Goal: Task Accomplishment & Management: Manage account settings

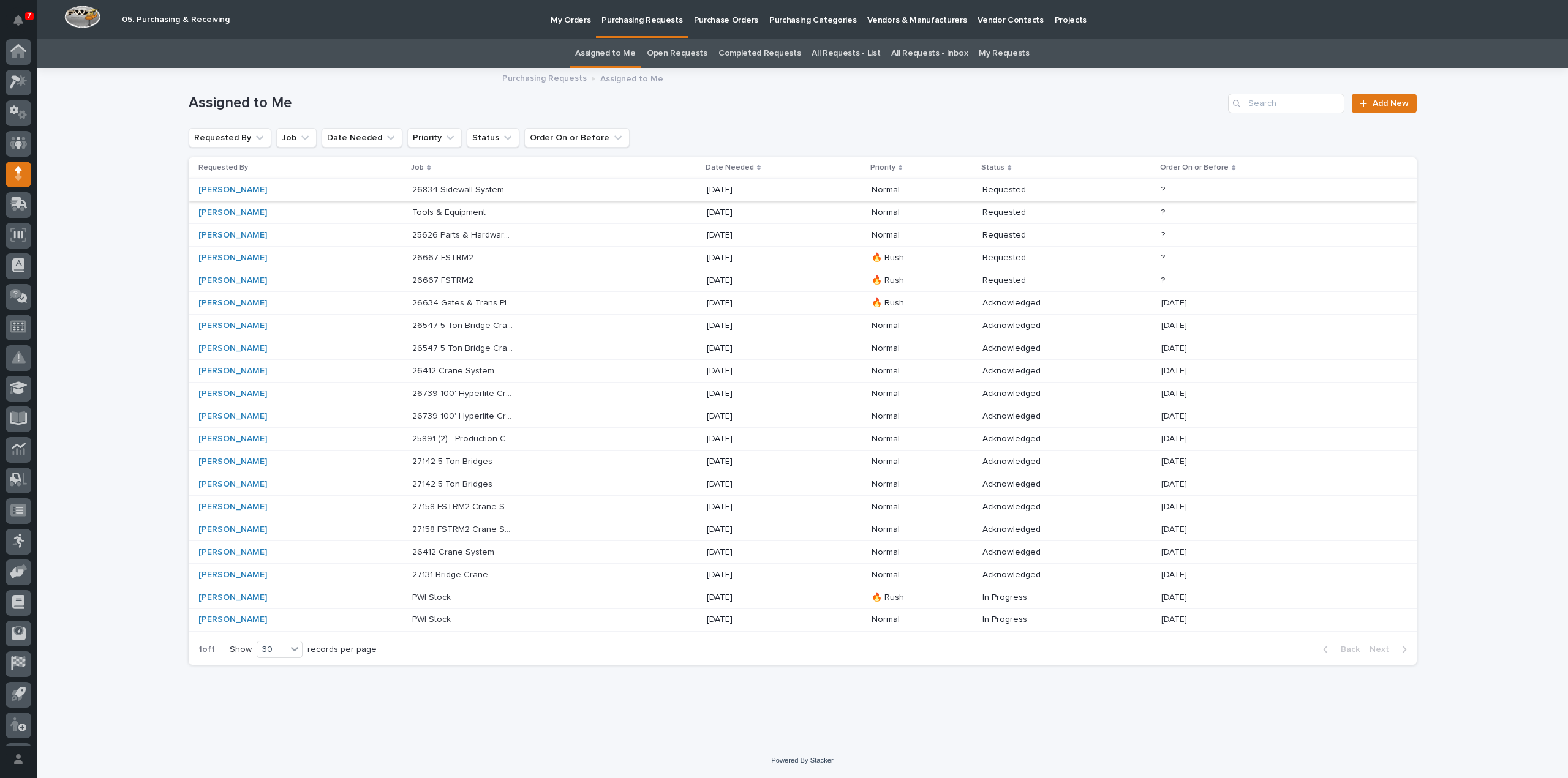
scroll to position [27, 0]
click at [733, 596] on p "[DATE]" at bounding box center [758, 597] width 102 height 11
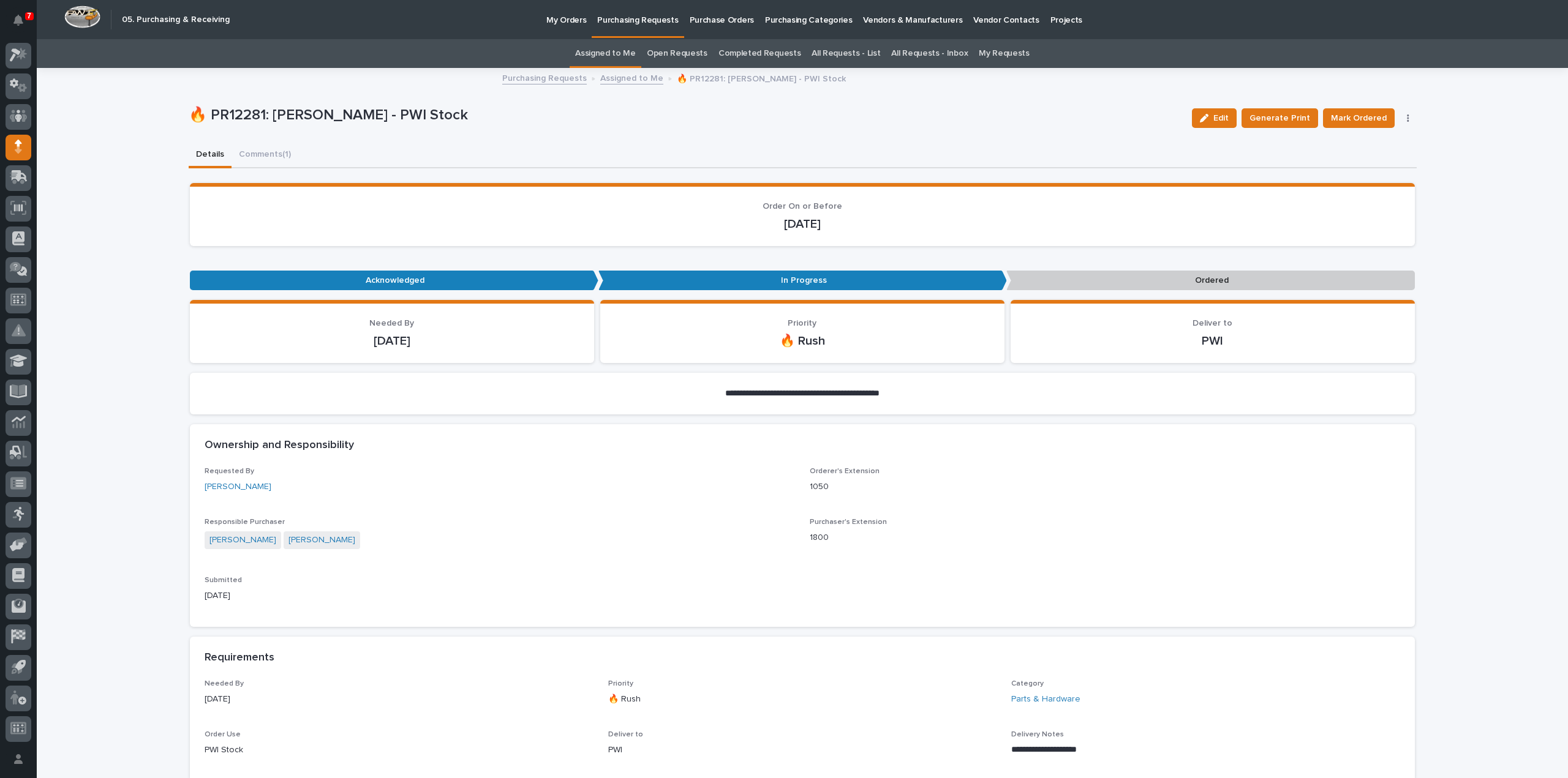
click at [604, 53] on link "Assigned to Me" at bounding box center [605, 53] width 60 height 29
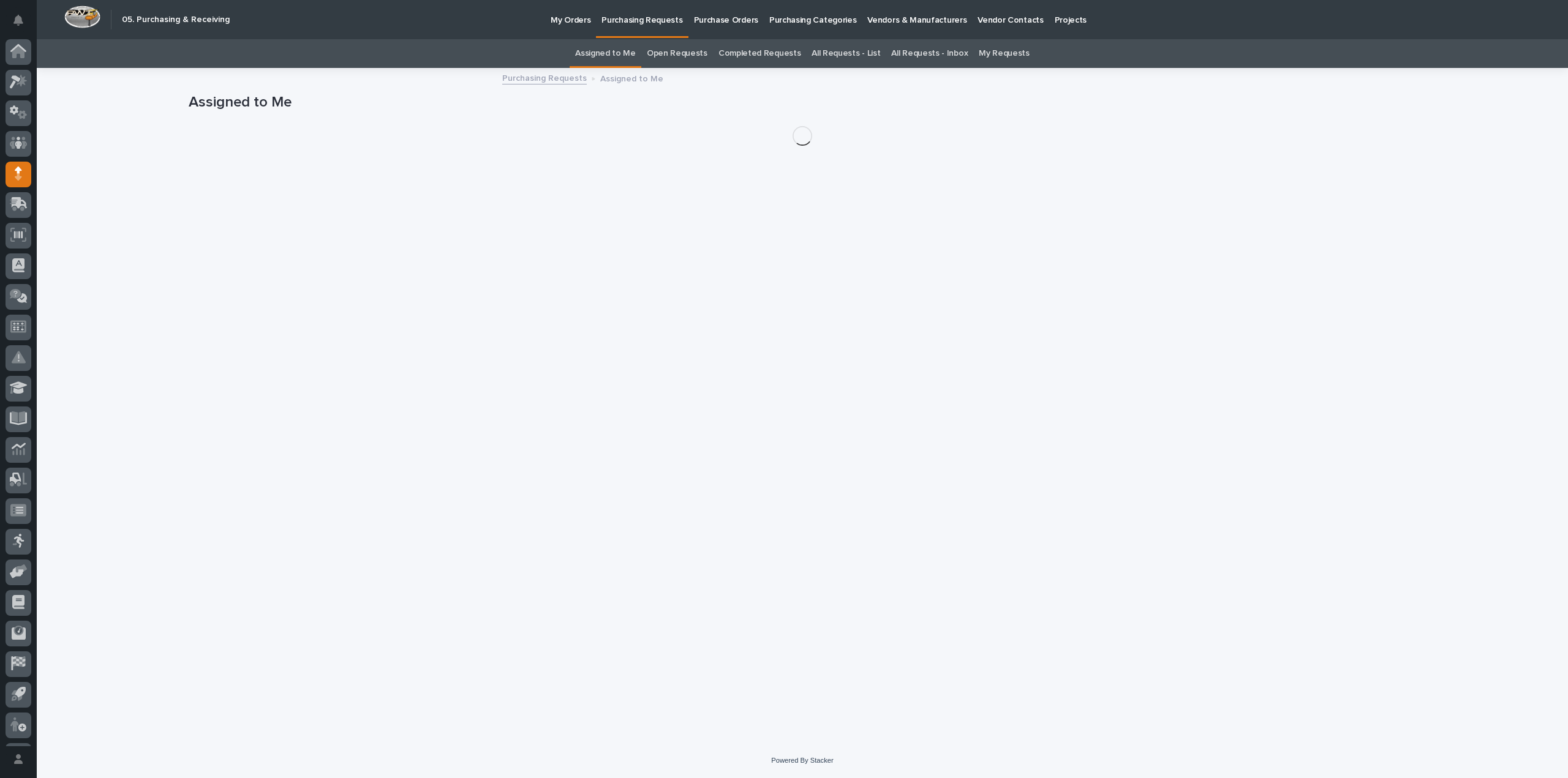
scroll to position [27, 0]
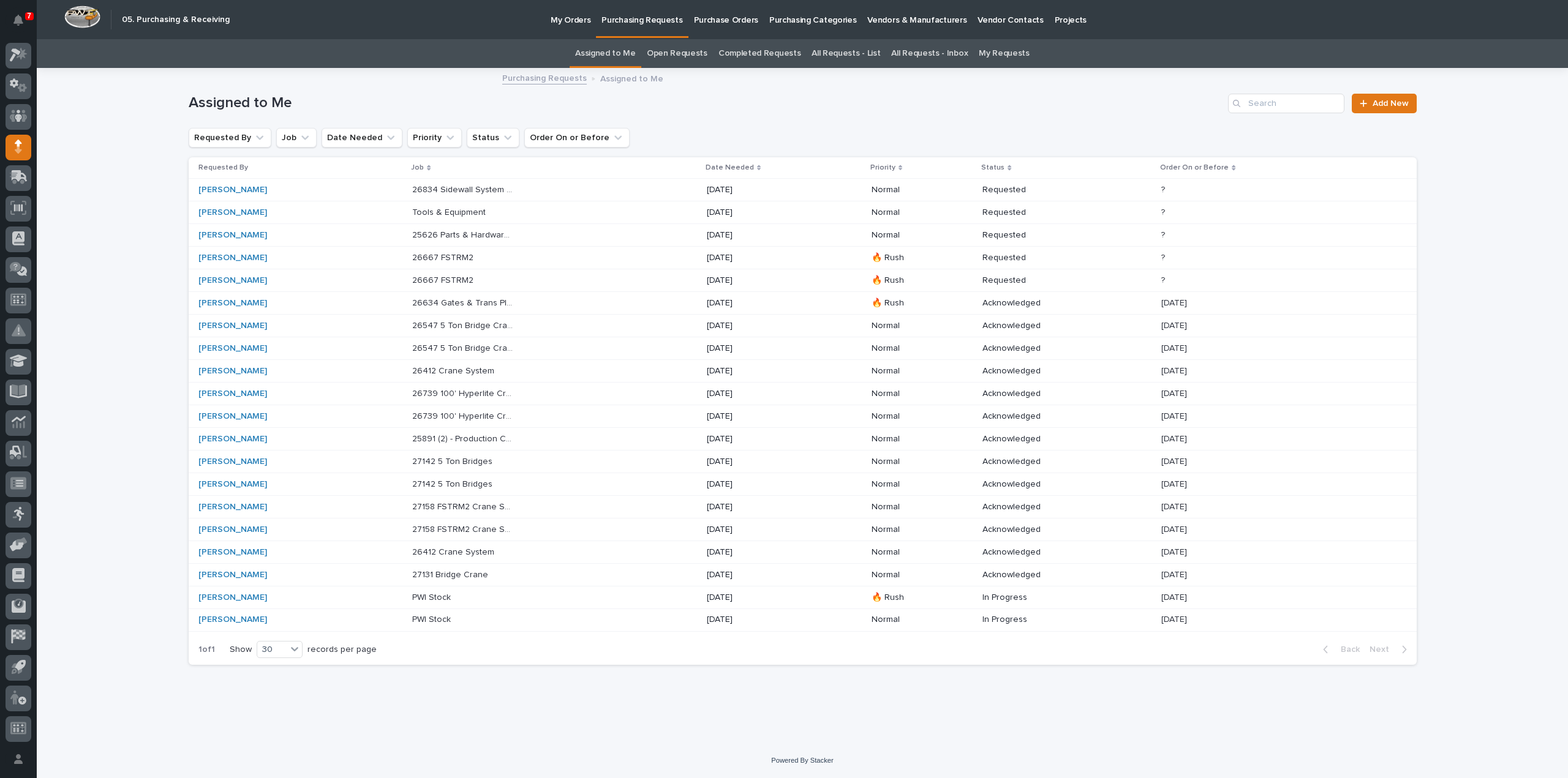
click at [495, 302] on p "26634 Gates & Trans Plates" at bounding box center [464, 301] width 105 height 13
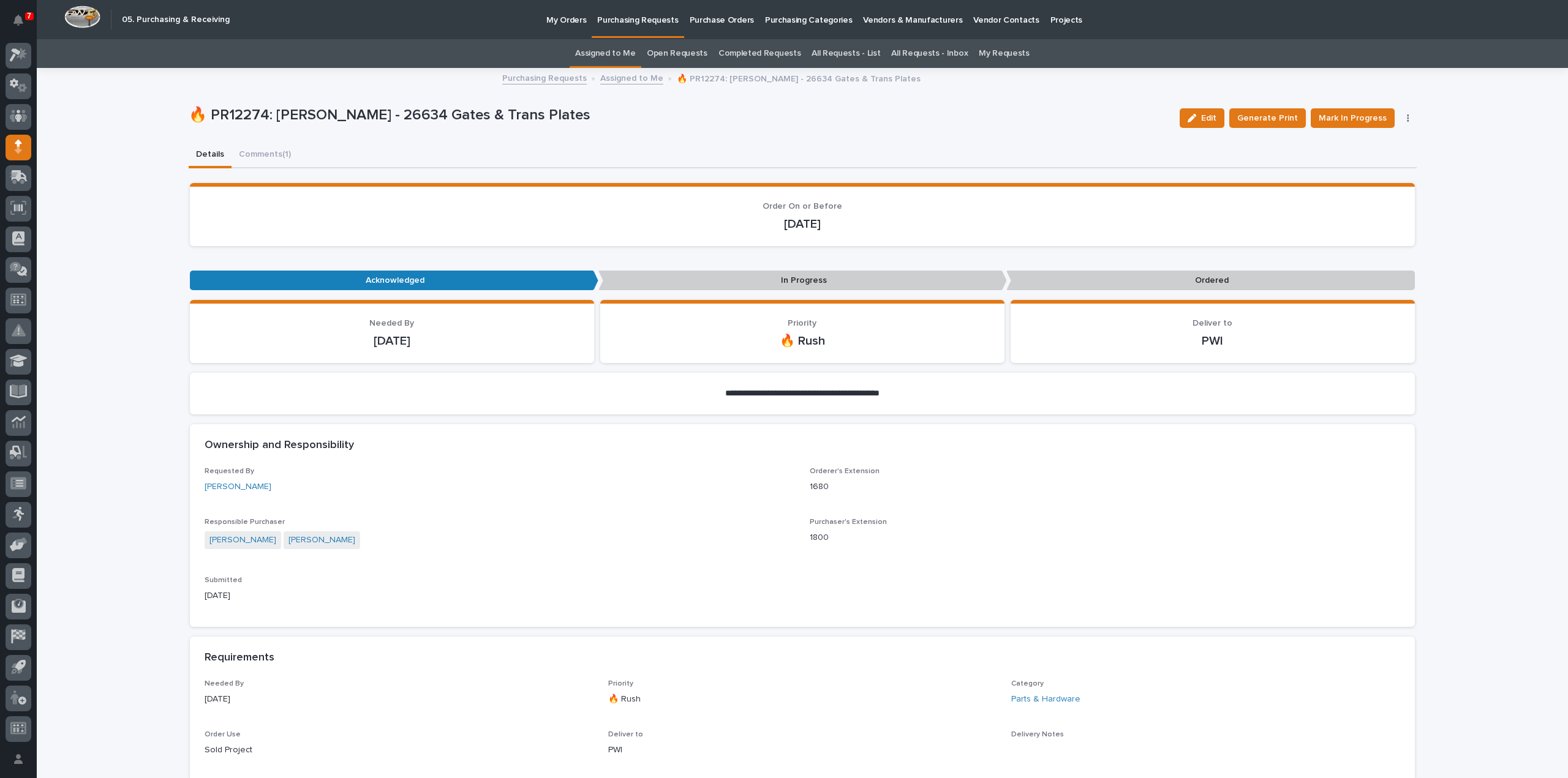
scroll to position [490, 0]
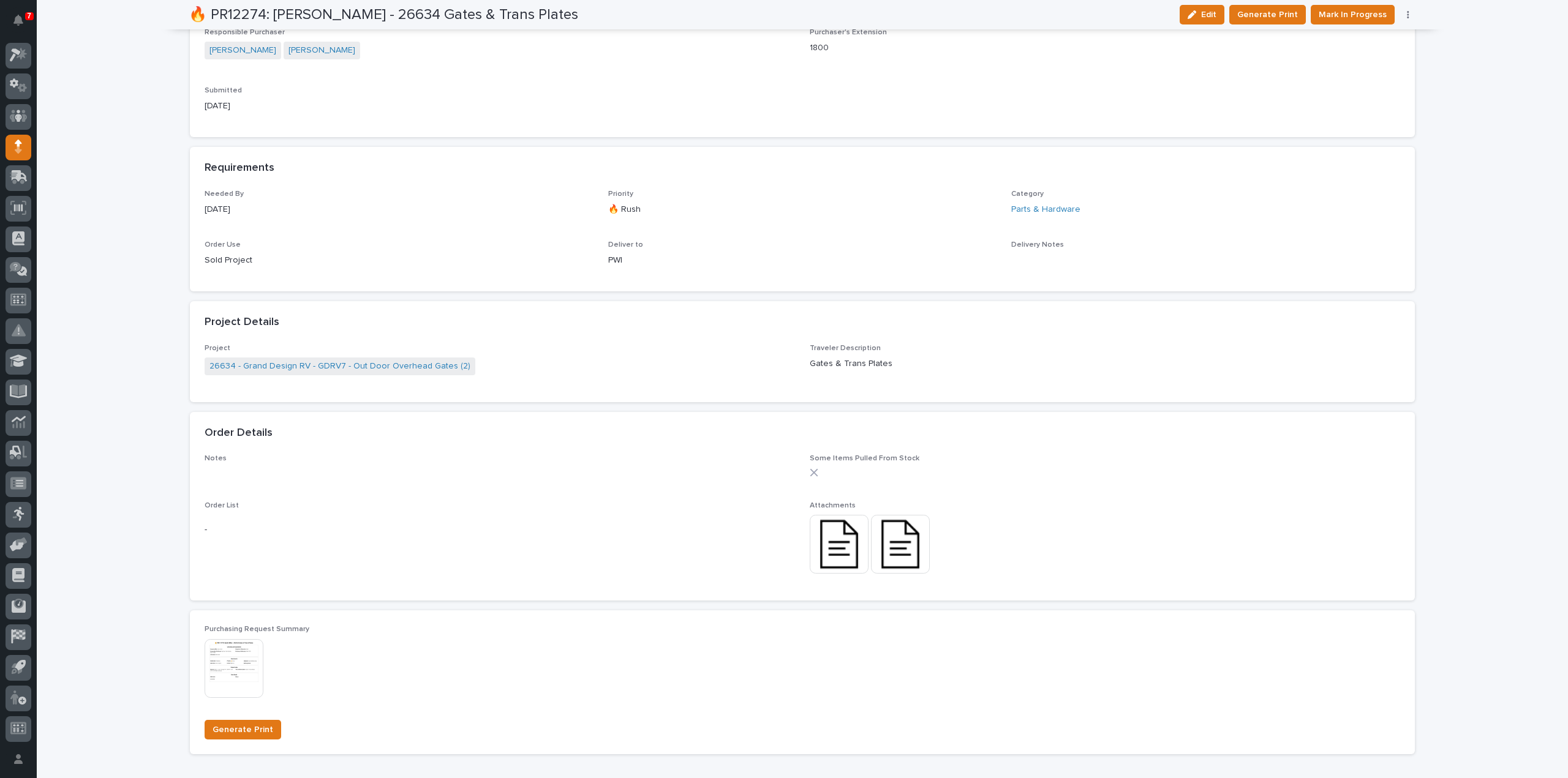
click at [844, 547] on img at bounding box center [838, 544] width 59 height 59
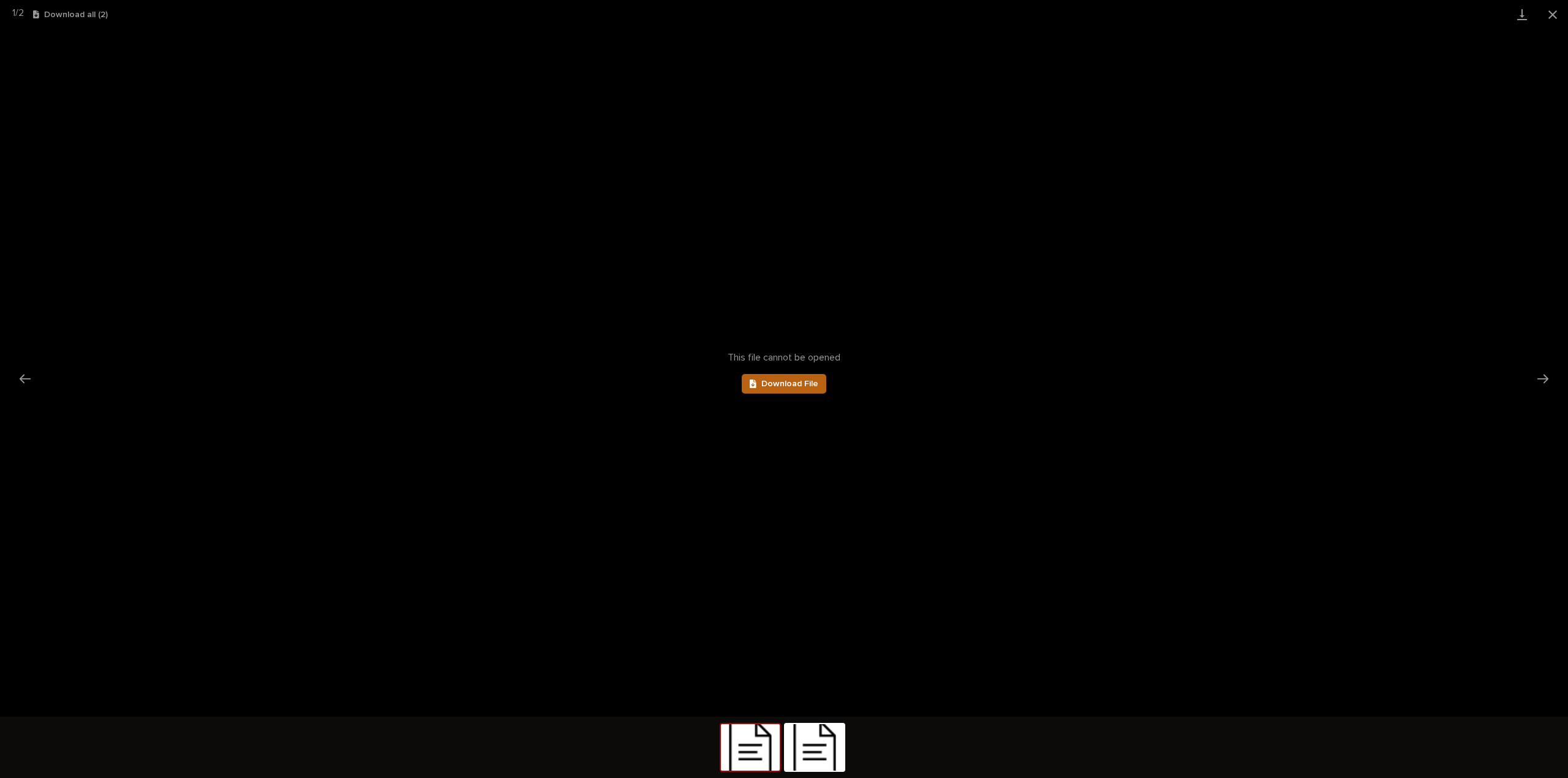
click at [790, 382] on span "Download File" at bounding box center [790, 384] width 57 height 9
click at [801, 761] on img at bounding box center [814, 748] width 59 height 47
click at [763, 387] on span "Download File" at bounding box center [790, 384] width 57 height 9
click at [1554, 17] on button "Close gallery" at bounding box center [1552, 15] width 31 height 29
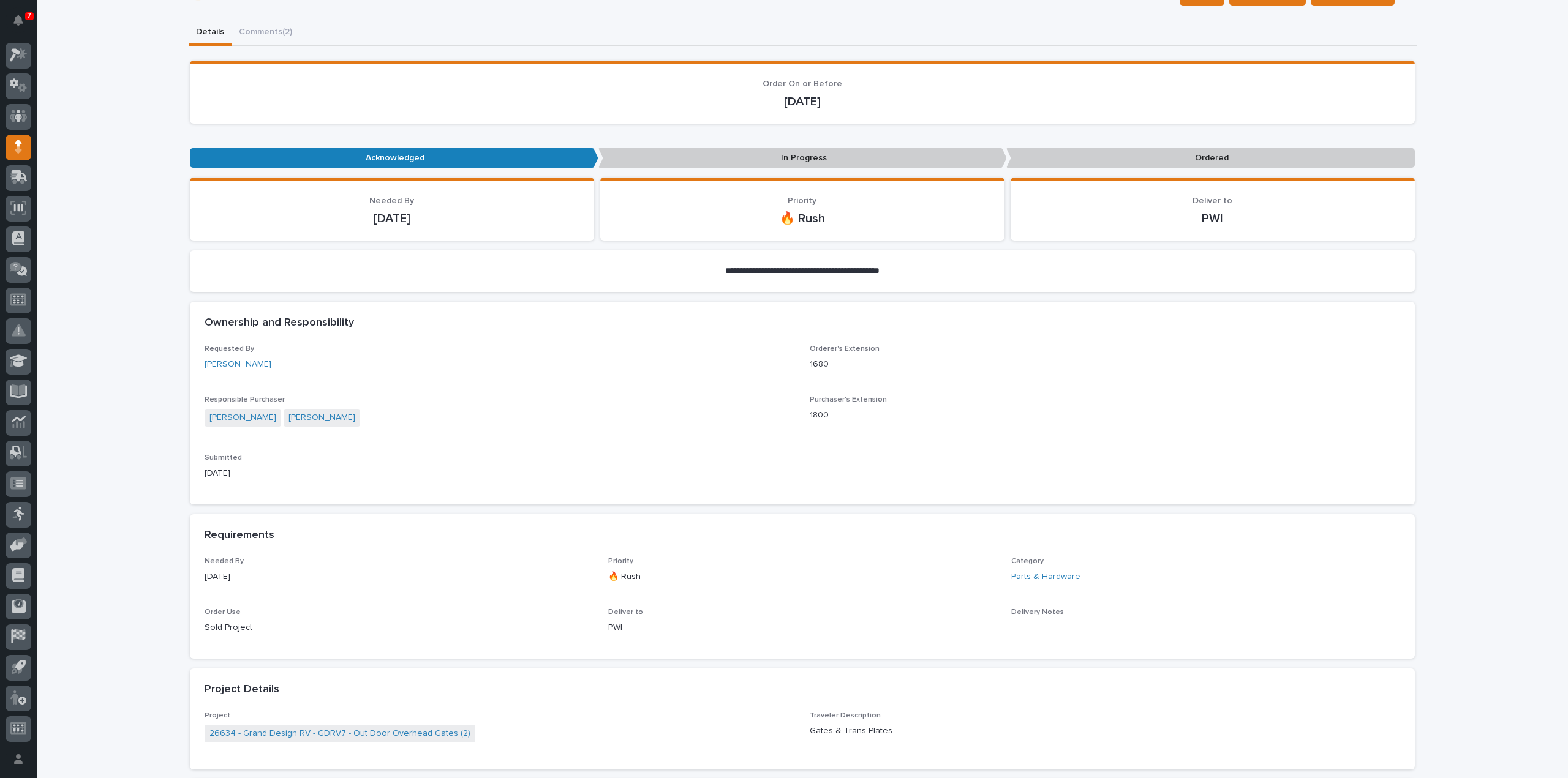
scroll to position [245, 0]
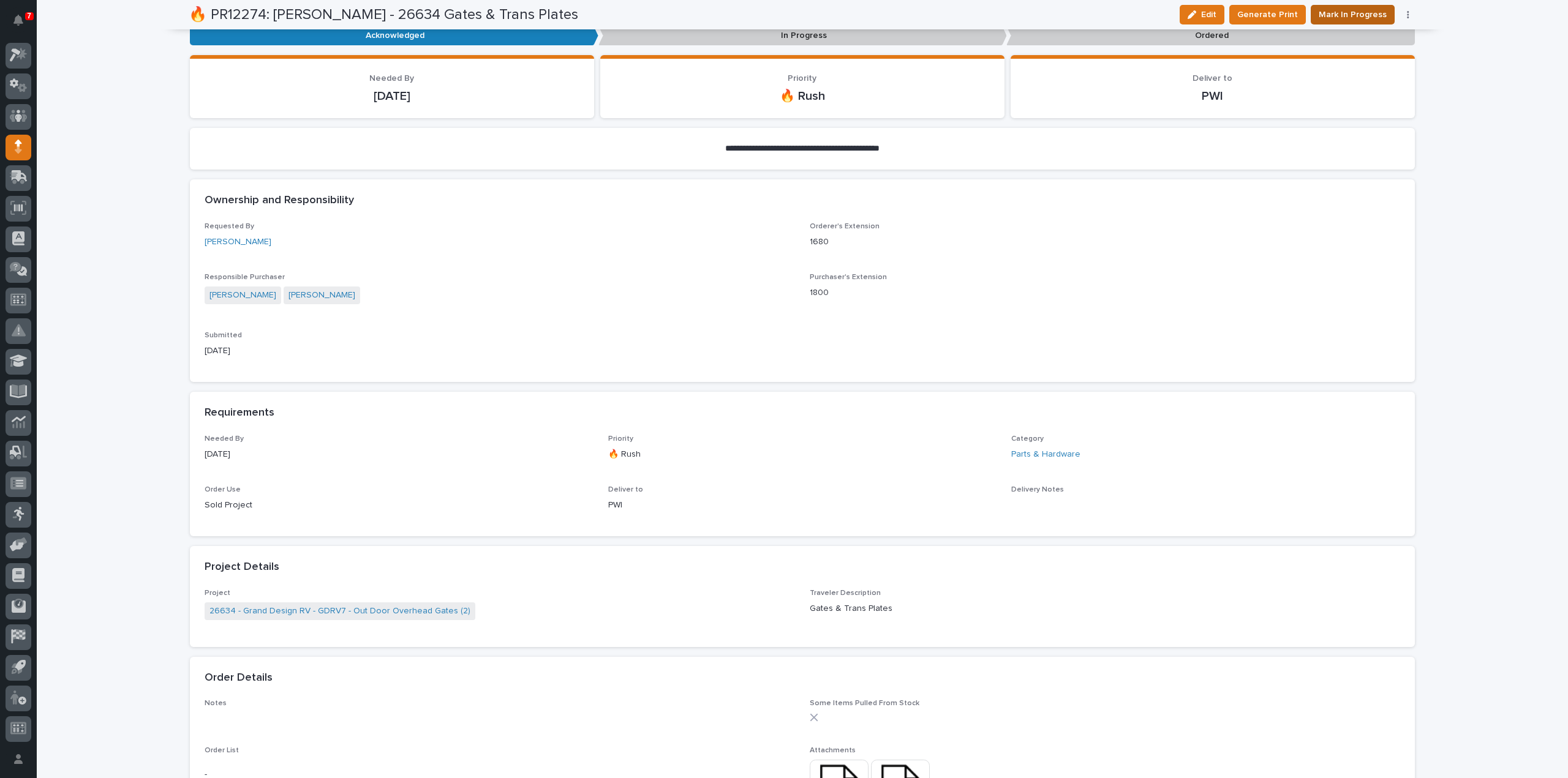
click at [1347, 15] on span "Mark In Progress" at bounding box center [1352, 15] width 68 height 15
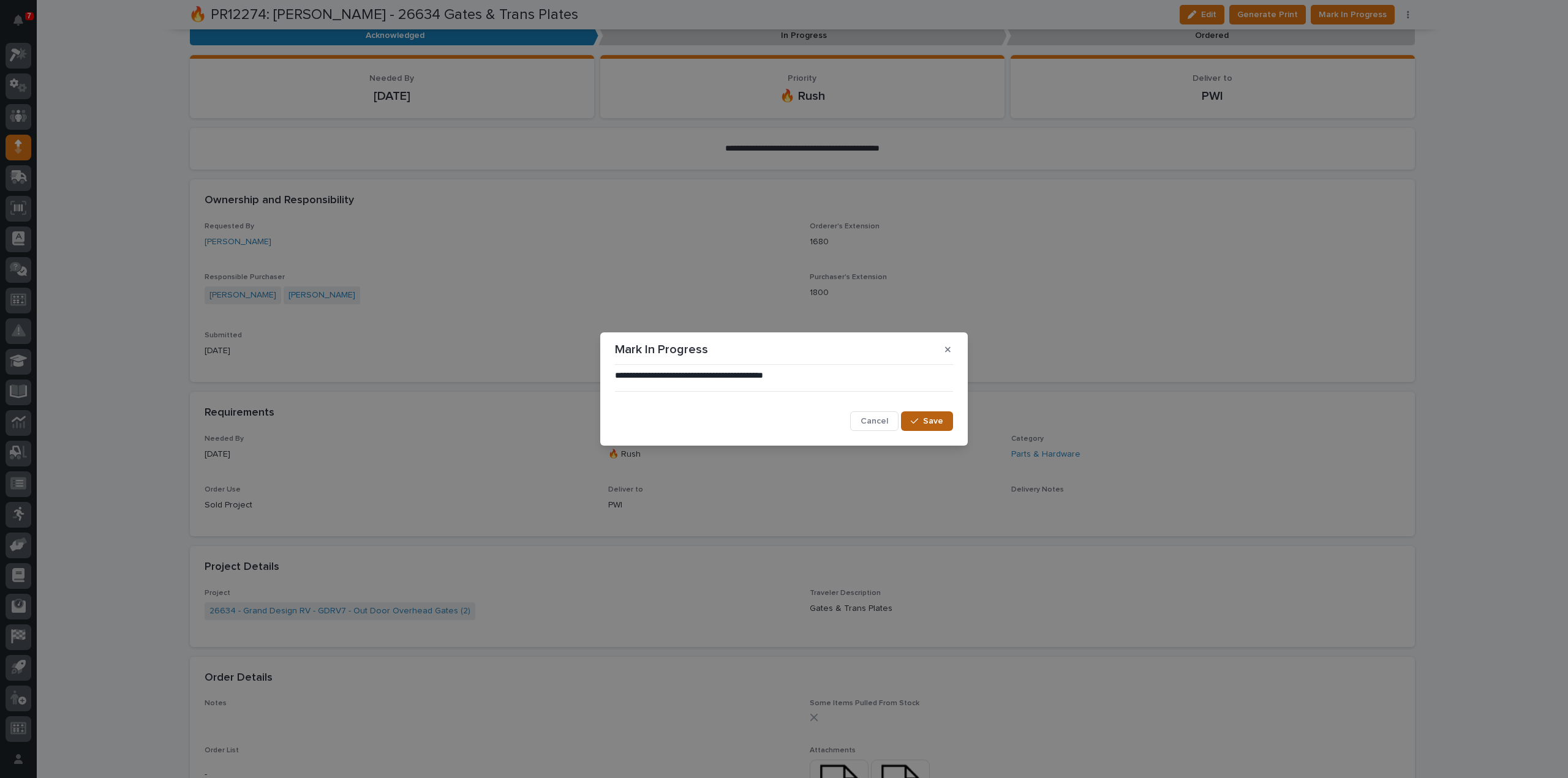
click at [918, 424] on icon "button" at bounding box center [914, 421] width 8 height 9
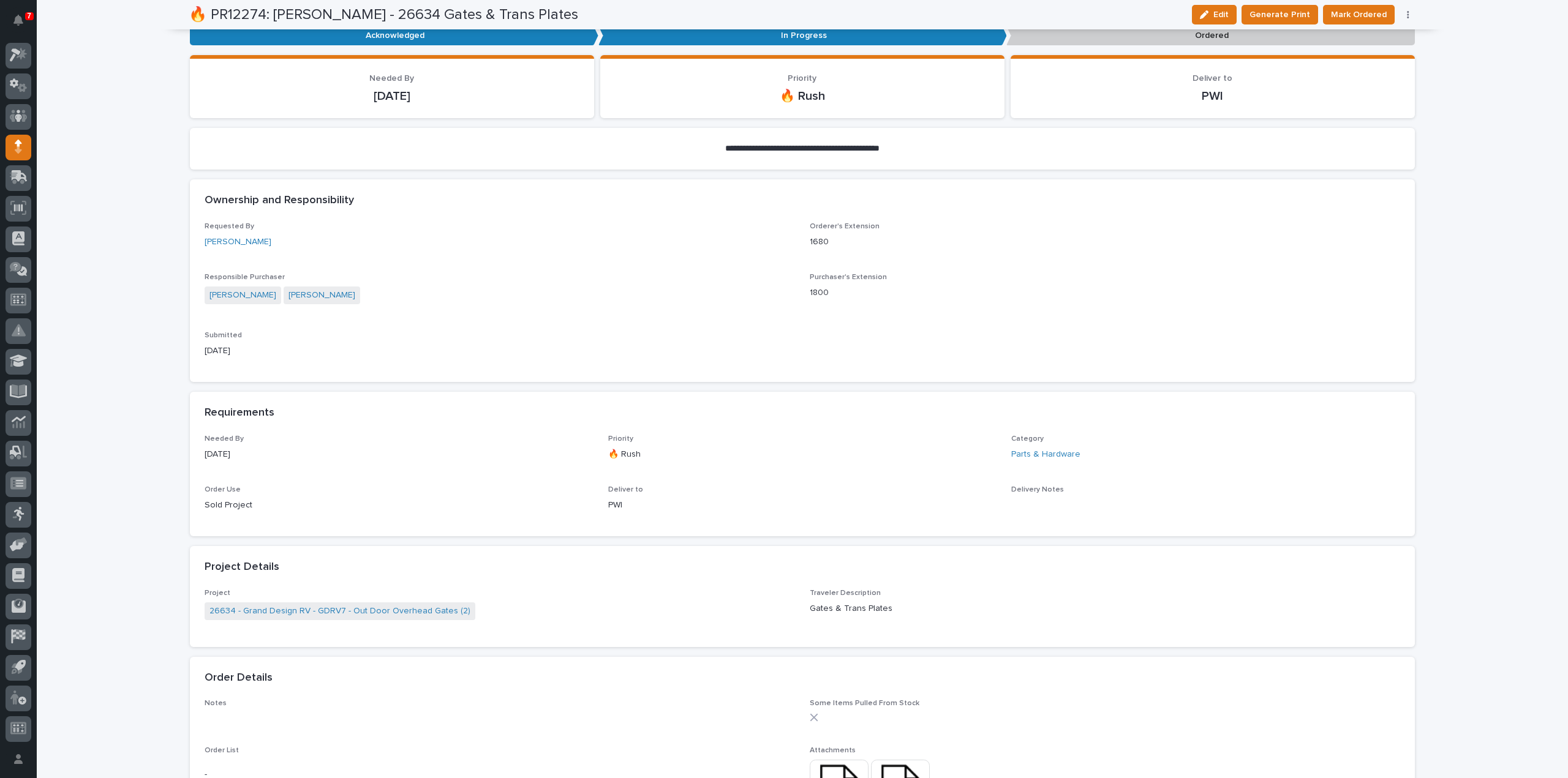
scroll to position [843, 0]
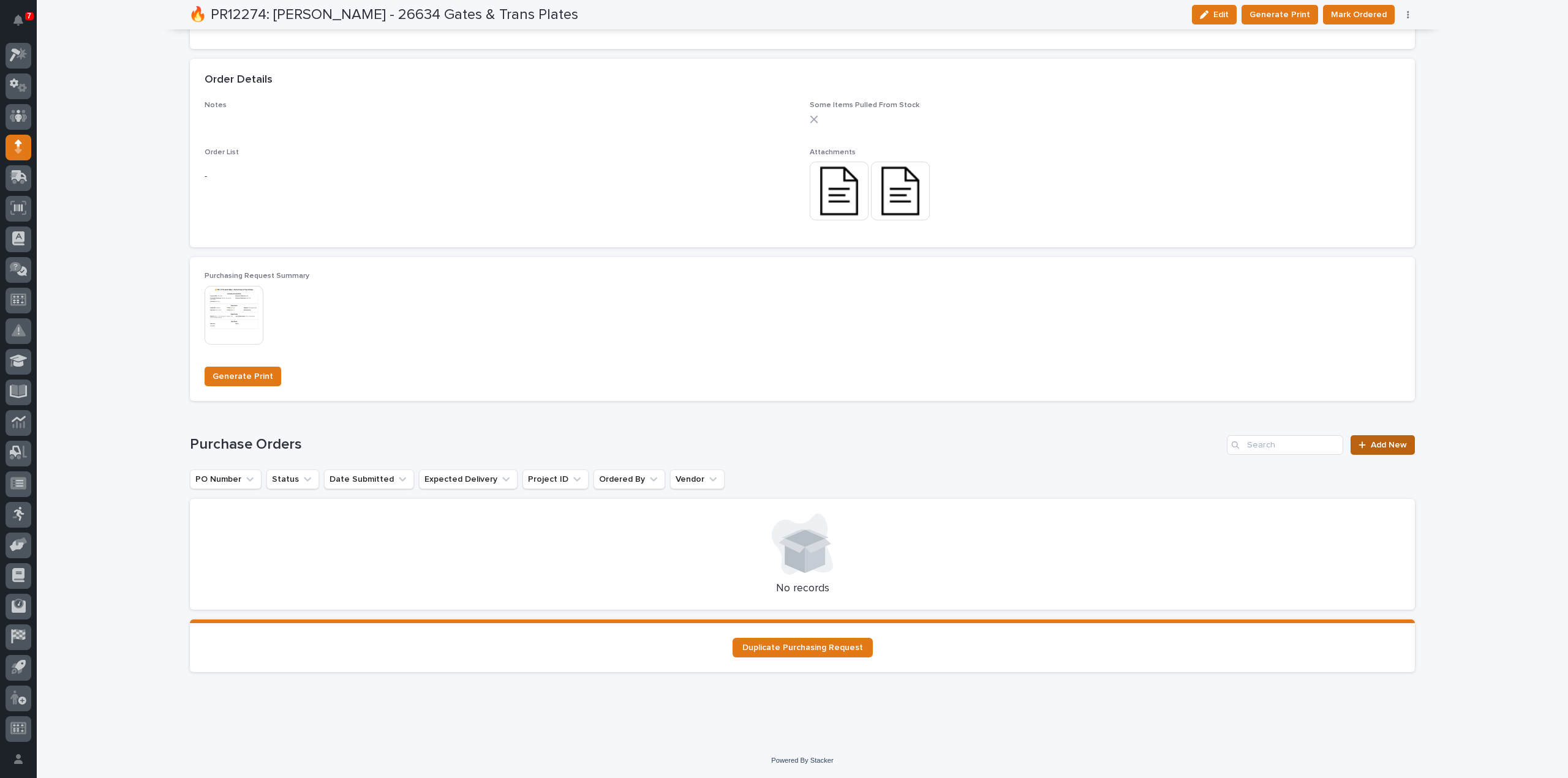
click at [1382, 437] on link "Add New" at bounding box center [1382, 445] width 64 height 19
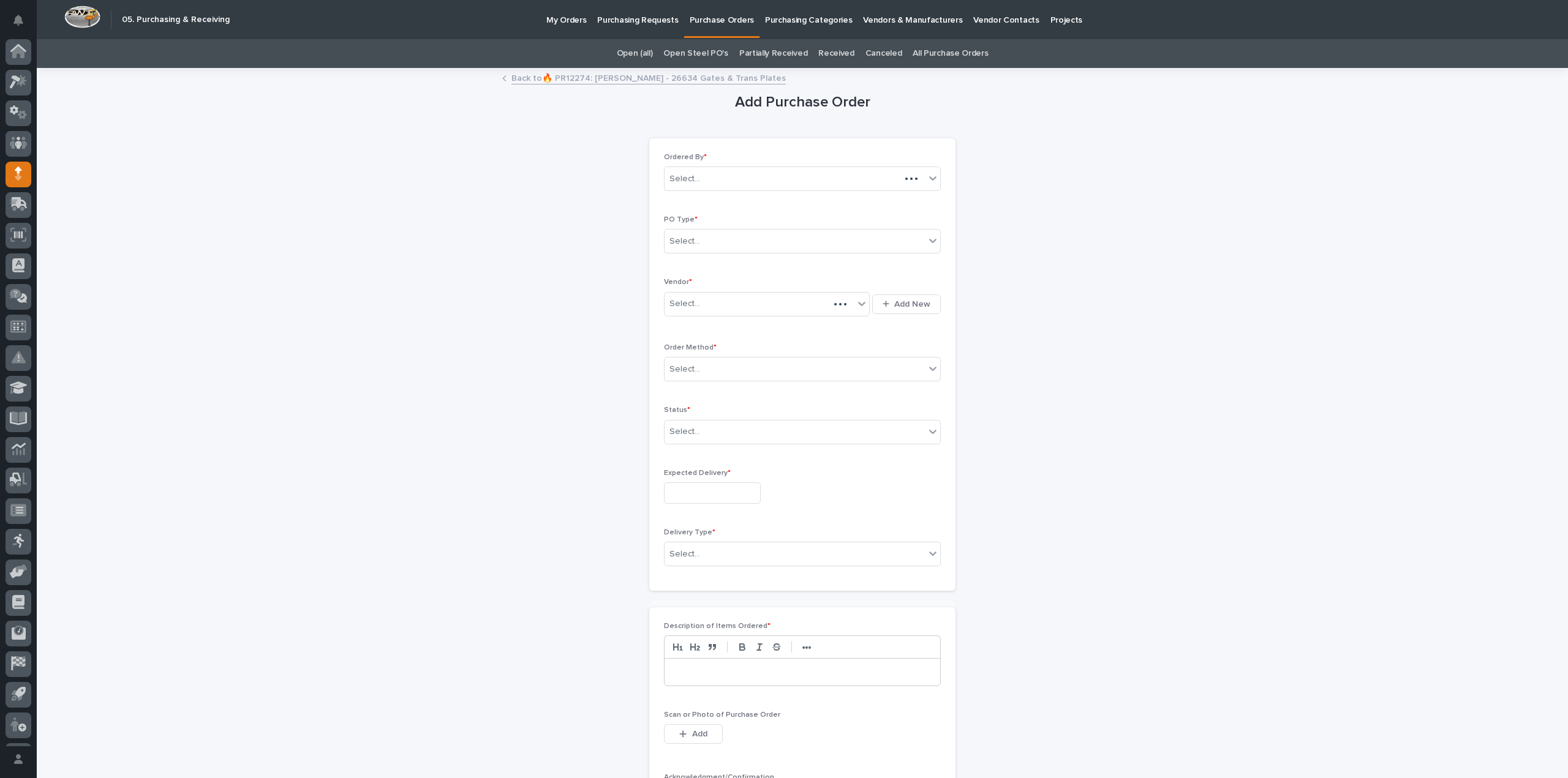
scroll to position [27, 0]
click at [719, 248] on div "Select..." at bounding box center [795, 241] width 260 height 20
click at [699, 283] on div "Paper" at bounding box center [798, 286] width 276 height 21
click at [697, 310] on div "Select..." at bounding box center [759, 304] width 189 height 20
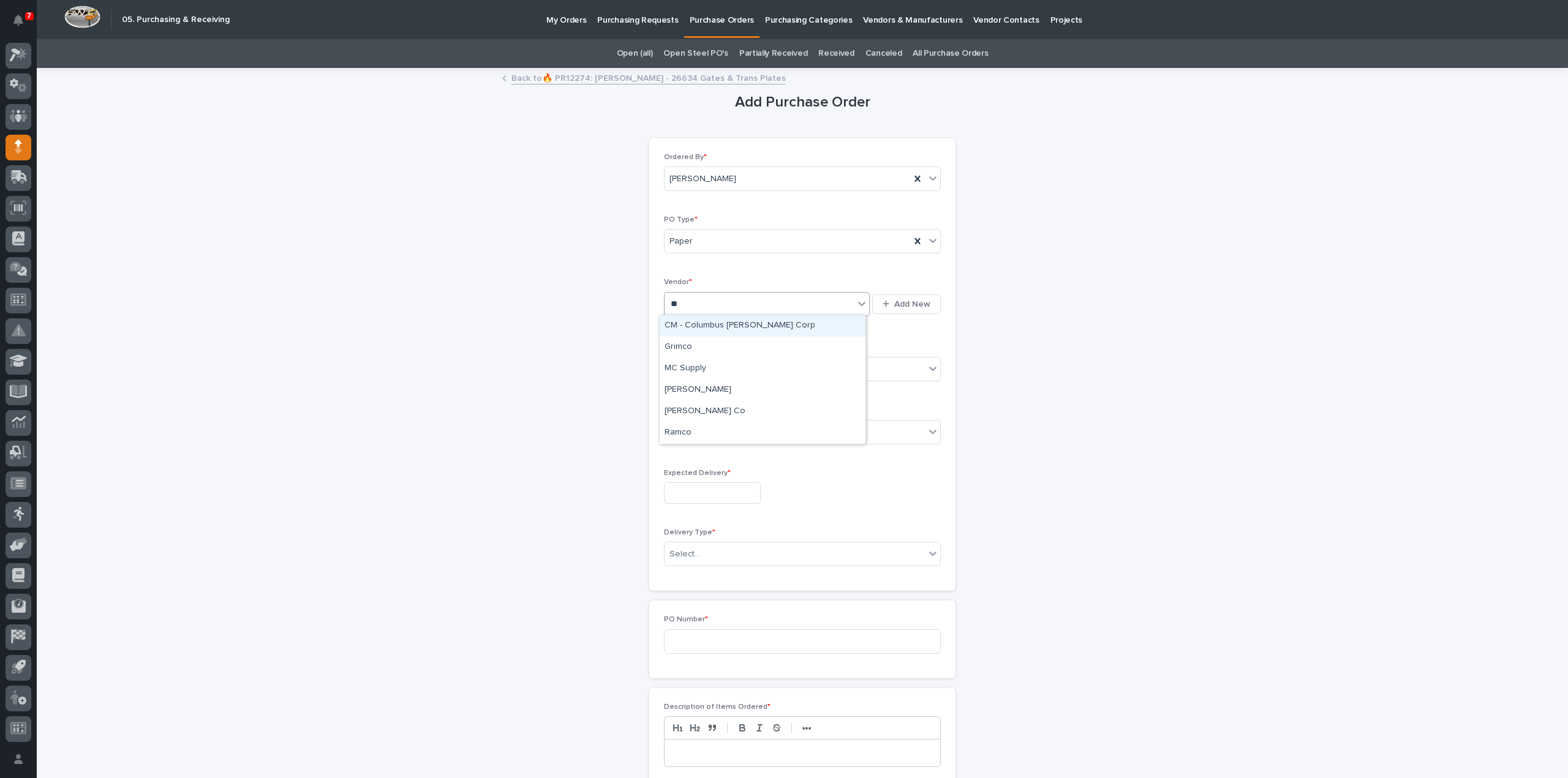
type input "***"
click at [699, 326] on div "McMaster-Carr" at bounding box center [763, 326] width 206 height 21
click at [689, 370] on div "Select..." at bounding box center [685, 369] width 31 height 13
click at [686, 391] on div "Online Order" at bounding box center [798, 390] width 276 height 21
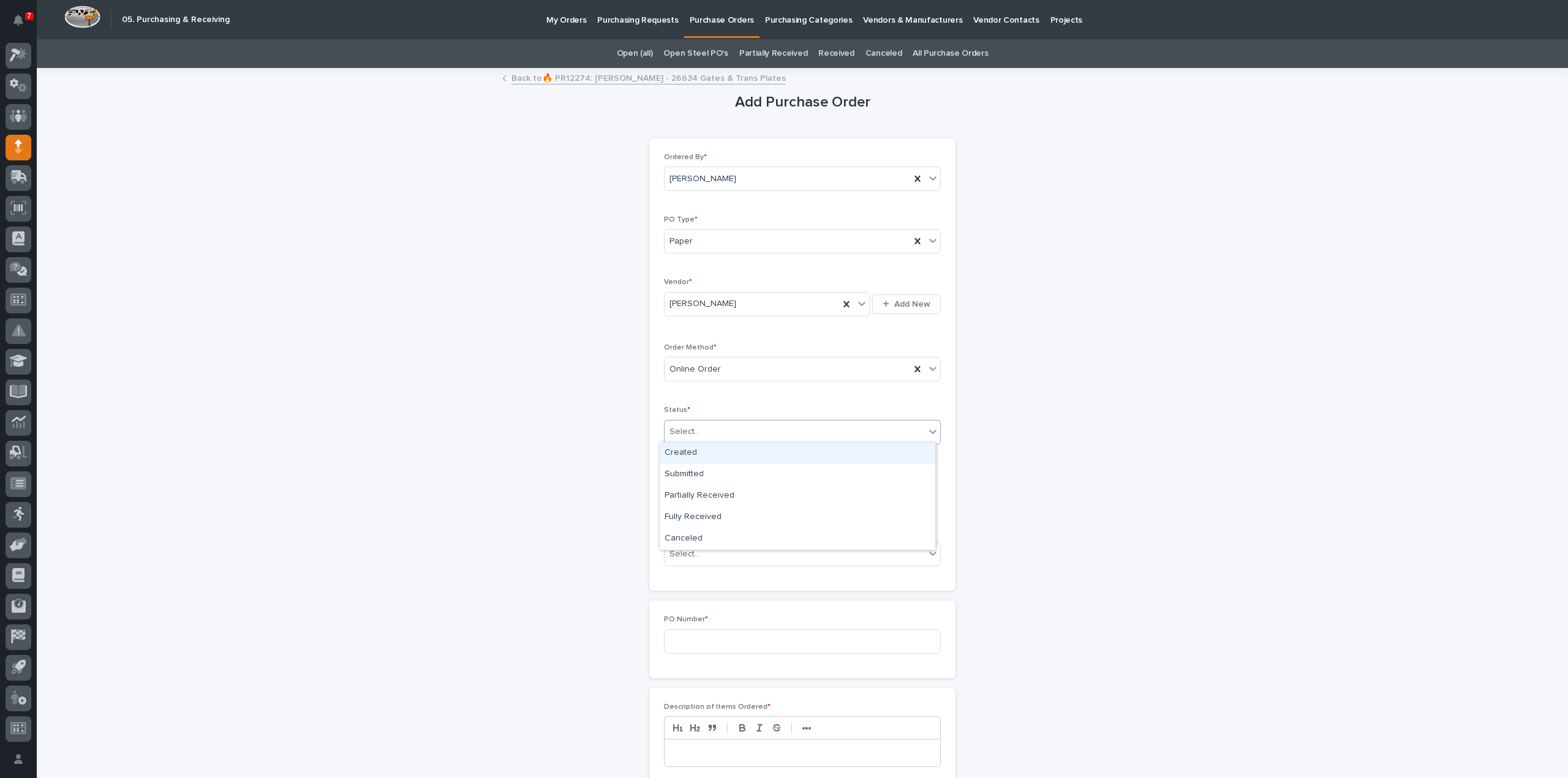
click at [701, 436] on div at bounding box center [701, 432] width 1 height 16
click at [691, 475] on div "Submitted" at bounding box center [798, 475] width 276 height 21
click at [692, 483] on input "text" at bounding box center [712, 493] width 97 height 21
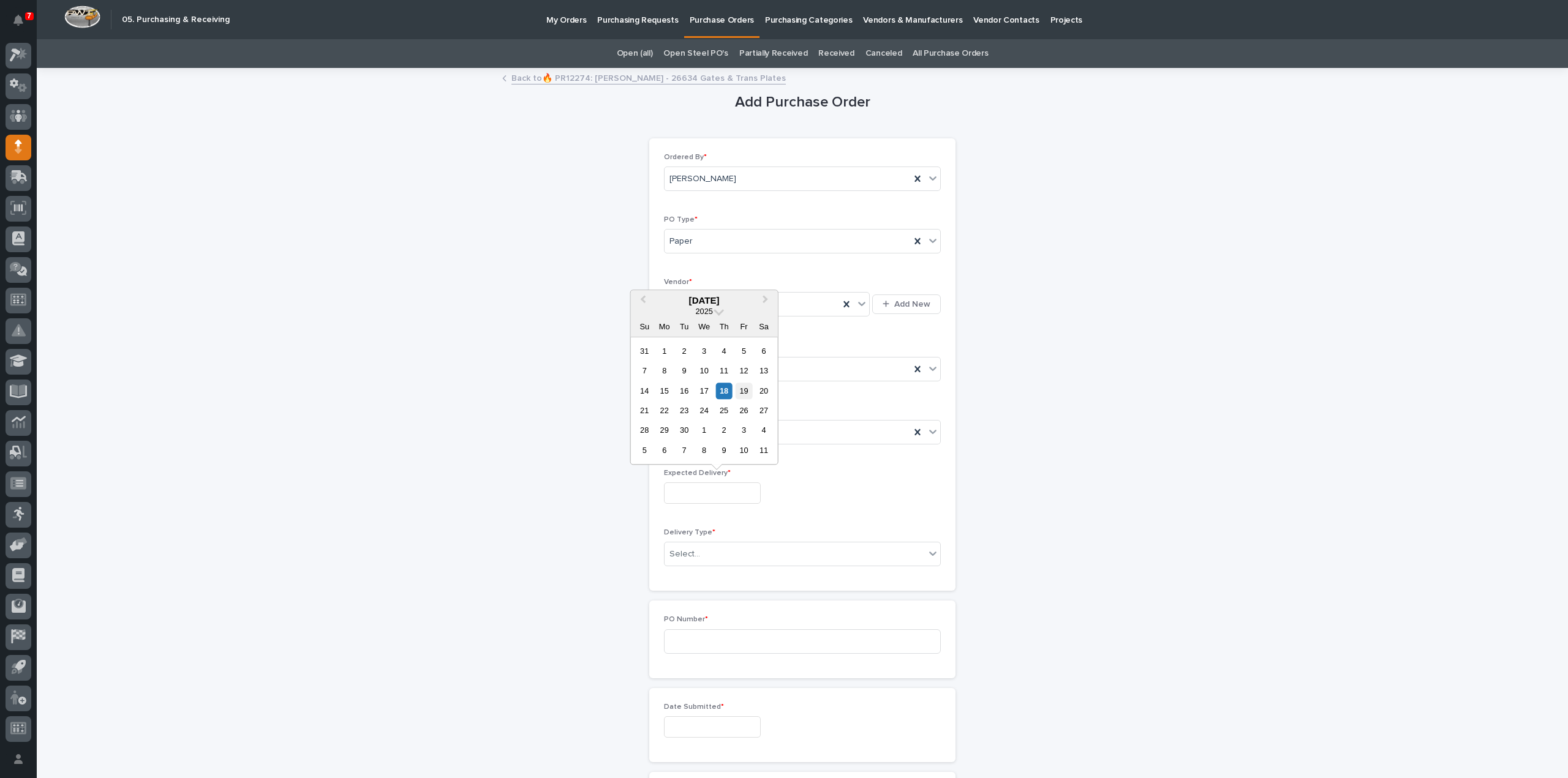
click at [746, 389] on div "19" at bounding box center [743, 390] width 17 height 17
type input "**********"
click at [701, 555] on div "Select..." at bounding box center [795, 554] width 260 height 20
click at [696, 579] on div "Deliver to PWI" at bounding box center [798, 575] width 276 height 21
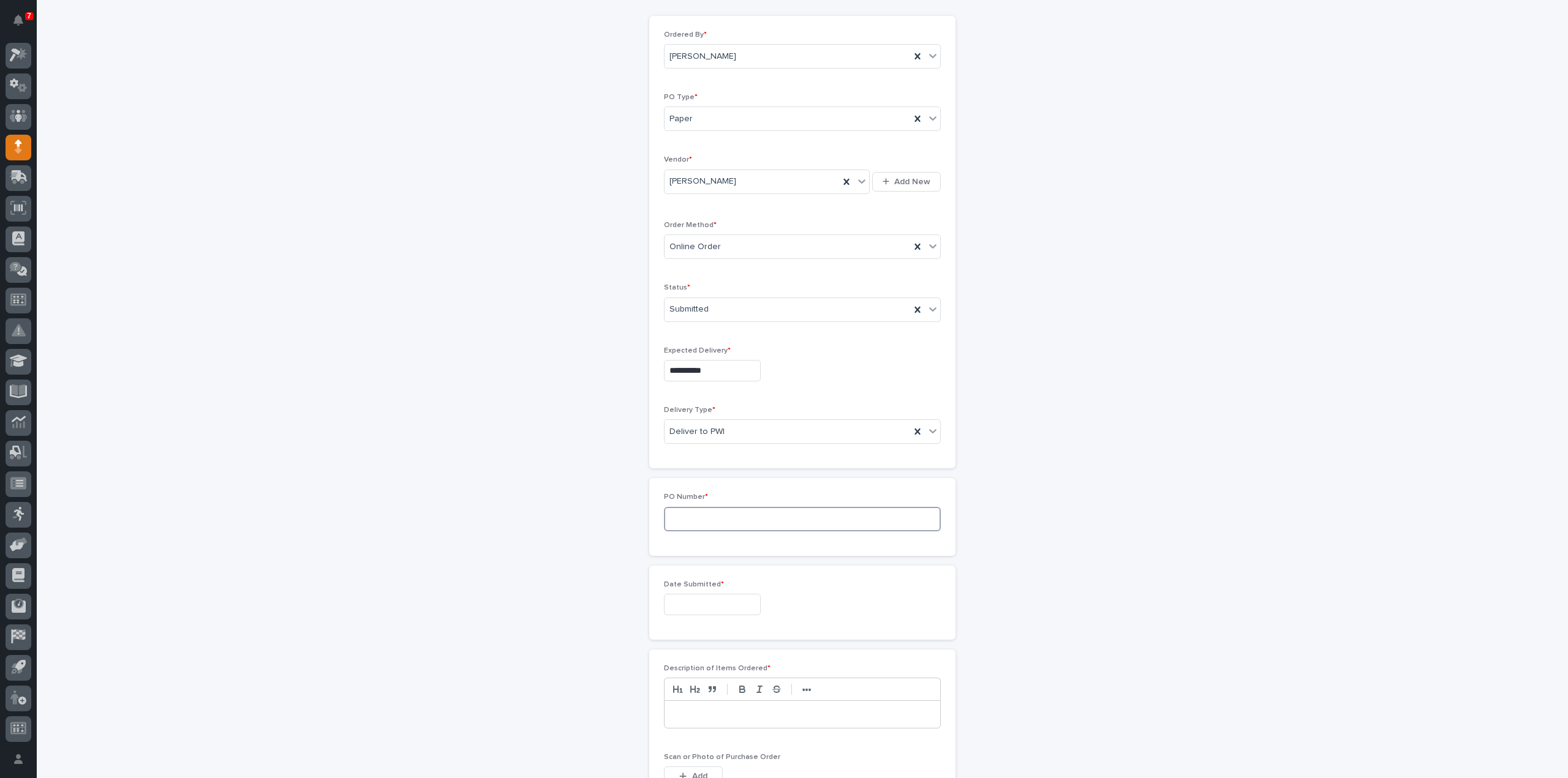
click at [705, 518] on input at bounding box center [801, 519] width 277 height 24
type input "3135RB"
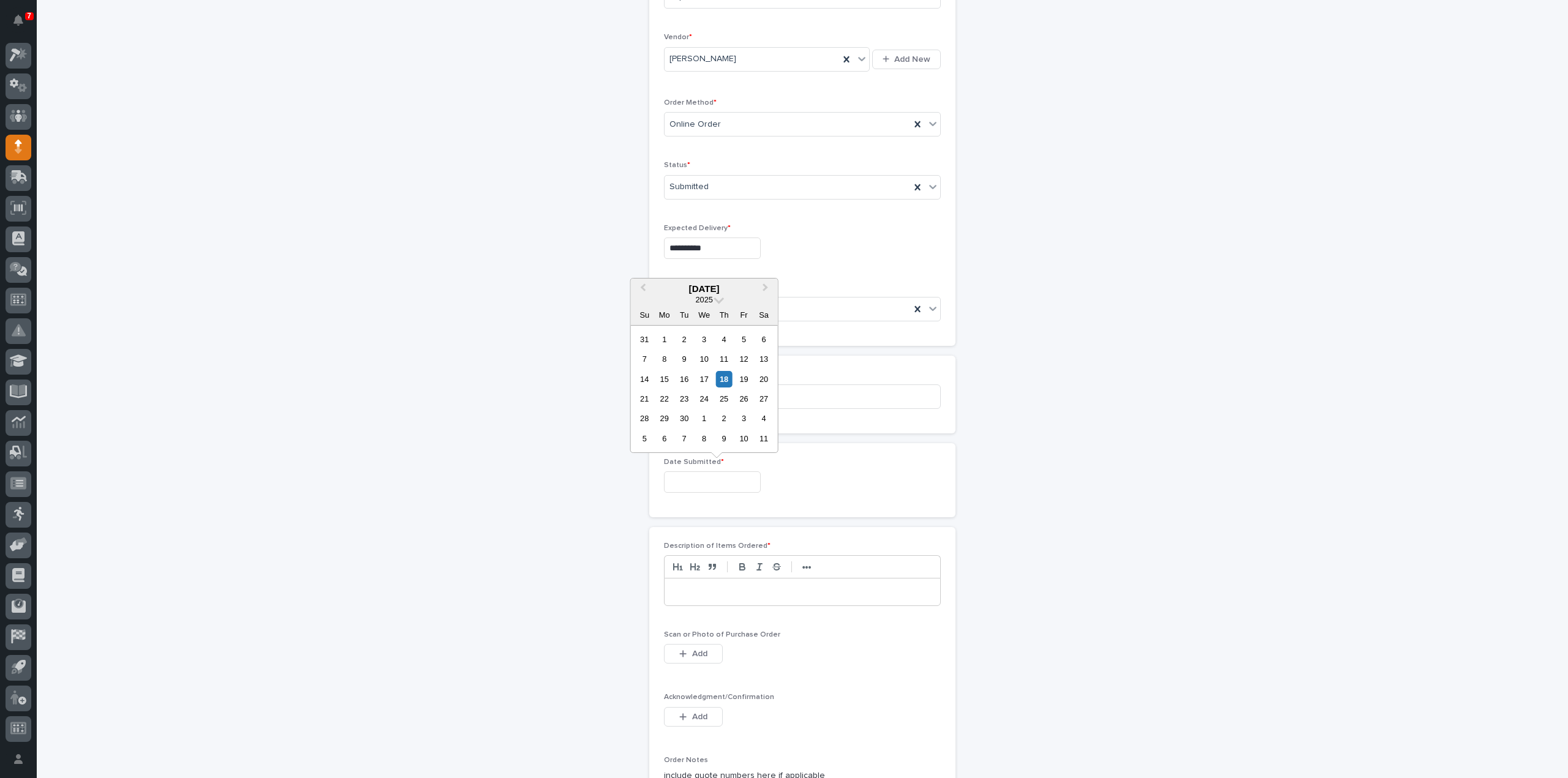
click at [699, 481] on input "text" at bounding box center [712, 482] width 97 height 21
click at [723, 382] on div "18" at bounding box center [724, 379] width 17 height 17
type input "**********"
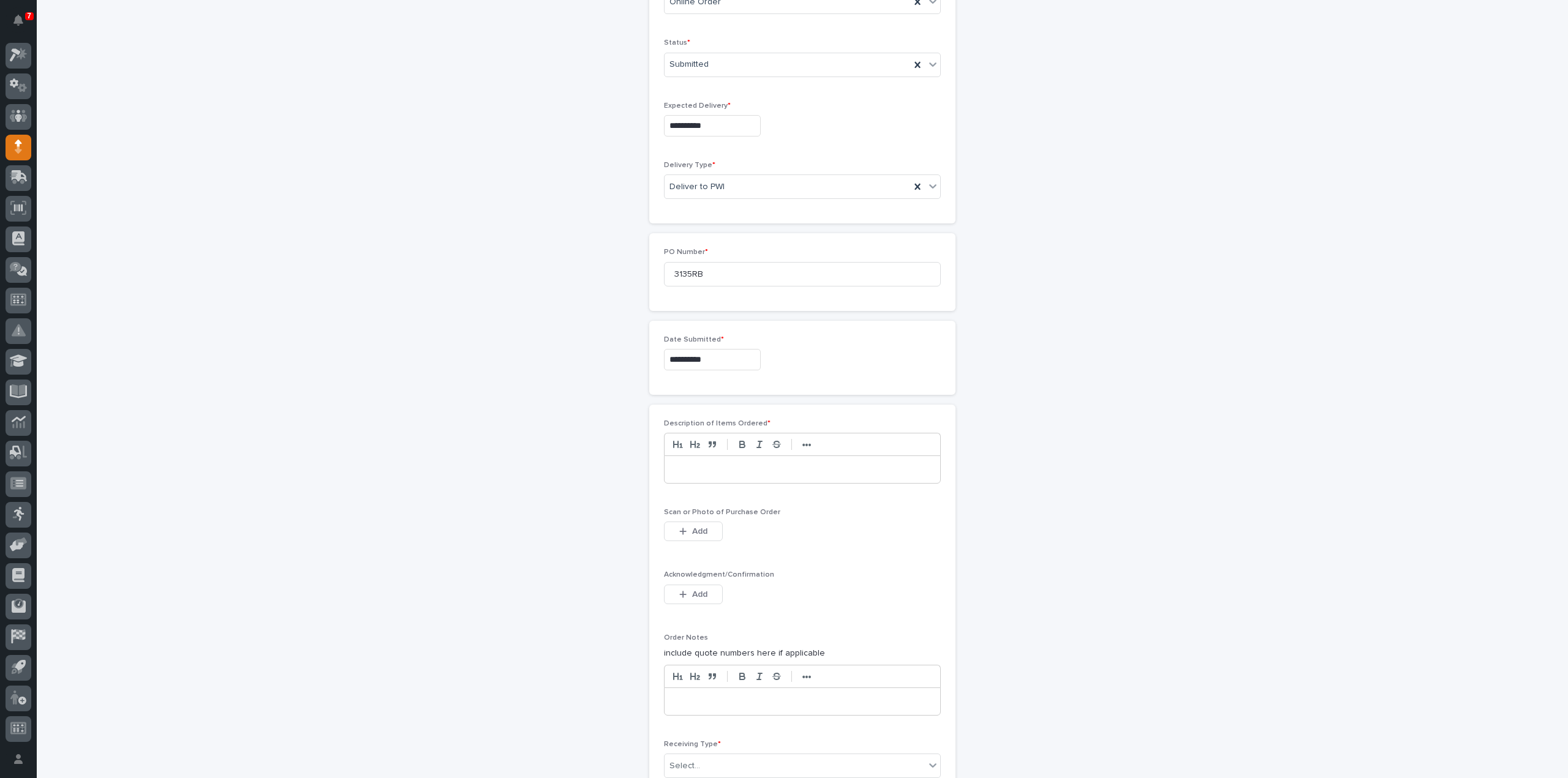
click at [687, 463] on p at bounding box center [801, 469] width 257 height 13
click at [700, 527] on span "Add" at bounding box center [699, 531] width 16 height 11
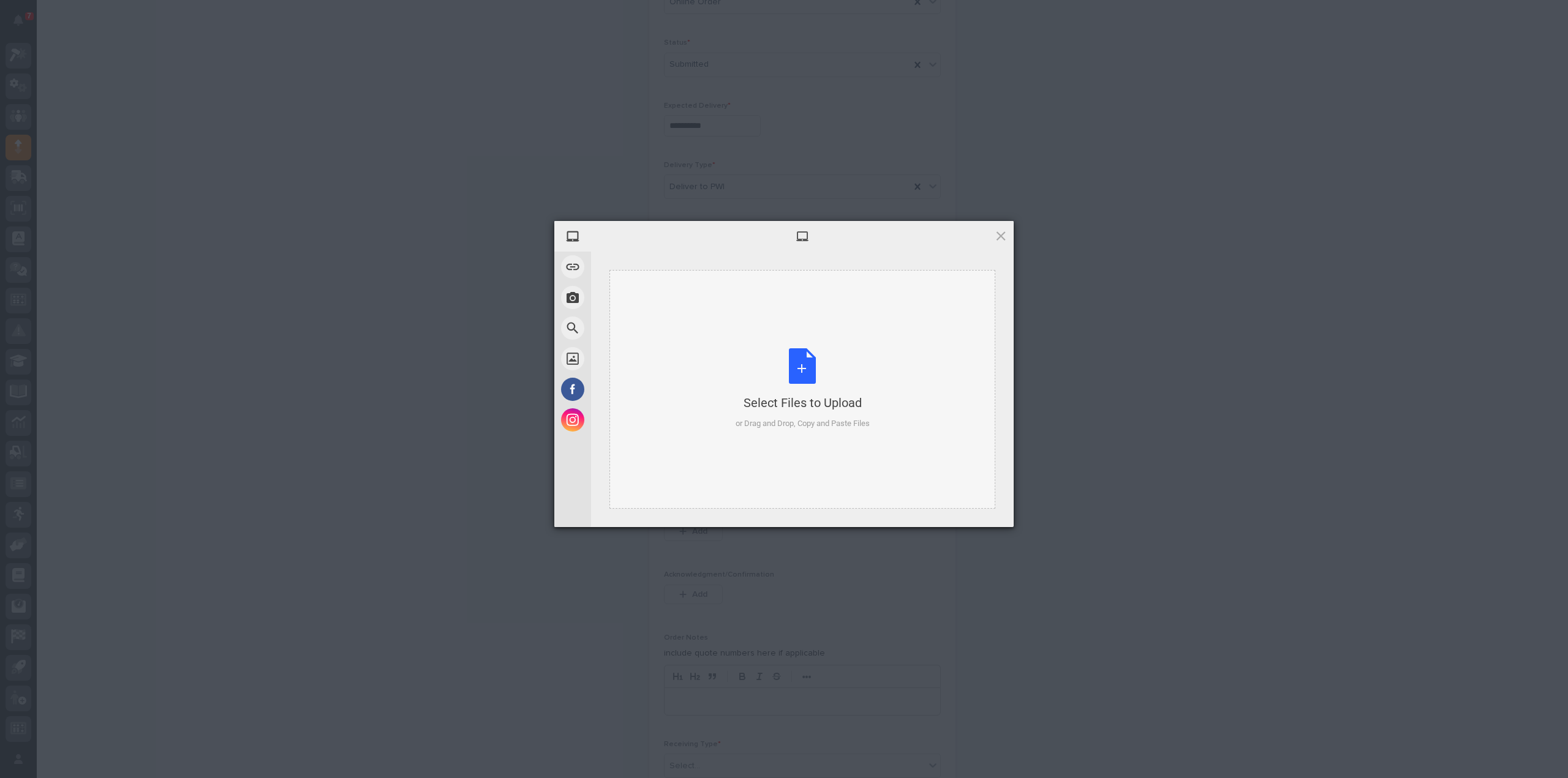
click at [797, 376] on div "Select Files to Upload or Drag and Drop, Copy and Paste Files" at bounding box center [802, 389] width 134 height 82
click at [983, 511] on span "Upload 1" at bounding box center [976, 510] width 24 height 9
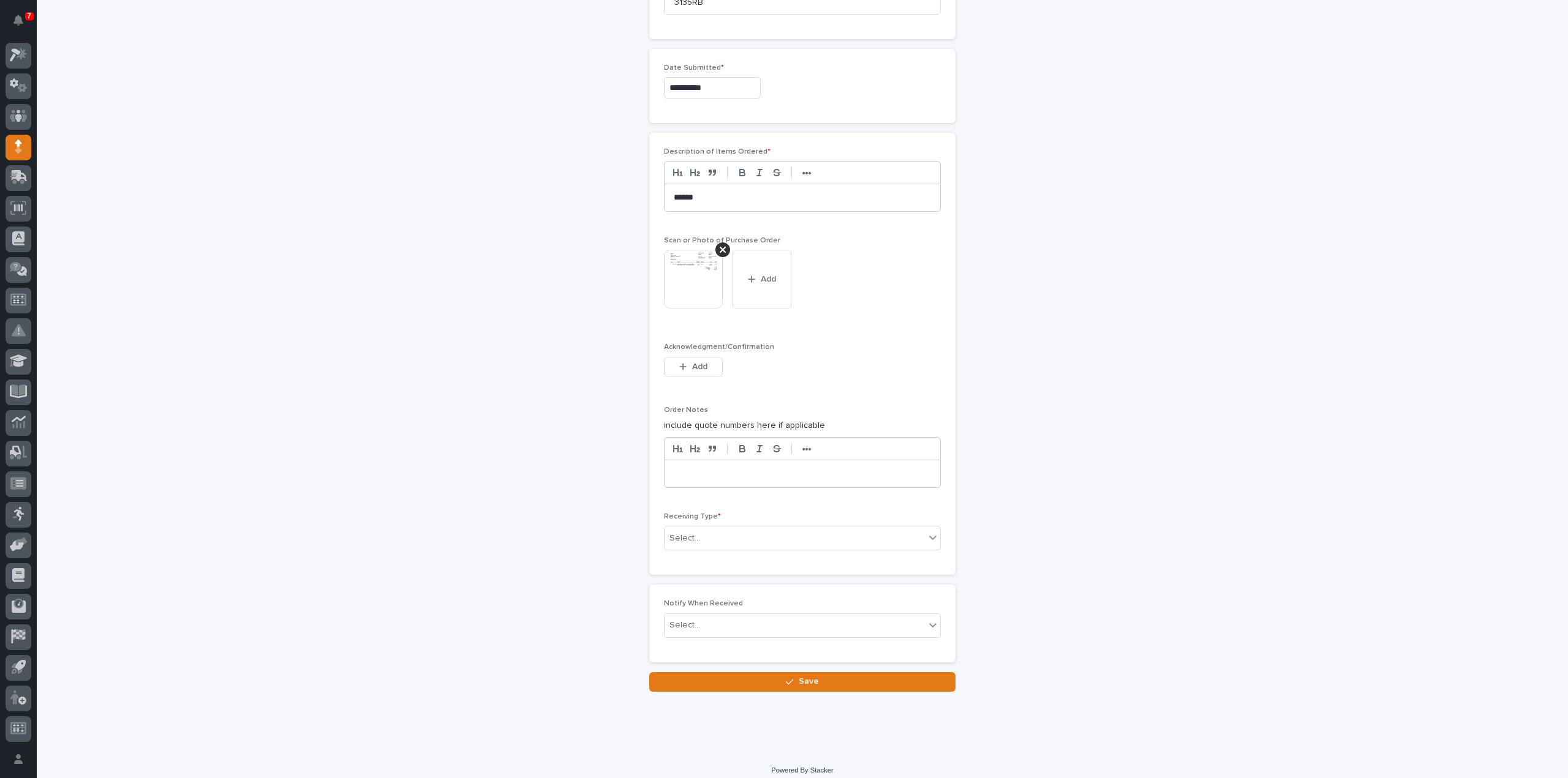
scroll to position [643, 0]
click at [727, 536] on div "Select..." at bounding box center [795, 534] width 260 height 20
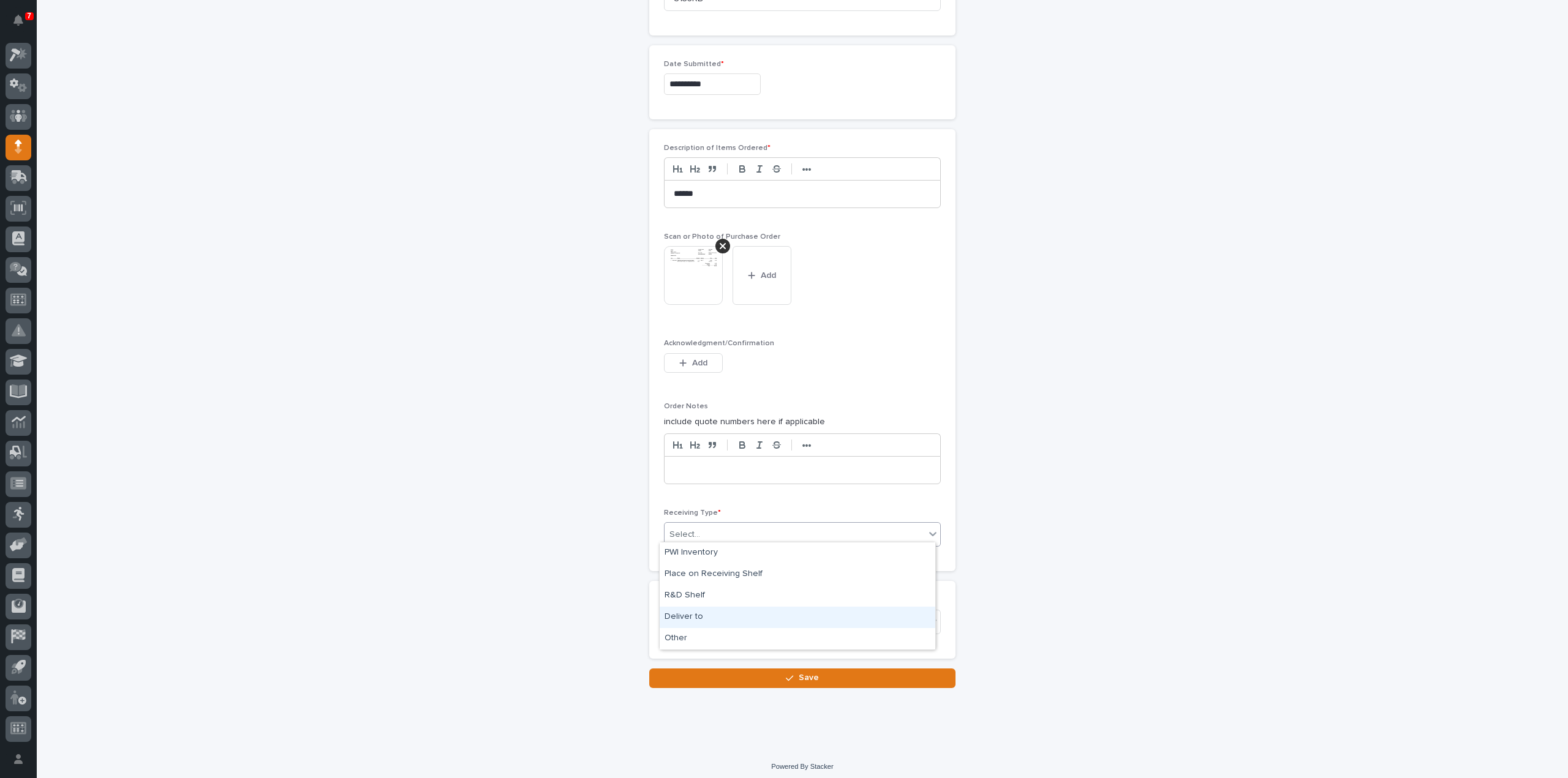
click at [703, 617] on div "Deliver to" at bounding box center [798, 618] width 276 height 21
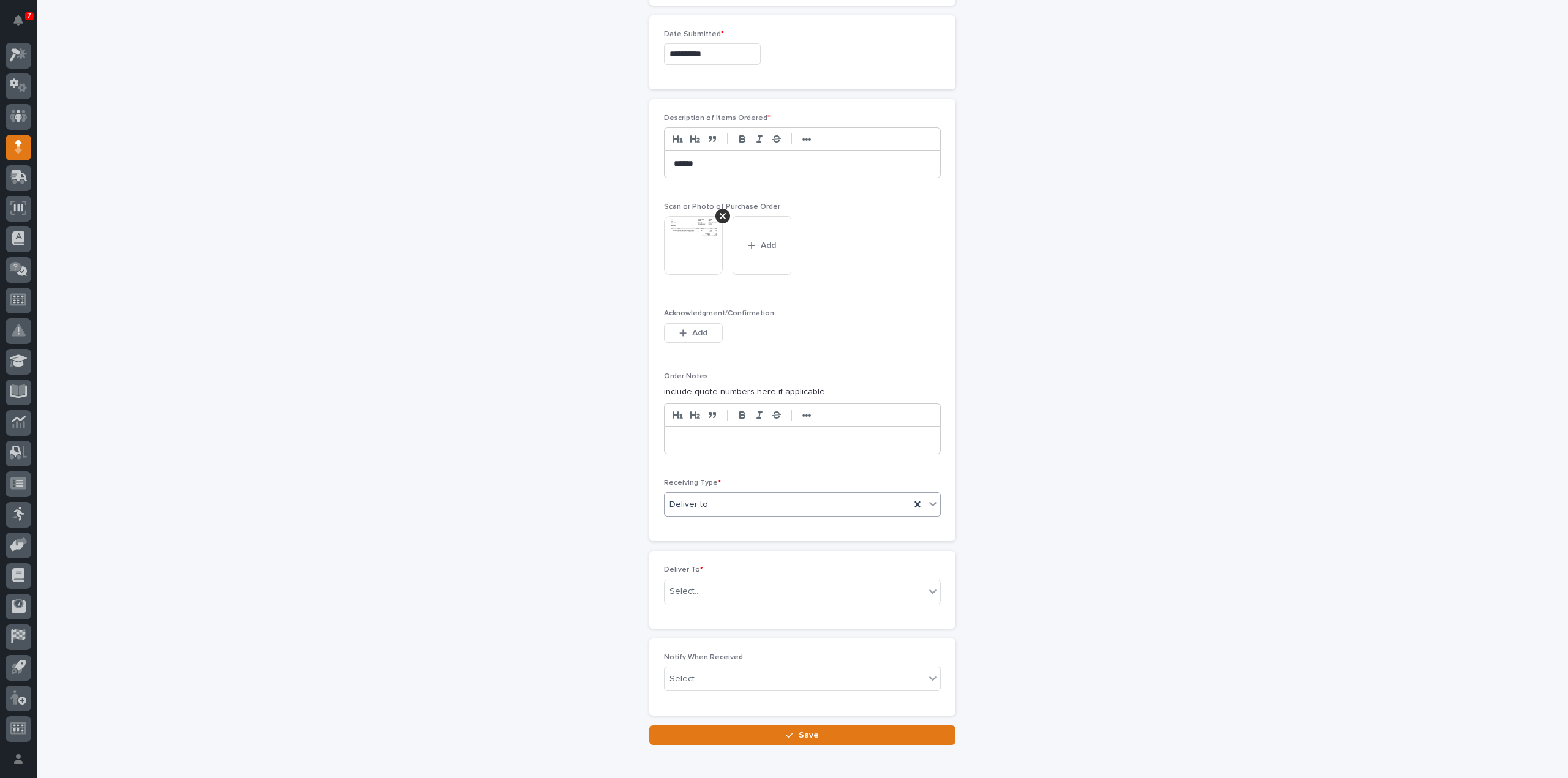
scroll to position [687, 0]
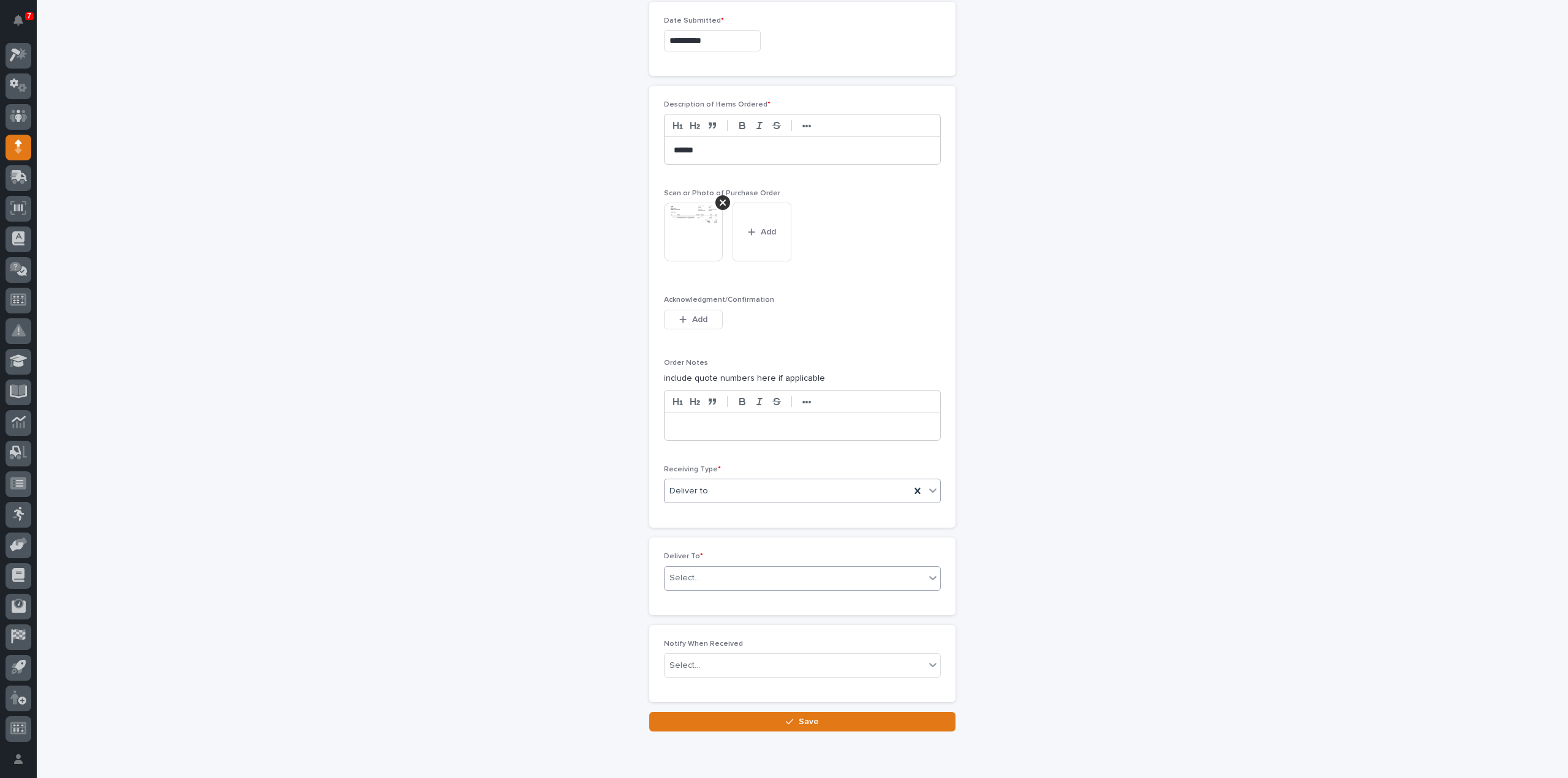
click at [693, 574] on div "Select..." at bounding box center [685, 578] width 31 height 13
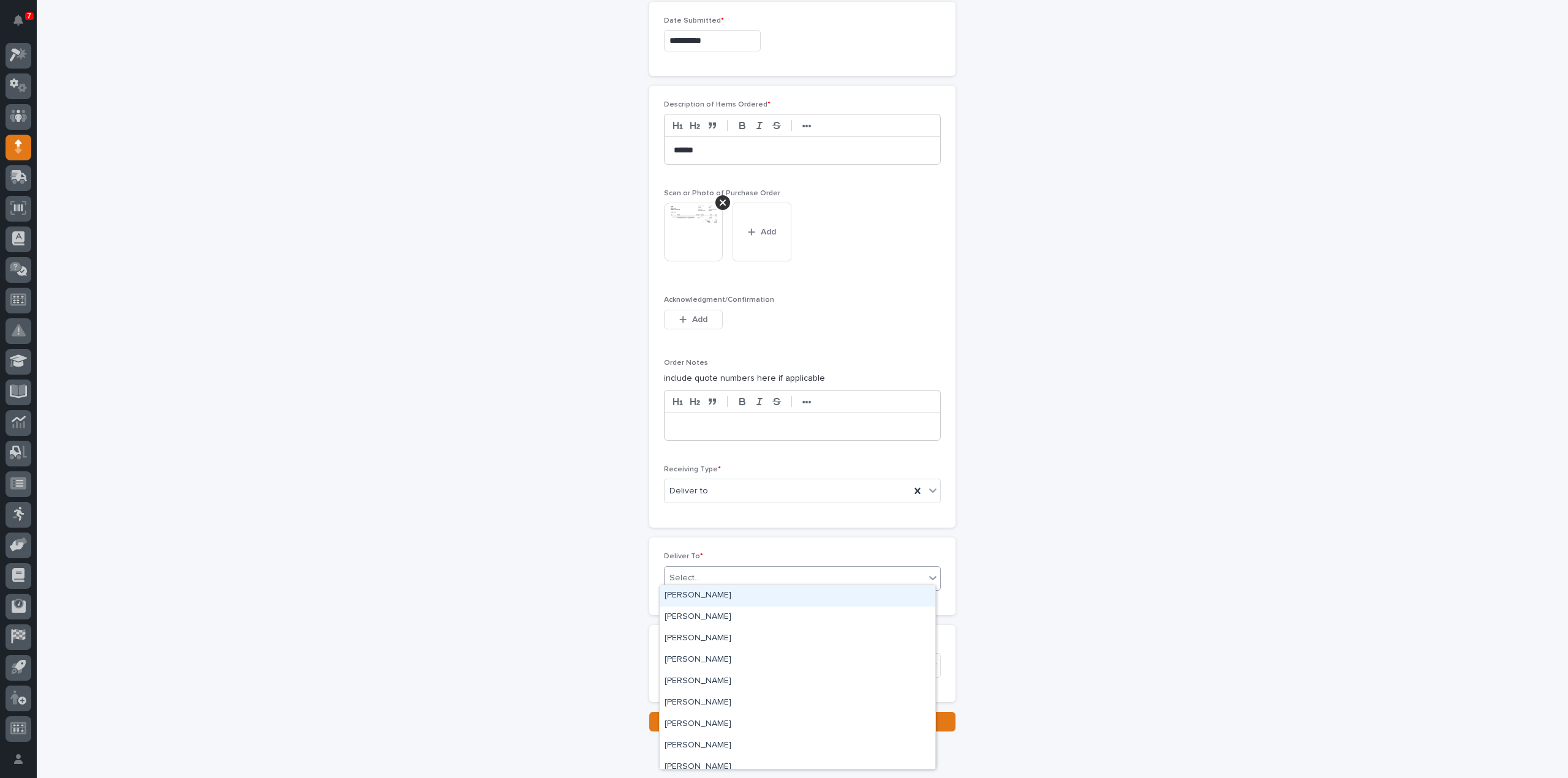
type input "*"
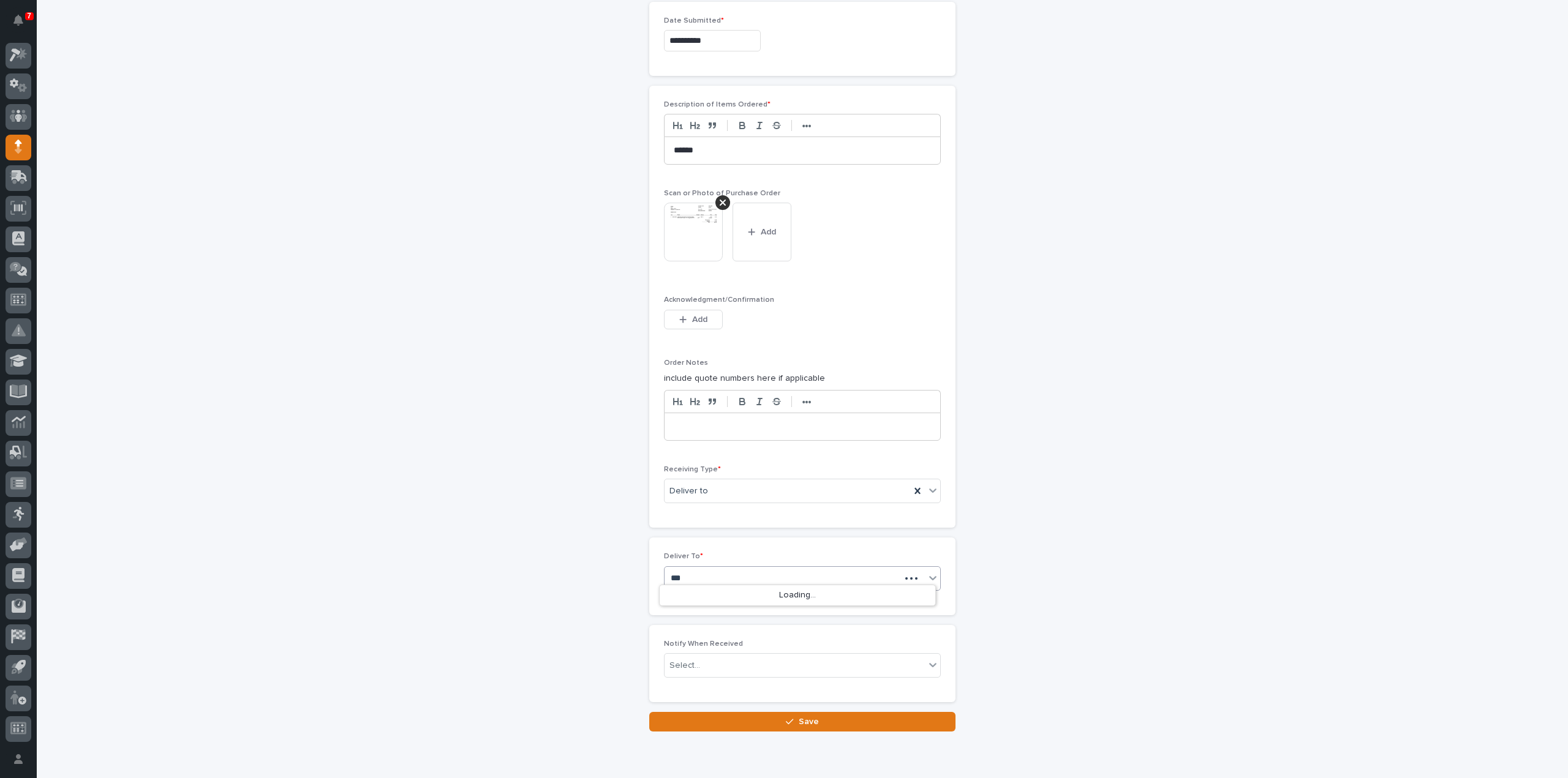
type input "****"
click at [700, 592] on div "Reinhart Burkholder" at bounding box center [798, 596] width 276 height 21
click at [692, 661] on div "Select..." at bounding box center [685, 665] width 31 height 13
type input "*****"
click at [699, 687] on div "Reinhart Burkholder" at bounding box center [798, 683] width 276 height 21
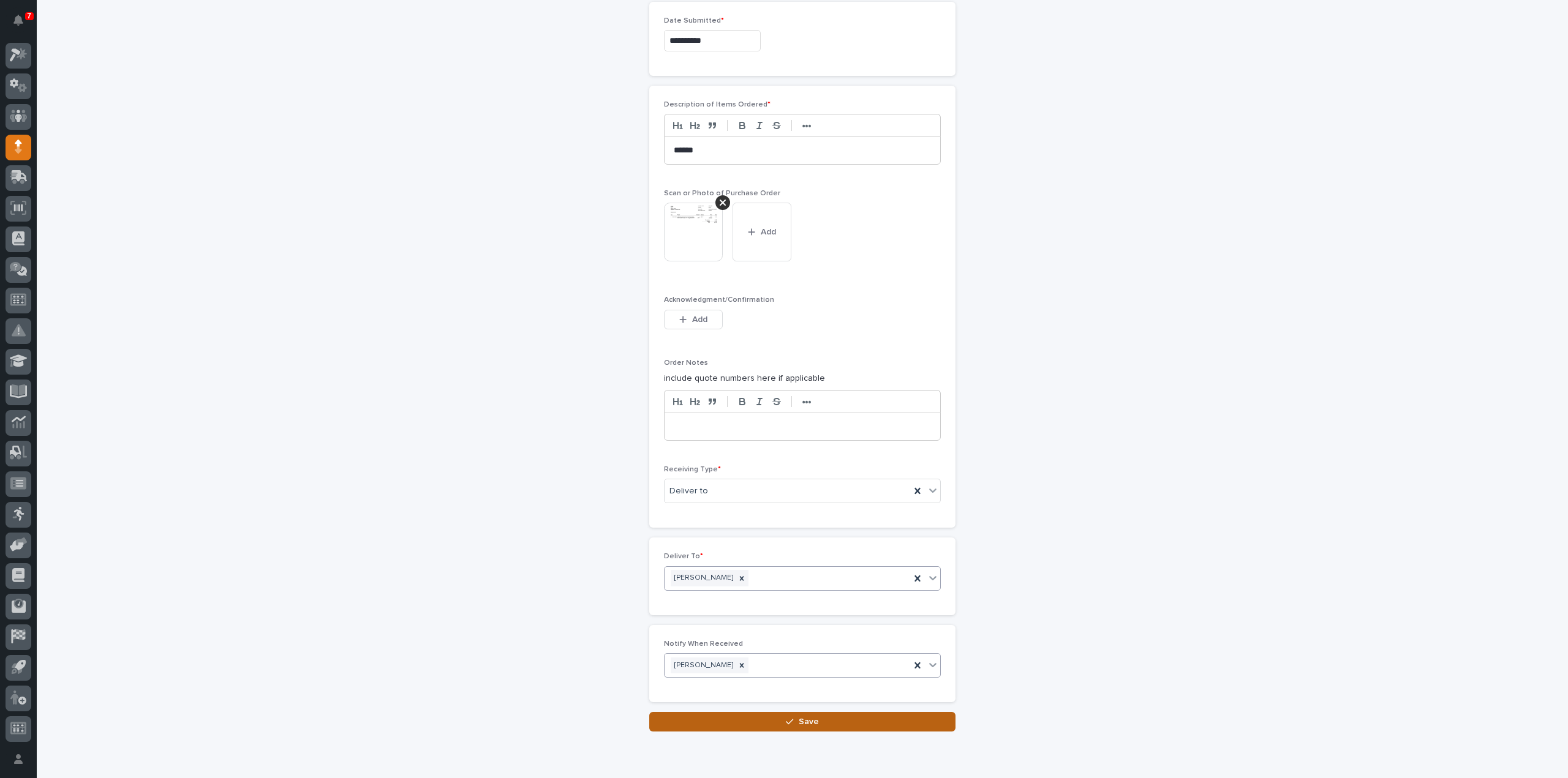
click at [729, 720] on button "Save" at bounding box center [801, 722] width 306 height 19
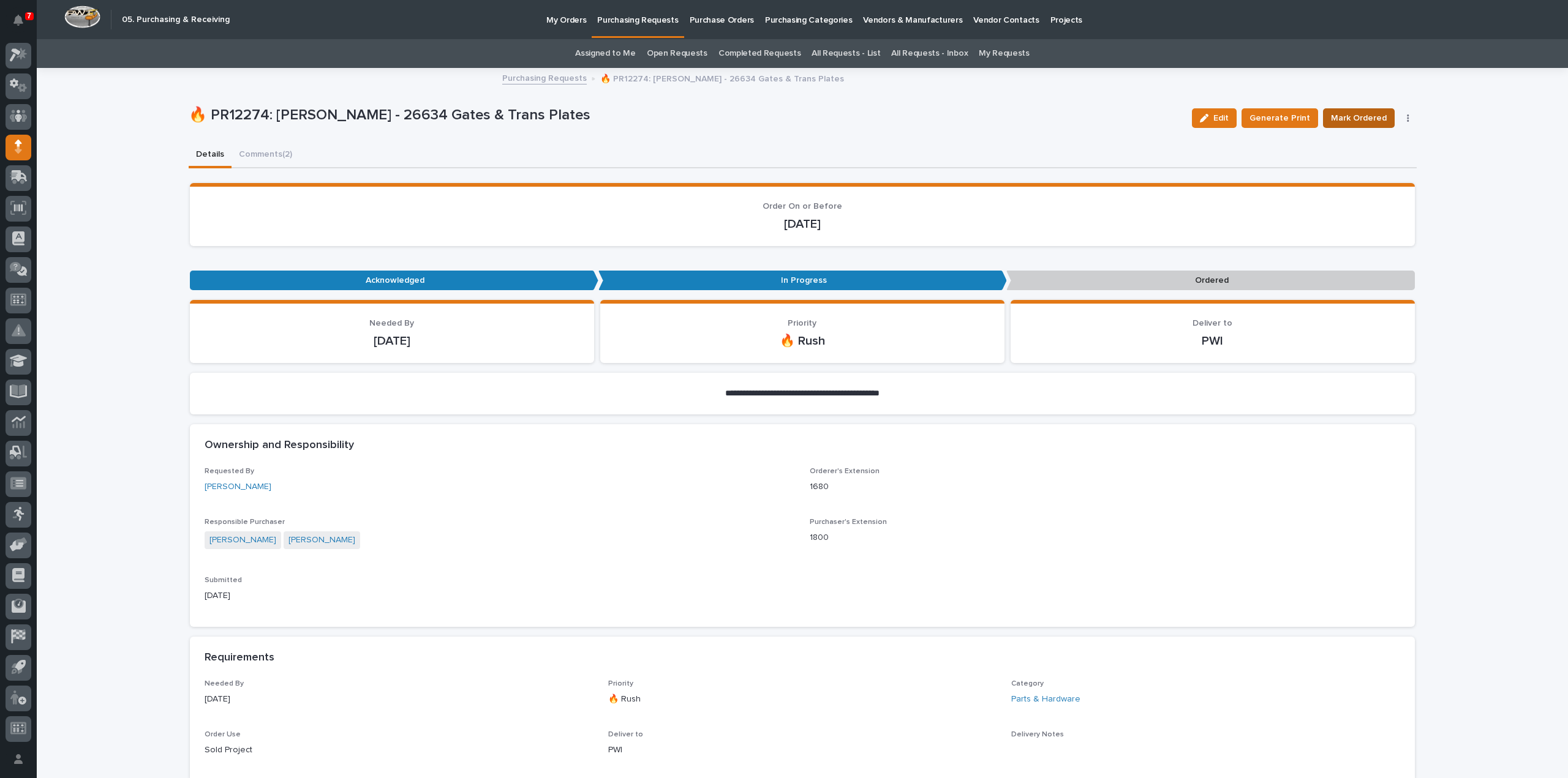
click at [1368, 116] on span "Mark Ordered" at bounding box center [1358, 118] width 55 height 15
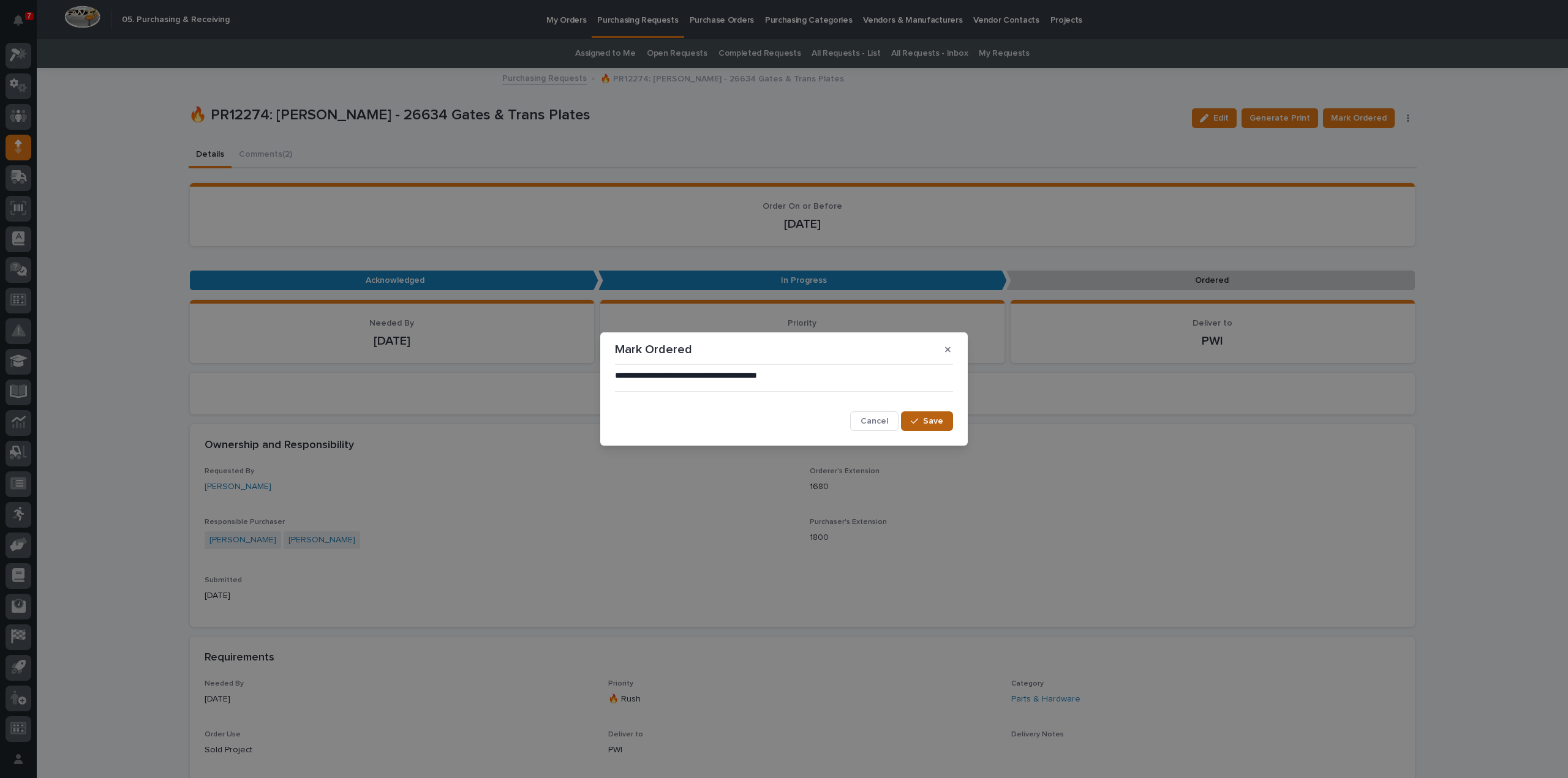
click at [941, 428] on button "Save" at bounding box center [927, 422] width 52 height 19
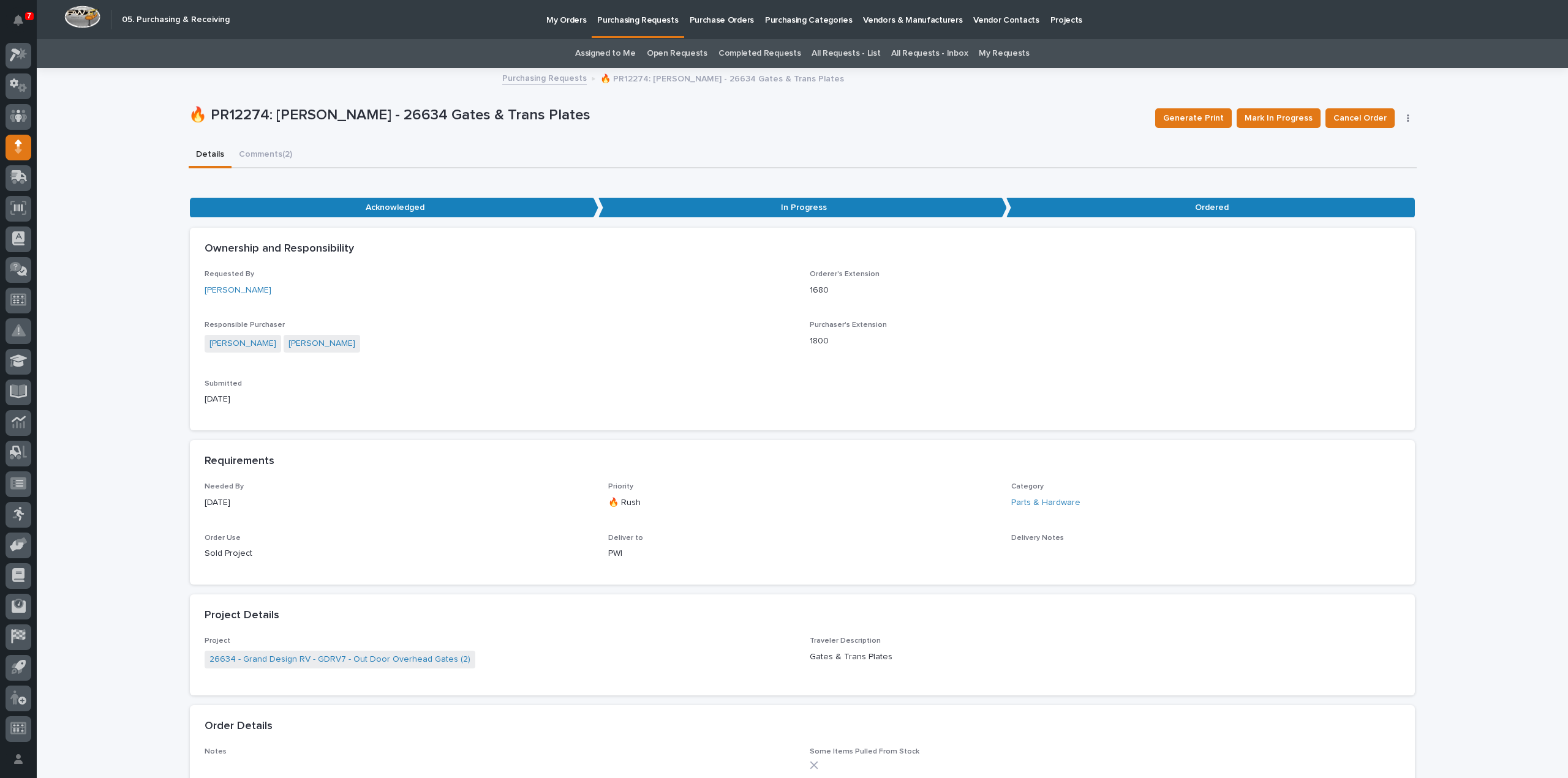
click at [621, 51] on link "Assigned to Me" at bounding box center [605, 53] width 60 height 29
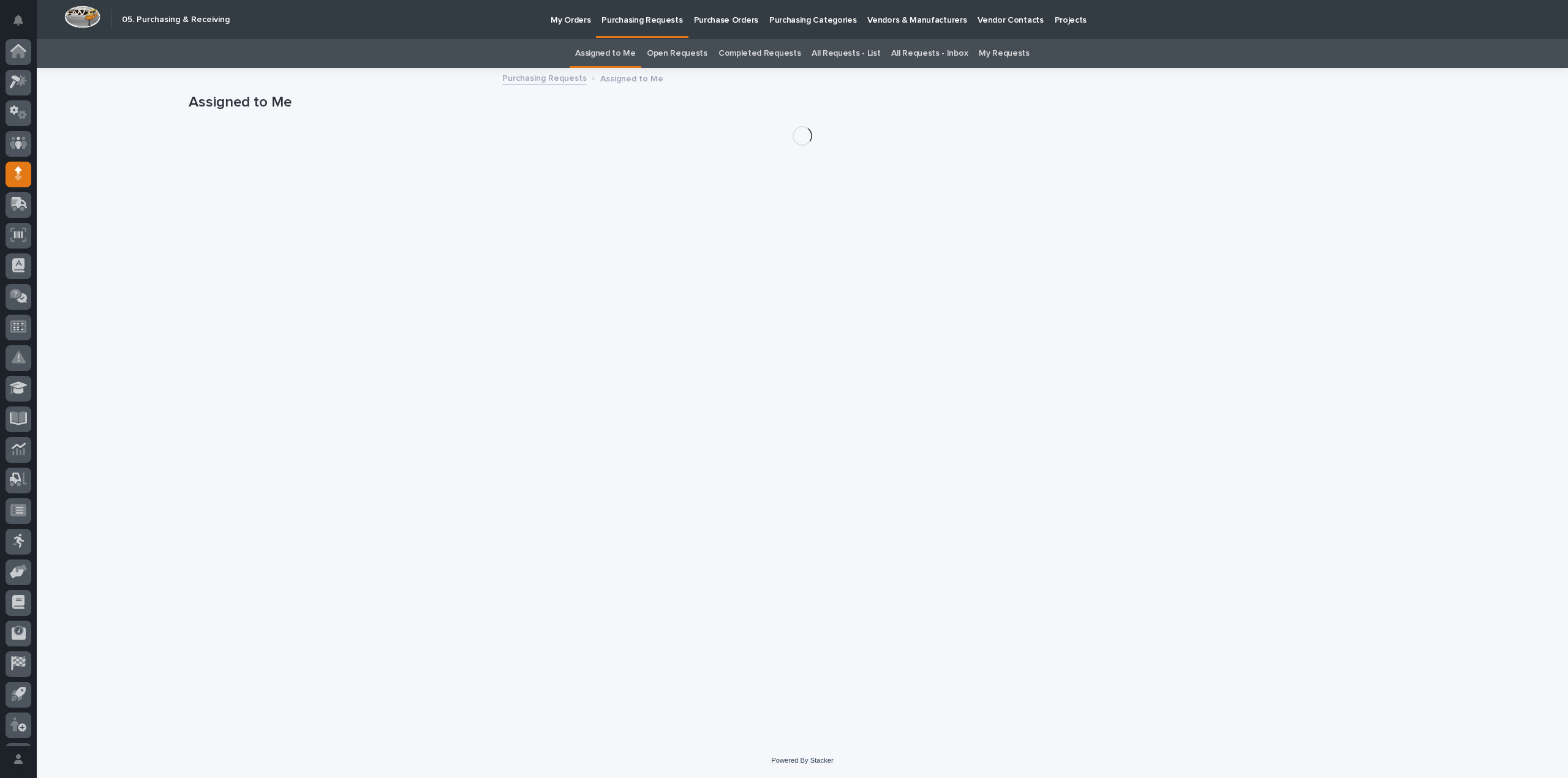
scroll to position [27, 0]
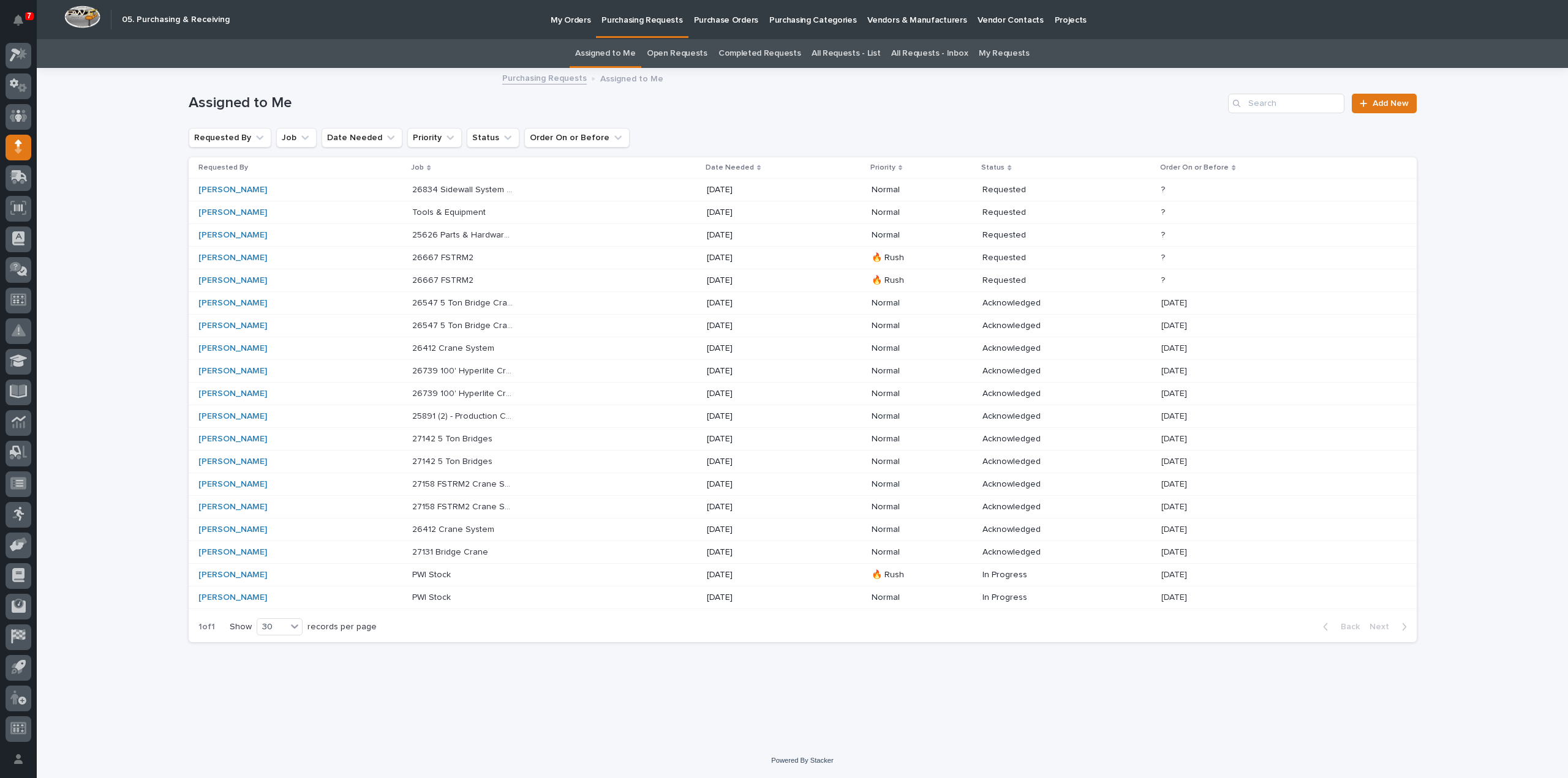
click at [470, 570] on p at bounding box center [462, 575] width 102 height 11
click at [450, 217] on p "Tools & Equipment" at bounding box center [450, 211] width 76 height 13
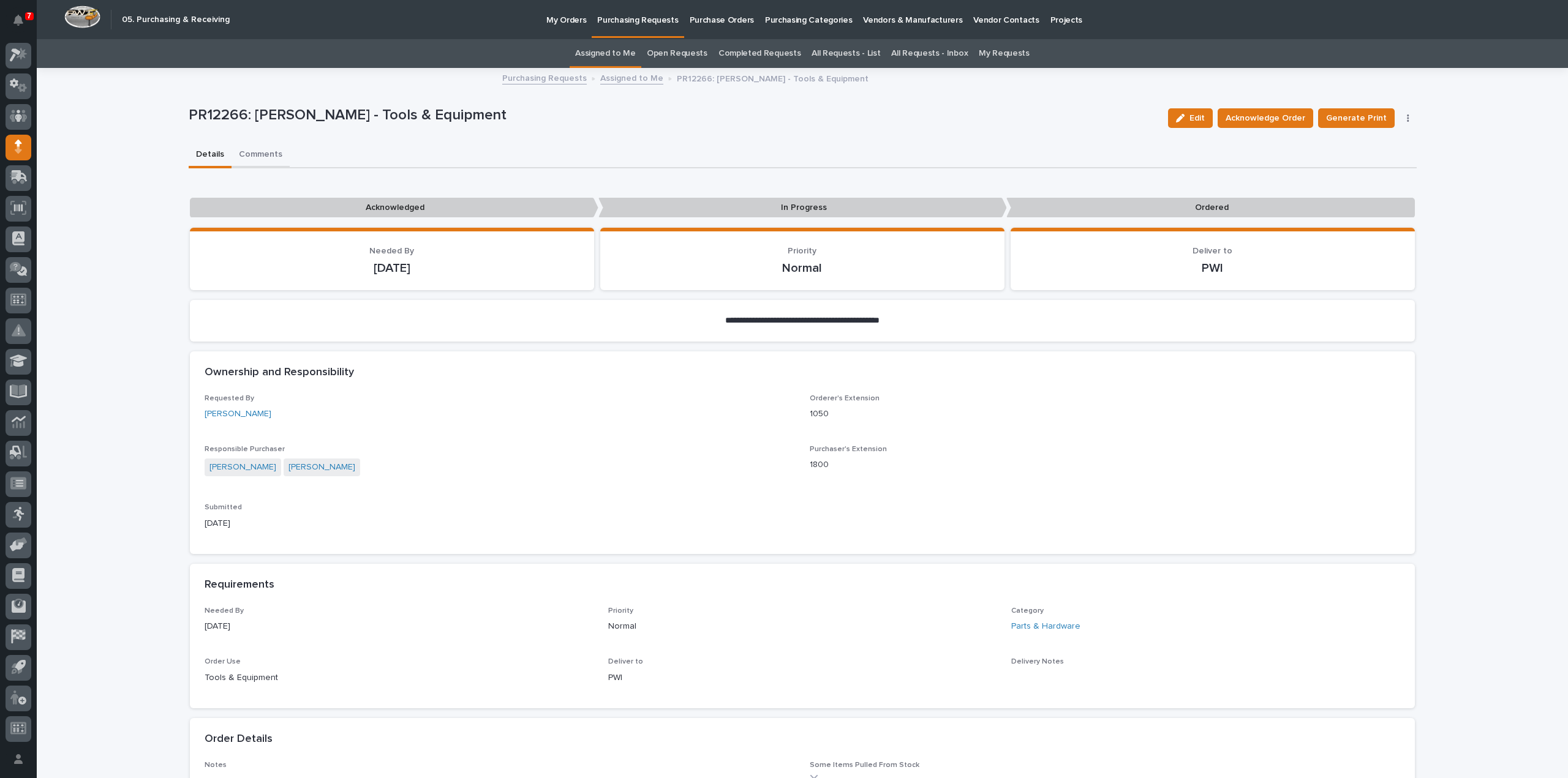
click at [263, 156] on button "Comments" at bounding box center [260, 155] width 58 height 25
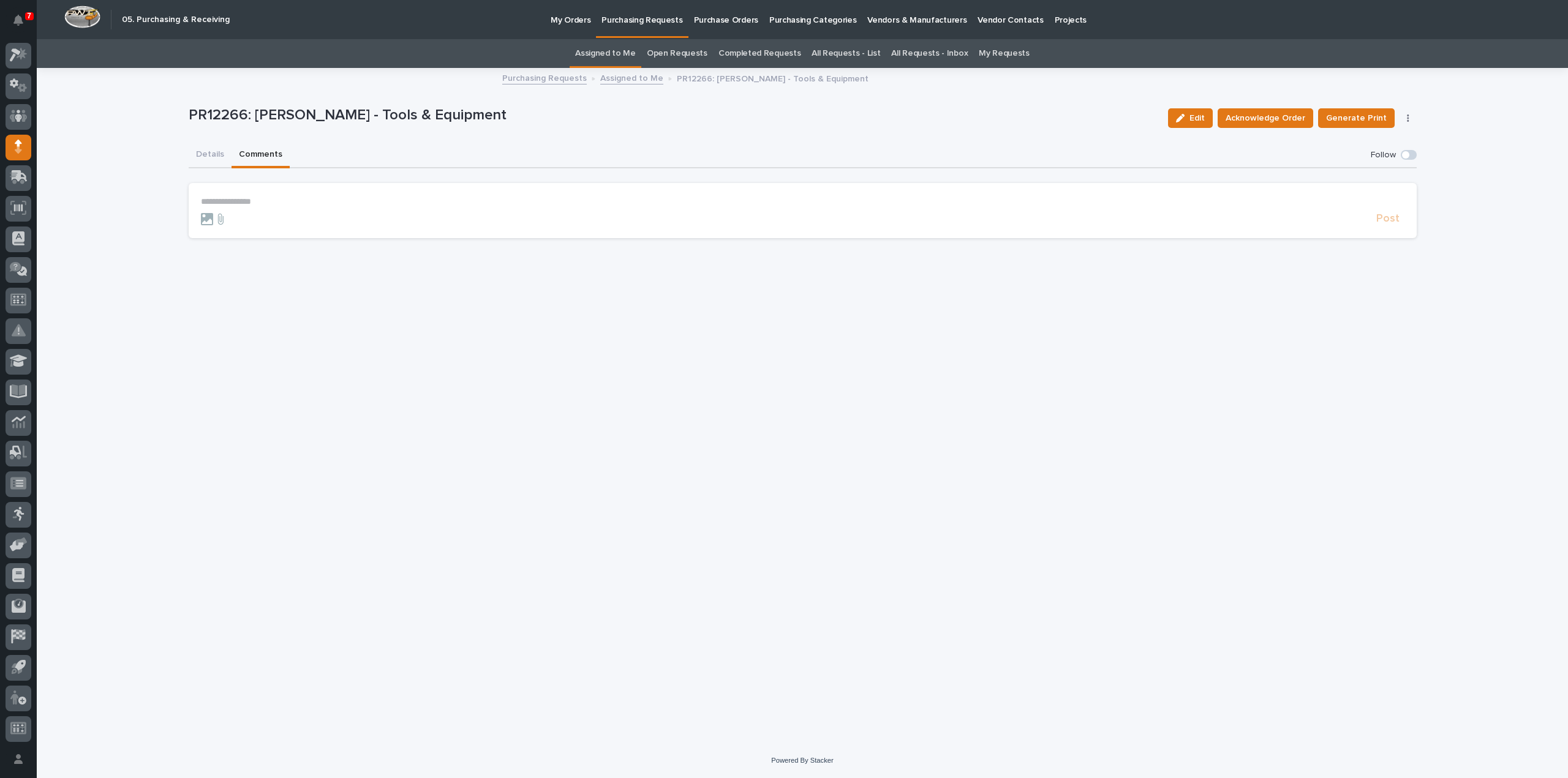
click at [229, 205] on p "**********" at bounding box center [802, 201] width 1204 height 11
click at [217, 220] on span "Arlyn Miller" at bounding box center [239, 220] width 69 height 9
click at [260, 203] on p "**********" at bounding box center [802, 202] width 1204 height 13
click at [264, 201] on span "**********" at bounding box center [315, 202] width 130 height 9
click at [430, 206] on p "**********" at bounding box center [802, 202] width 1204 height 13
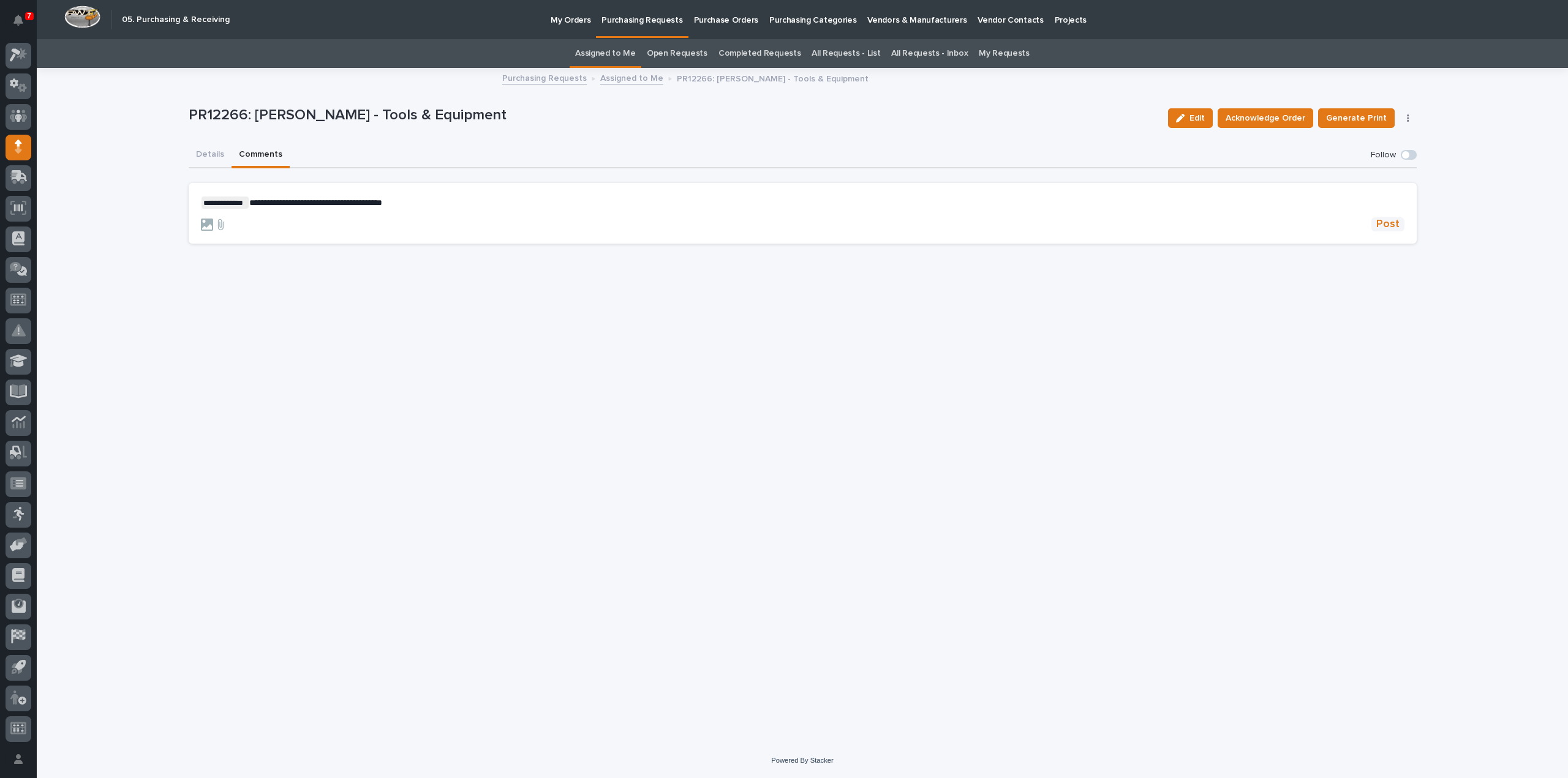
click at [1396, 225] on span "Post" at bounding box center [1388, 224] width 23 height 14
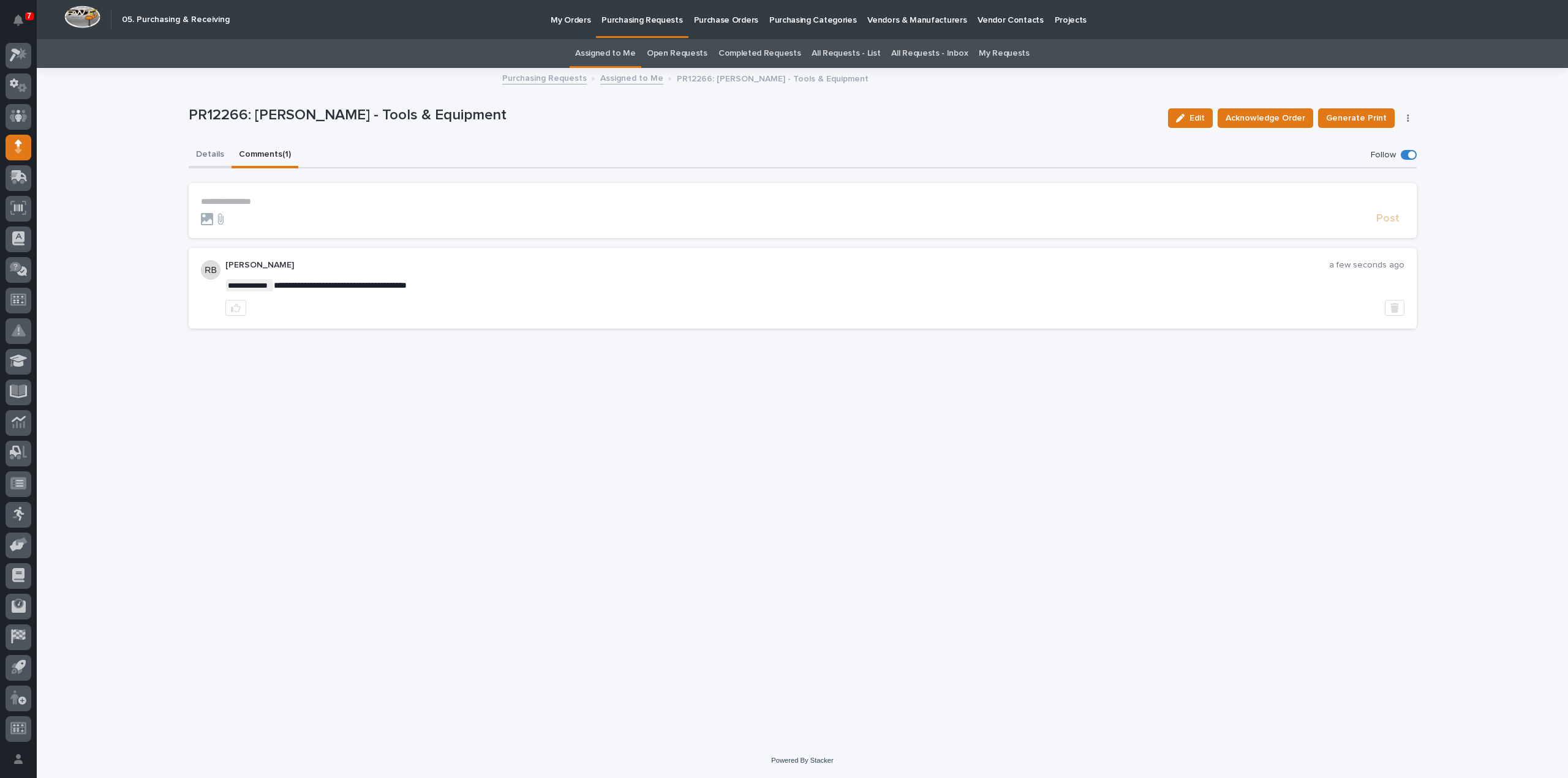
click at [197, 156] on button "Details" at bounding box center [210, 155] width 43 height 25
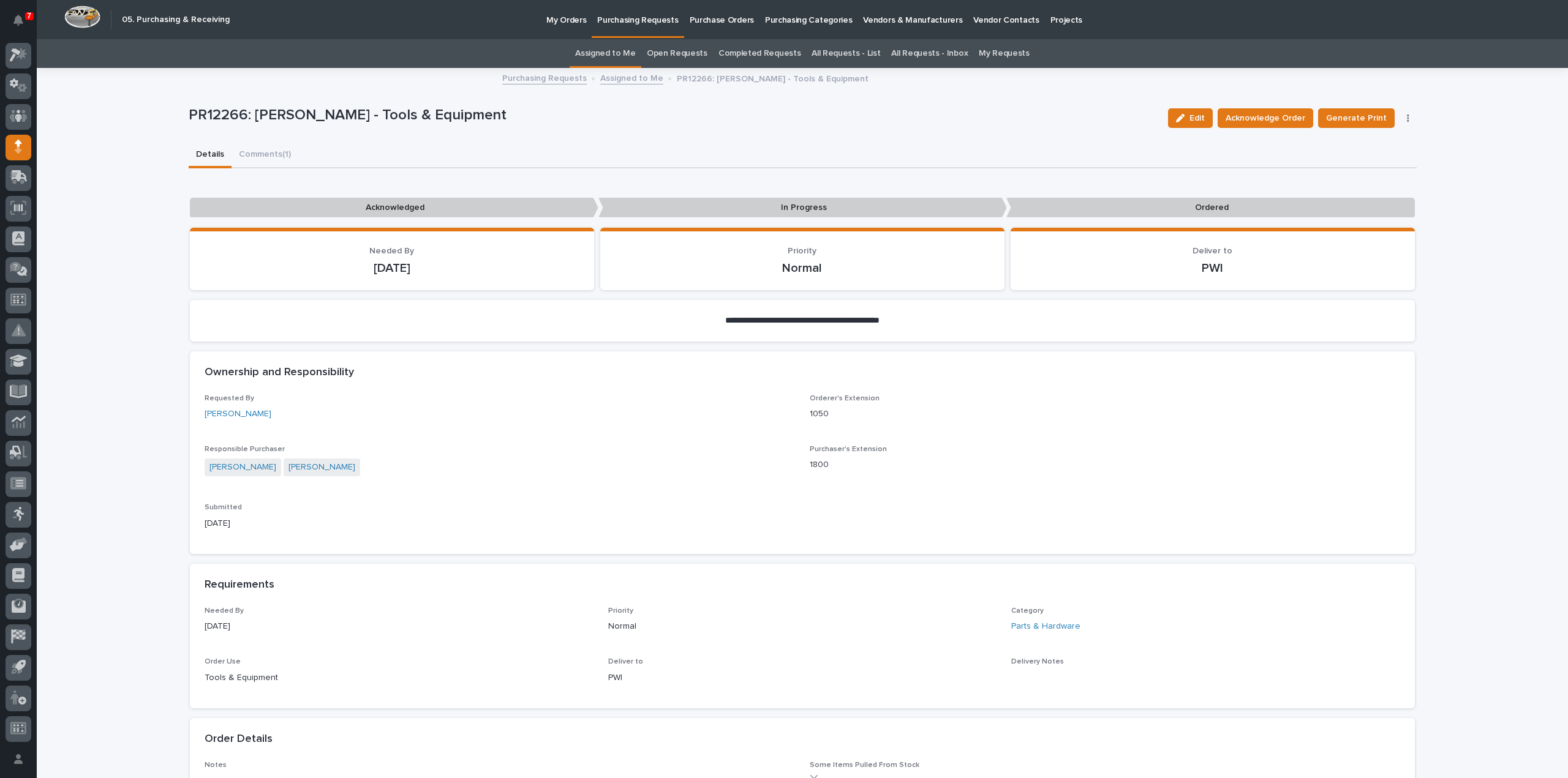
click at [617, 57] on link "Assigned to Me" at bounding box center [605, 53] width 60 height 29
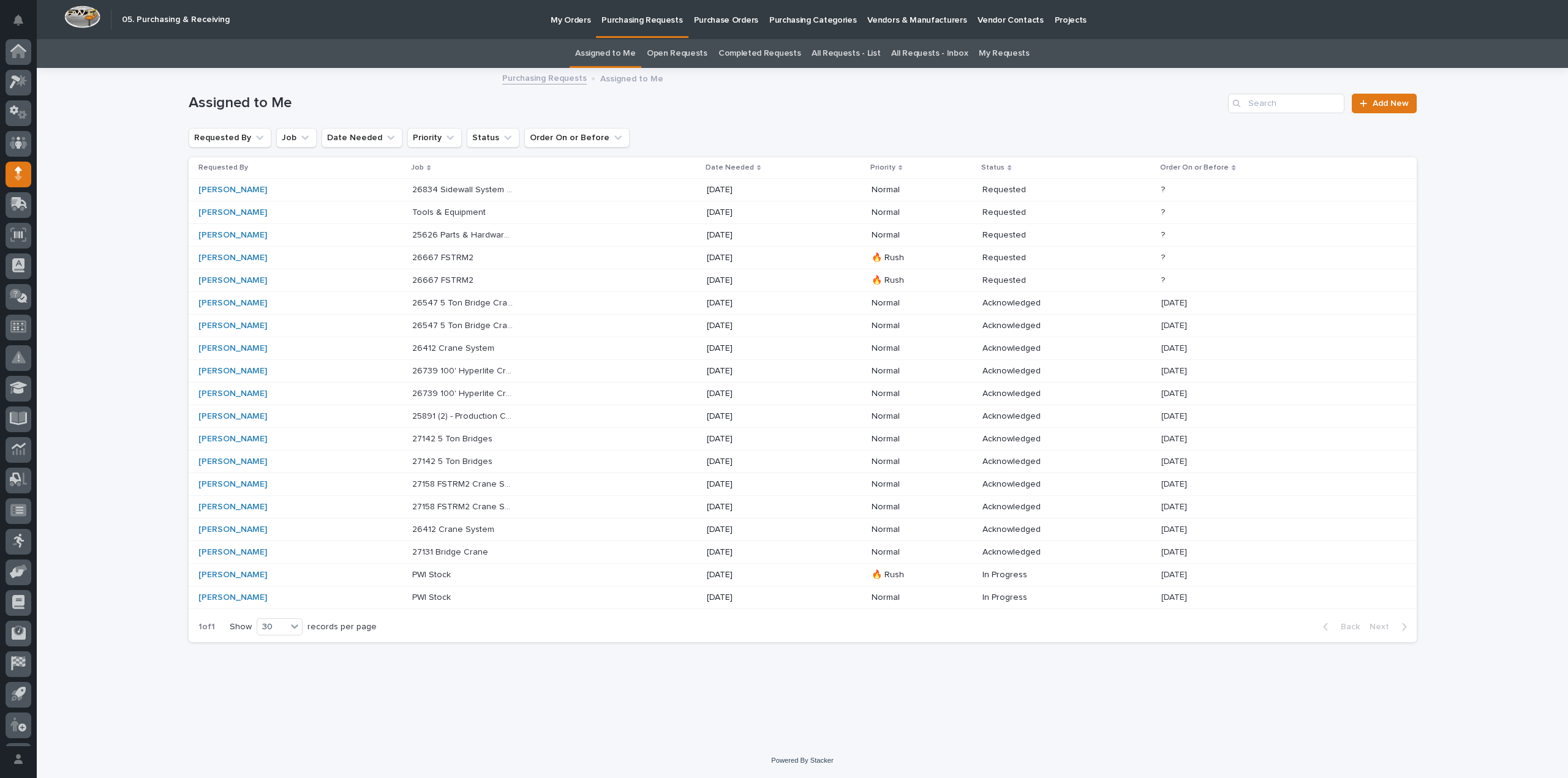
scroll to position [27, 0]
click at [416, 215] on p "Tools & Equipment" at bounding box center [450, 211] width 76 height 13
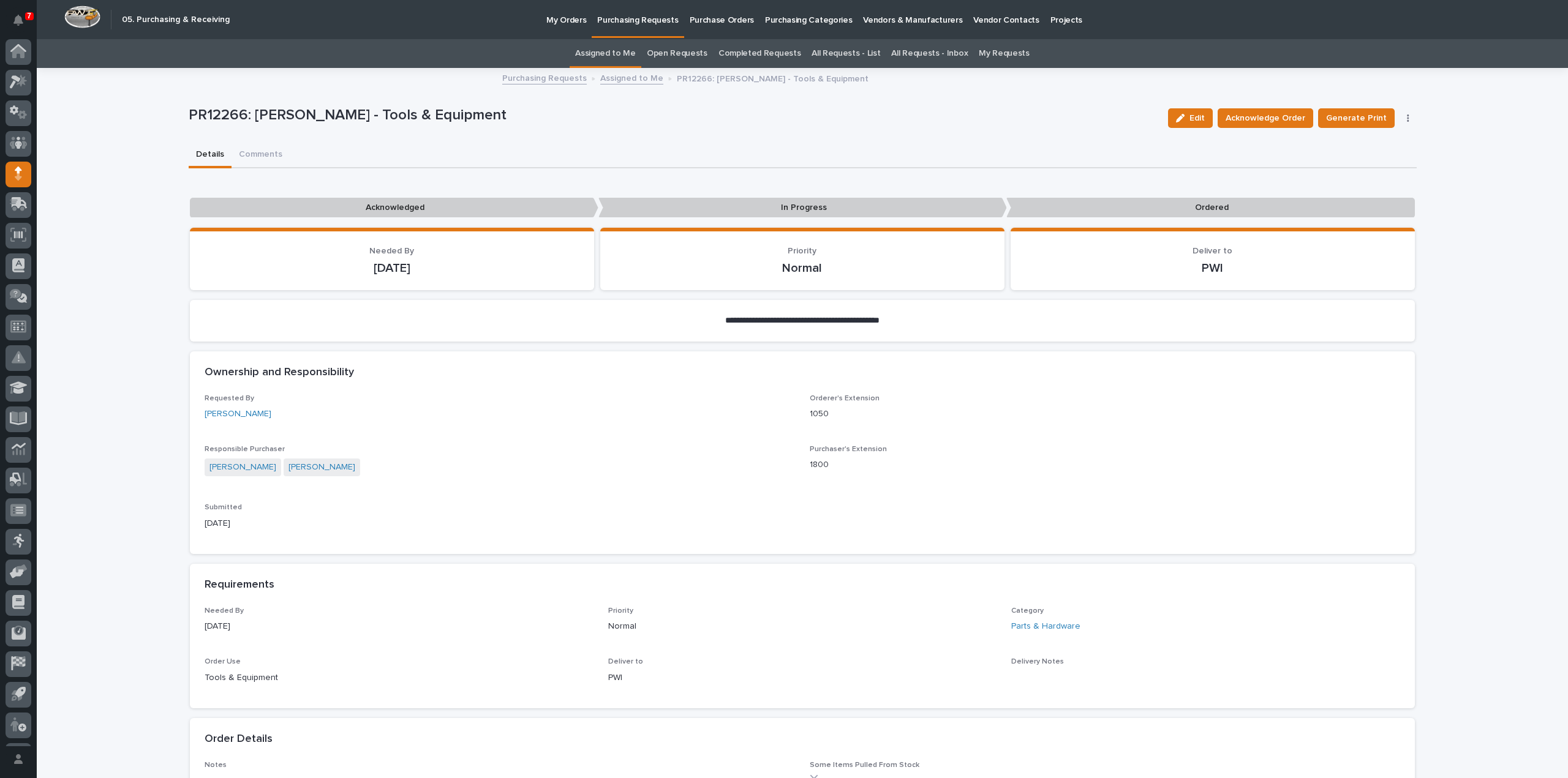
scroll to position [27, 0]
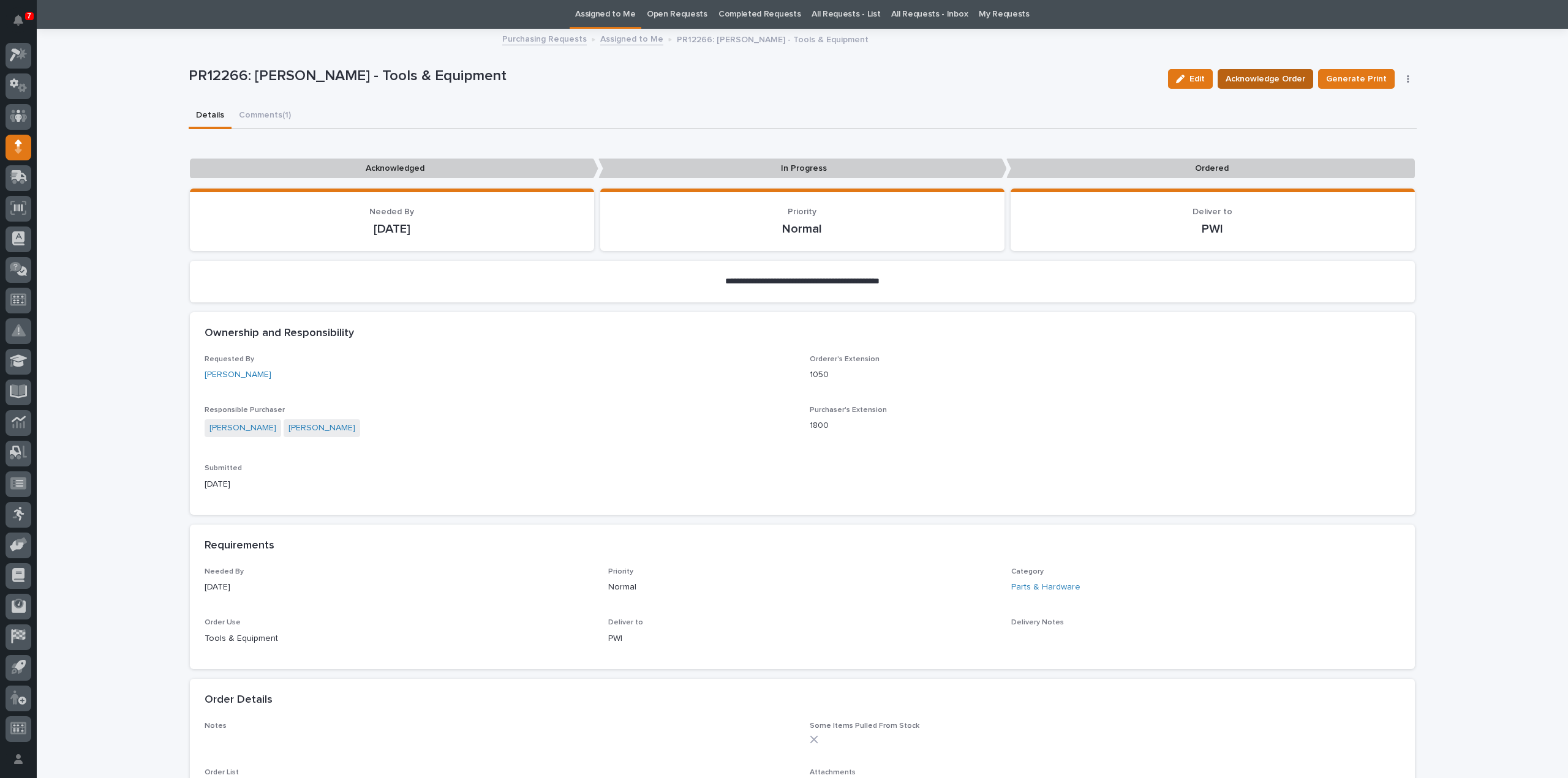
click at [1246, 82] on span "Acknowledge Order" at bounding box center [1265, 79] width 80 height 15
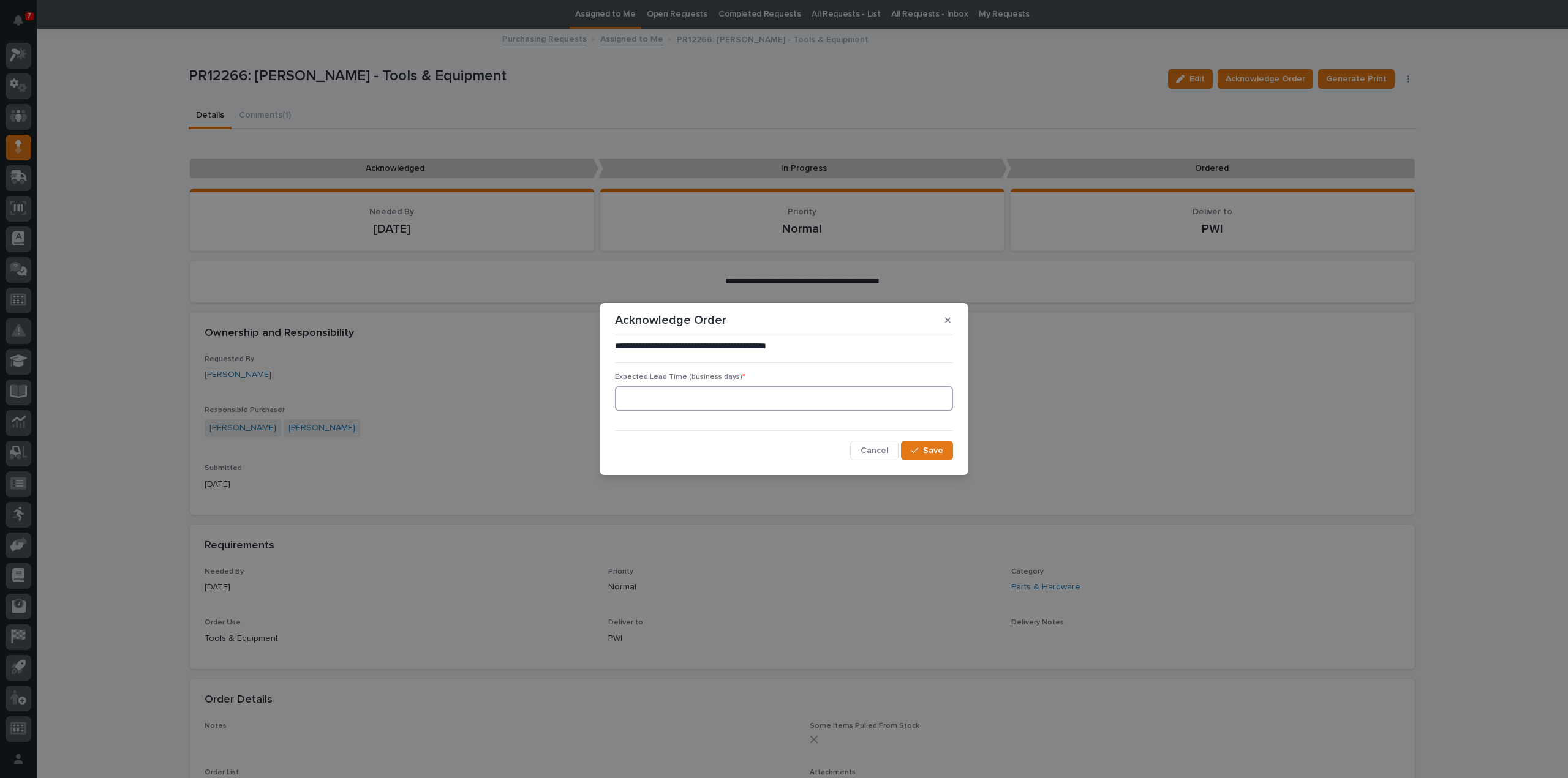
click at [768, 396] on input at bounding box center [784, 398] width 338 height 24
type input "0"
click at [917, 447] on icon "button" at bounding box center [914, 451] width 8 height 9
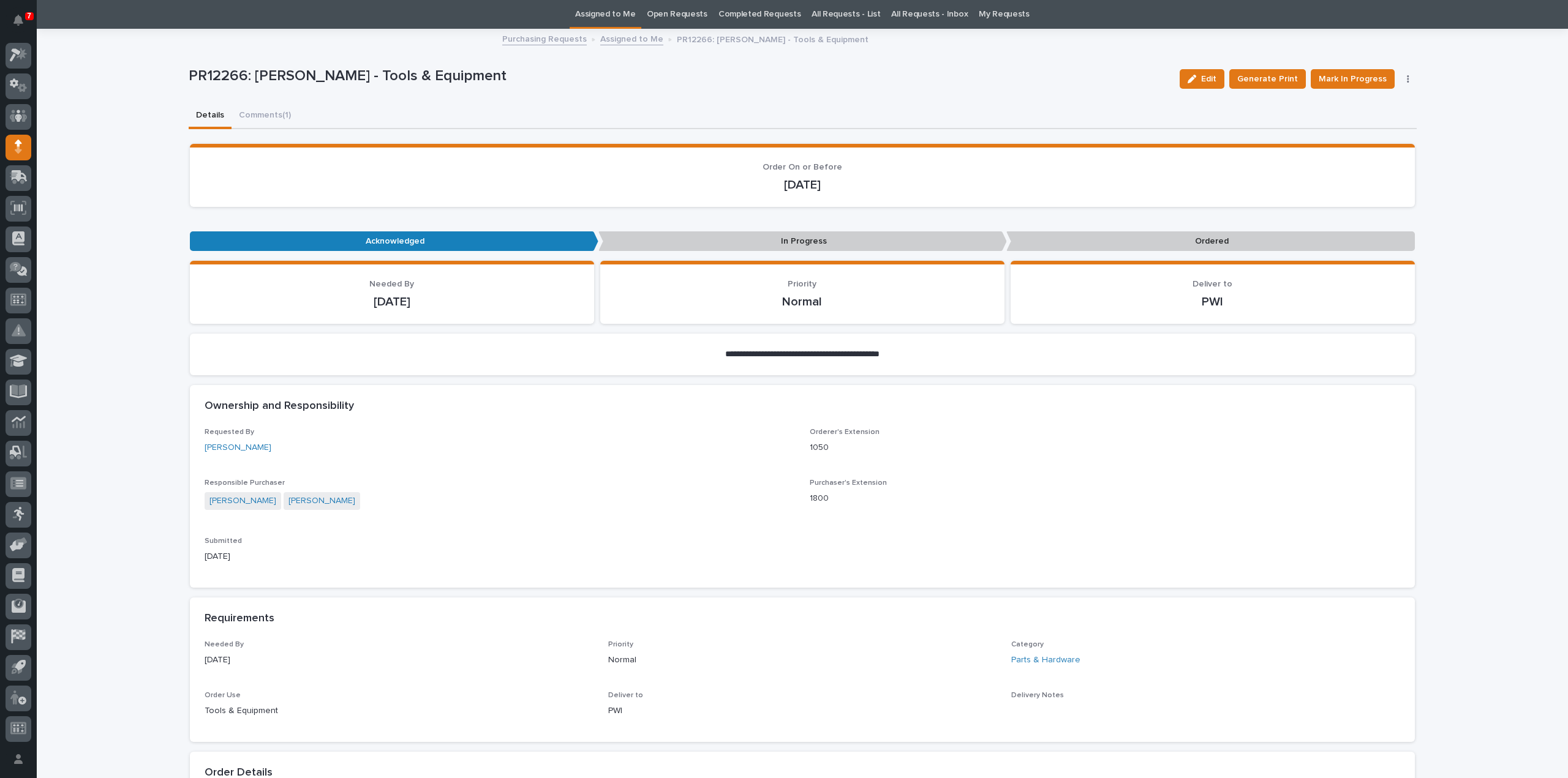
click at [618, 12] on link "Assigned to Me" at bounding box center [605, 15] width 60 height 29
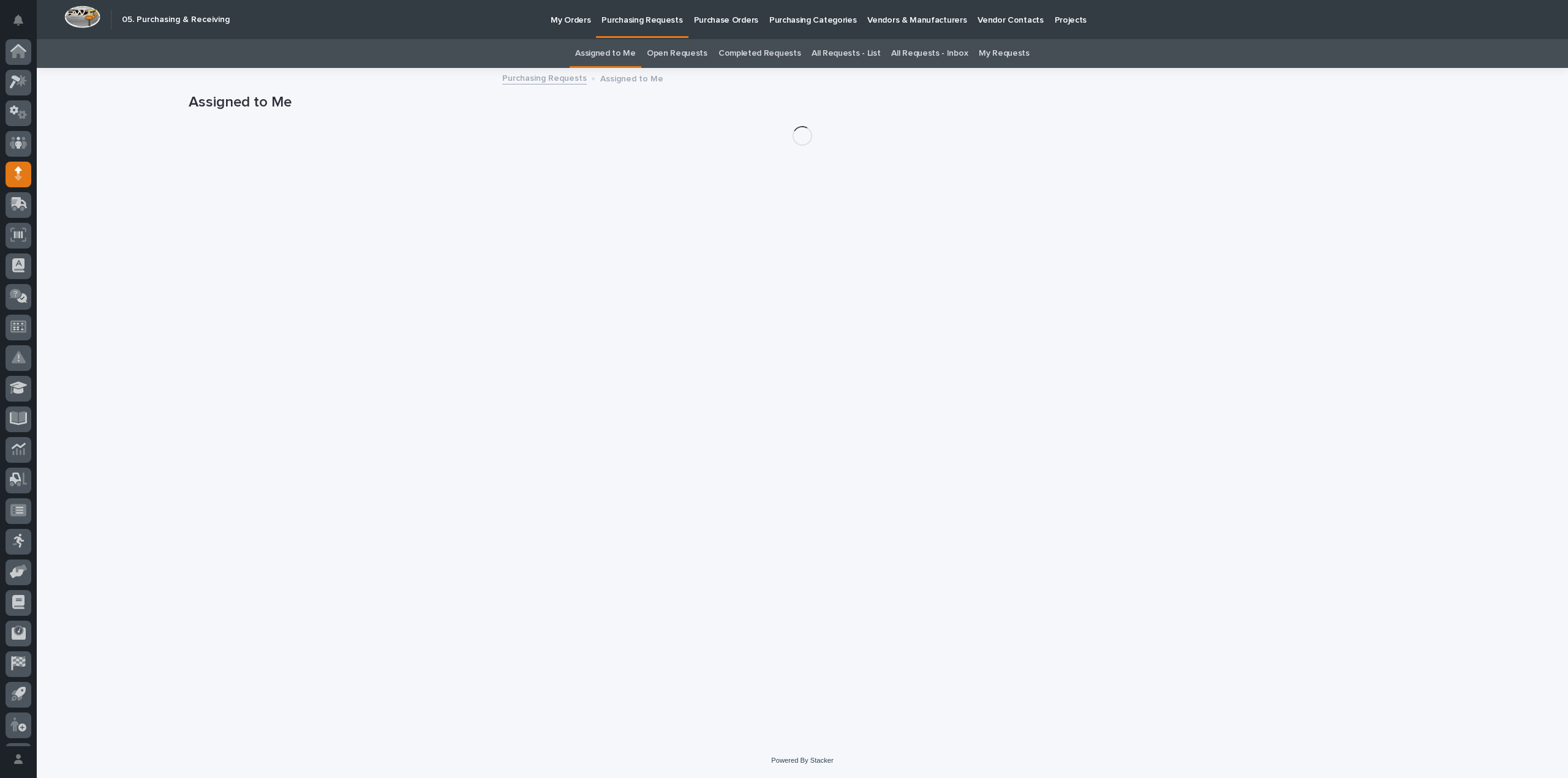
scroll to position [27, 0]
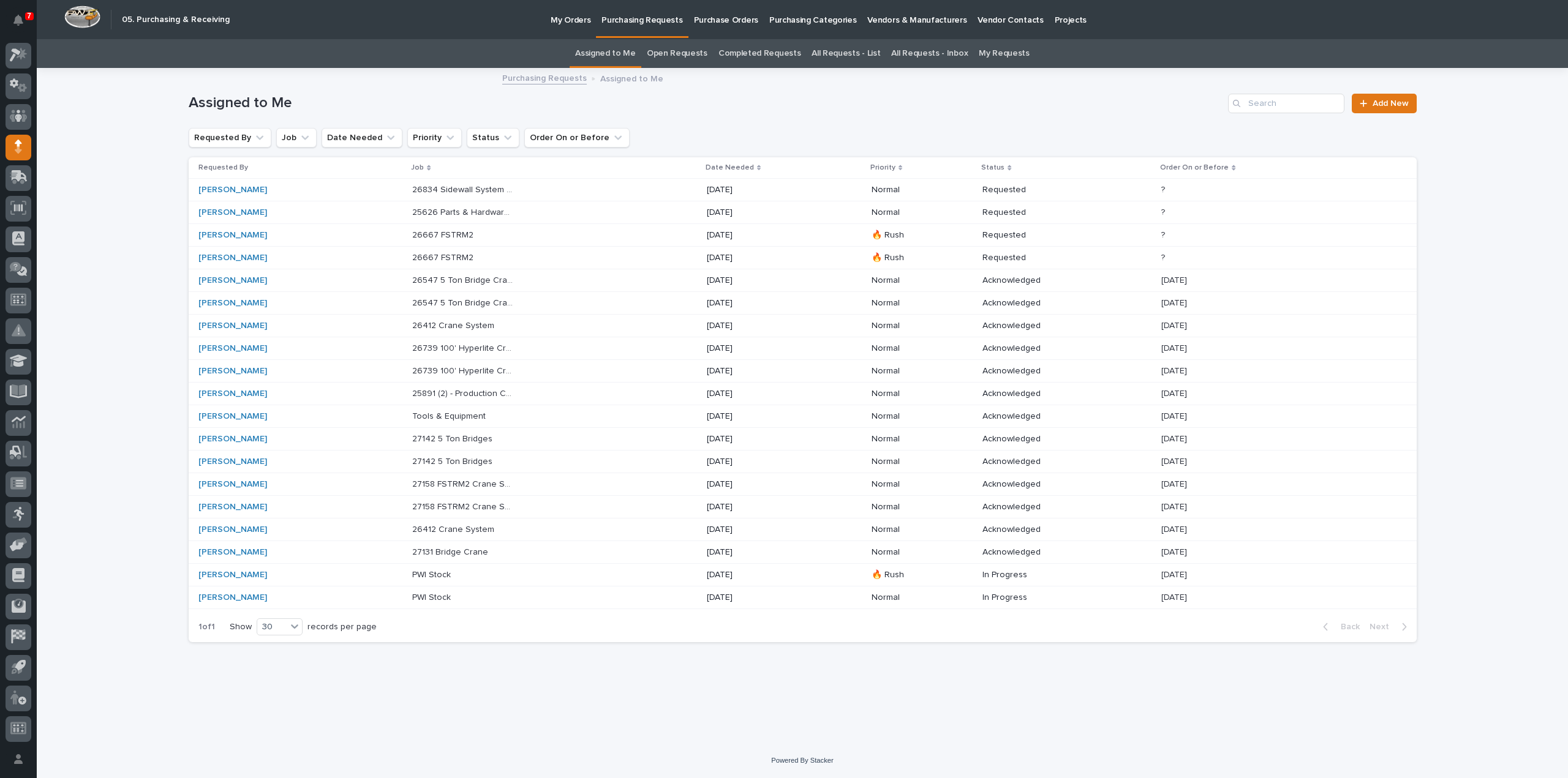
click at [452, 258] on p "26667 FSTRM2" at bounding box center [444, 256] width 64 height 13
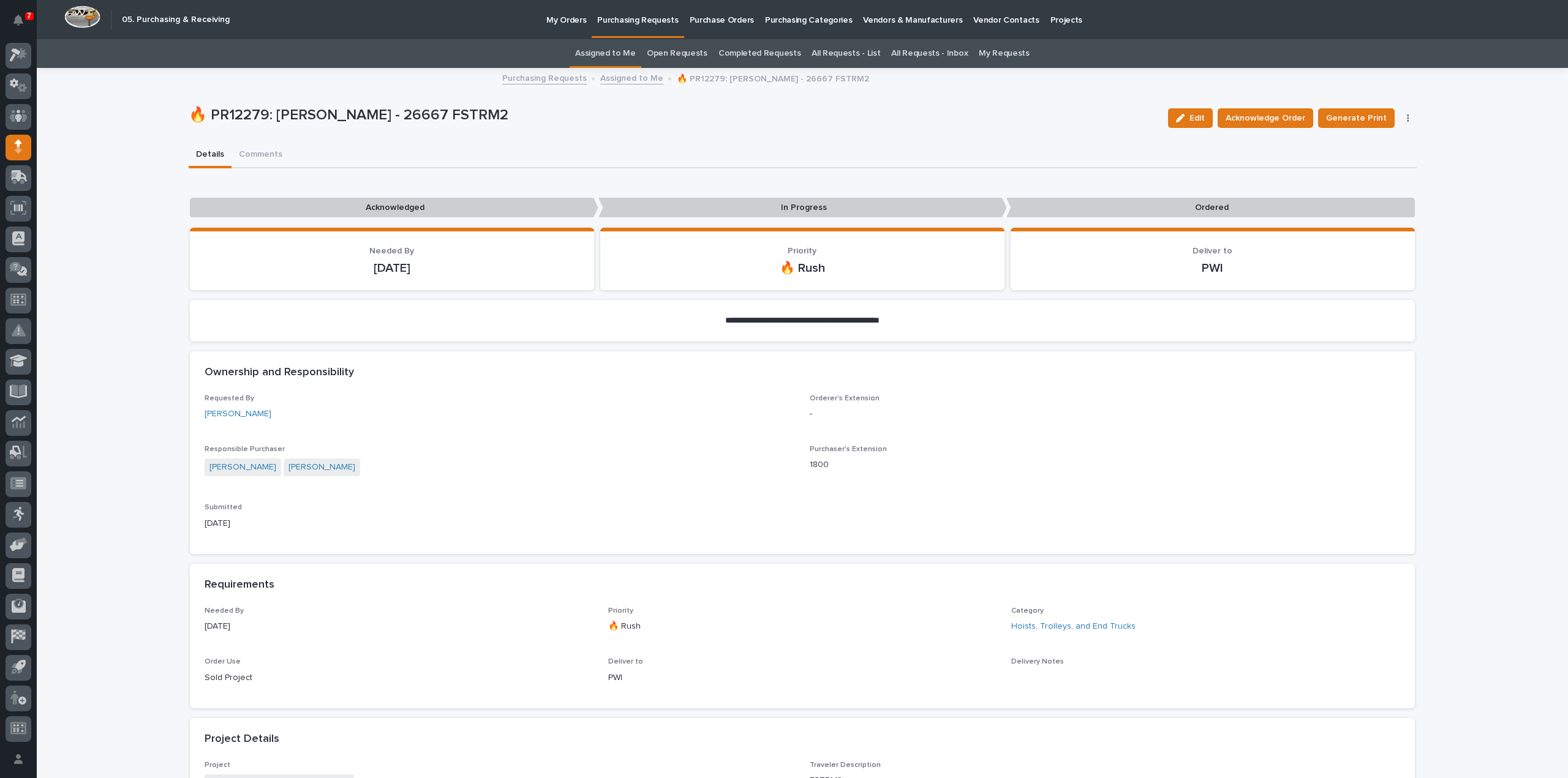
scroll to position [490, 0]
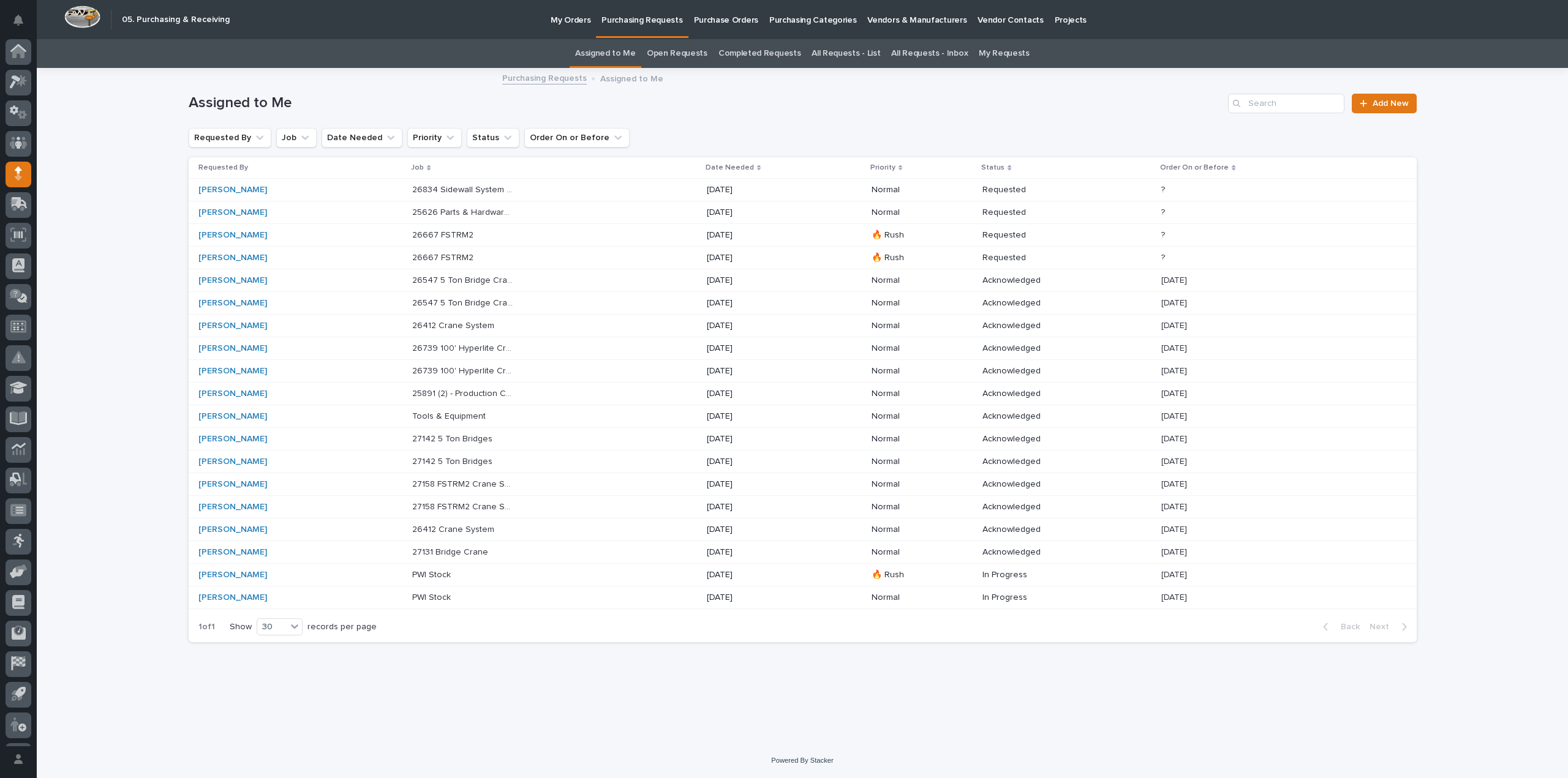
scroll to position [27, 0]
click at [460, 233] on p "26667 FSTRM2" at bounding box center [444, 234] width 64 height 13
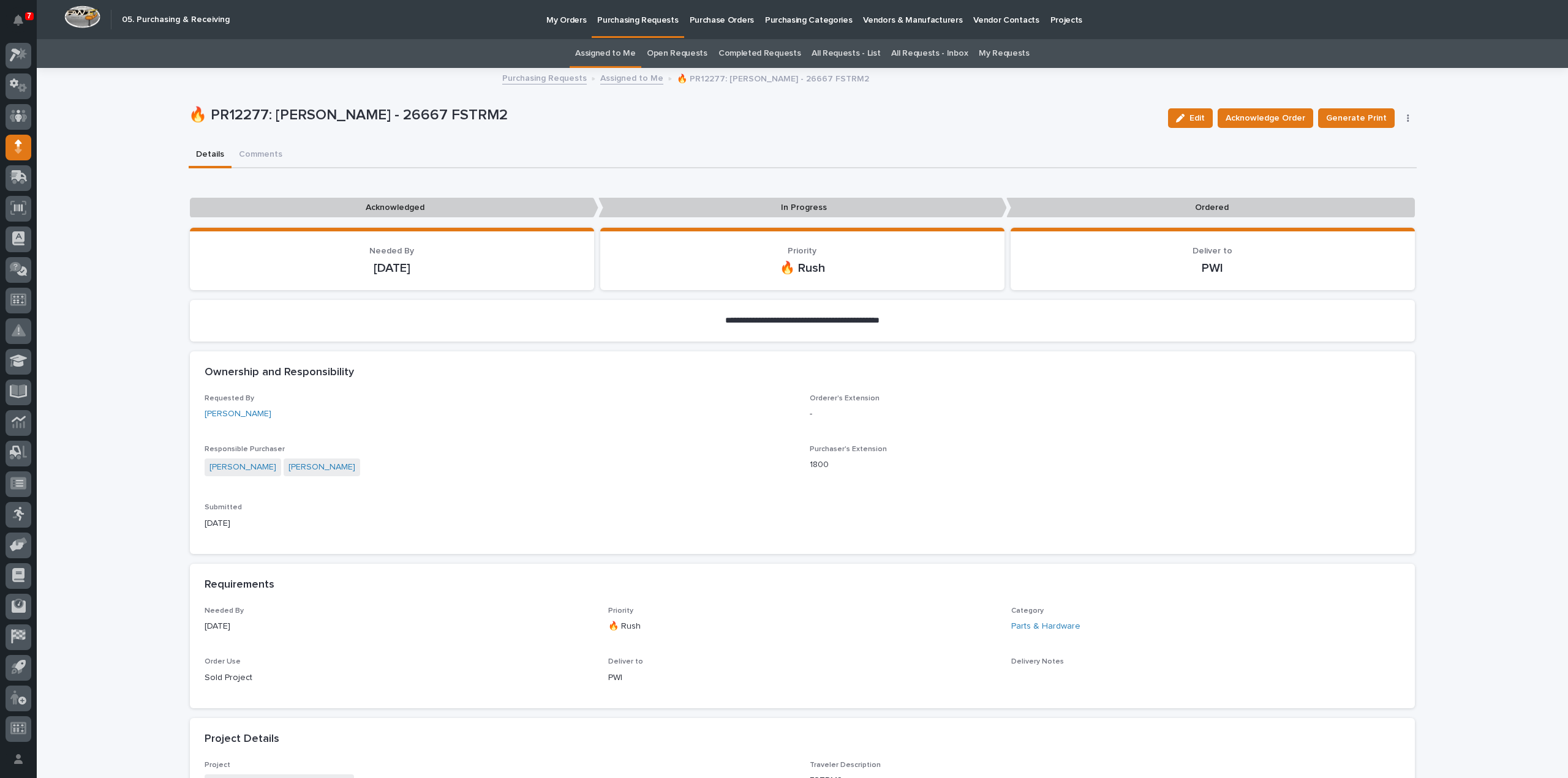
scroll to position [245, 0]
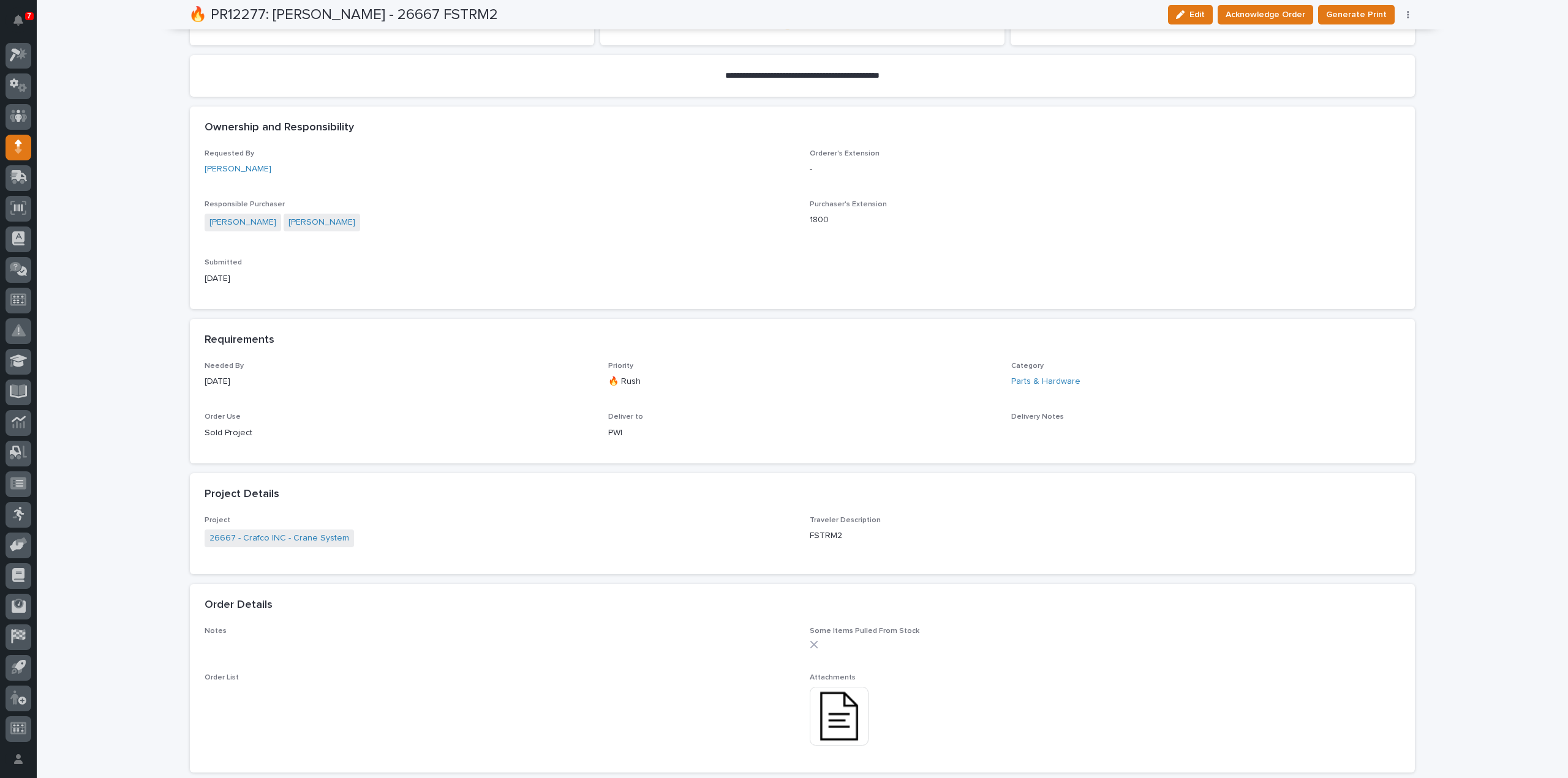
click at [833, 725] on img at bounding box center [838, 716] width 59 height 59
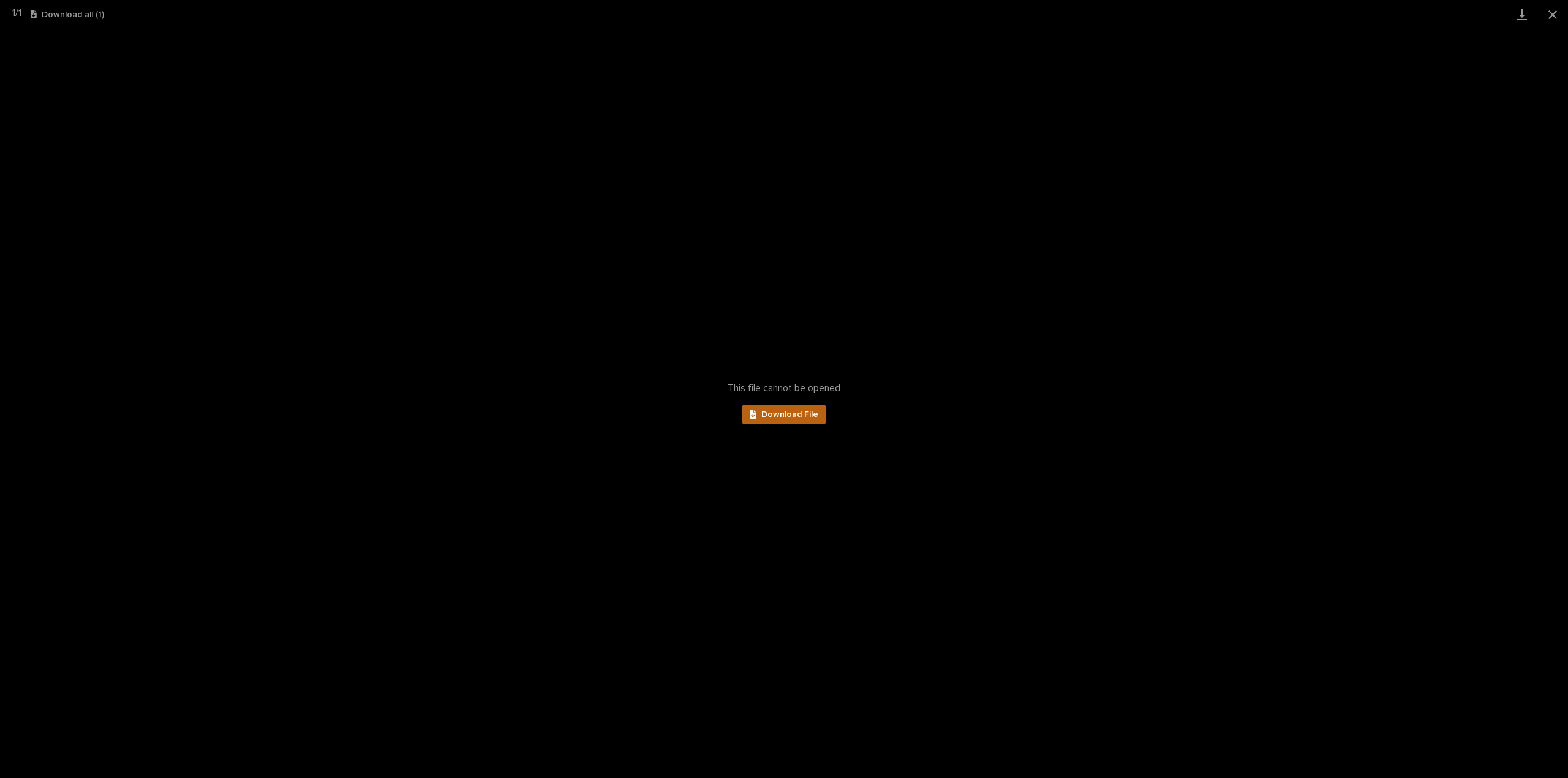
click at [779, 412] on span "Download File" at bounding box center [790, 414] width 57 height 9
click at [1550, 14] on button "Close gallery" at bounding box center [1552, 15] width 31 height 29
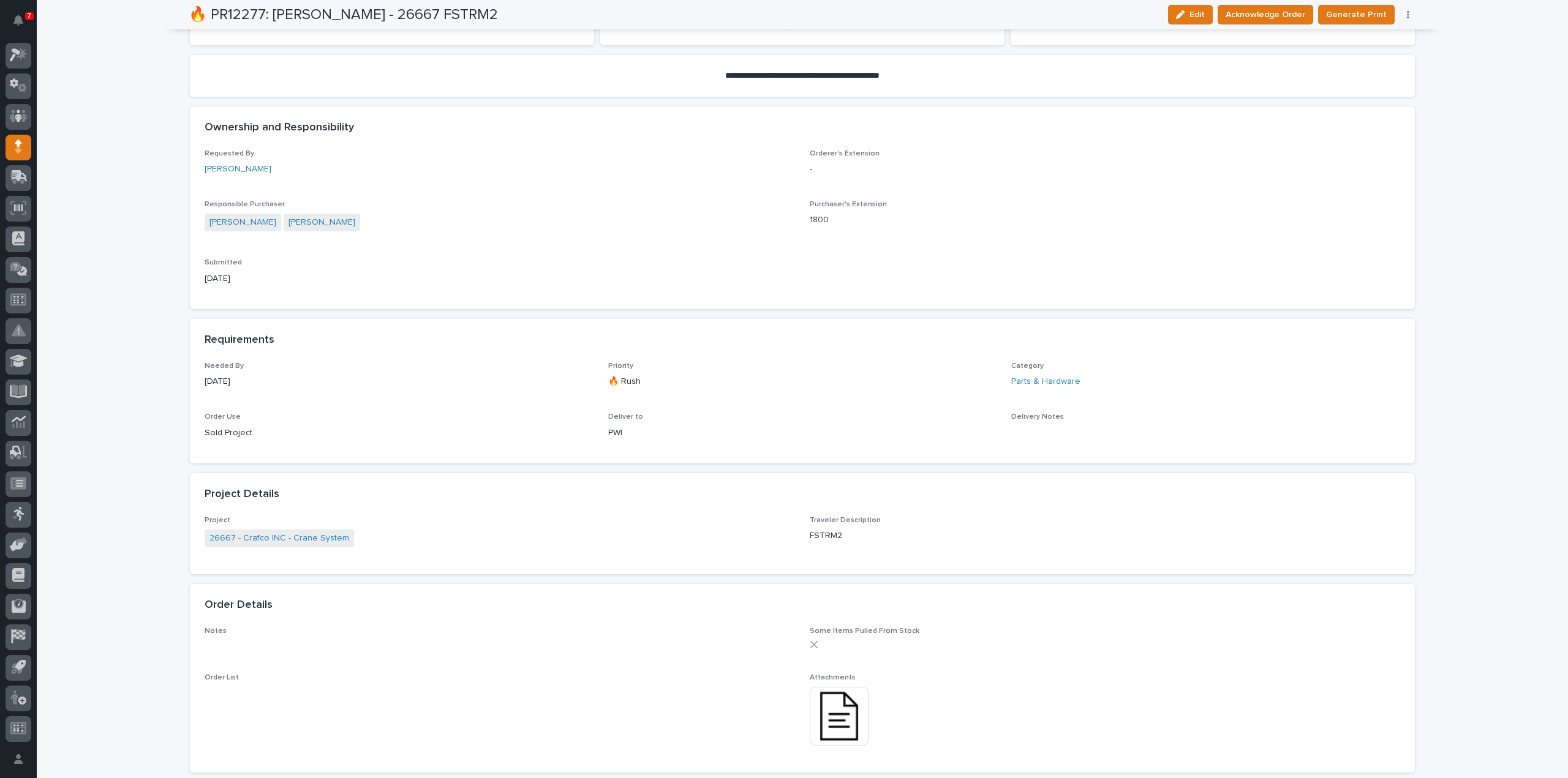
scroll to position [0, 0]
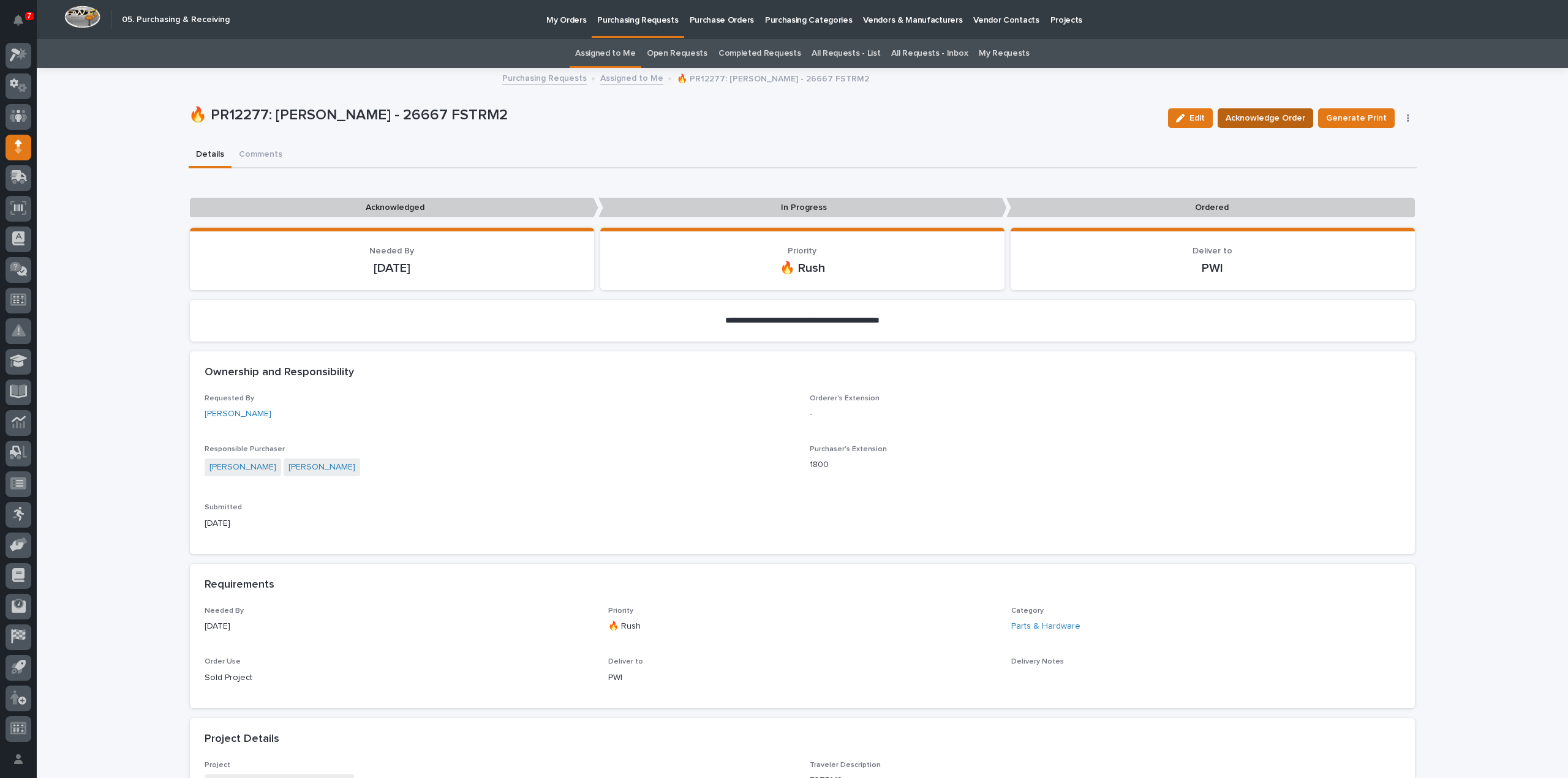
click at [1258, 126] on button "Acknowledge Order" at bounding box center [1265, 118] width 95 height 19
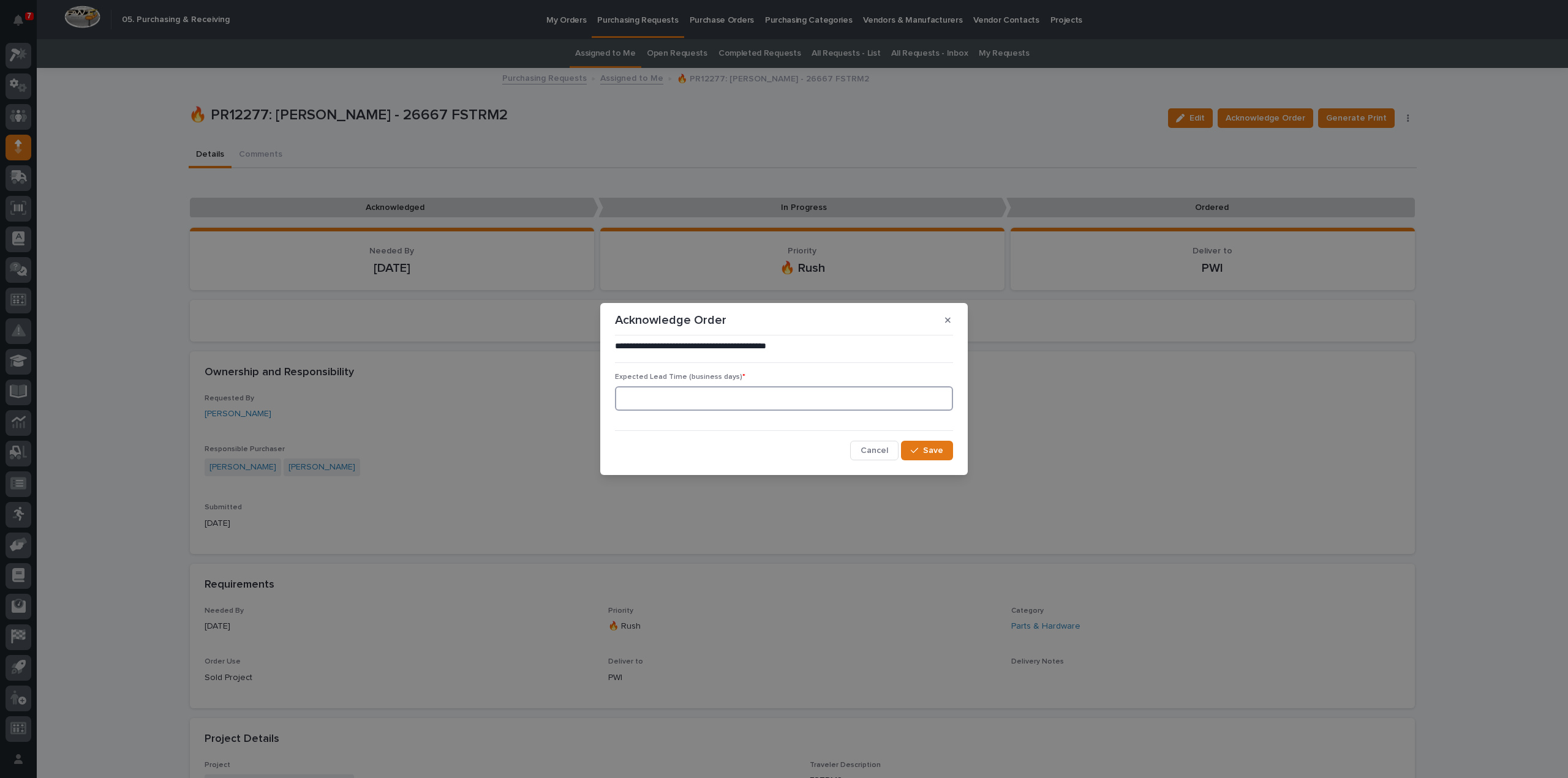
click at [705, 397] on input at bounding box center [784, 398] width 338 height 24
type input "0"
click at [943, 455] on button "Save" at bounding box center [927, 451] width 52 height 19
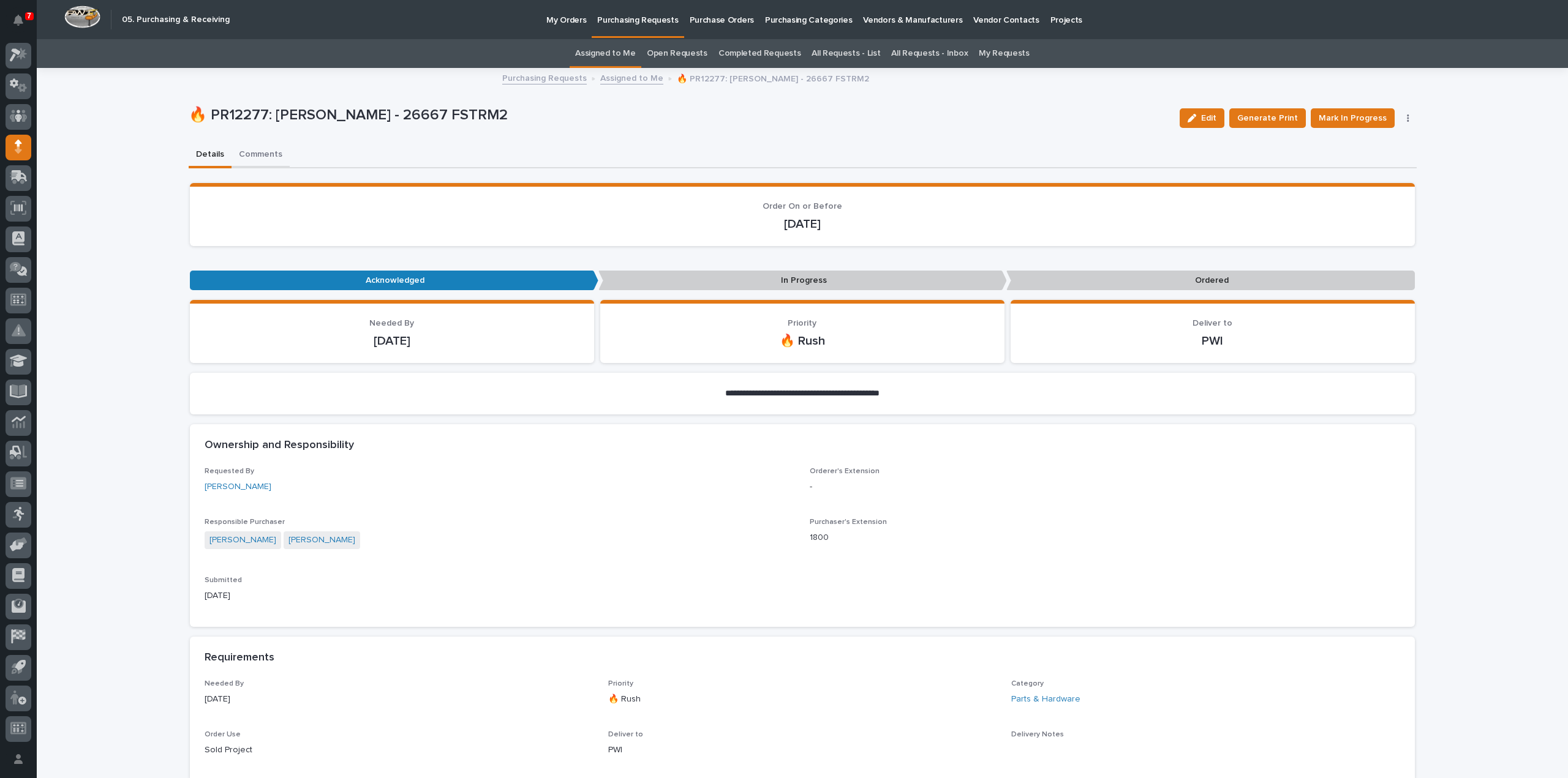
click at [267, 156] on button "Comments" at bounding box center [260, 155] width 58 height 25
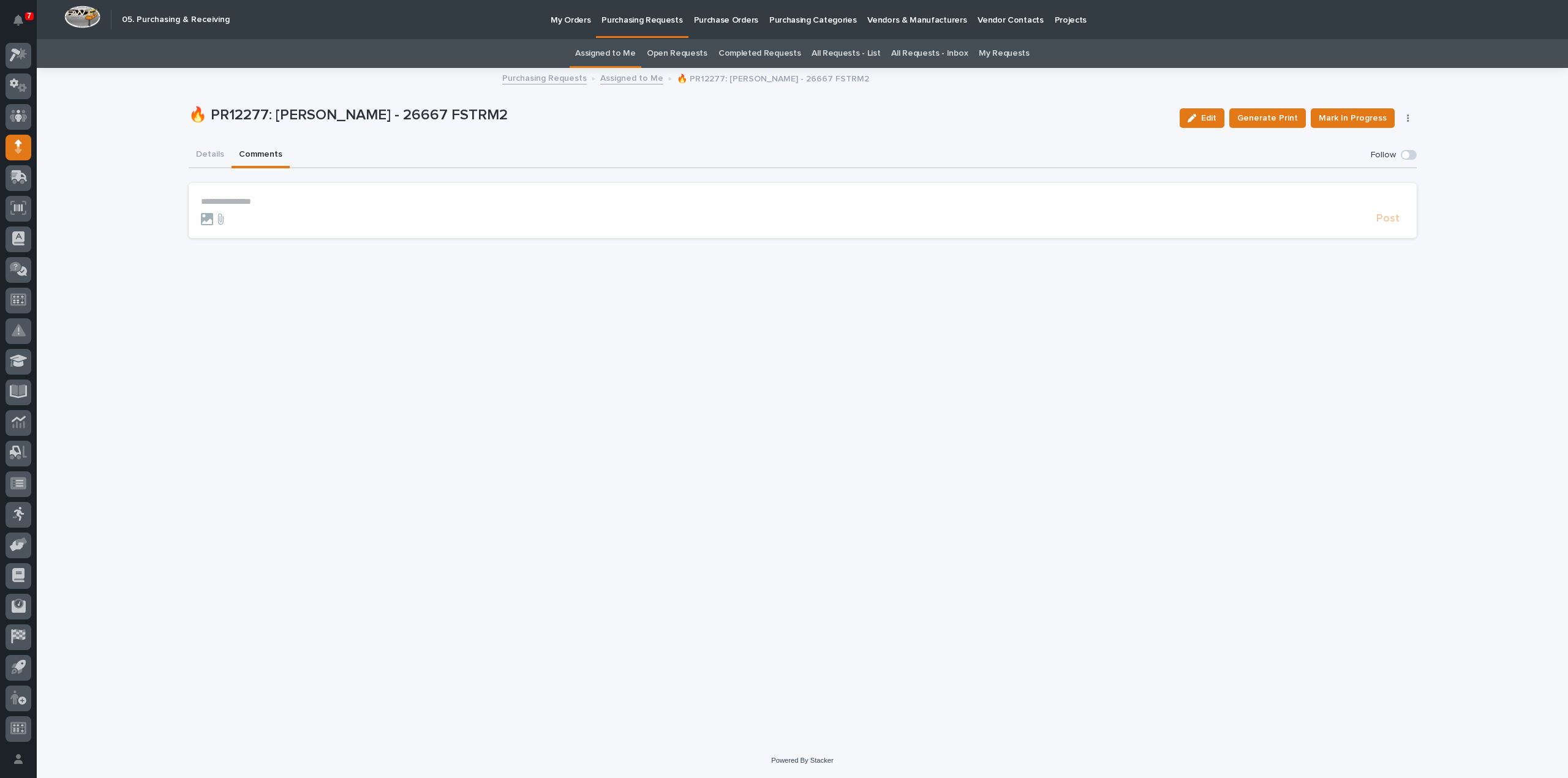
click at [282, 200] on p "**********" at bounding box center [802, 201] width 1204 height 11
click at [245, 222] on span "Arlyn Miller" at bounding box center [239, 220] width 69 height 9
click at [260, 205] on p "**********" at bounding box center [802, 202] width 1204 height 13
click at [1386, 224] on span "Post" at bounding box center [1388, 224] width 23 height 14
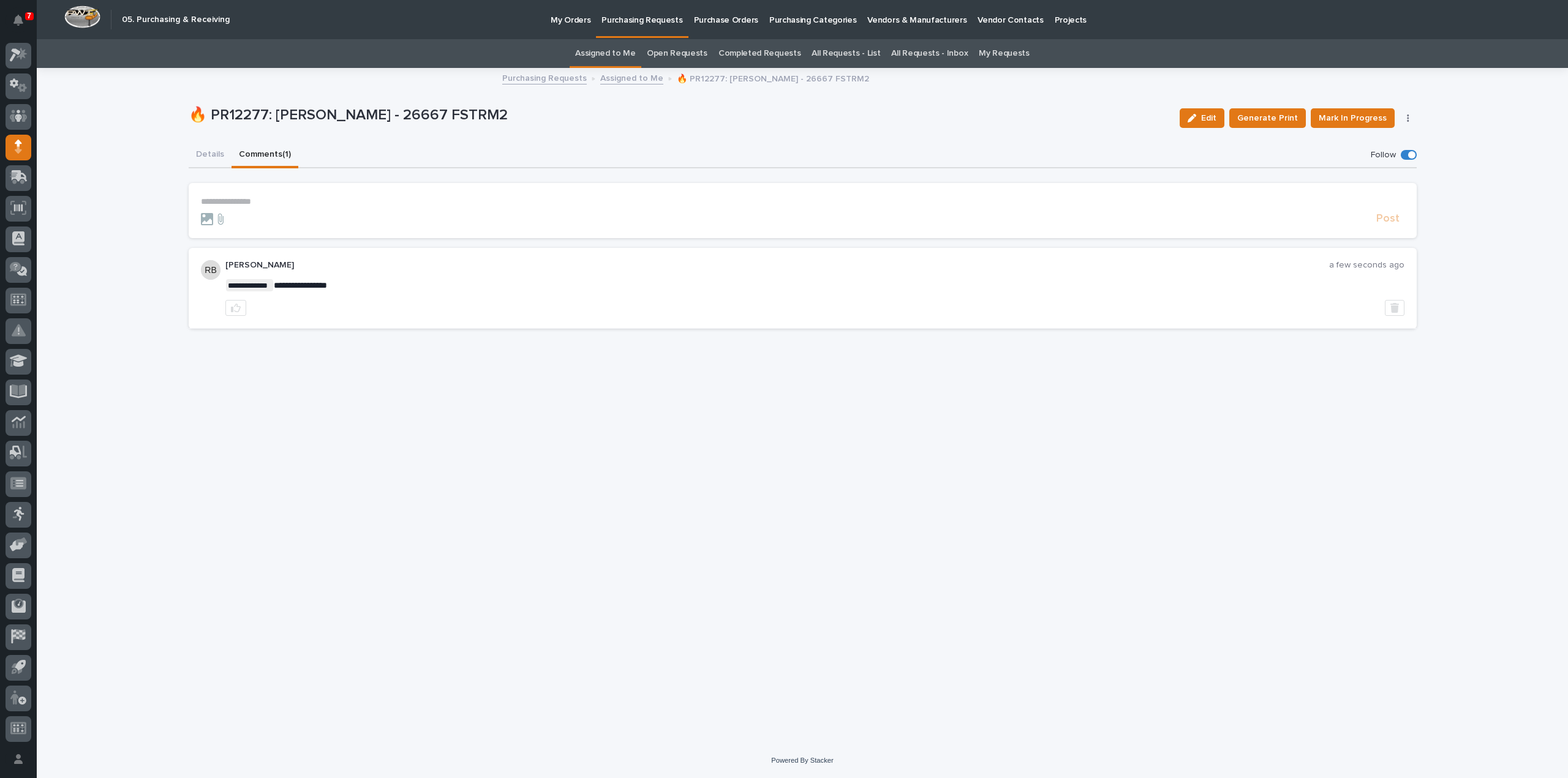
click at [629, 54] on link "Assigned to Me" at bounding box center [605, 53] width 60 height 29
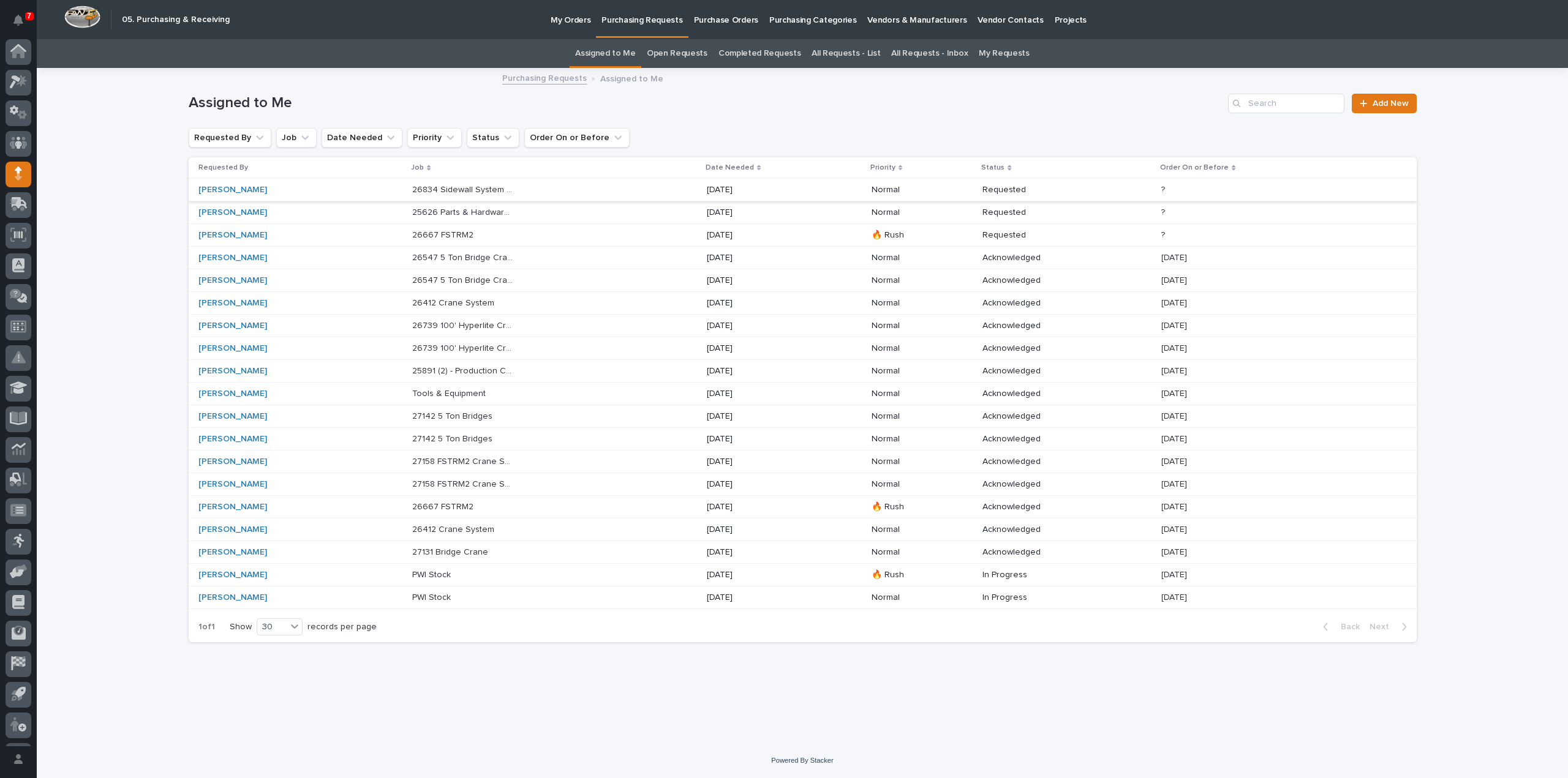
scroll to position [27, 0]
click at [431, 236] on p "26667 FSTRM2" at bounding box center [444, 234] width 64 height 13
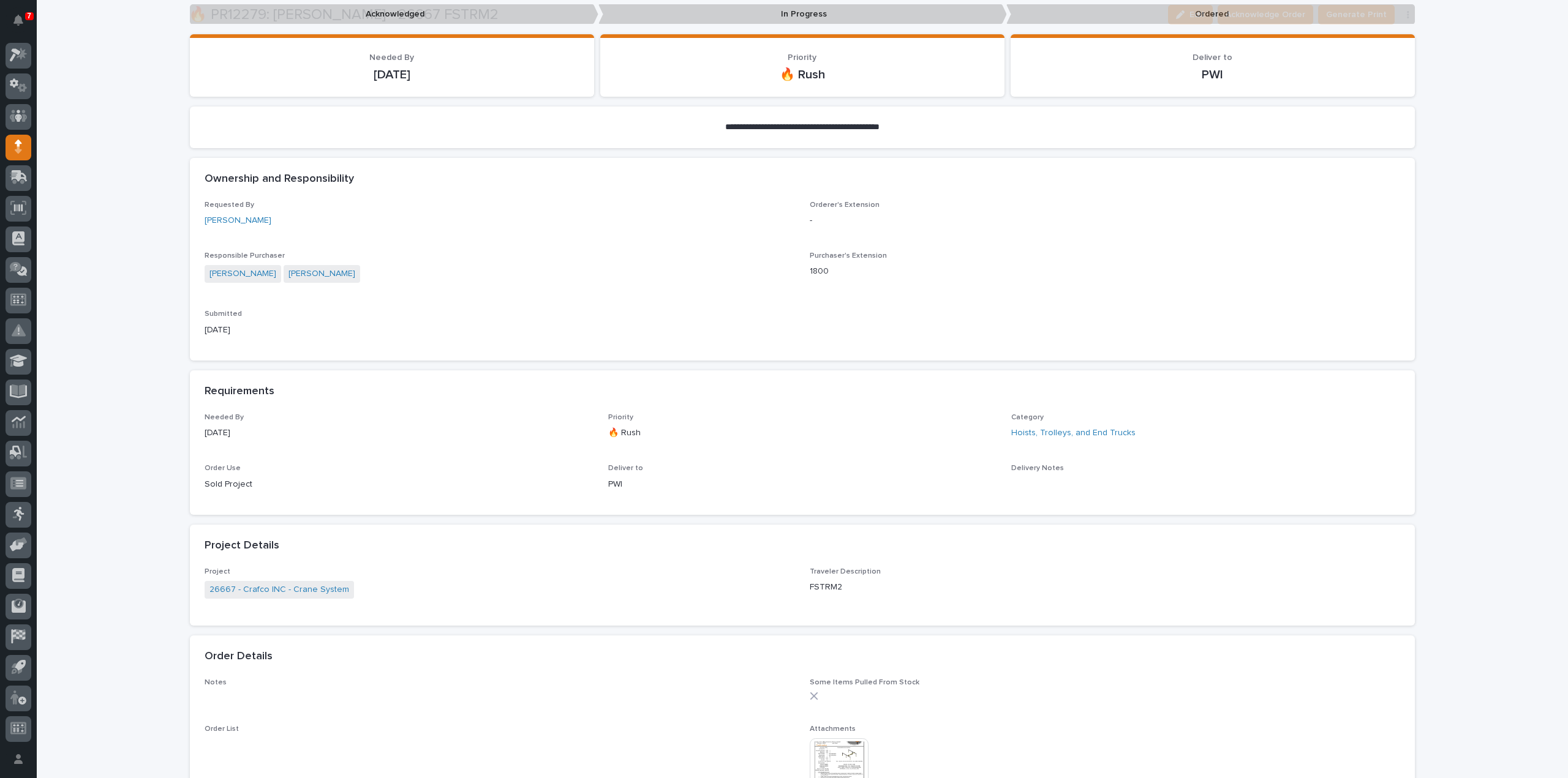
scroll to position [632, 0]
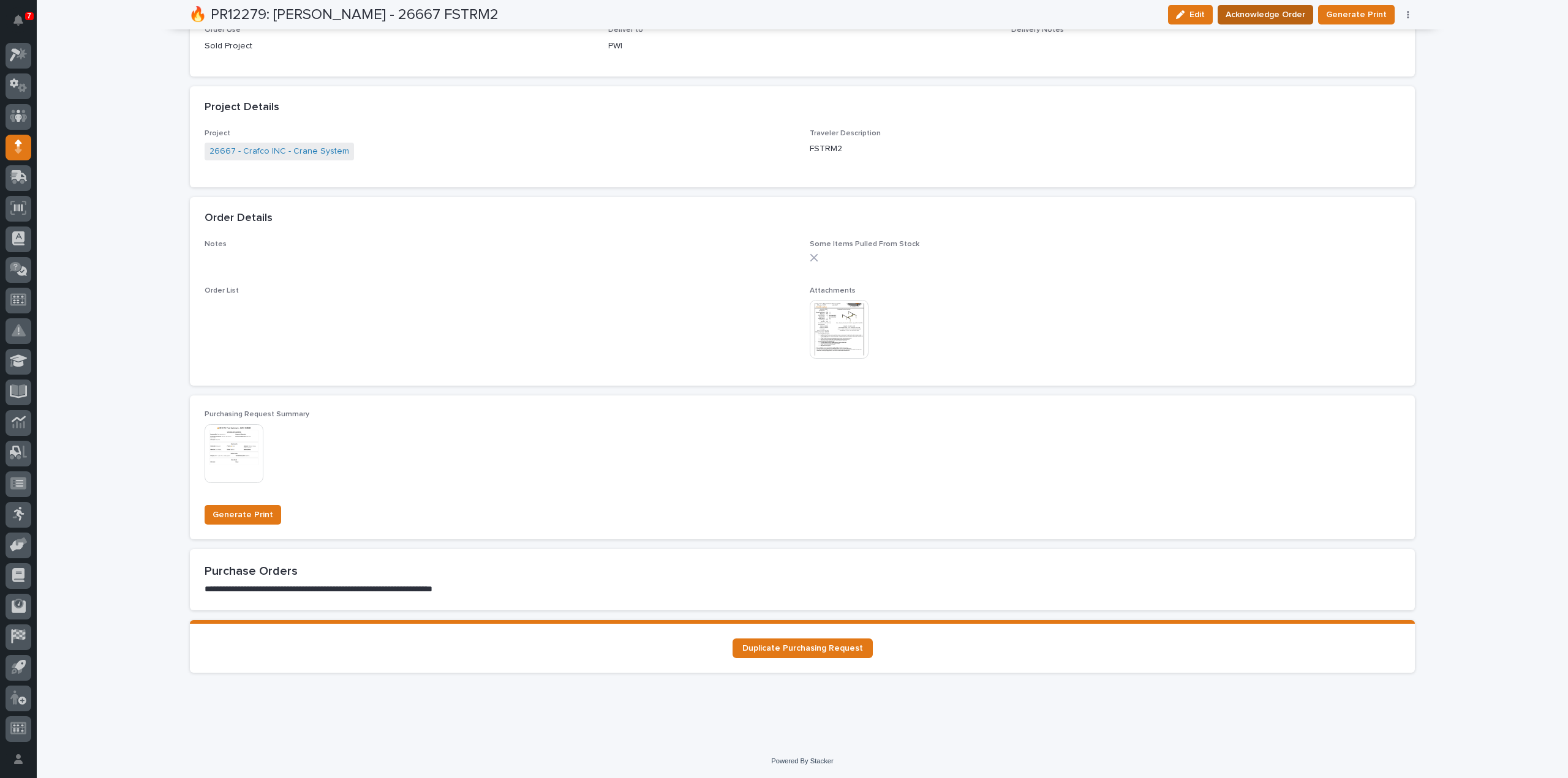
click at [1278, 14] on span "Acknowledge Order" at bounding box center [1265, 15] width 80 height 15
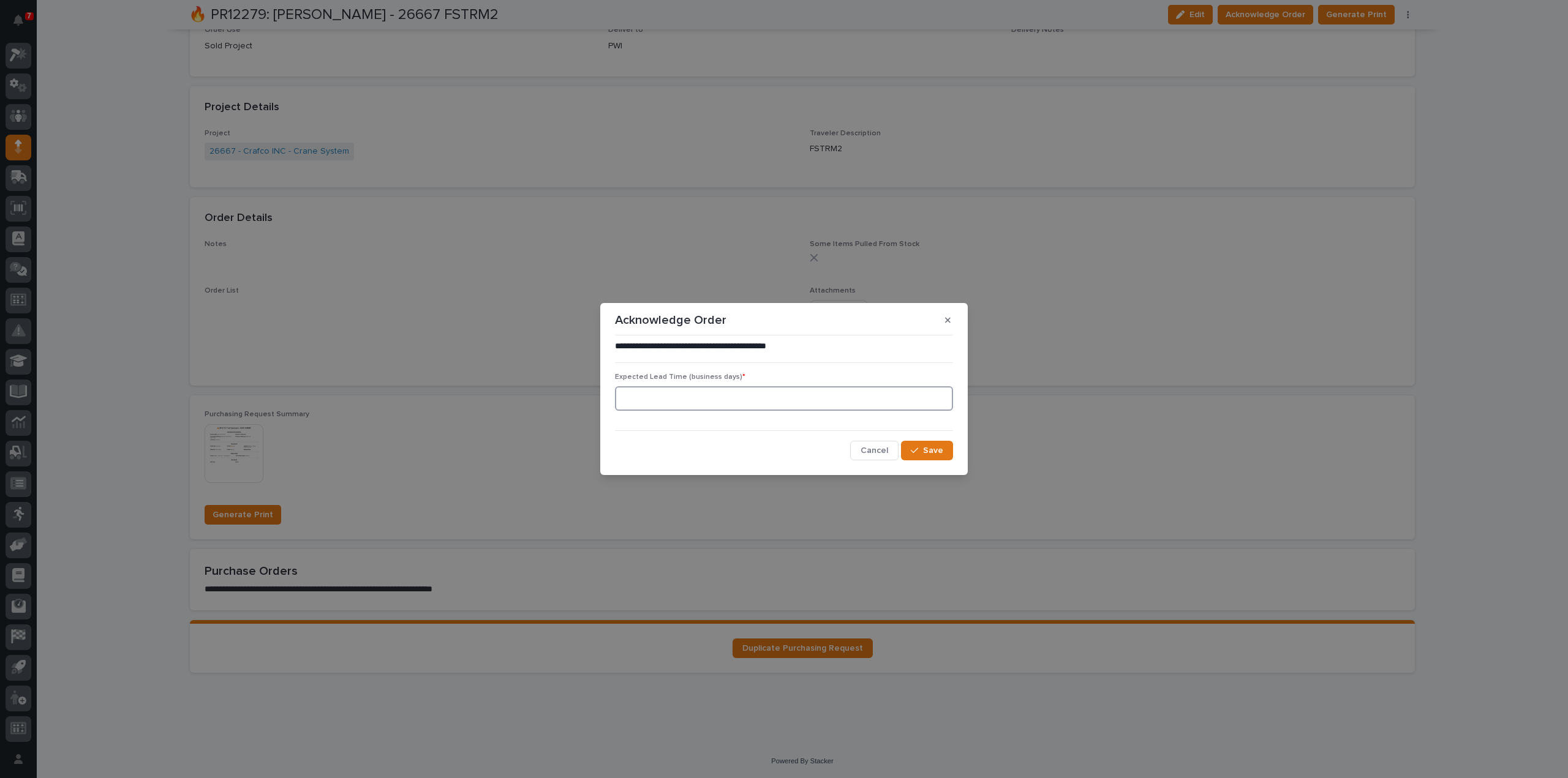
click at [661, 397] on input at bounding box center [784, 398] width 338 height 24
type input "0"
click at [926, 452] on span "Save" at bounding box center [933, 450] width 20 height 11
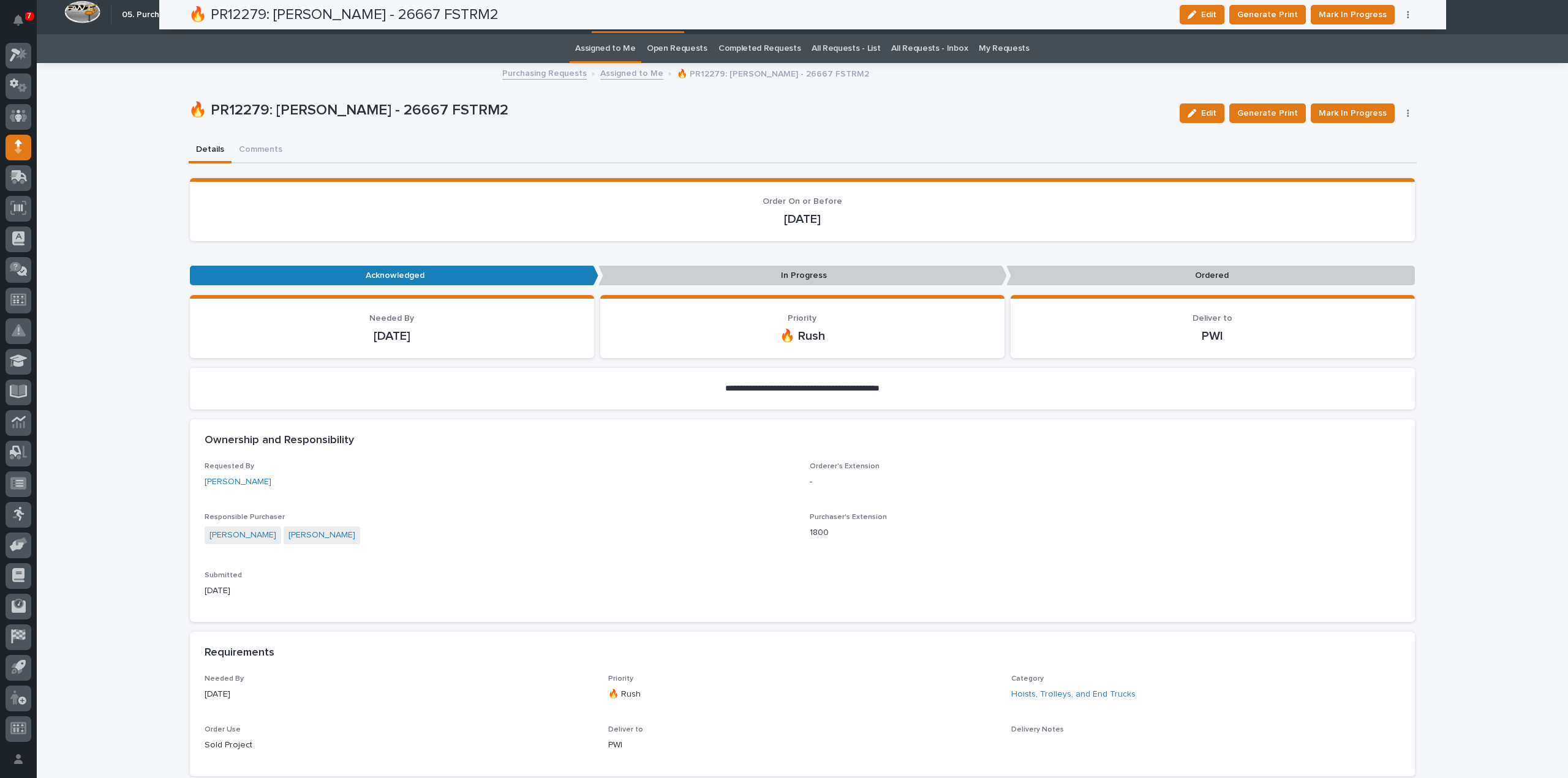
scroll to position [0, 0]
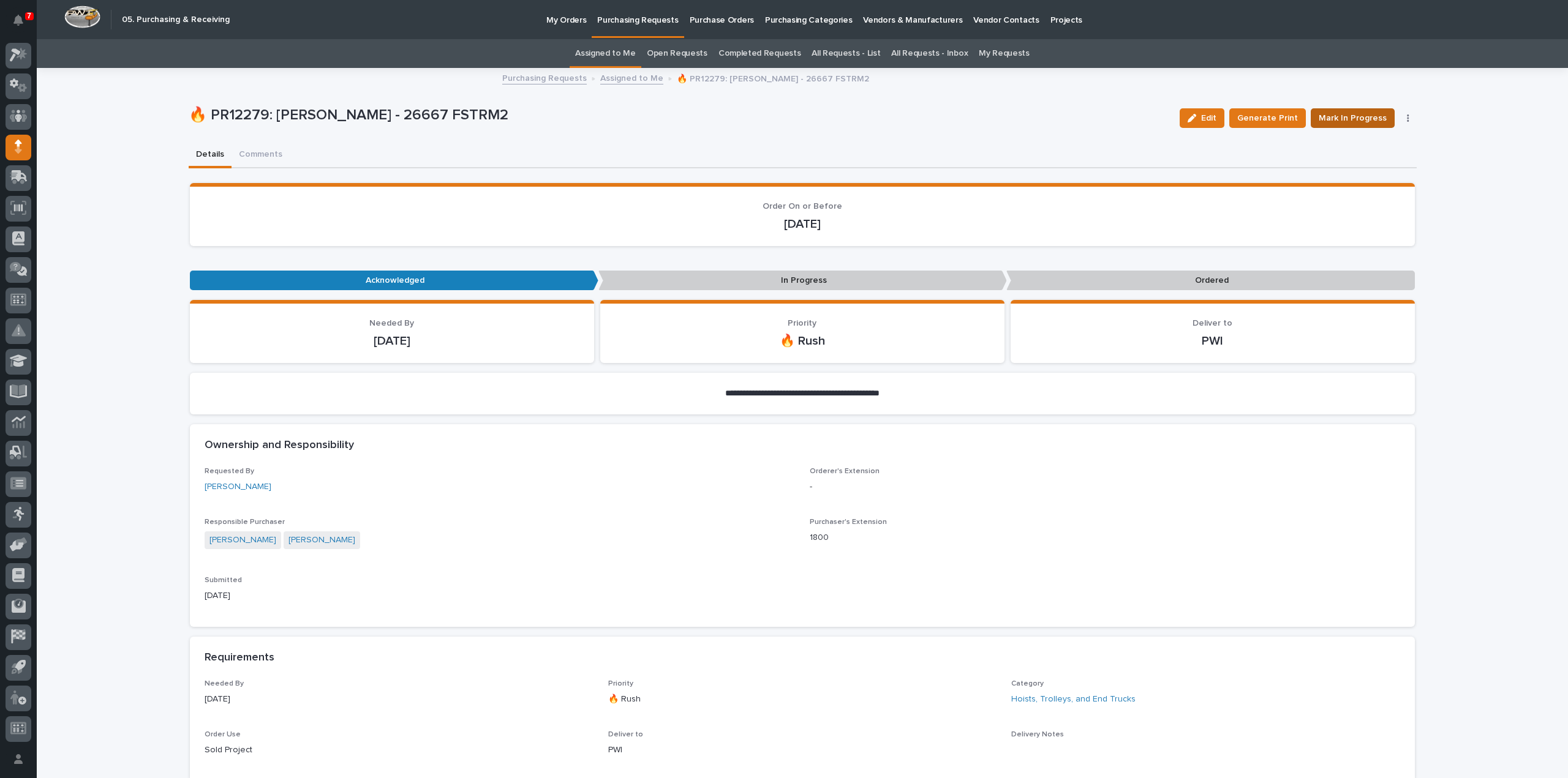
click at [1366, 124] on span "Mark In Progress" at bounding box center [1352, 118] width 68 height 15
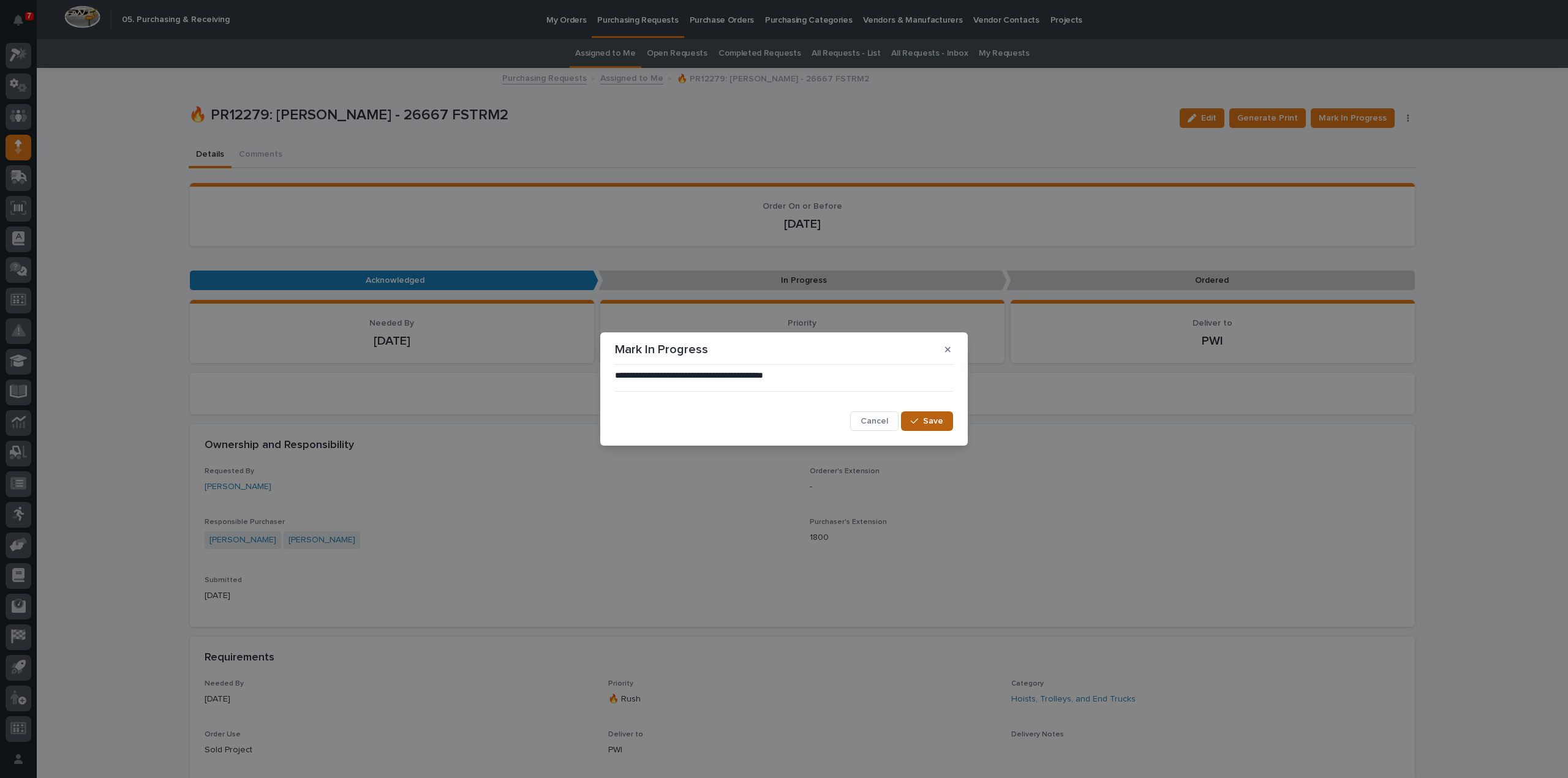
click at [938, 422] on span "Save" at bounding box center [933, 421] width 20 height 11
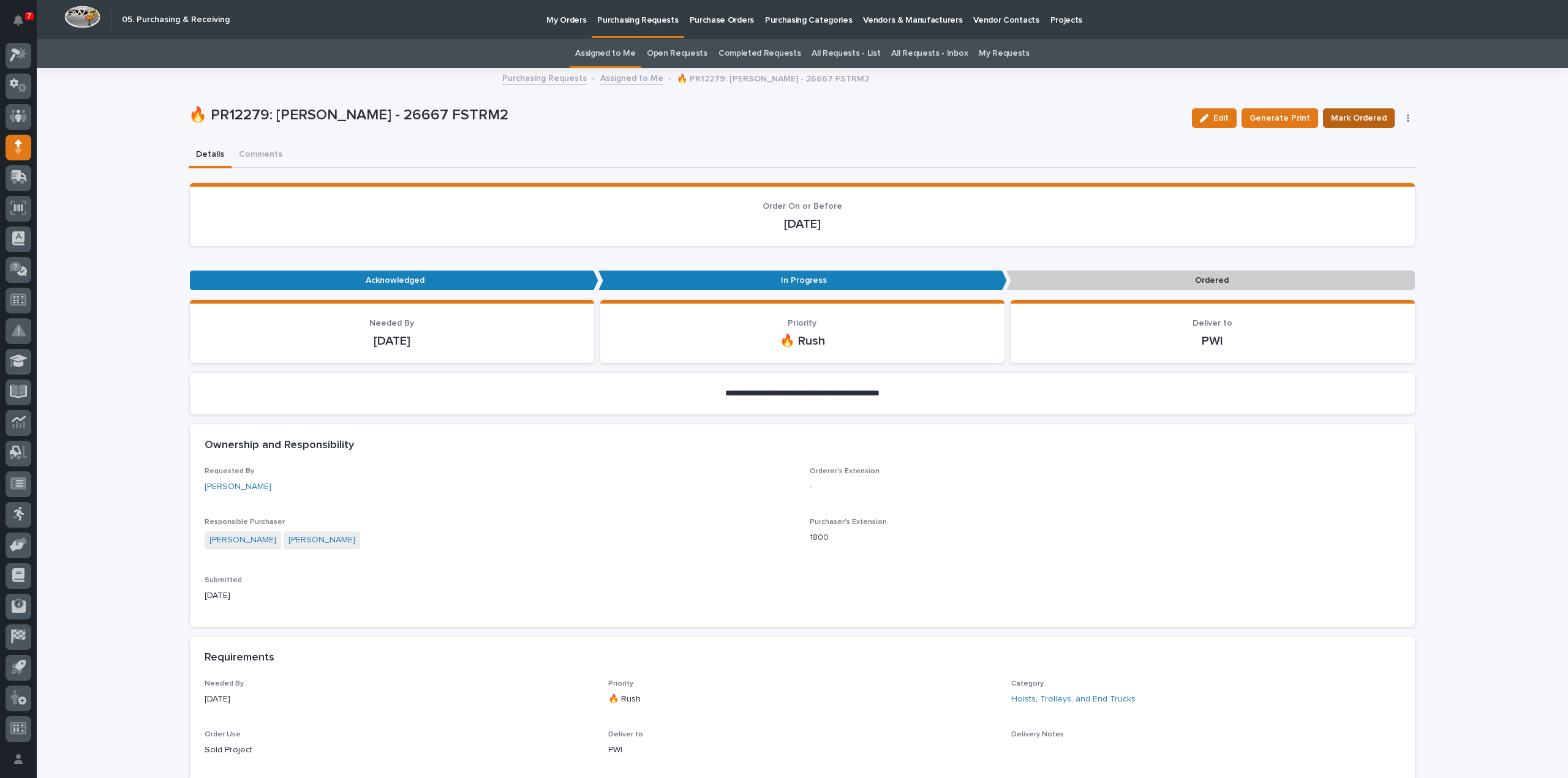
click at [1351, 120] on span "Mark Ordered" at bounding box center [1358, 118] width 55 height 15
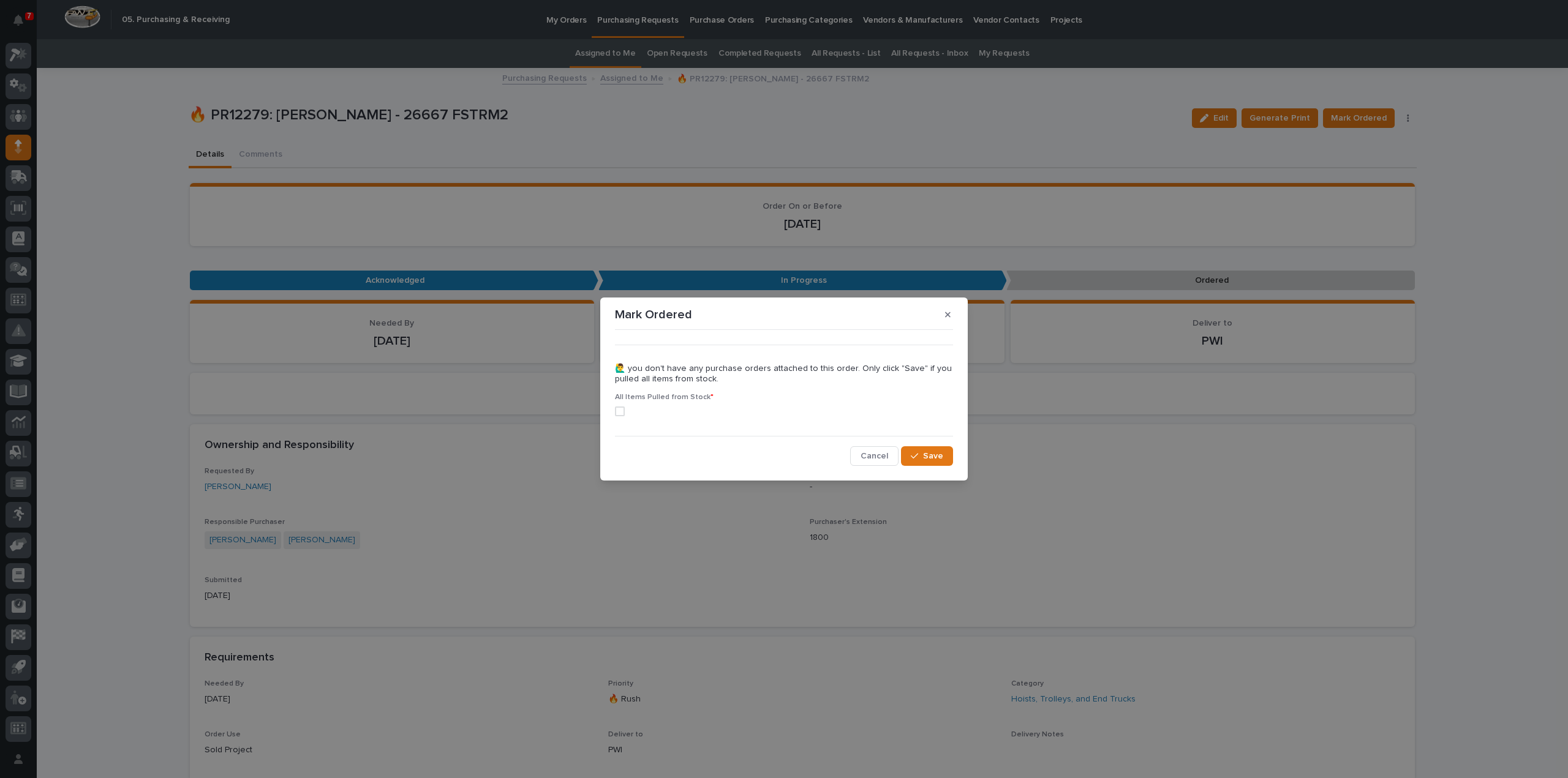
click at [621, 410] on span at bounding box center [620, 412] width 10 height 10
click at [931, 455] on span "Save" at bounding box center [933, 456] width 20 height 11
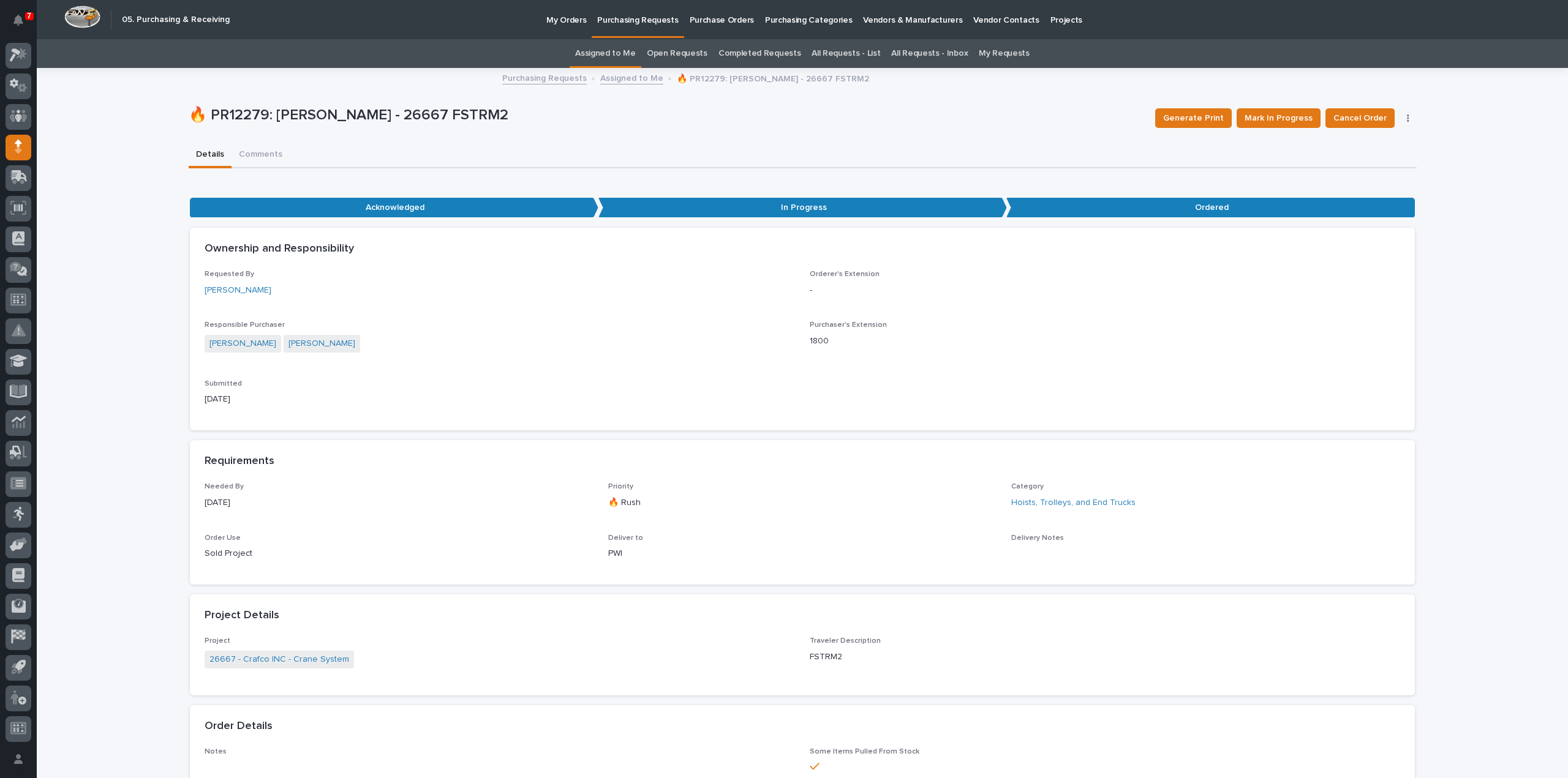
click at [624, 53] on link "Assigned to Me" at bounding box center [605, 53] width 60 height 29
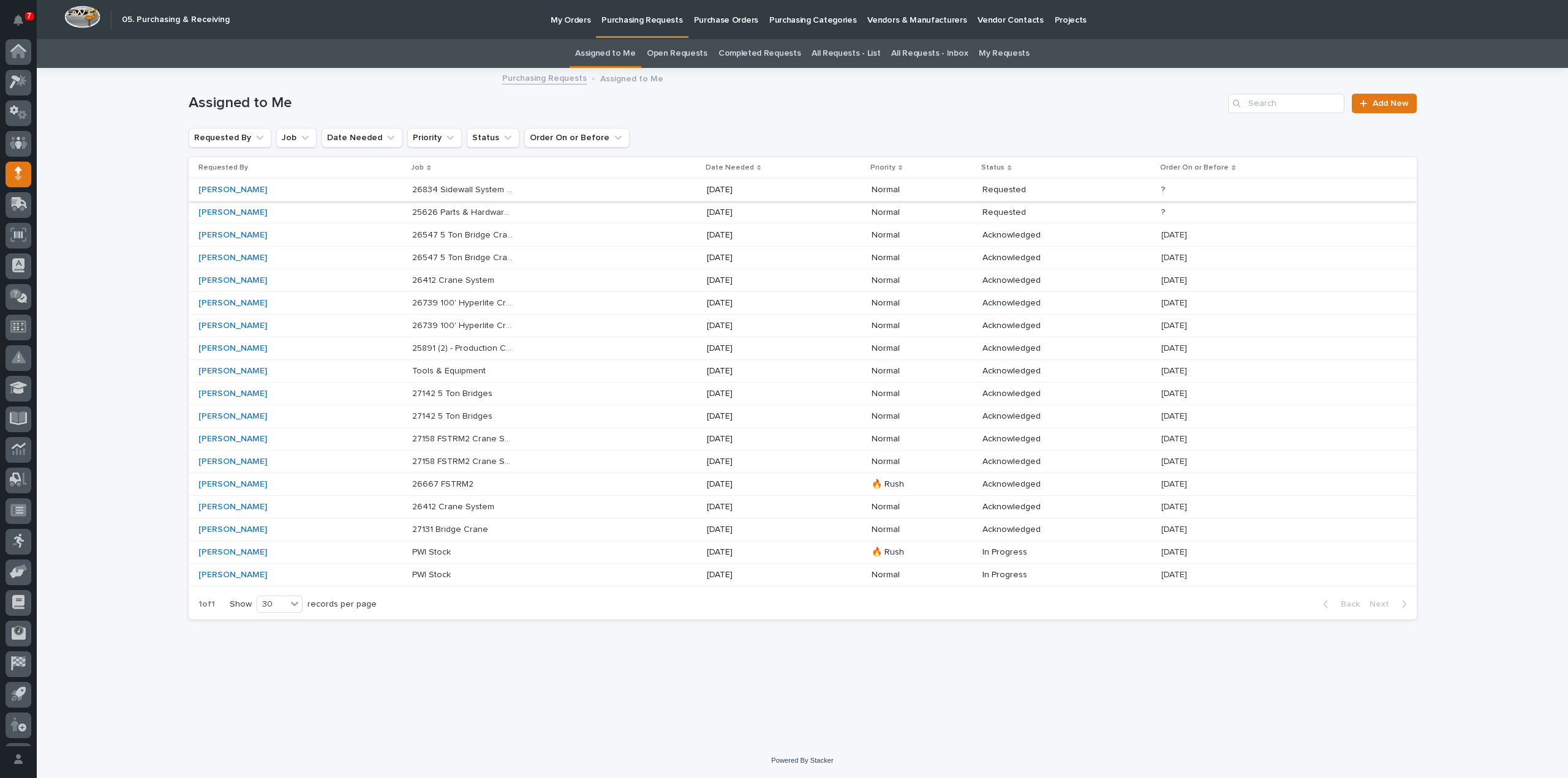
scroll to position [27, 0]
click at [417, 210] on p "25626 Parts & Hardware for Carriage Guides" at bounding box center [464, 211] width 105 height 13
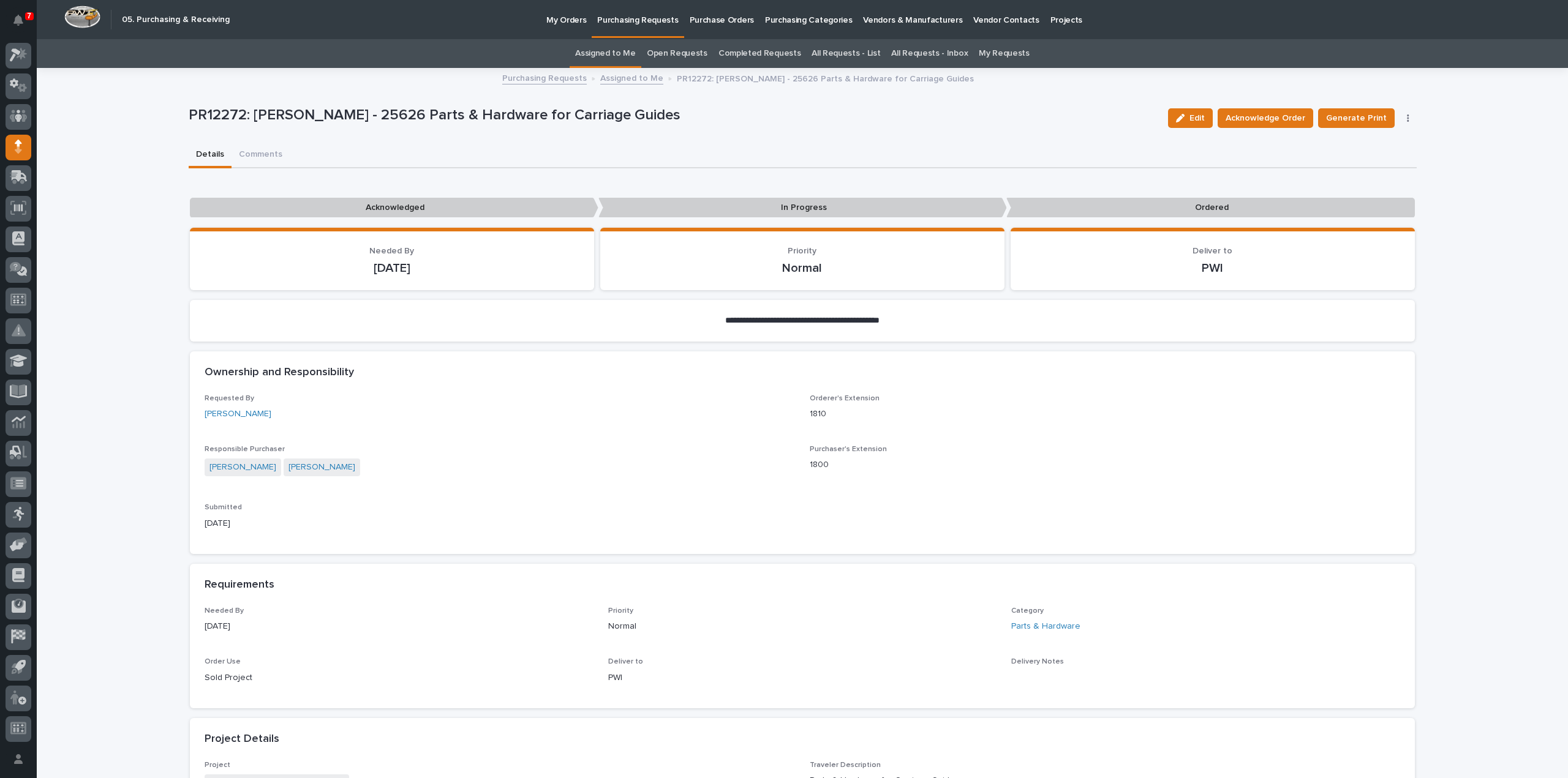
scroll to position [612, 0]
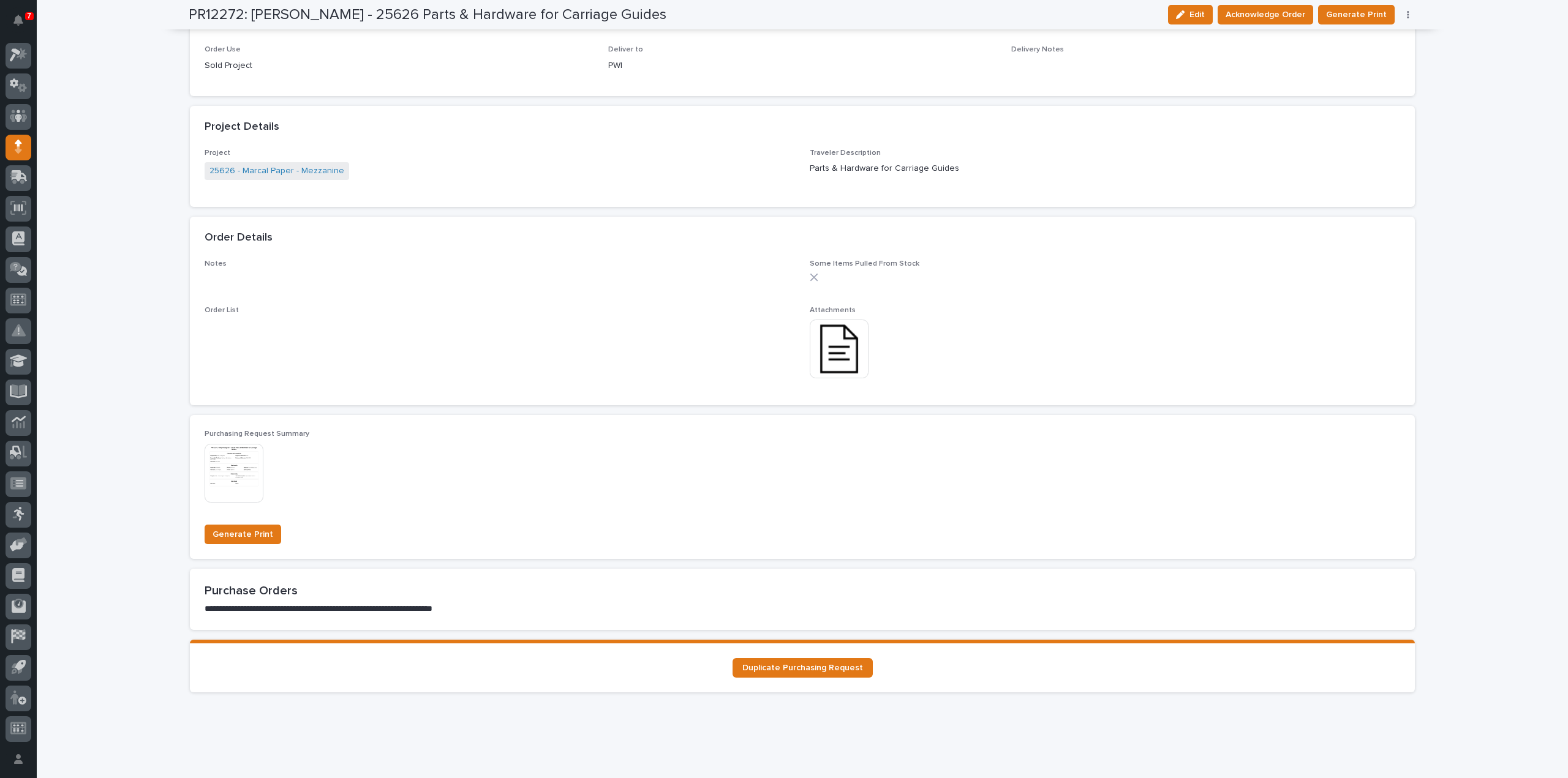
click at [852, 363] on img at bounding box center [838, 349] width 59 height 59
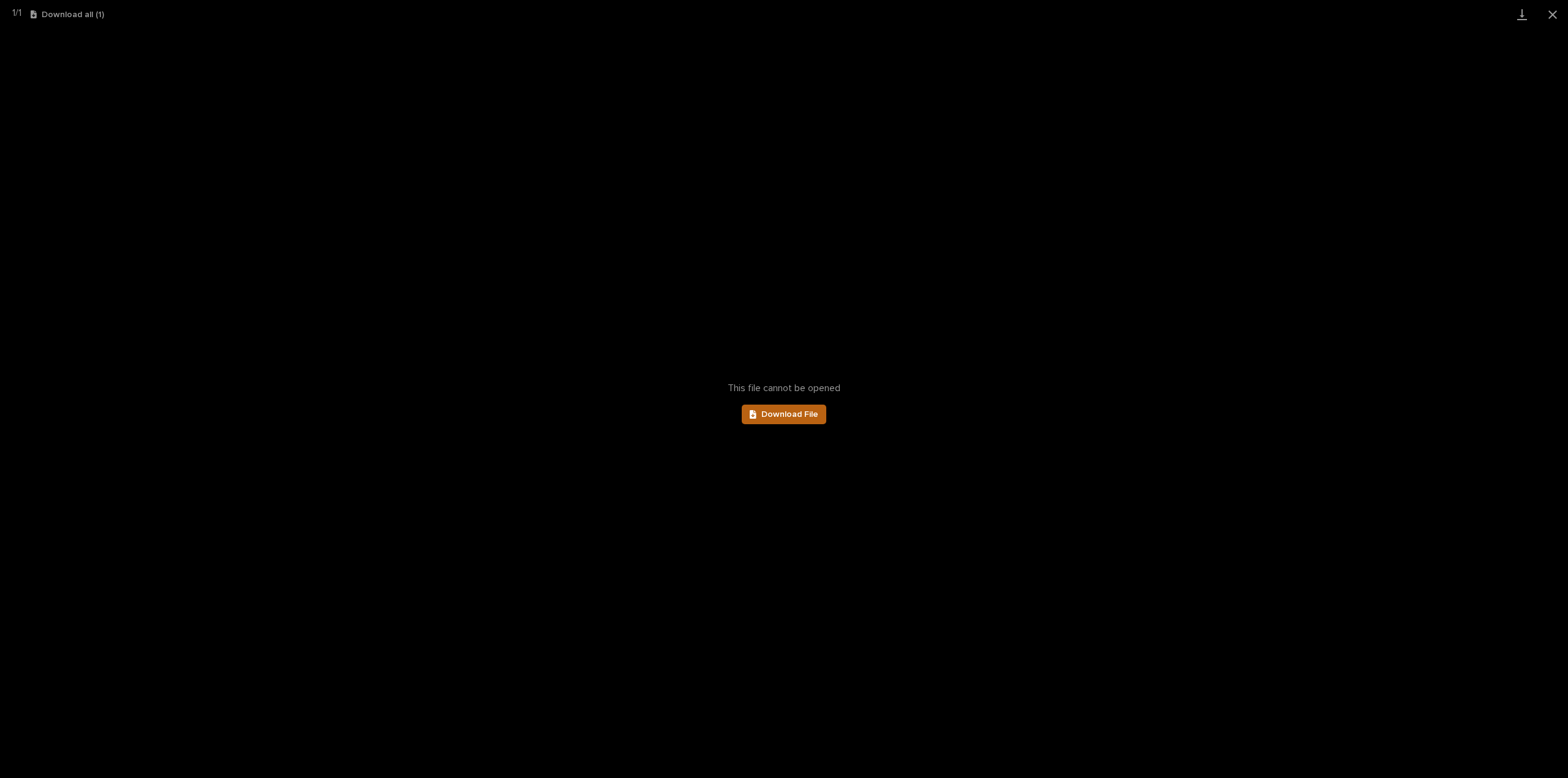
click at [821, 415] on link "Download File" at bounding box center [783, 415] width 85 height 19
click at [1554, 12] on button "Close gallery" at bounding box center [1552, 15] width 31 height 29
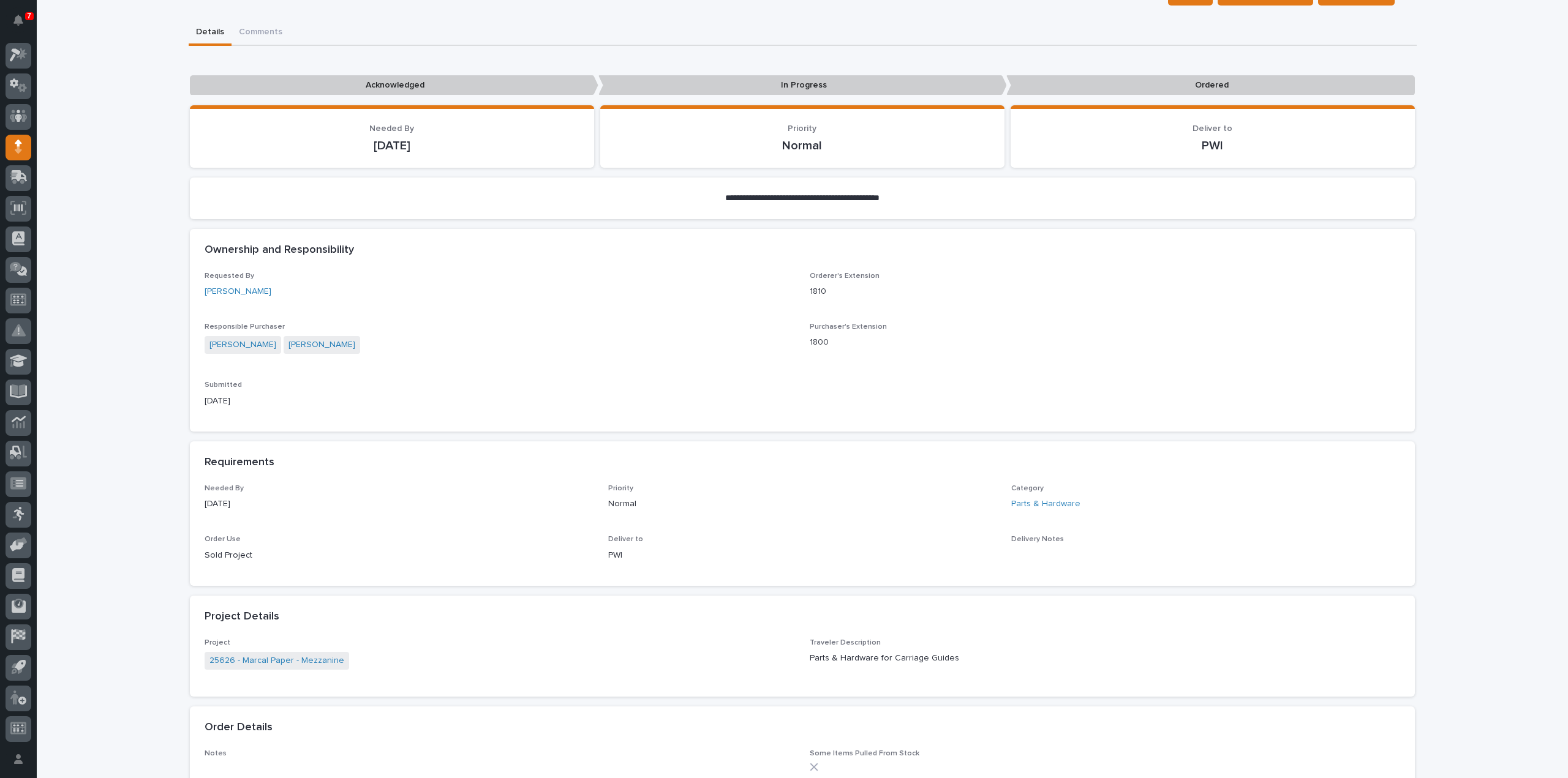
scroll to position [0, 0]
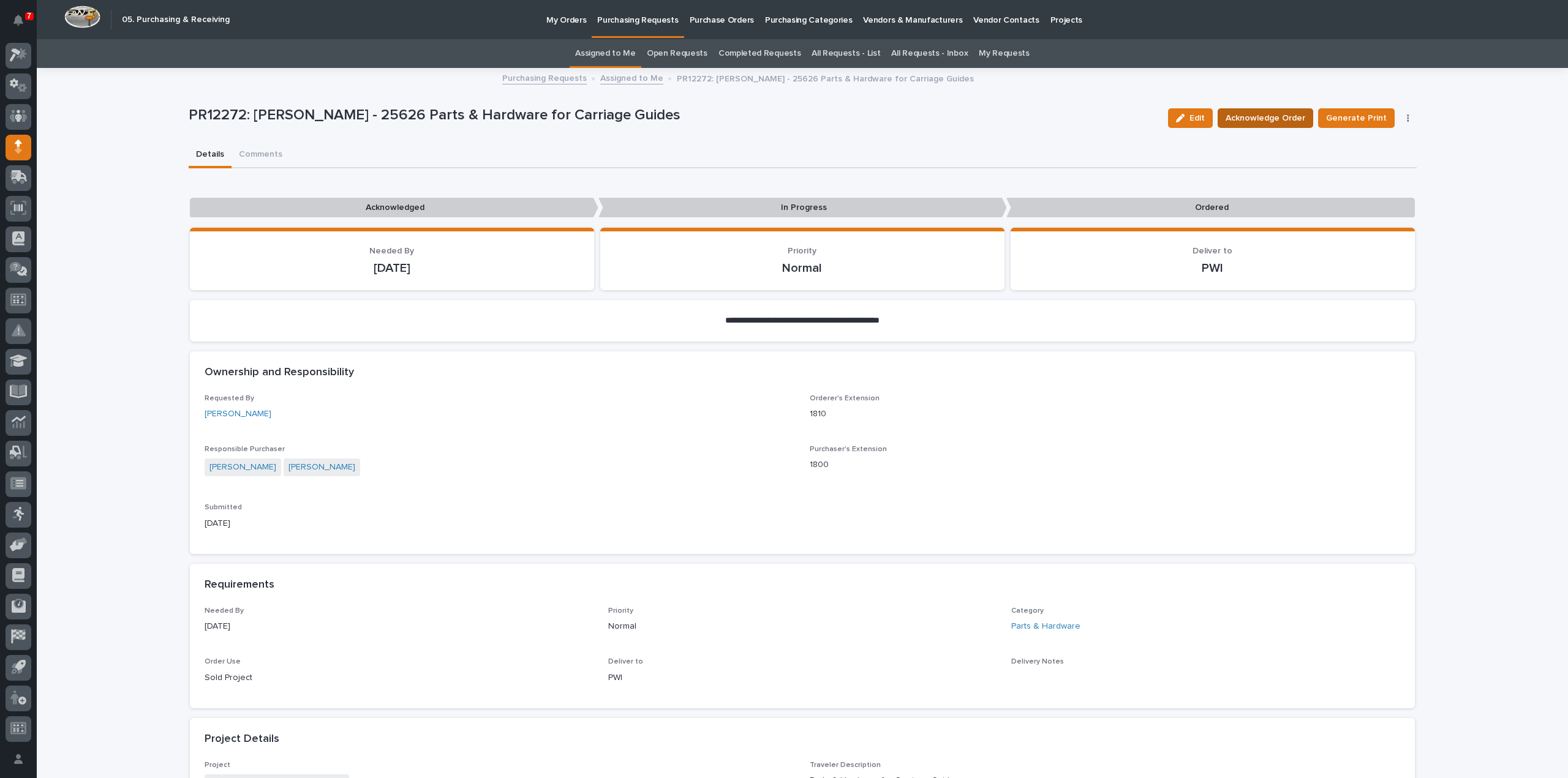
click at [1247, 117] on span "Acknowledge Order" at bounding box center [1265, 118] width 80 height 15
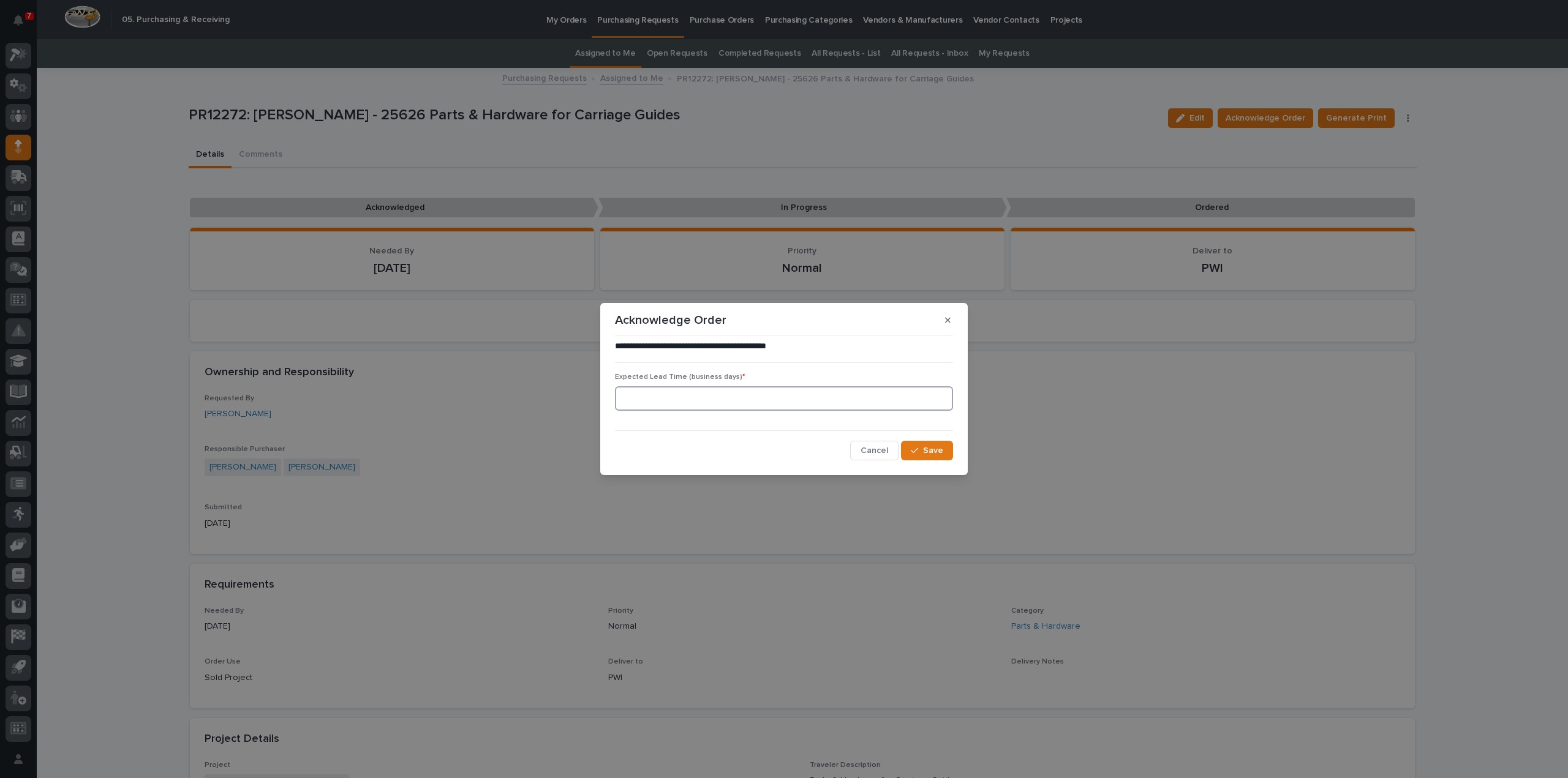
click at [677, 391] on input at bounding box center [784, 398] width 338 height 24
type input "0"
click at [914, 457] on button "Save" at bounding box center [927, 451] width 52 height 19
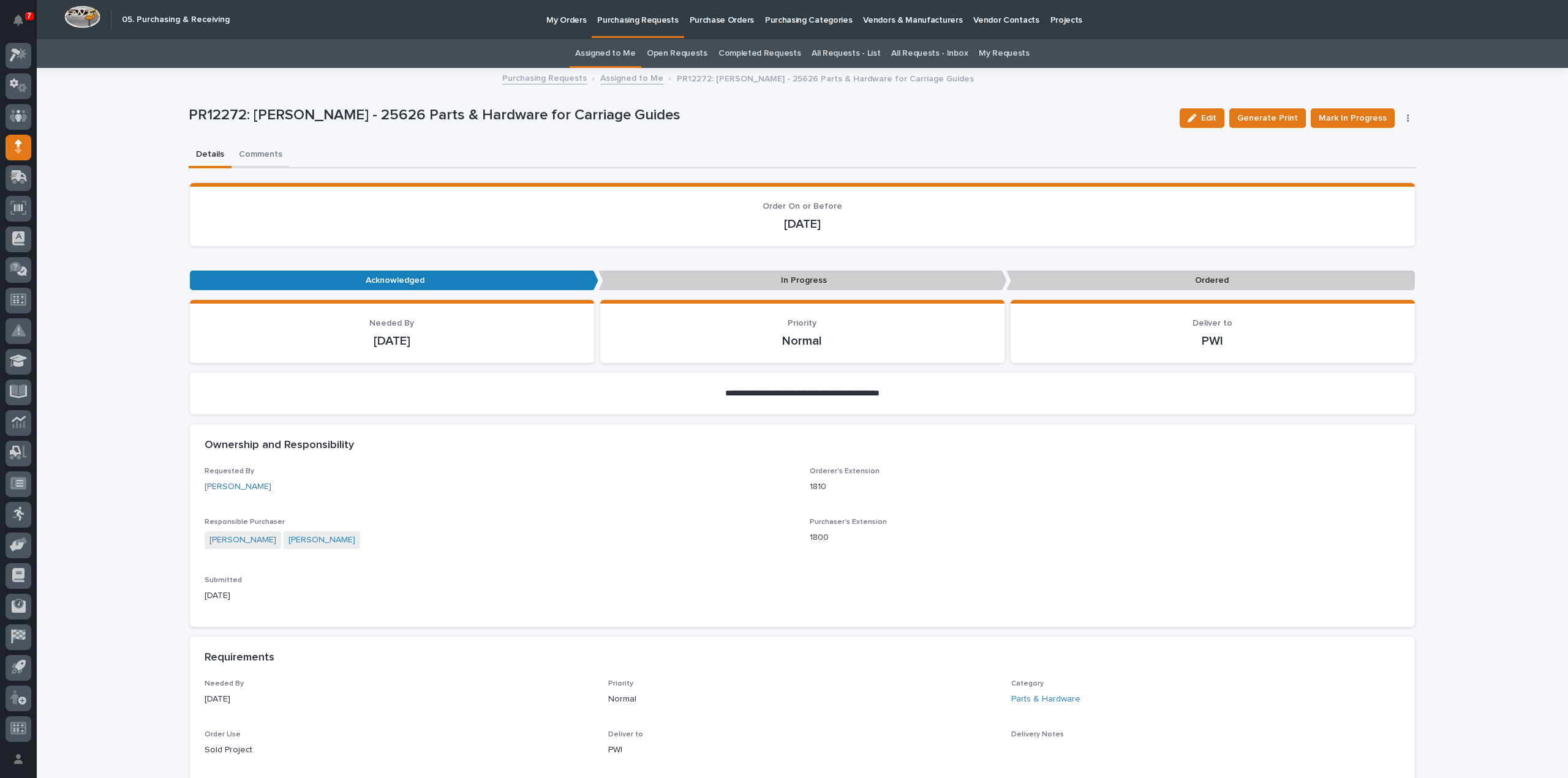
click at [258, 152] on button "Comments" at bounding box center [260, 155] width 58 height 25
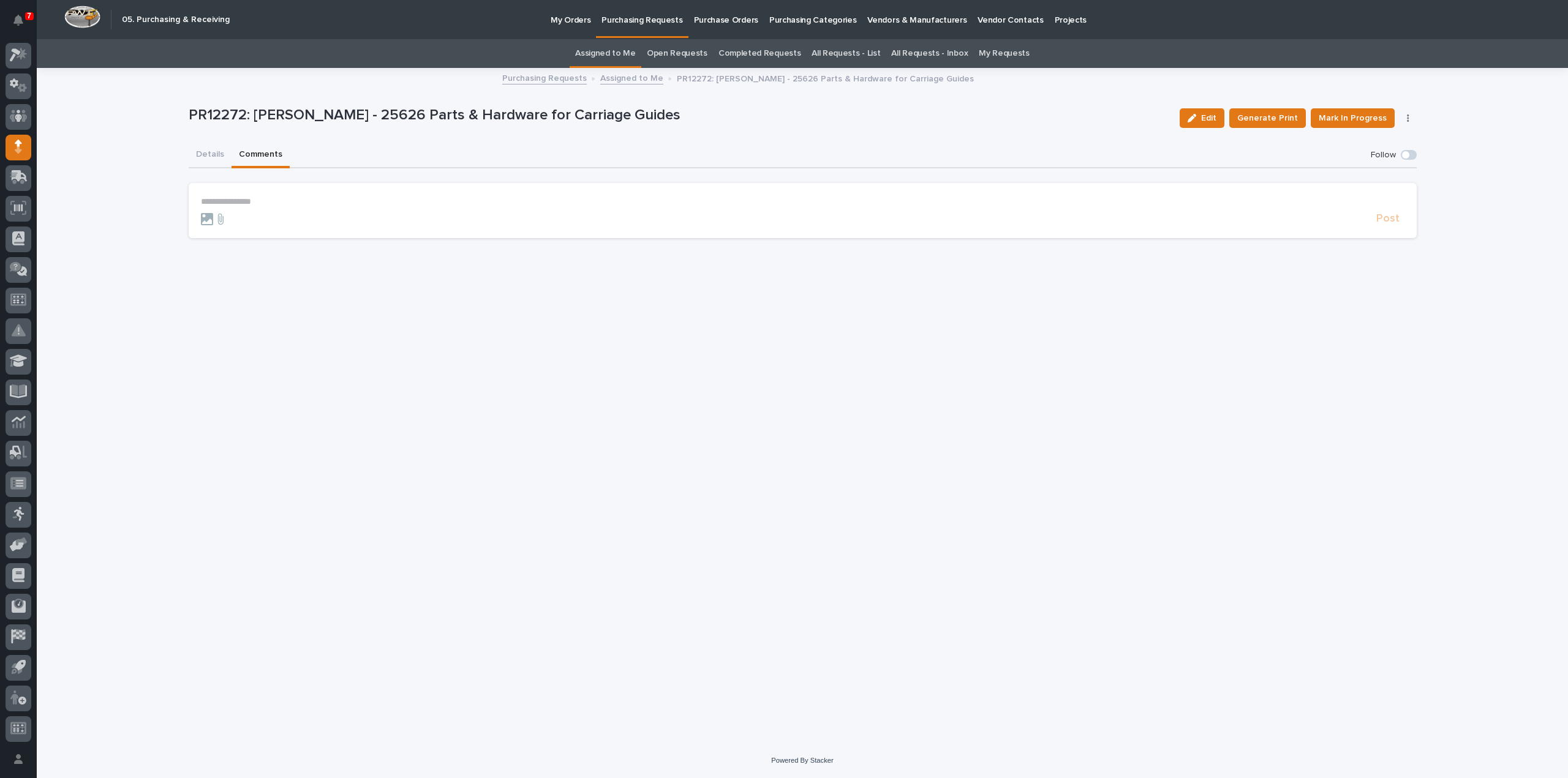
click at [318, 213] on div at bounding box center [786, 219] width 1171 height 13
click at [249, 206] on form "**********" at bounding box center [802, 211] width 1204 height 29
click at [249, 199] on p "**********" at bounding box center [802, 201] width 1204 height 11
click at [237, 224] on button "Arlyn Miller" at bounding box center [239, 220] width 72 height 13
click at [269, 201] on p "**********" at bounding box center [802, 202] width 1204 height 13
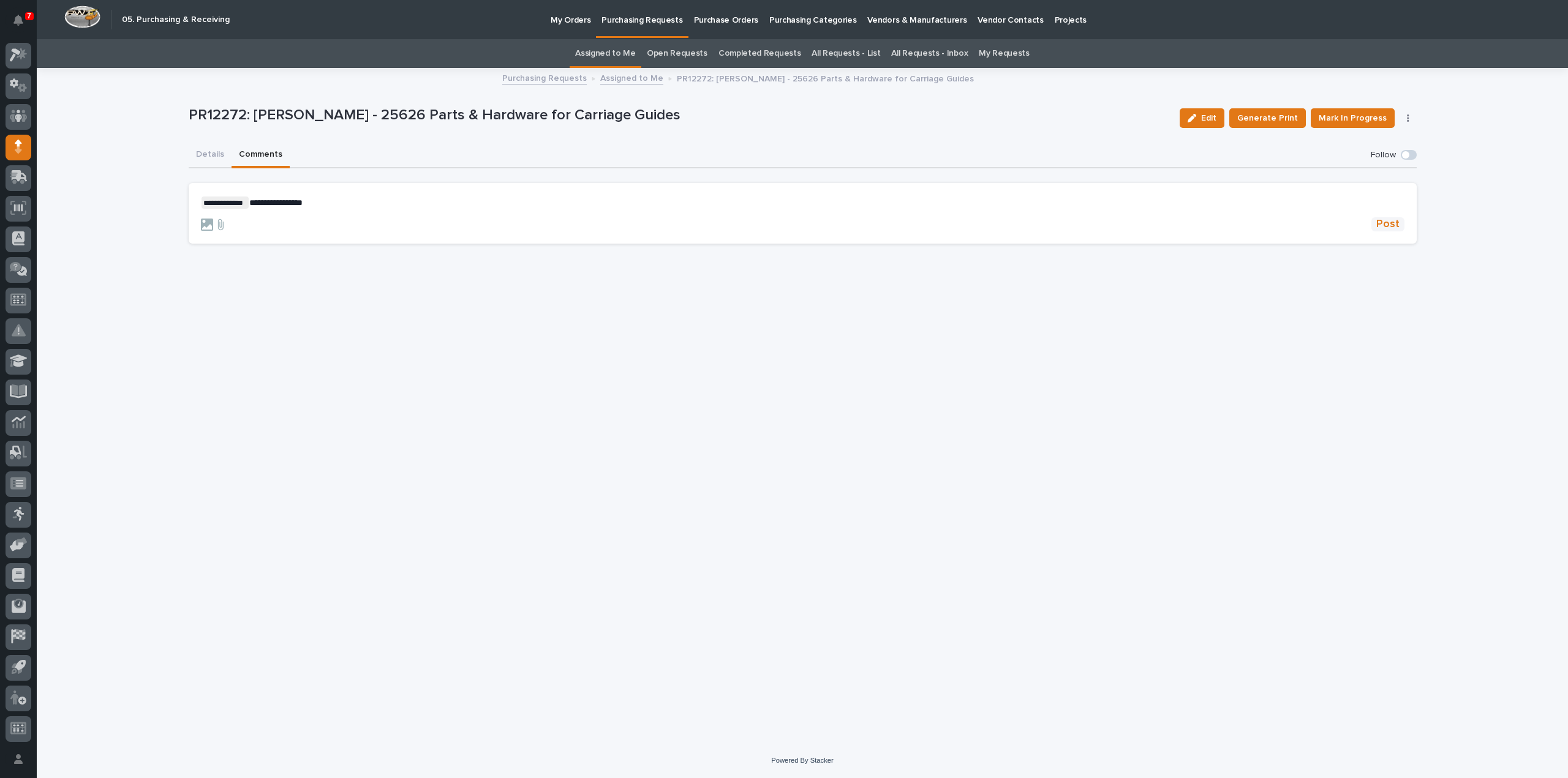
click at [1391, 224] on span "Post" at bounding box center [1388, 224] width 23 height 14
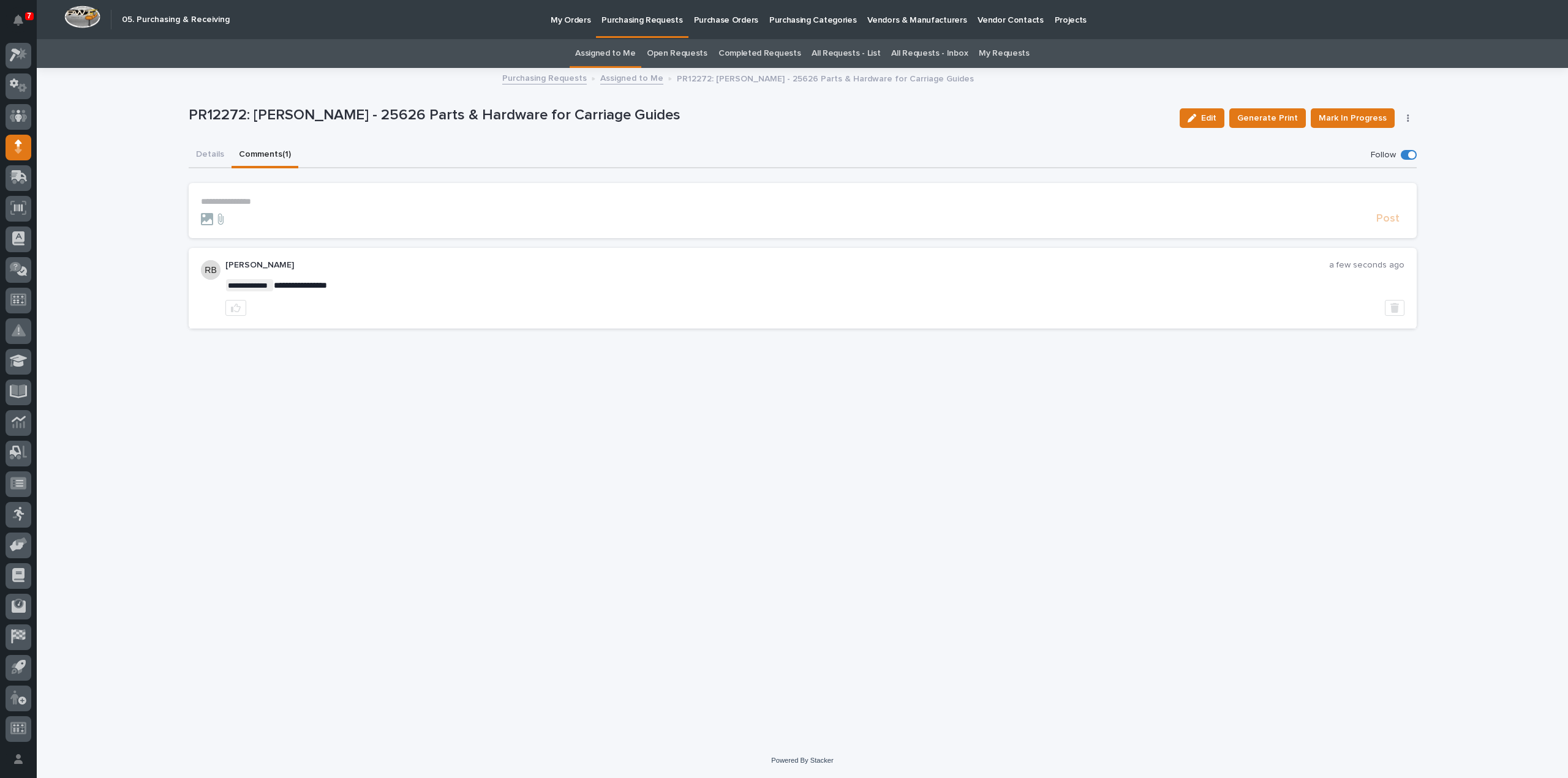
click at [605, 53] on link "Assigned to Me" at bounding box center [605, 53] width 60 height 29
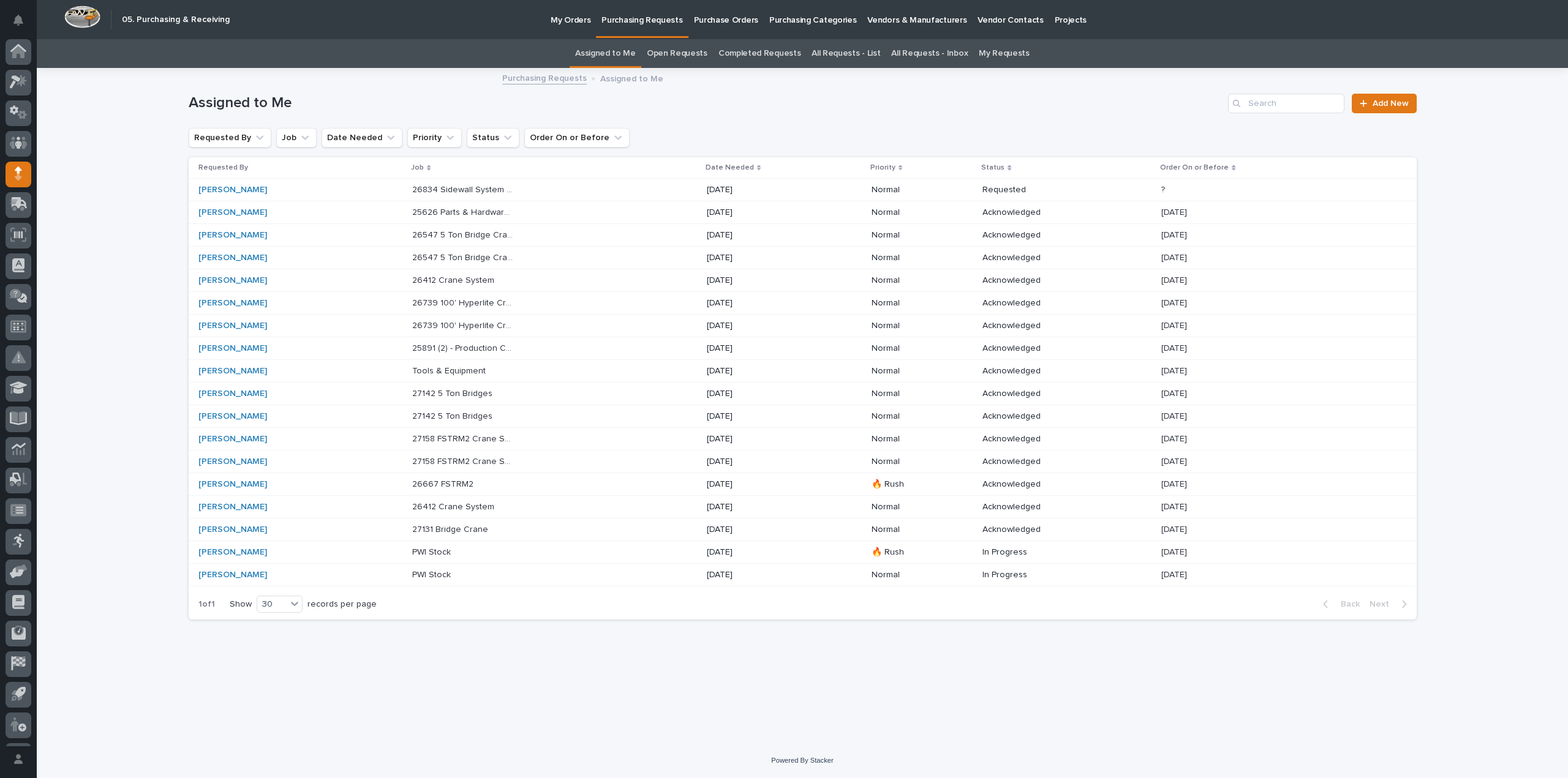
scroll to position [27, 0]
click at [501, 191] on p "26834 Sidewall System Modifications and P Wall Set System" at bounding box center [464, 188] width 105 height 13
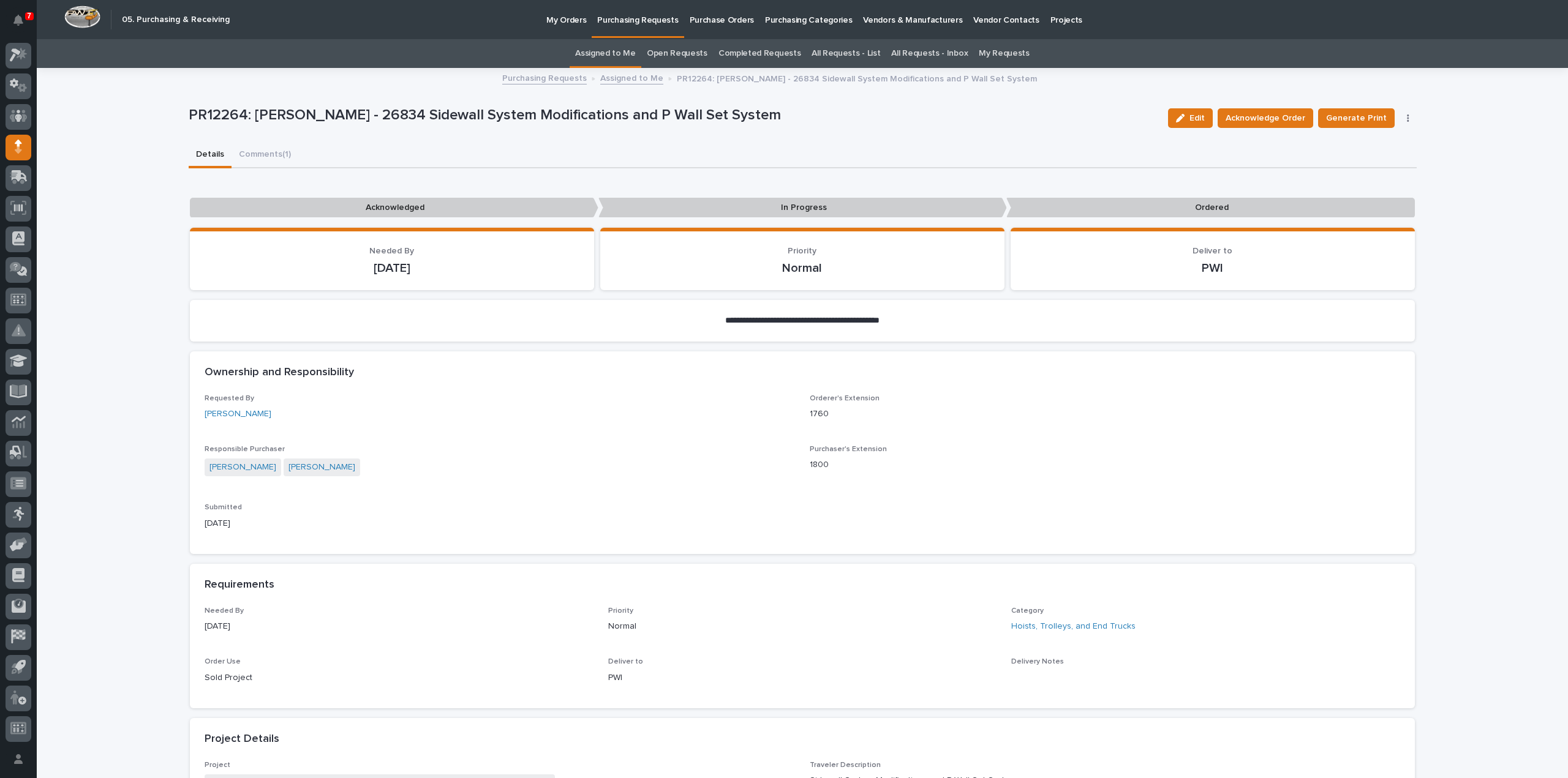
scroll to position [245, 0]
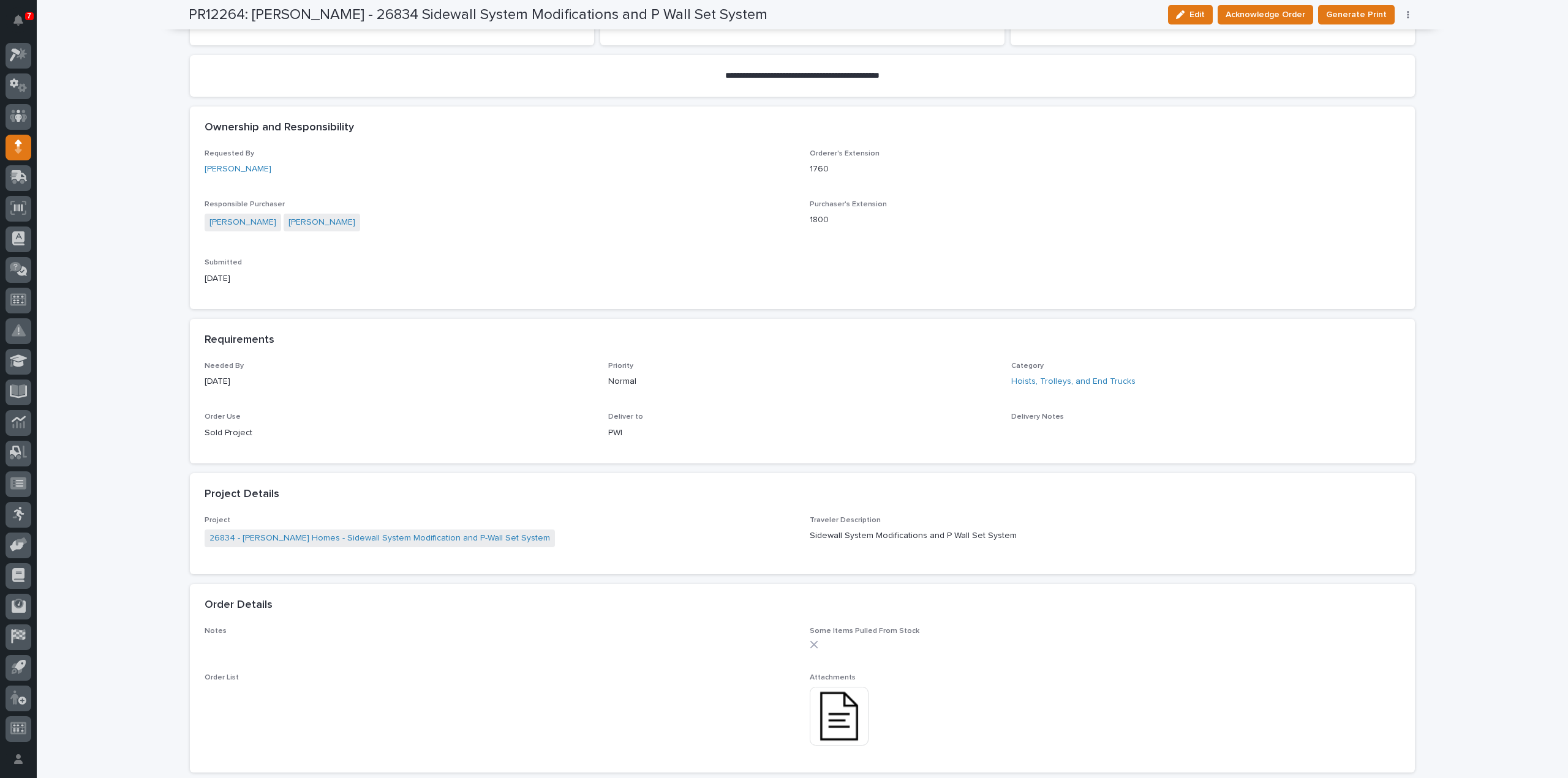
click at [836, 718] on img at bounding box center [838, 716] width 59 height 59
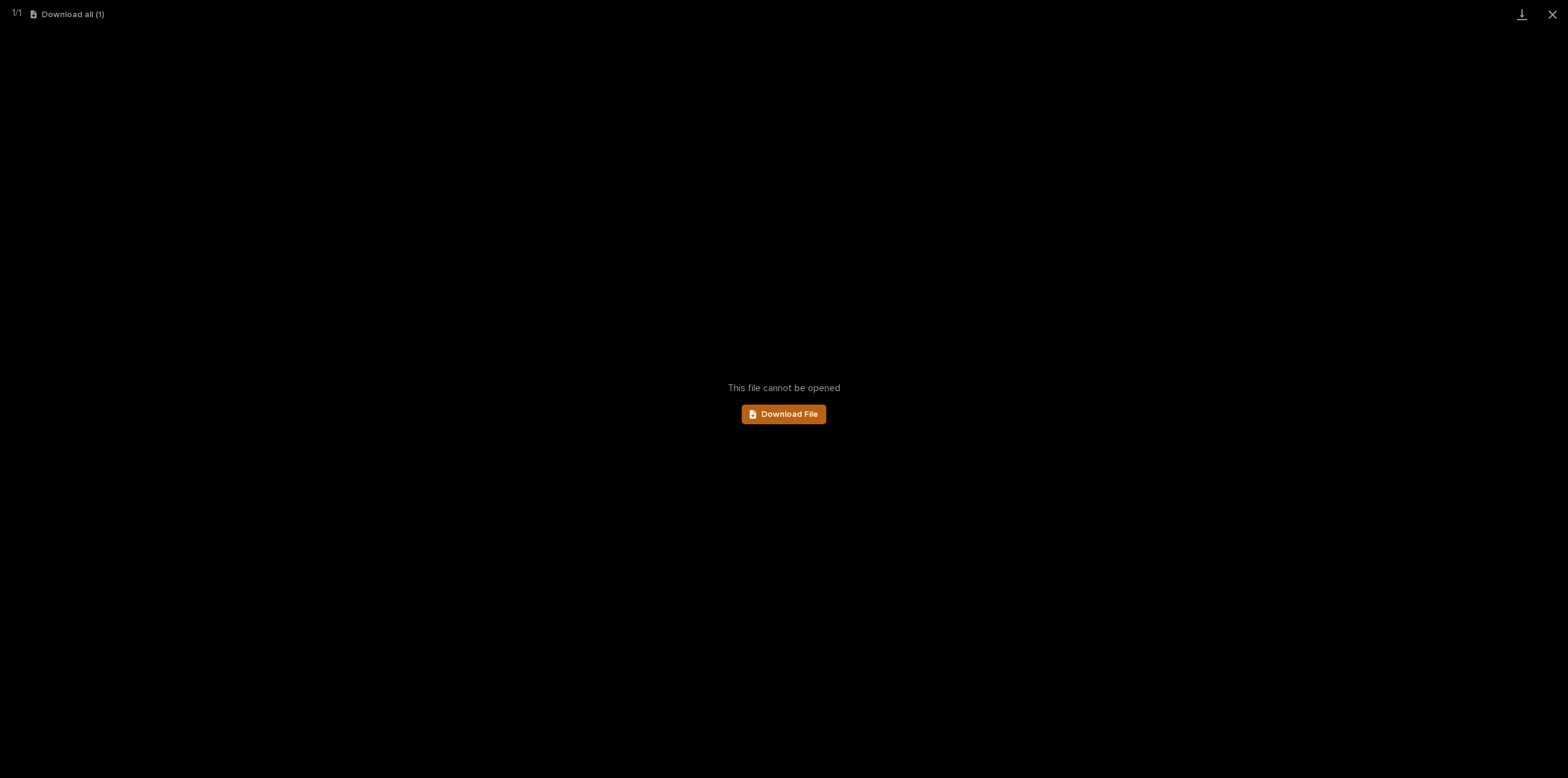
click at [773, 409] on link "Download File" at bounding box center [783, 415] width 85 height 19
click at [1553, 13] on button "Close gallery" at bounding box center [1552, 15] width 31 height 29
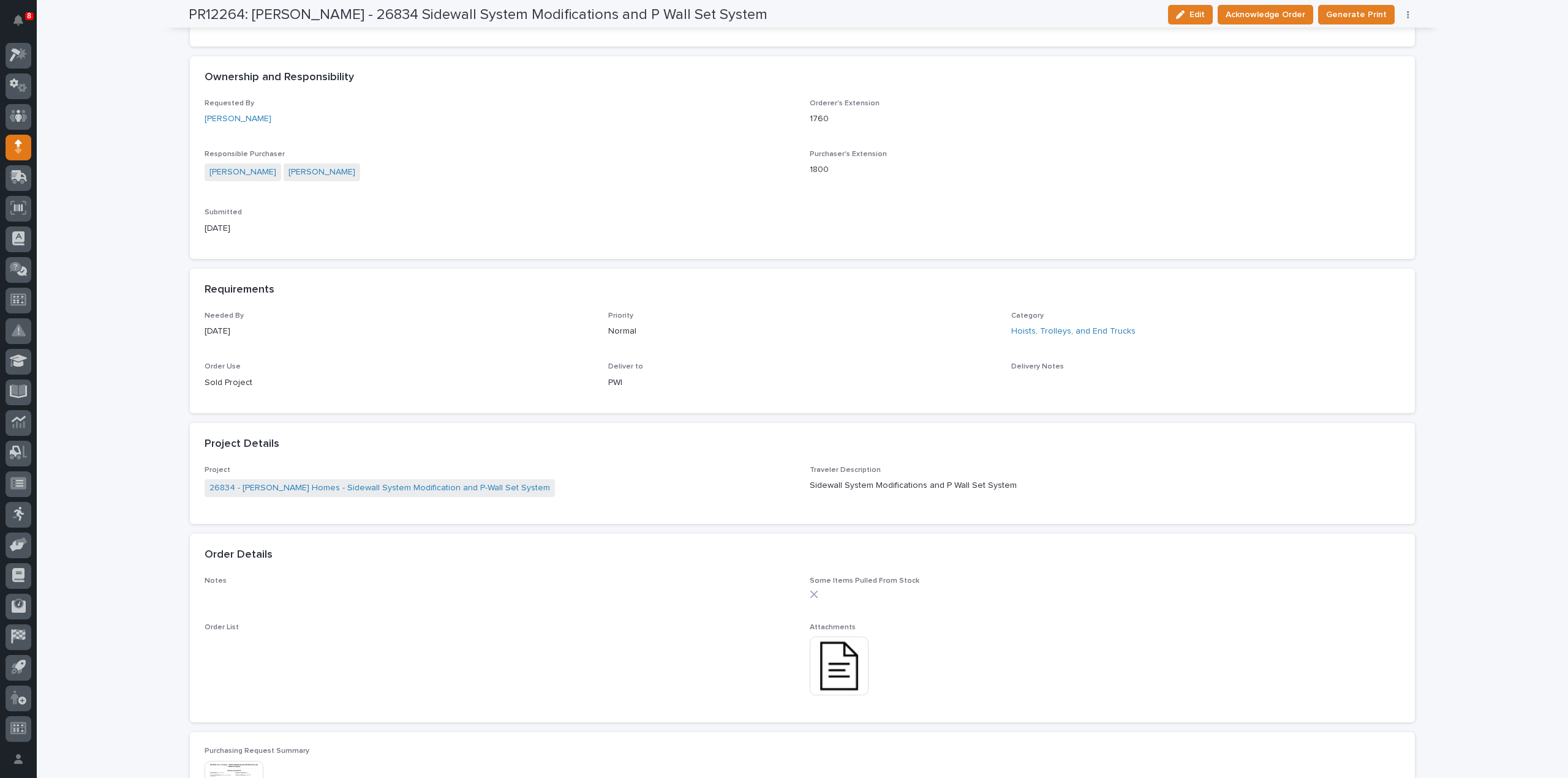
scroll to position [19, 0]
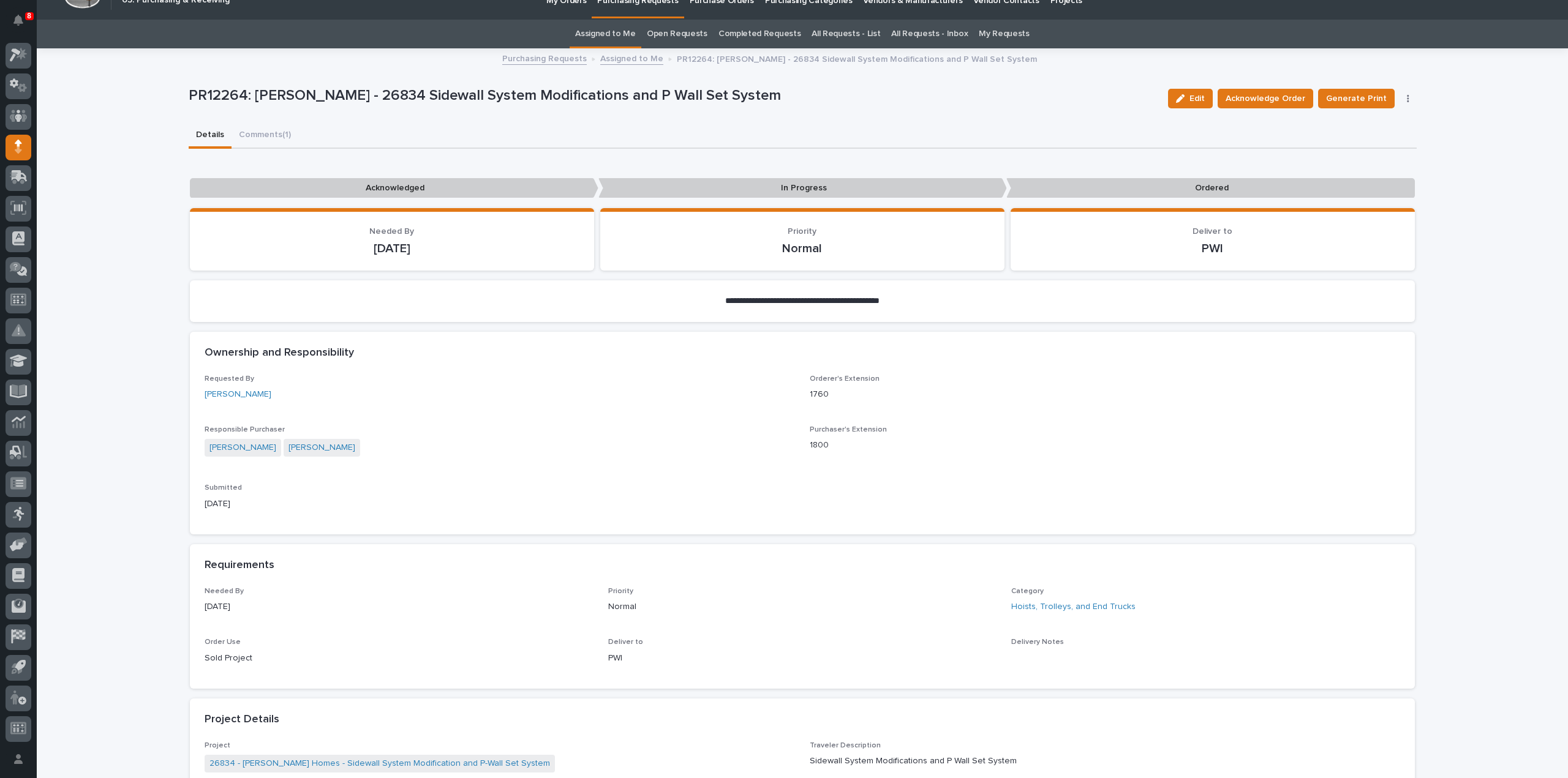
click at [211, 137] on button "Details" at bounding box center [210, 136] width 43 height 25
click at [1281, 98] on span "Acknowledge Order" at bounding box center [1265, 98] width 80 height 15
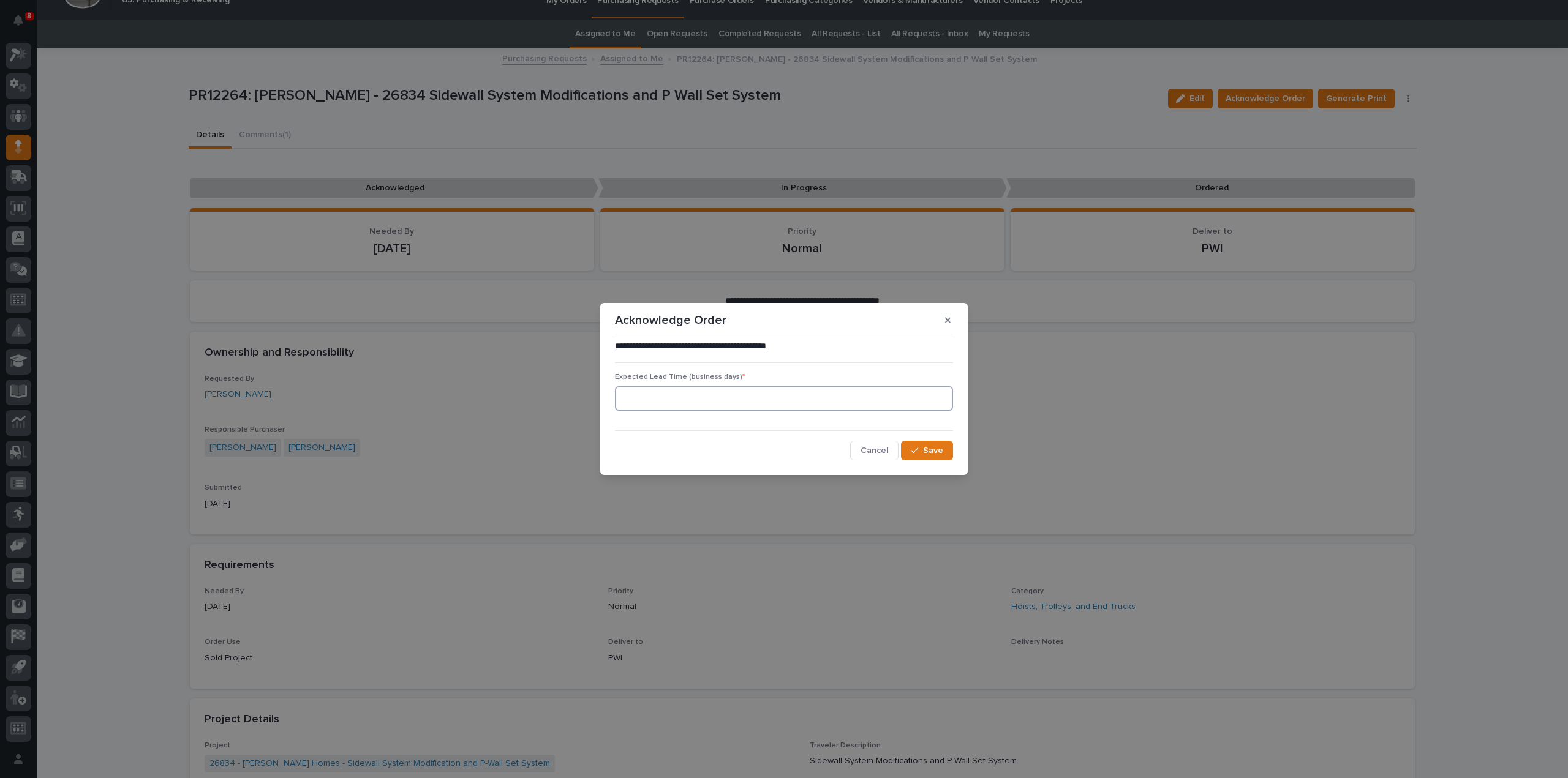
click at [758, 397] on input at bounding box center [784, 398] width 338 height 24
type input "0"
click at [930, 452] on span "Save" at bounding box center [933, 450] width 20 height 11
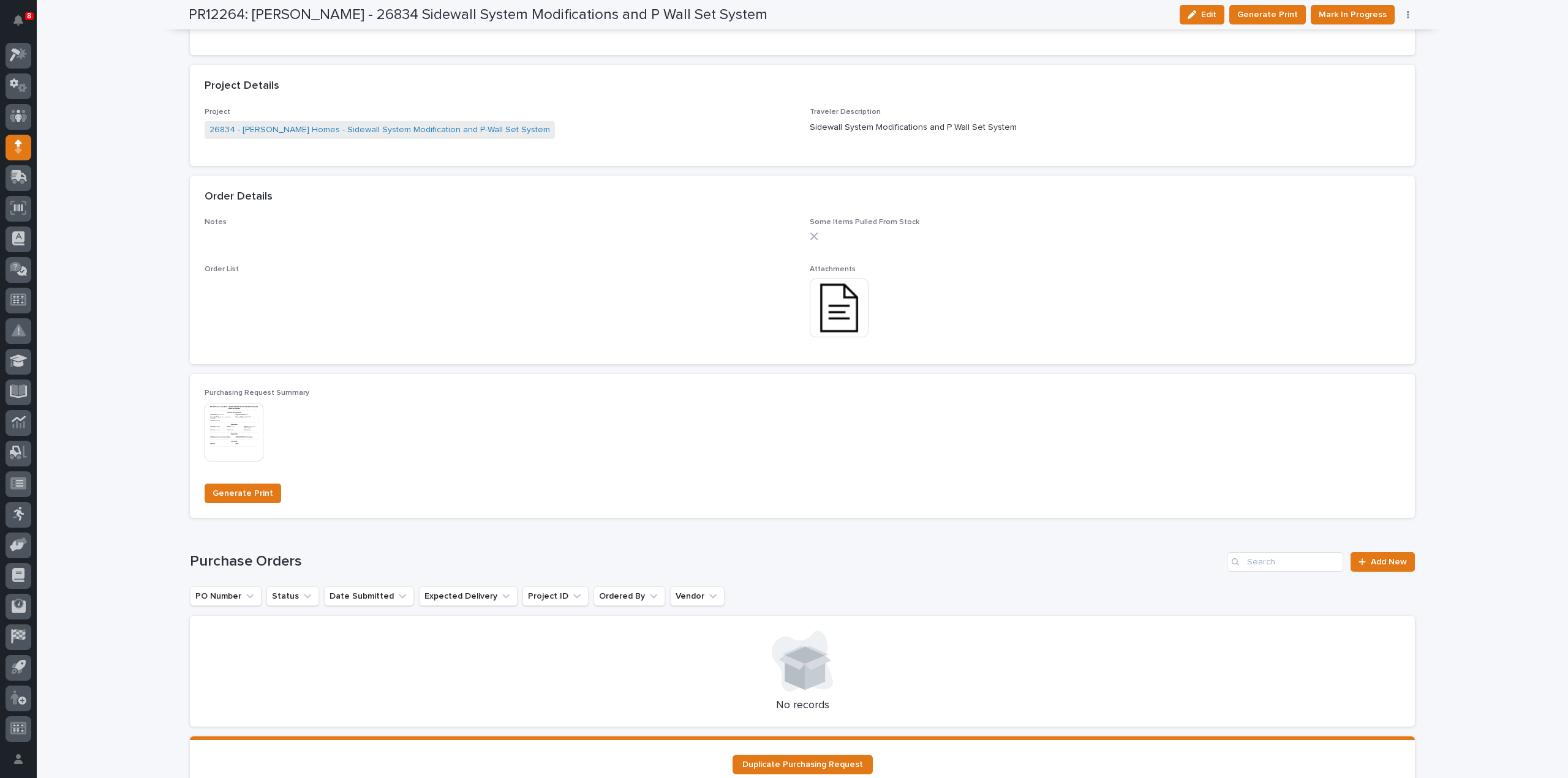
scroll to position [843, 0]
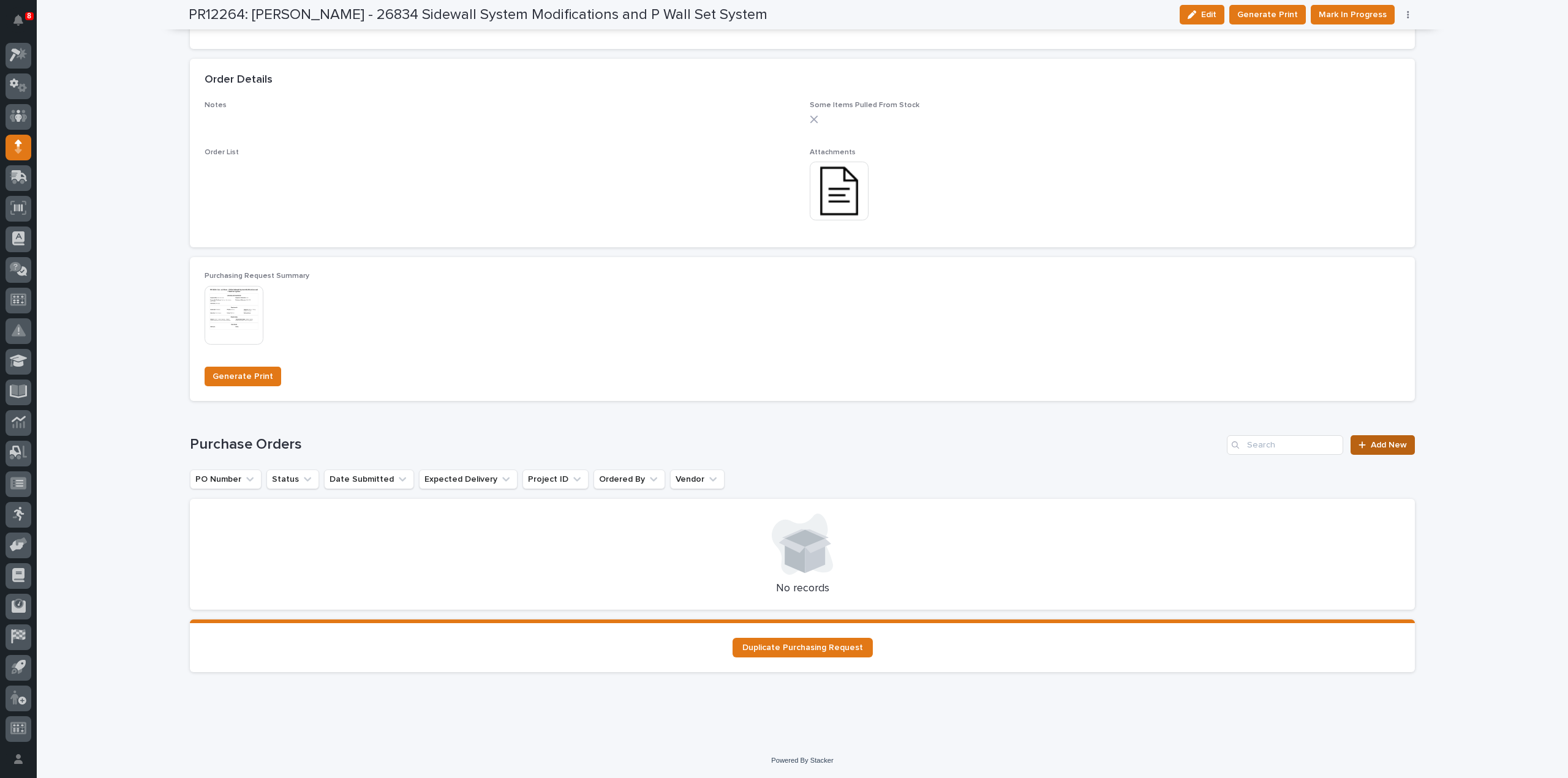
click at [1373, 447] on span "Add New" at bounding box center [1388, 445] width 36 height 9
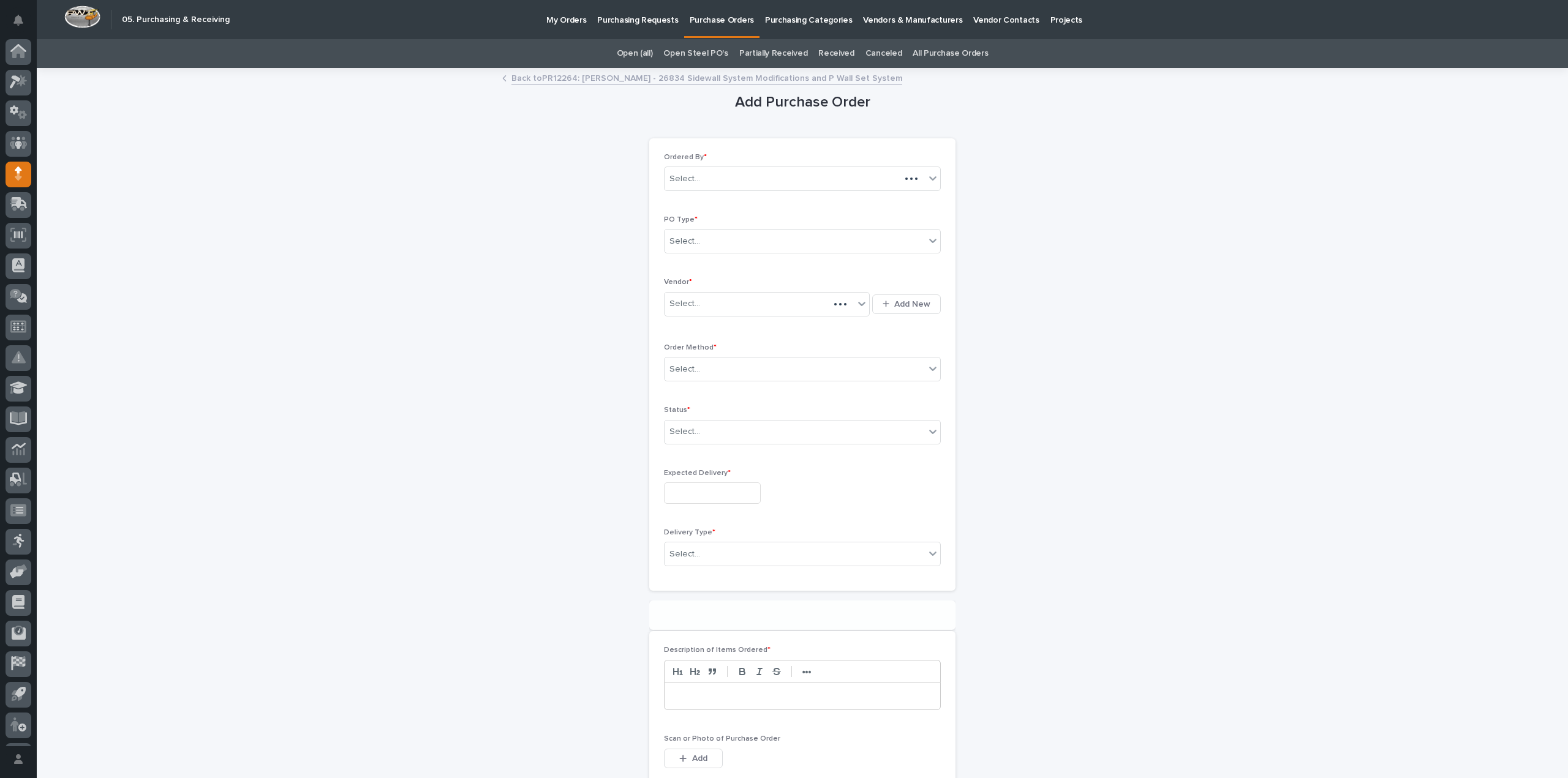
scroll to position [27, 0]
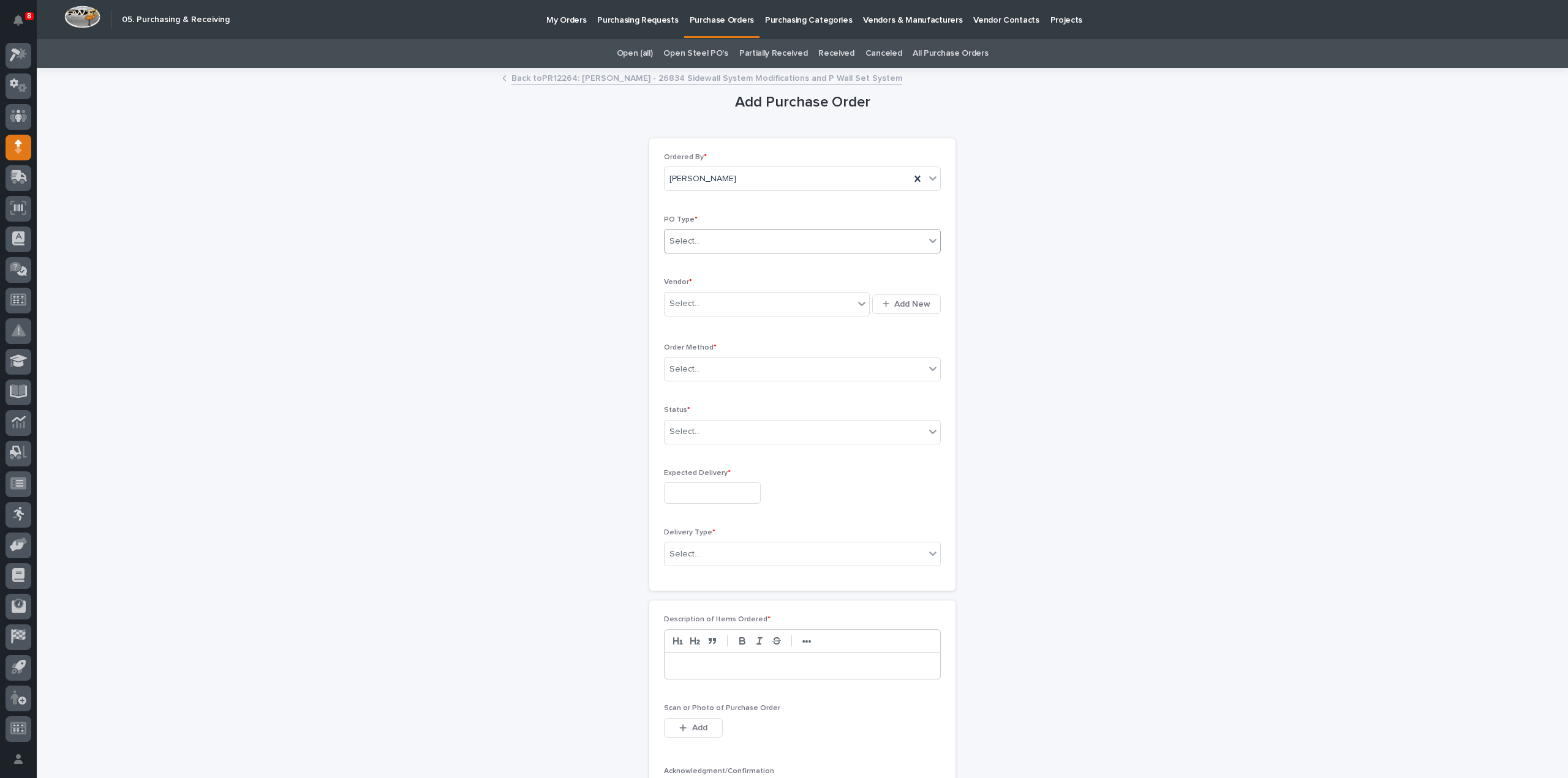
click at [677, 236] on div "Select..." at bounding box center [685, 241] width 31 height 13
click at [685, 265] on div "Quickbooks" at bounding box center [798, 264] width 276 height 21
click at [679, 299] on div "Select..." at bounding box center [685, 303] width 31 height 13
click at [726, 239] on div "Quickbooks" at bounding box center [787, 241] width 246 height 20
click at [697, 281] on div "Paper" at bounding box center [798, 286] width 276 height 21
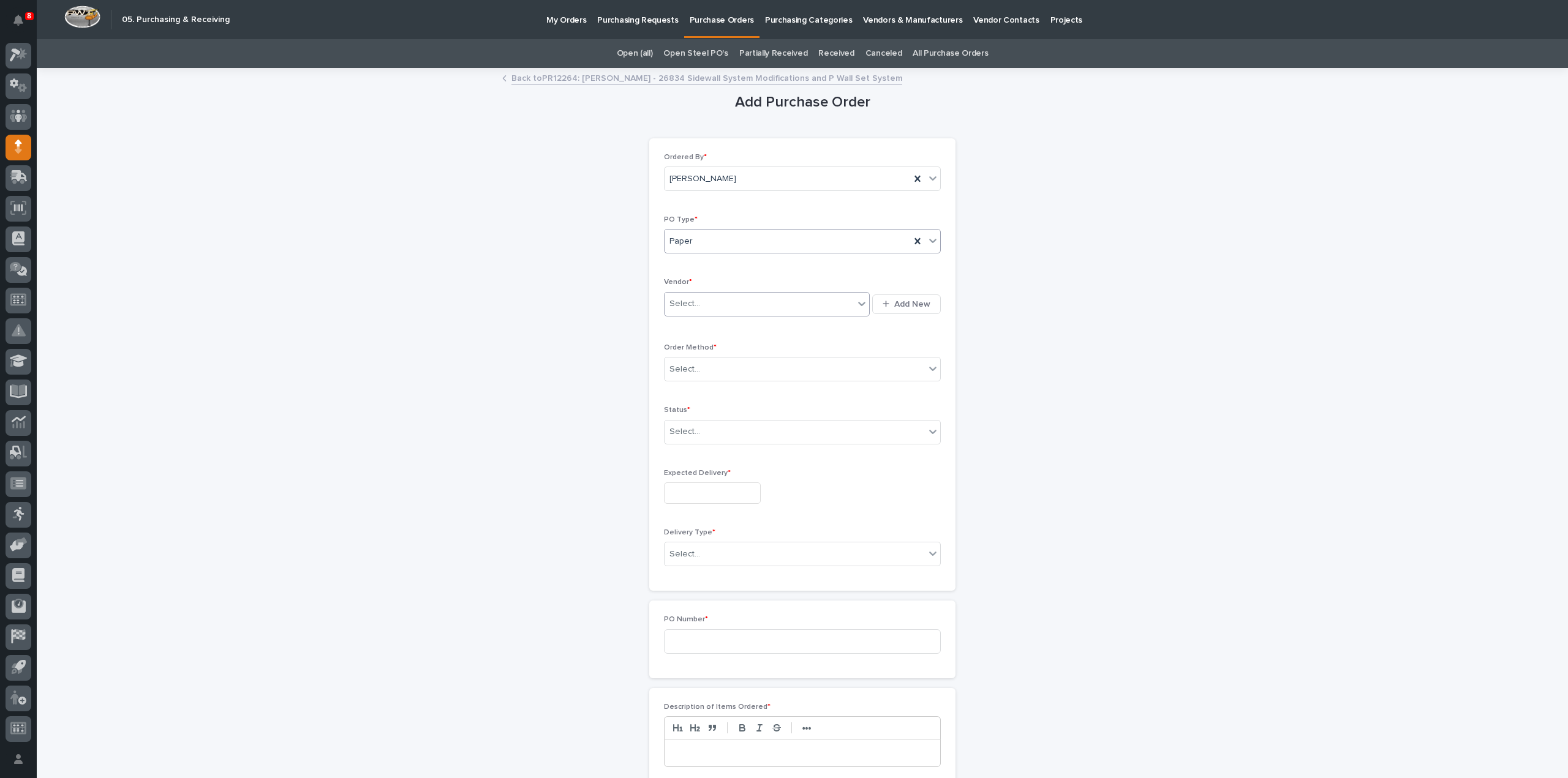
click at [690, 304] on div "Select..." at bounding box center [685, 303] width 31 height 13
type input "****"
click at [718, 323] on div "EPCO Sales" at bounding box center [763, 326] width 206 height 21
click at [708, 366] on div "Select..." at bounding box center [795, 369] width 260 height 20
click at [696, 415] on div "Email" at bounding box center [798, 413] width 276 height 21
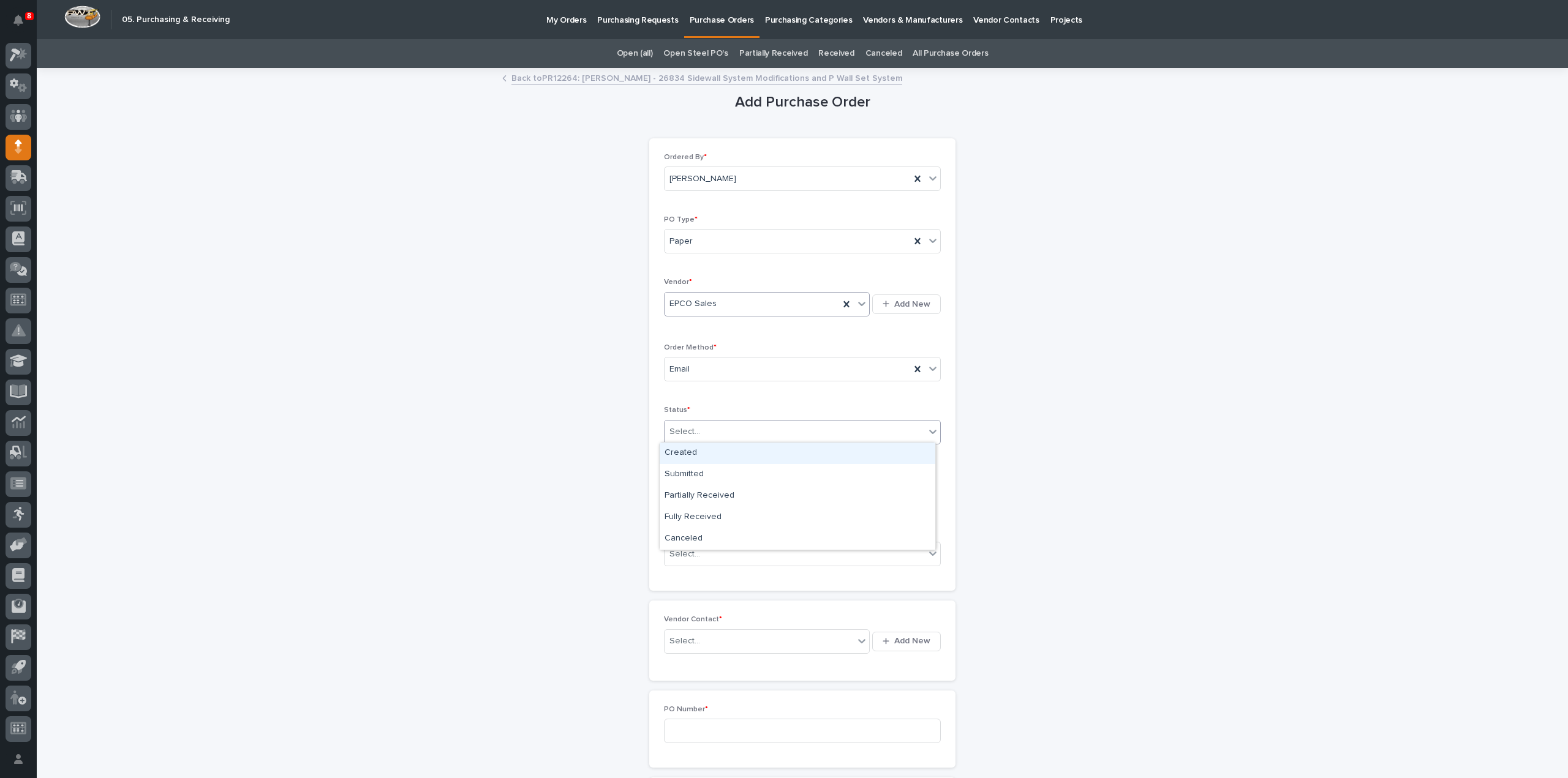
click at [704, 431] on div "Select..." at bounding box center [795, 431] width 260 height 20
click at [696, 475] on div "Submitted" at bounding box center [798, 475] width 276 height 21
click at [679, 499] on input "text" at bounding box center [712, 493] width 97 height 21
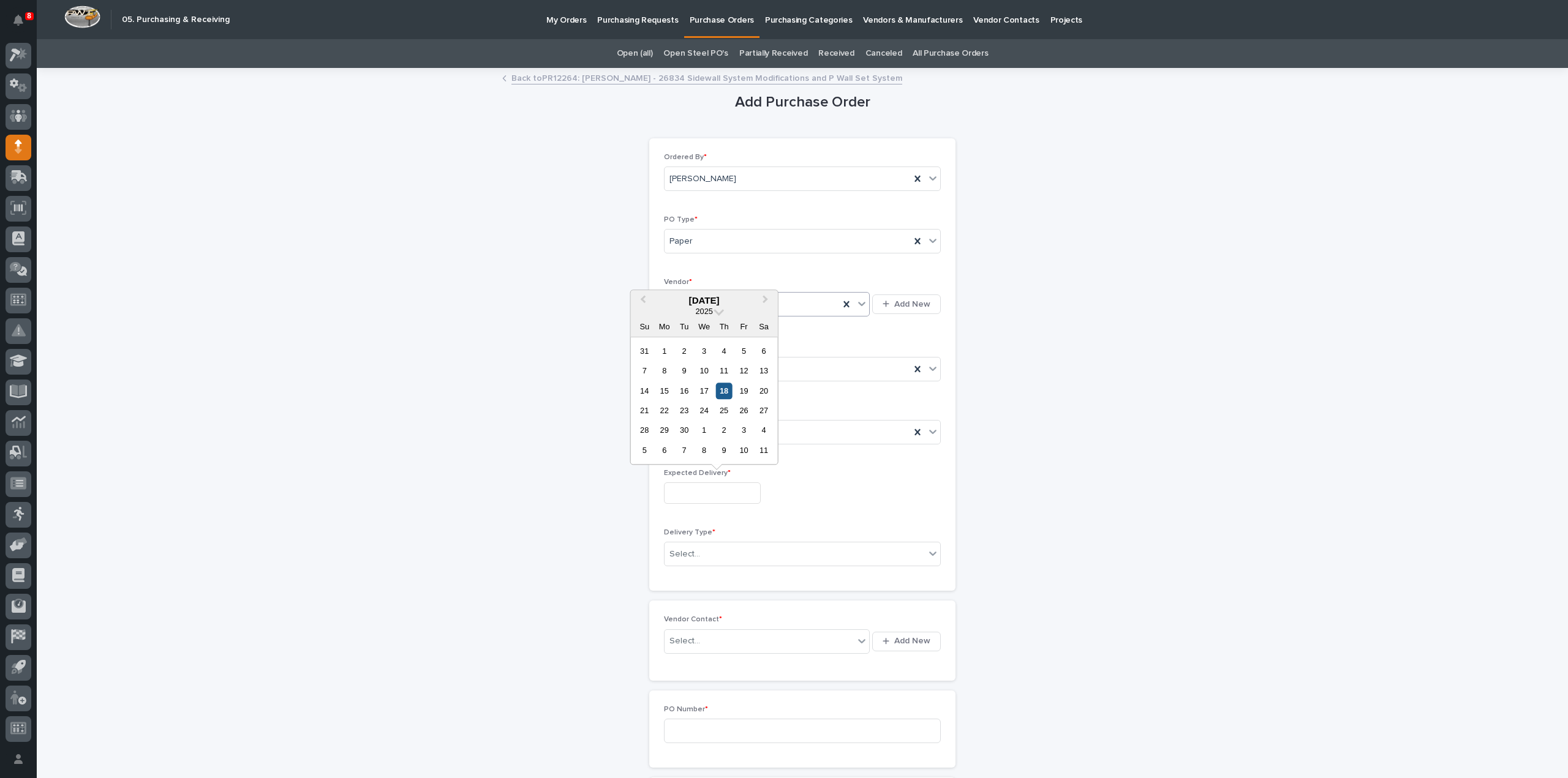
click at [724, 397] on div "18" at bounding box center [724, 390] width 17 height 17
type input "**********"
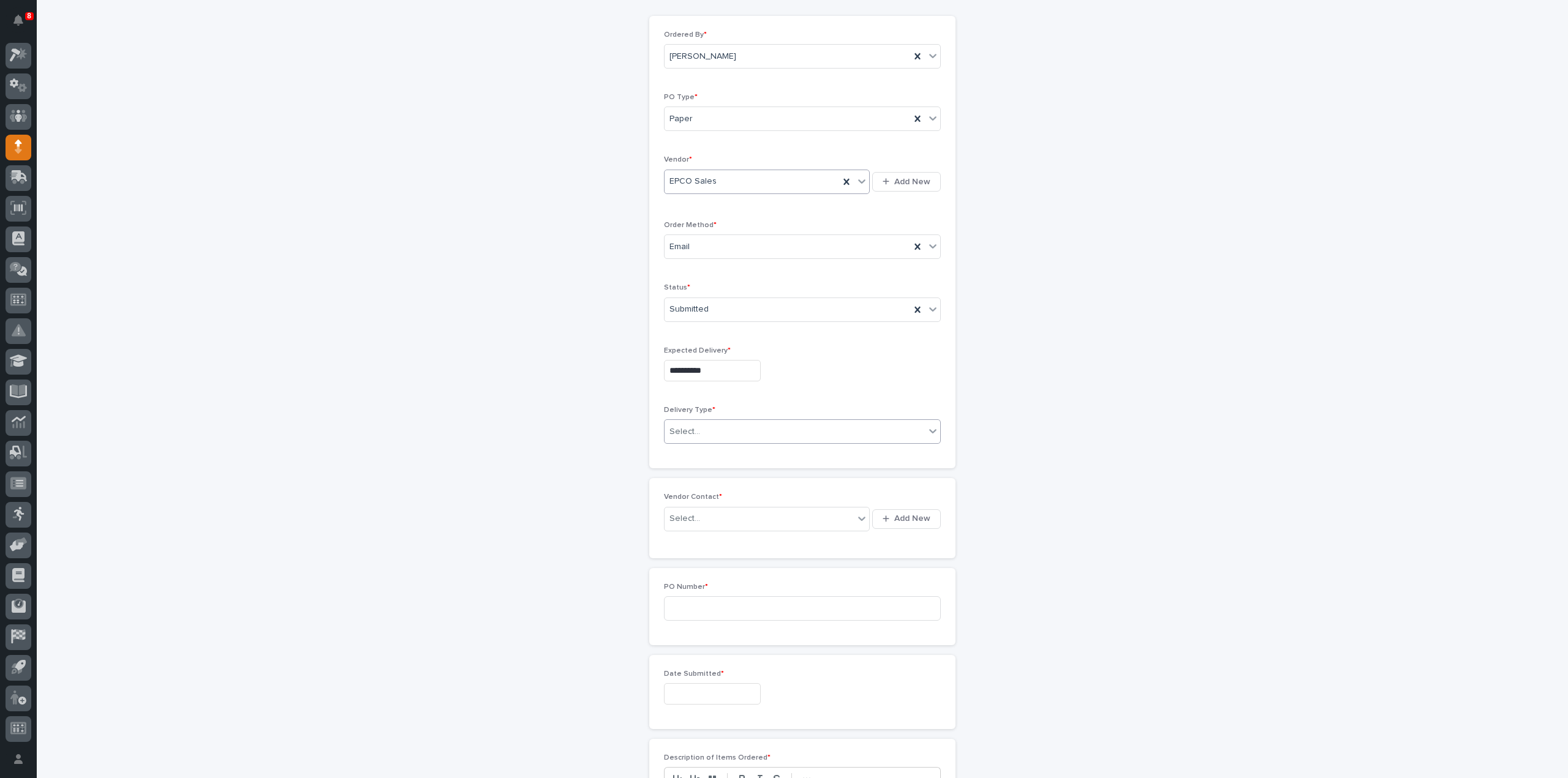
click at [690, 431] on div "Select..." at bounding box center [685, 431] width 31 height 13
click at [685, 449] on div "Deliver to PWI" at bounding box center [798, 453] width 276 height 21
click at [674, 524] on div "Select..." at bounding box center [759, 519] width 189 height 20
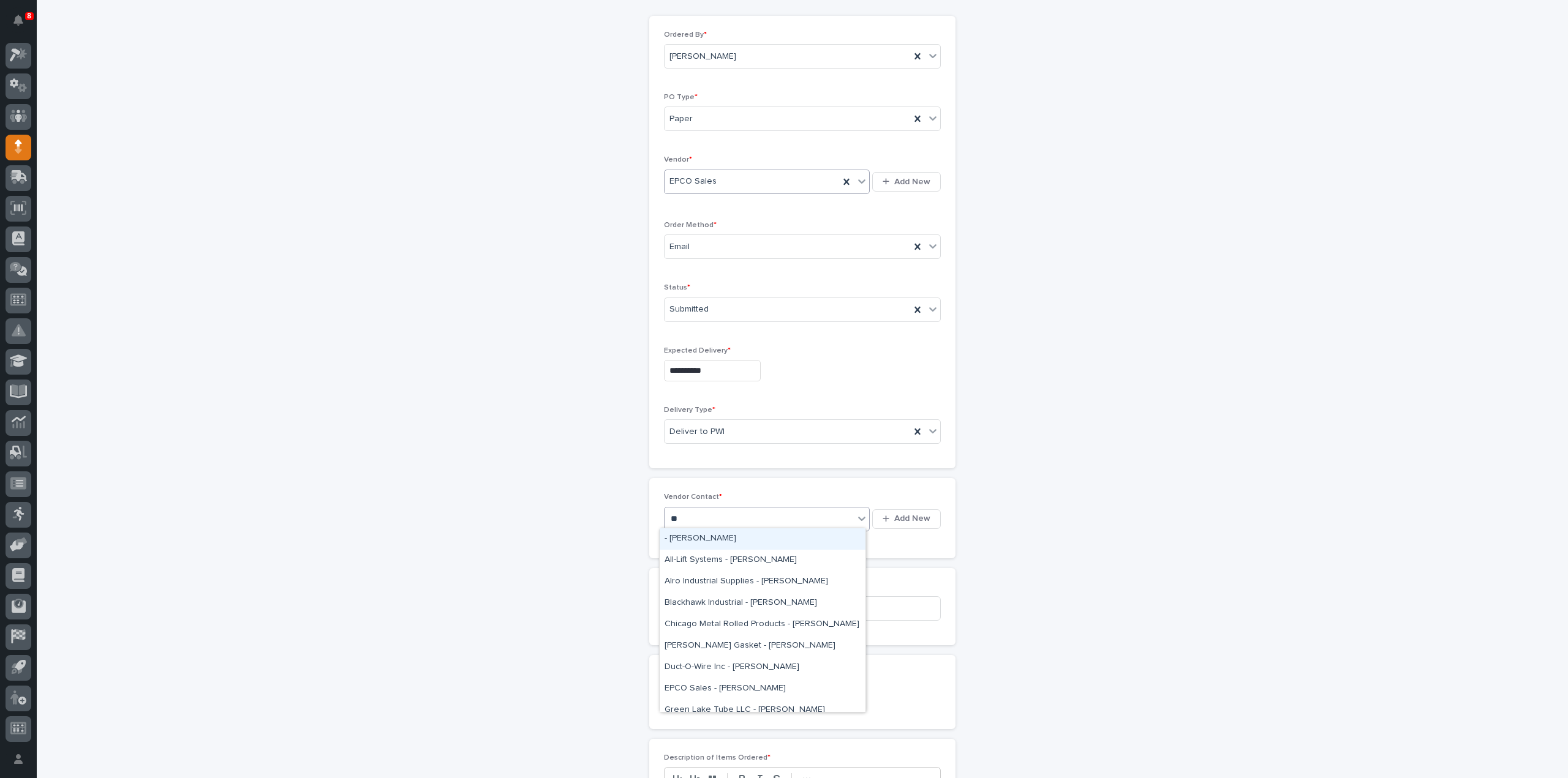
type input "***"
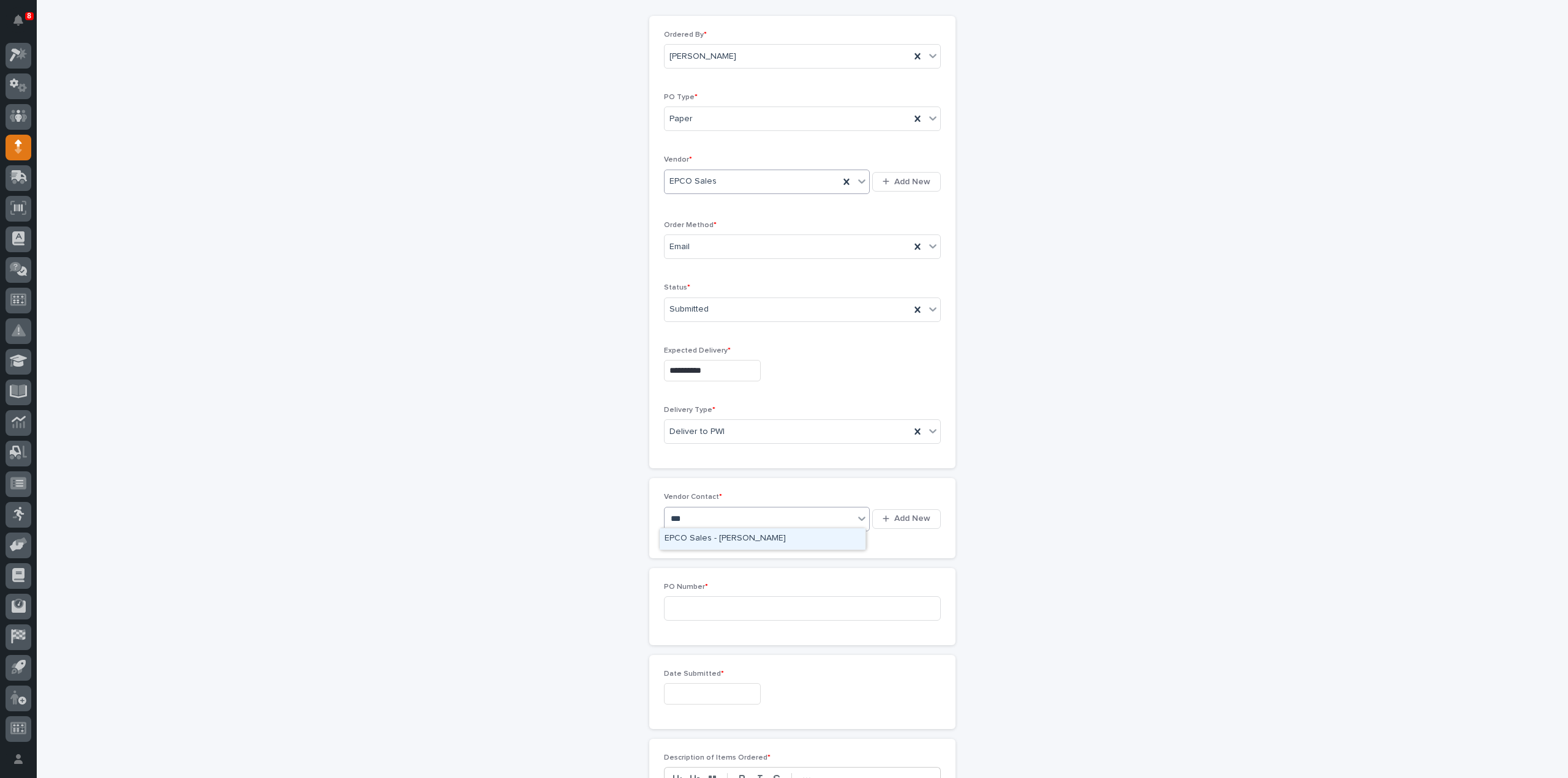
click at [679, 541] on div "EPCO Sales - Keith Schrock" at bounding box center [763, 539] width 206 height 21
click at [682, 616] on input at bounding box center [801, 608] width 277 height 24
type input "3134RB"
click at [696, 692] on input "text" at bounding box center [712, 694] width 97 height 21
click at [697, 588] on div "17" at bounding box center [703, 591] width 17 height 17
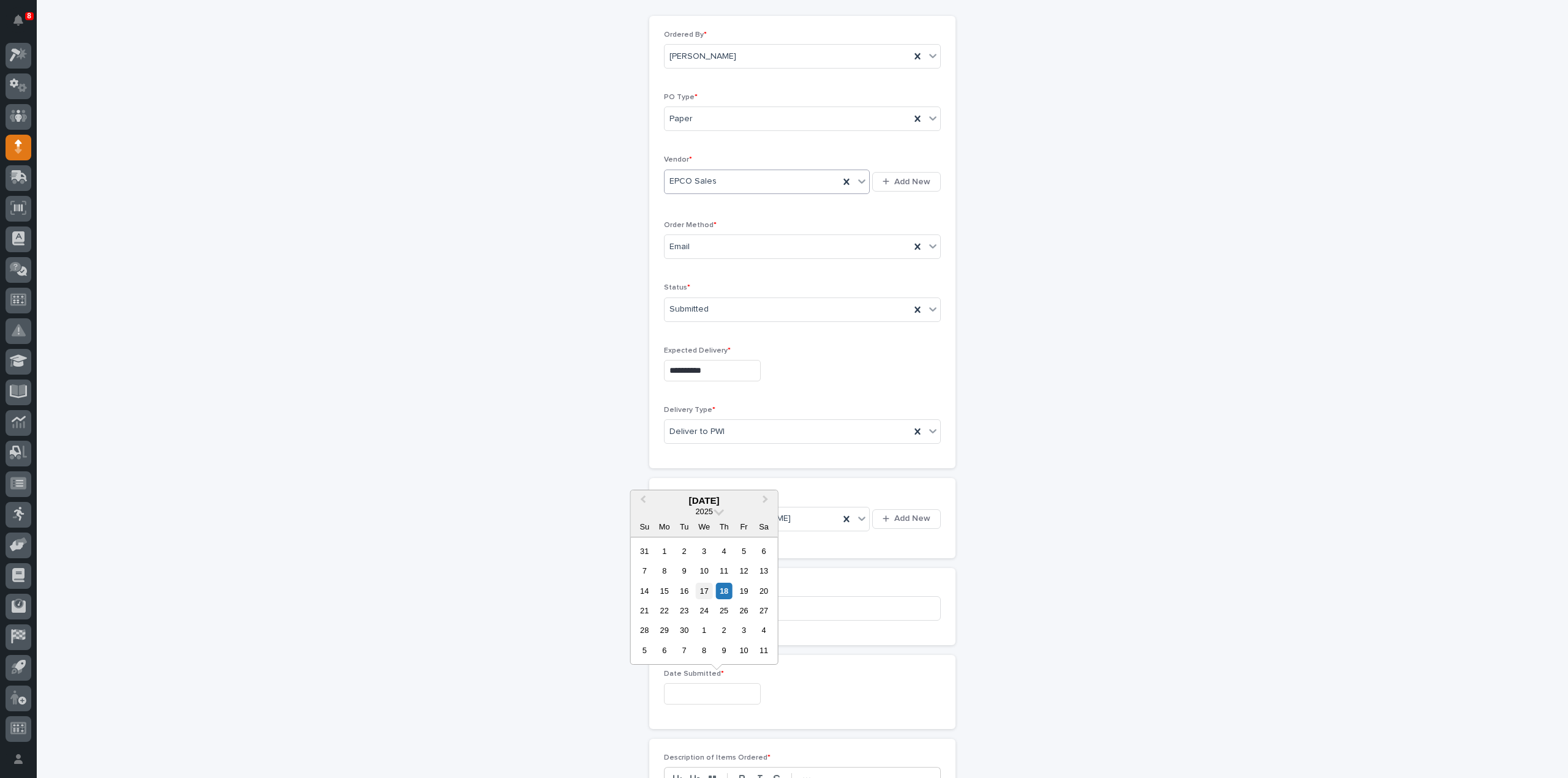
type input "**********"
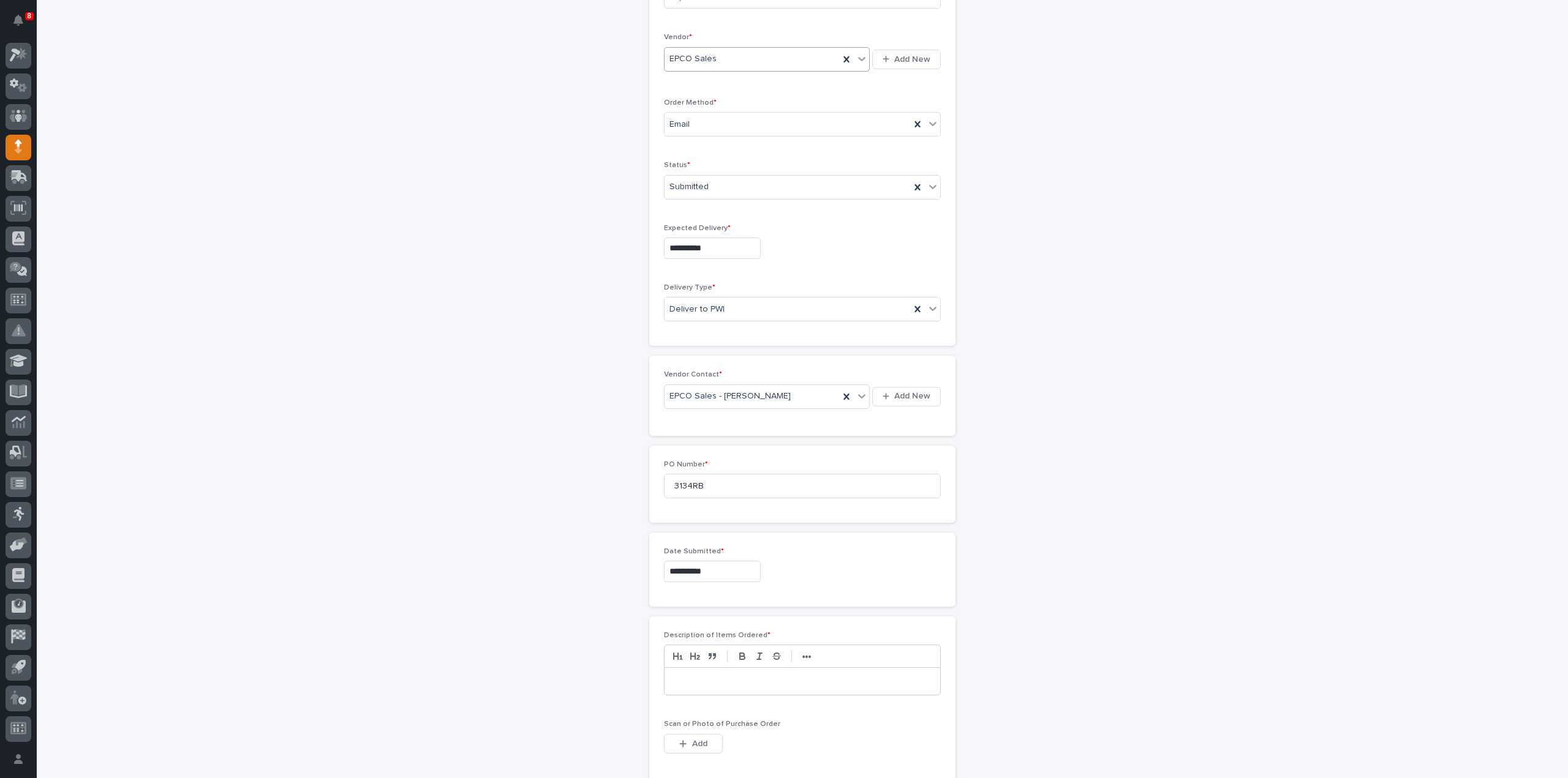
scroll to position [490, 0]
click at [733, 442] on div at bounding box center [802, 437] width 276 height 27
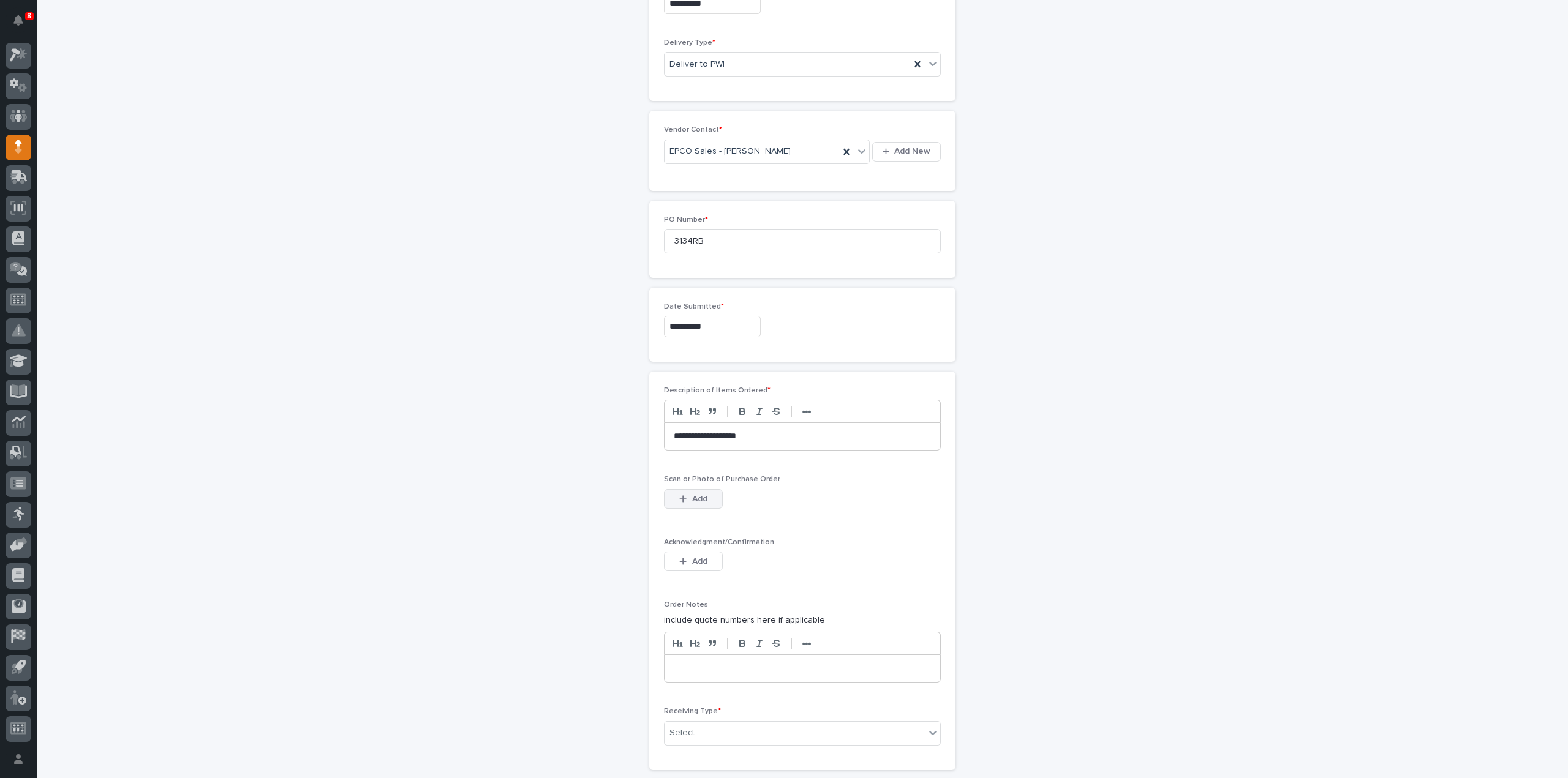
click at [698, 496] on span "Add" at bounding box center [699, 498] width 16 height 11
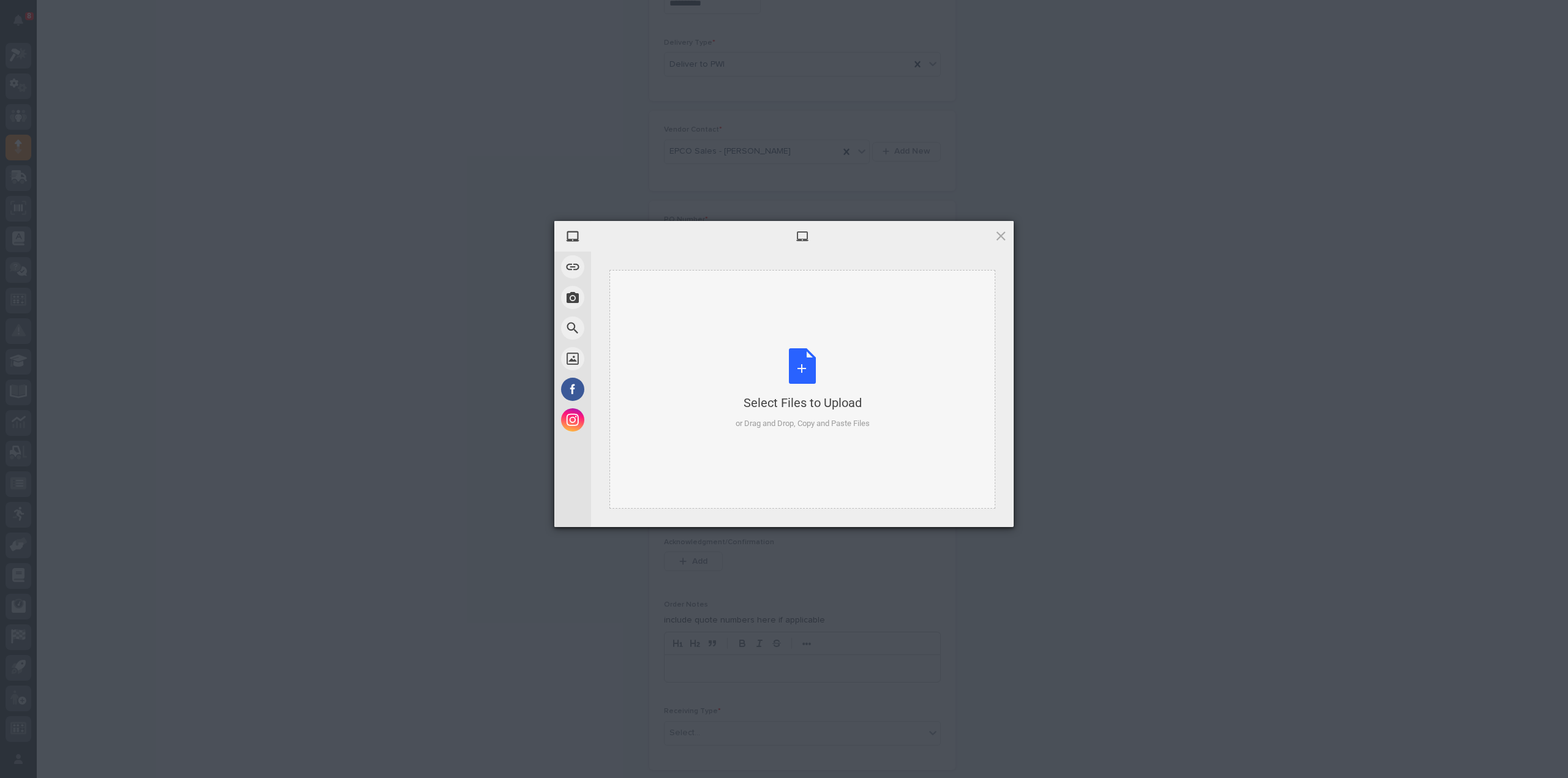
click at [793, 387] on div "Select Files to Upload or Drag and Drop, Copy and Paste Files" at bounding box center [802, 389] width 134 height 82
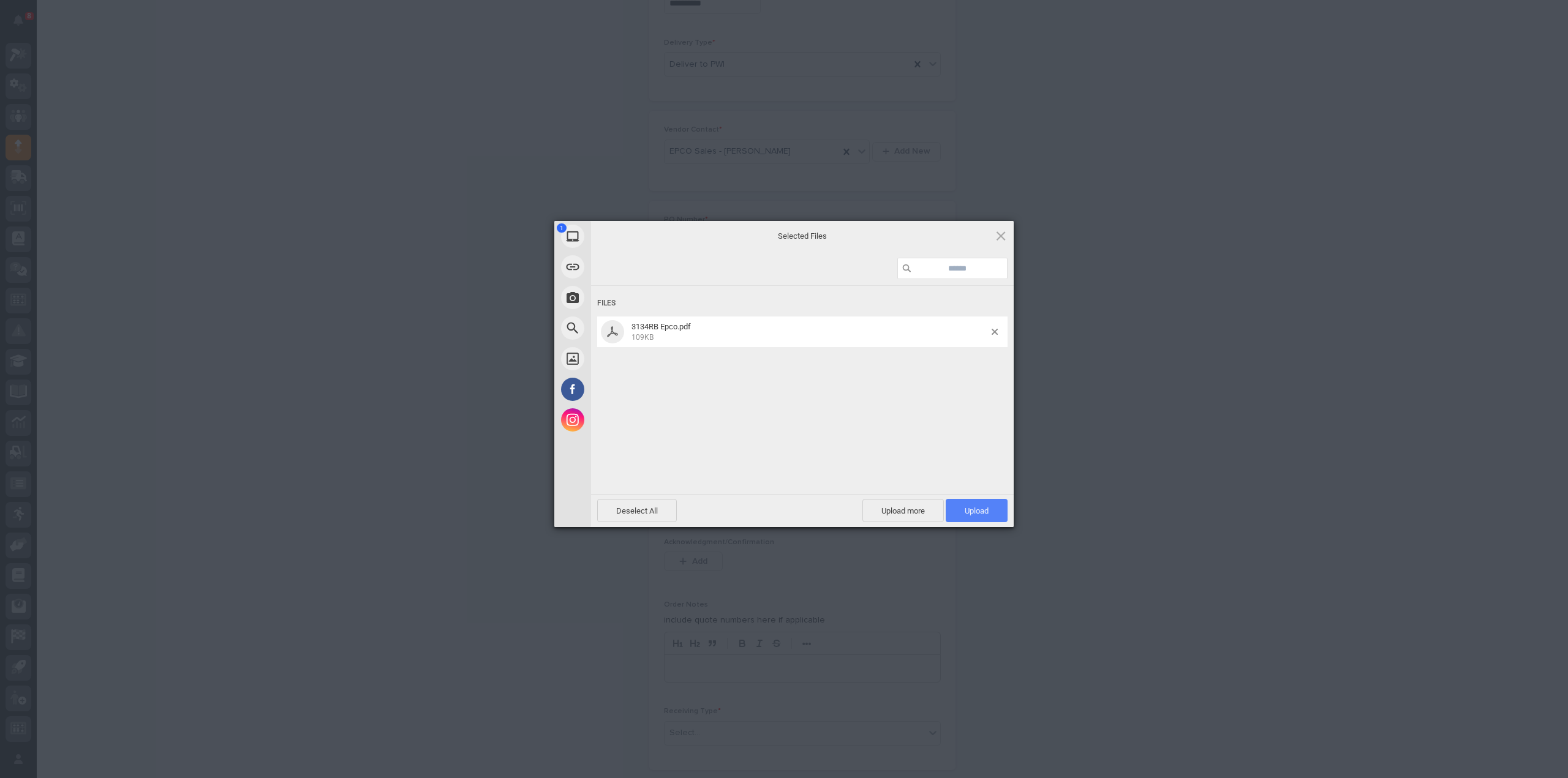
click at [966, 514] on span "Upload 1" at bounding box center [976, 510] width 24 height 9
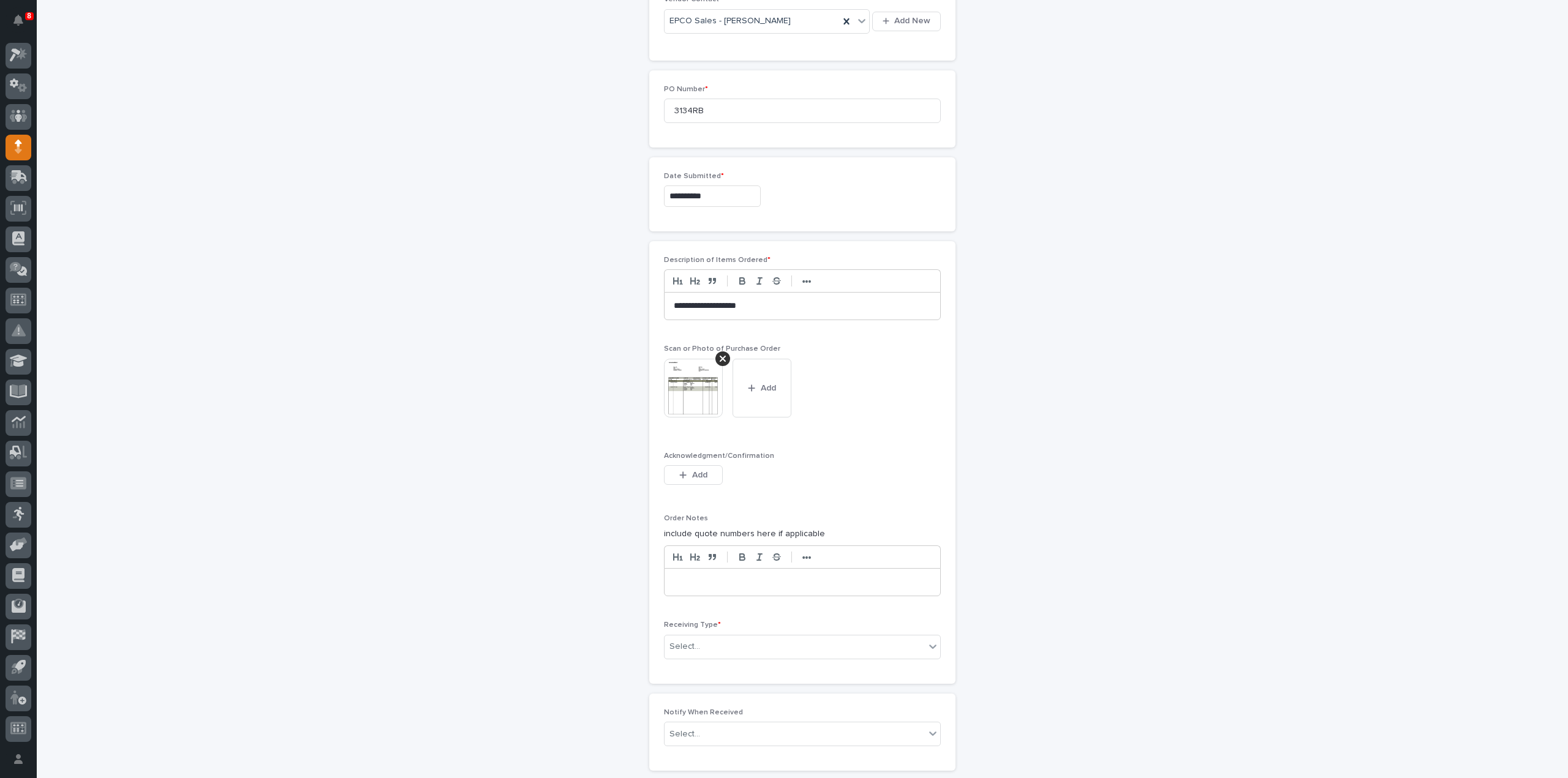
scroll to position [732, 0]
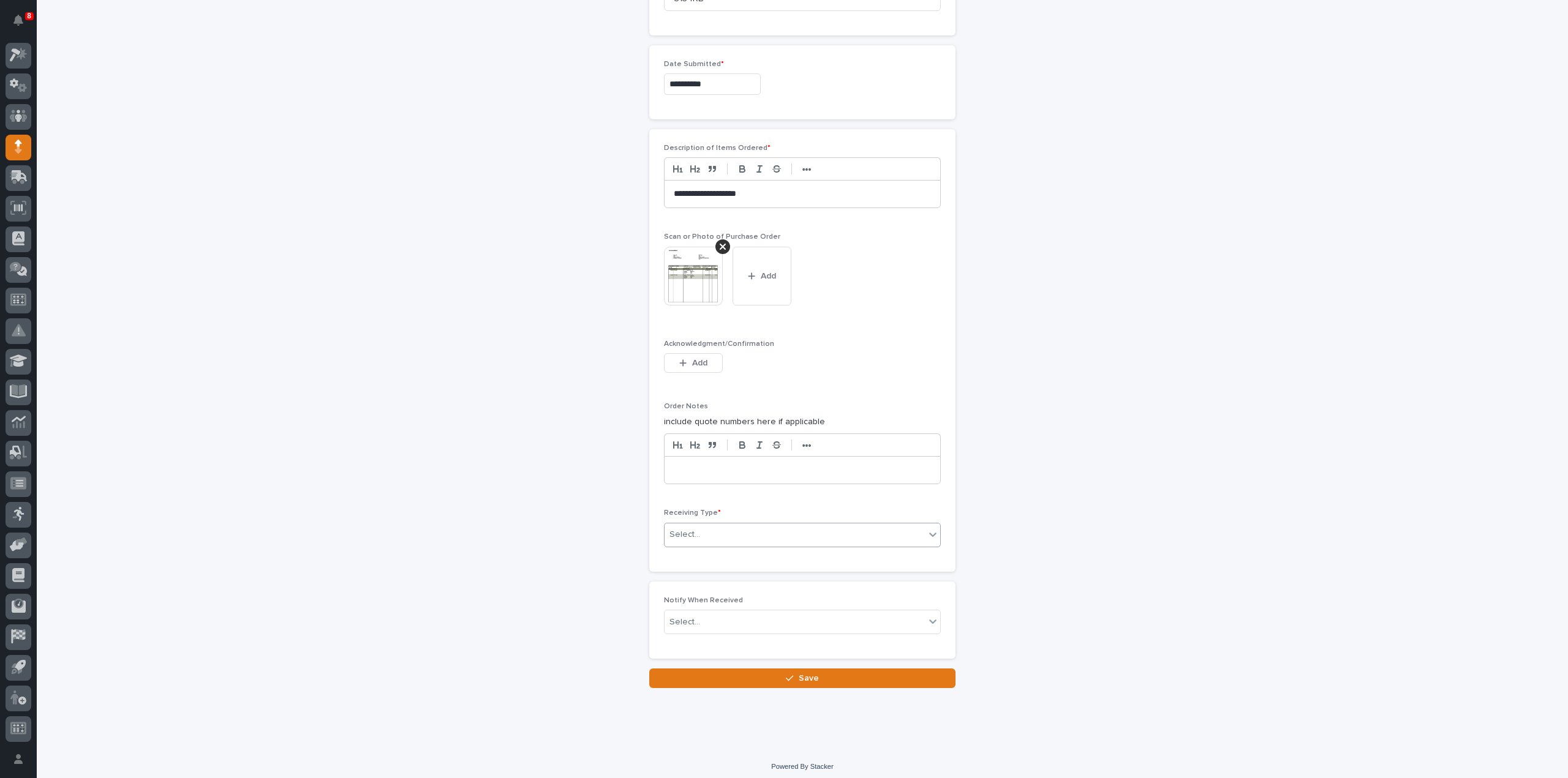
click at [686, 538] on div "Select..." at bounding box center [795, 534] width 260 height 20
drag, startPoint x: 690, startPoint y: 559, endPoint x: 683, endPoint y: 618, distance: 59.4
click at [683, 618] on div "Deliver to" at bounding box center [798, 618] width 276 height 21
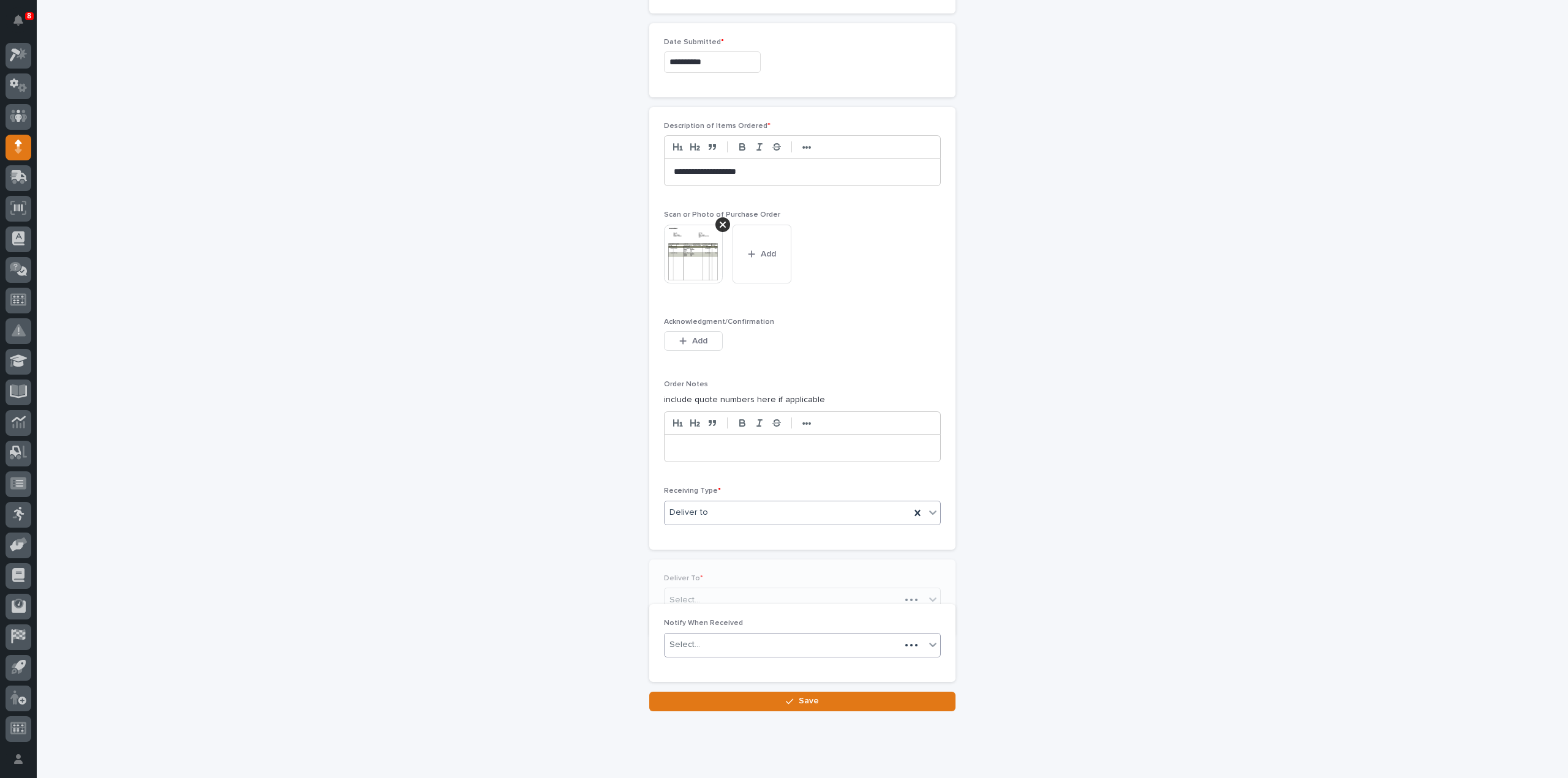
scroll to position [775, 0]
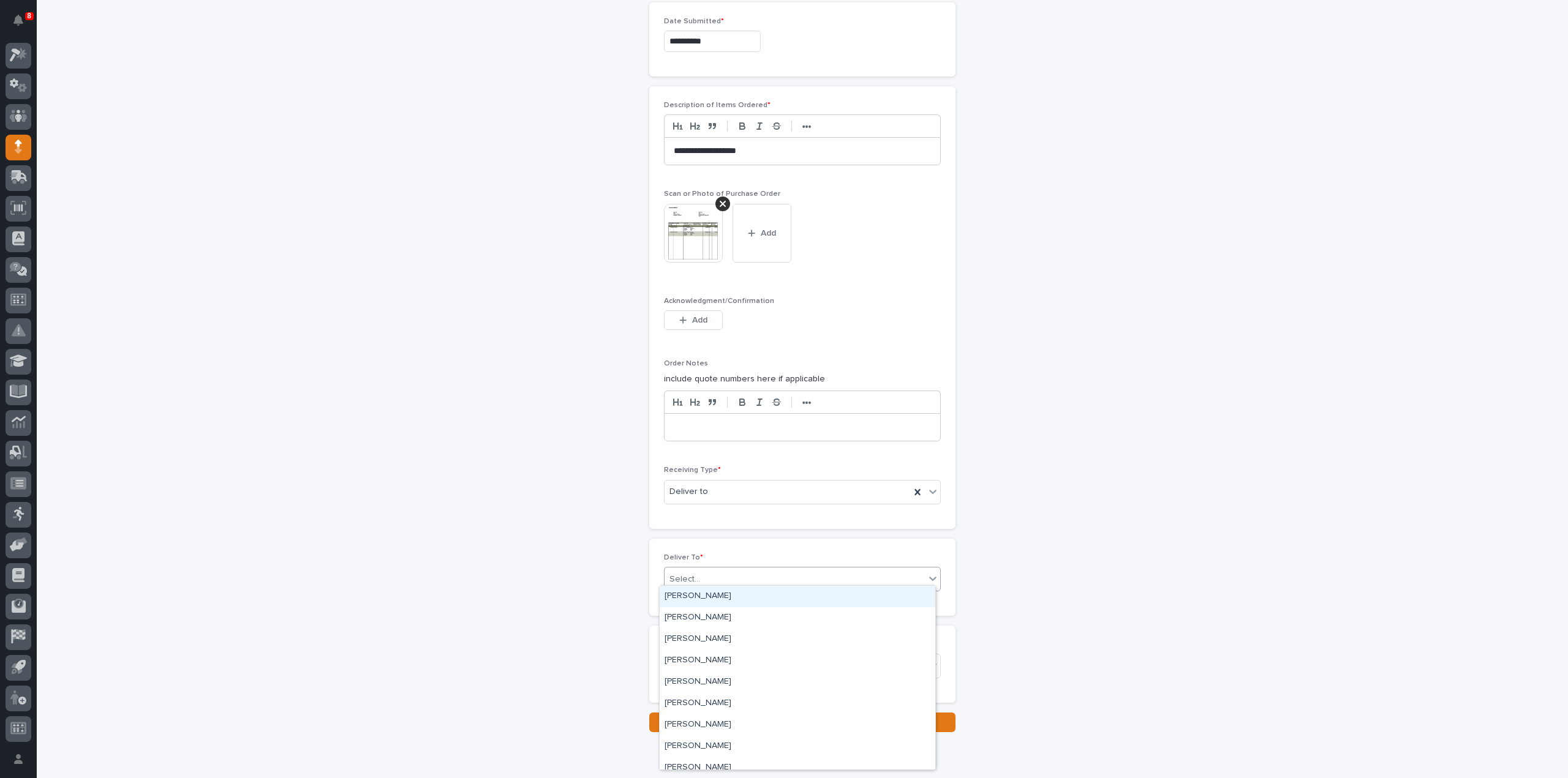
click at [677, 575] on div "Select..." at bounding box center [685, 579] width 31 height 13
type input "***"
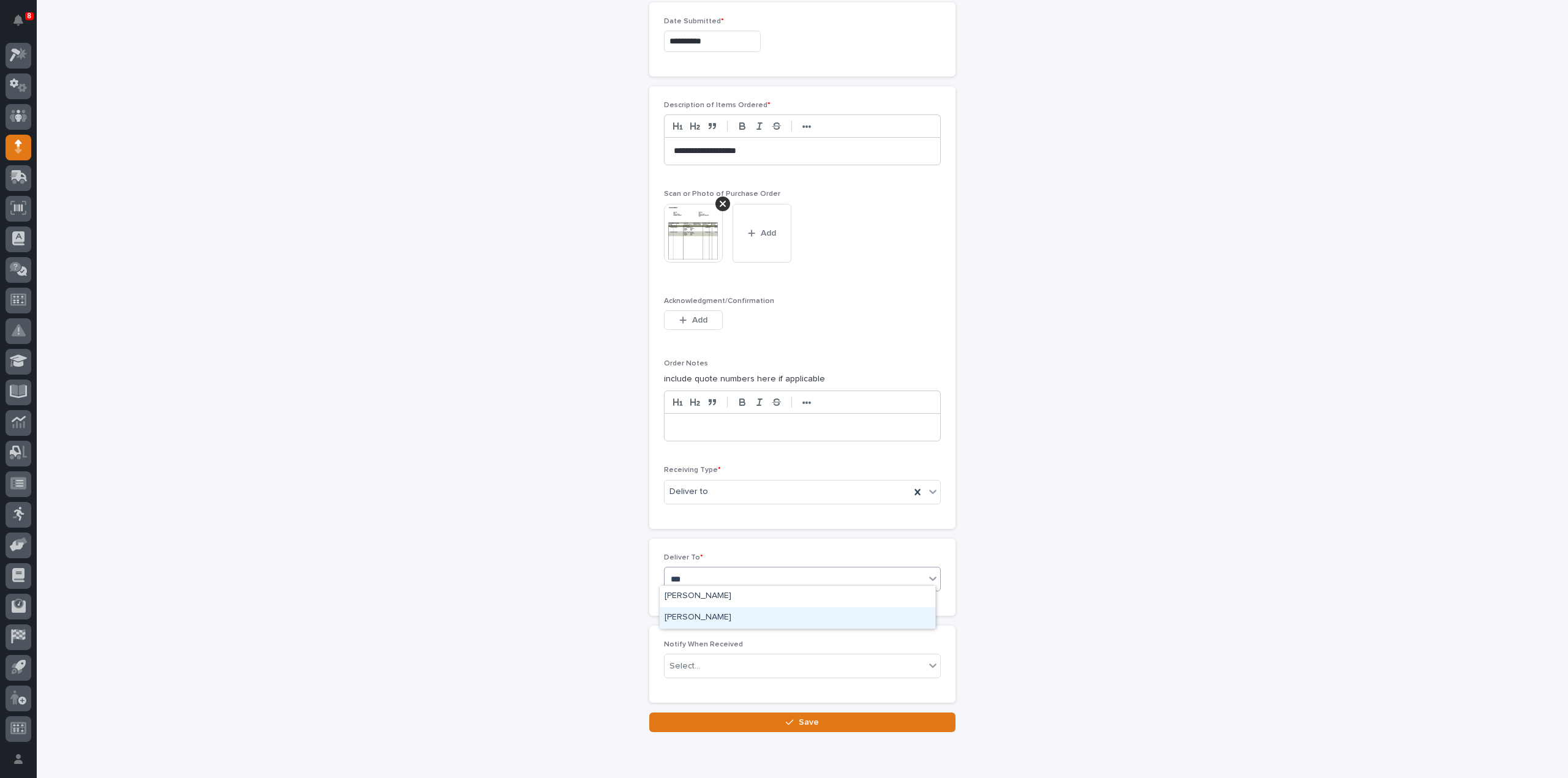
click at [700, 616] on div "Reinhart Burkholder" at bounding box center [798, 618] width 276 height 21
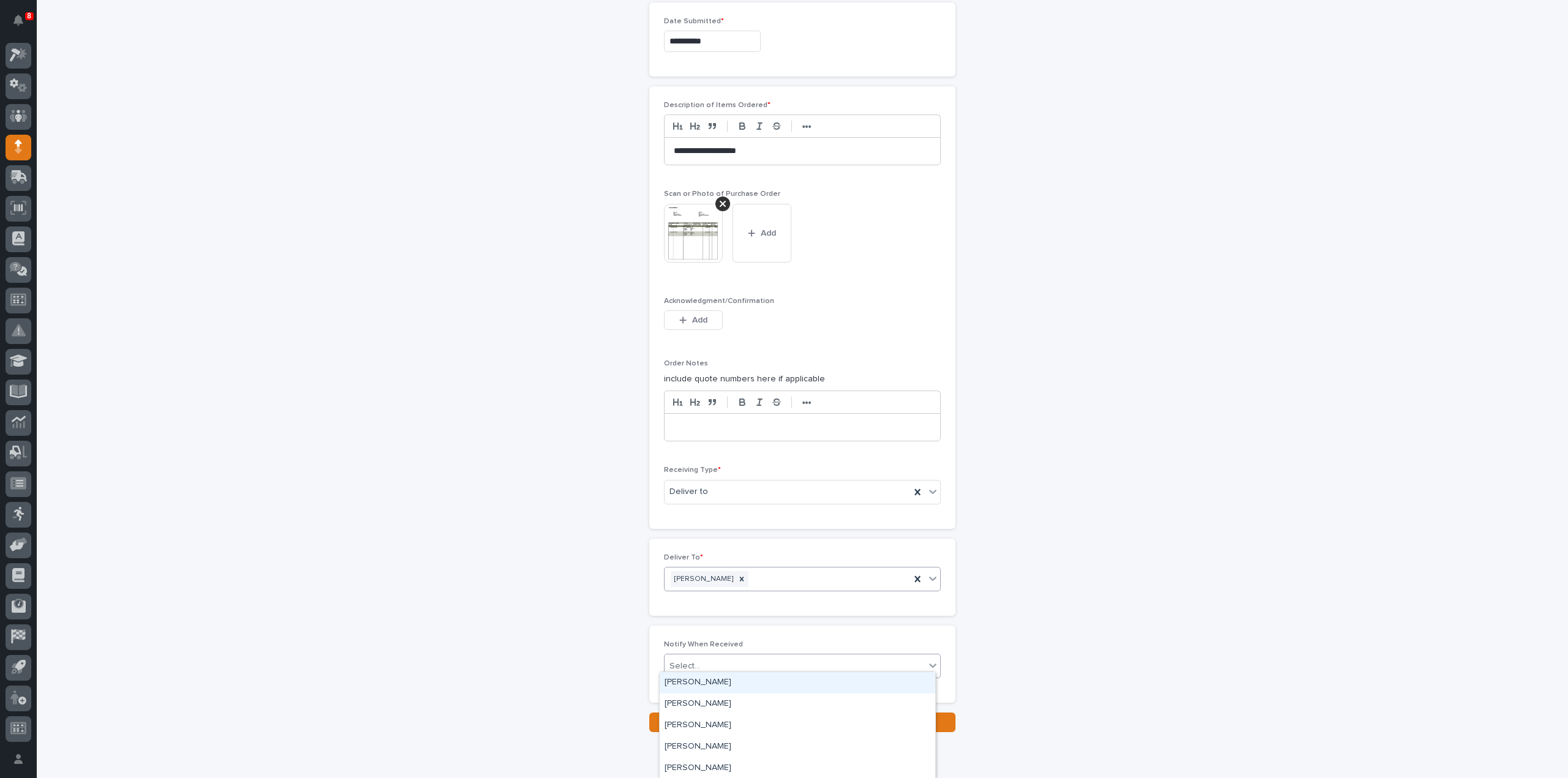
click at [701, 661] on input "text" at bounding box center [701, 666] width 1 height 11
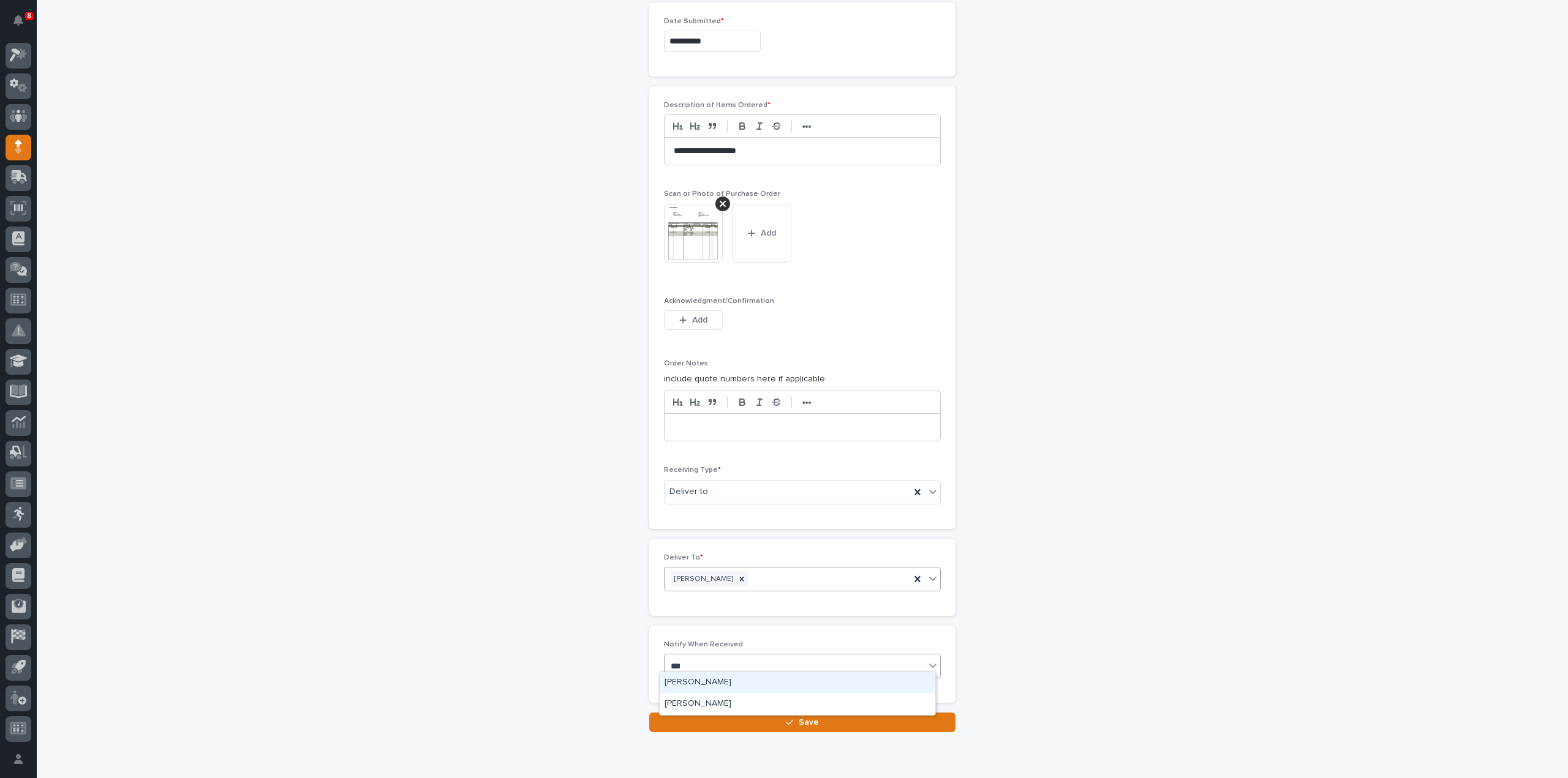
type input "****"
click at [722, 684] on div "Reinhart Burkholder" at bounding box center [798, 683] width 276 height 21
click at [728, 718] on button "Save" at bounding box center [801, 723] width 306 height 19
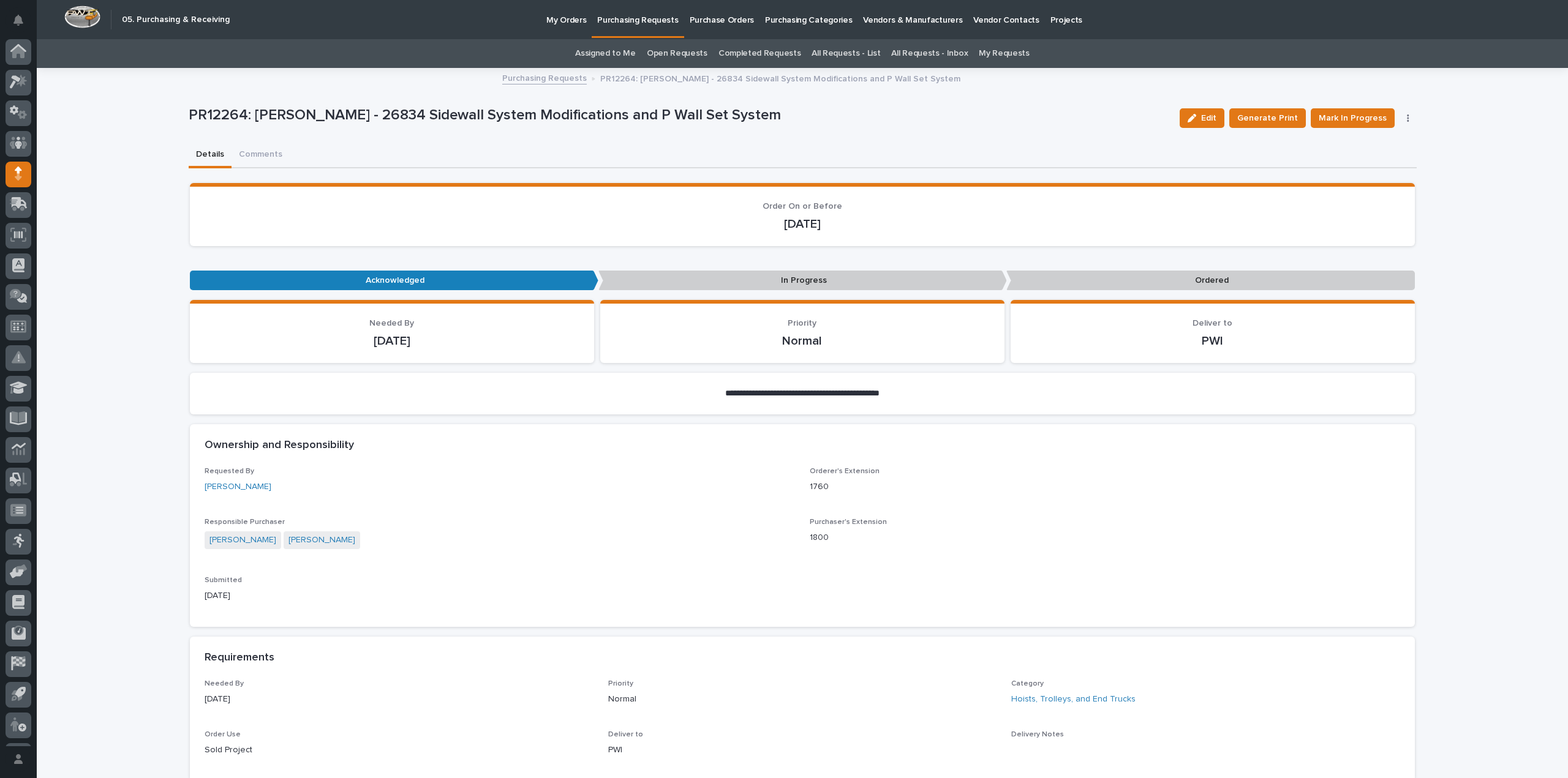
scroll to position [27, 0]
click at [1355, 117] on span "Mark In Progress" at bounding box center [1352, 118] width 68 height 15
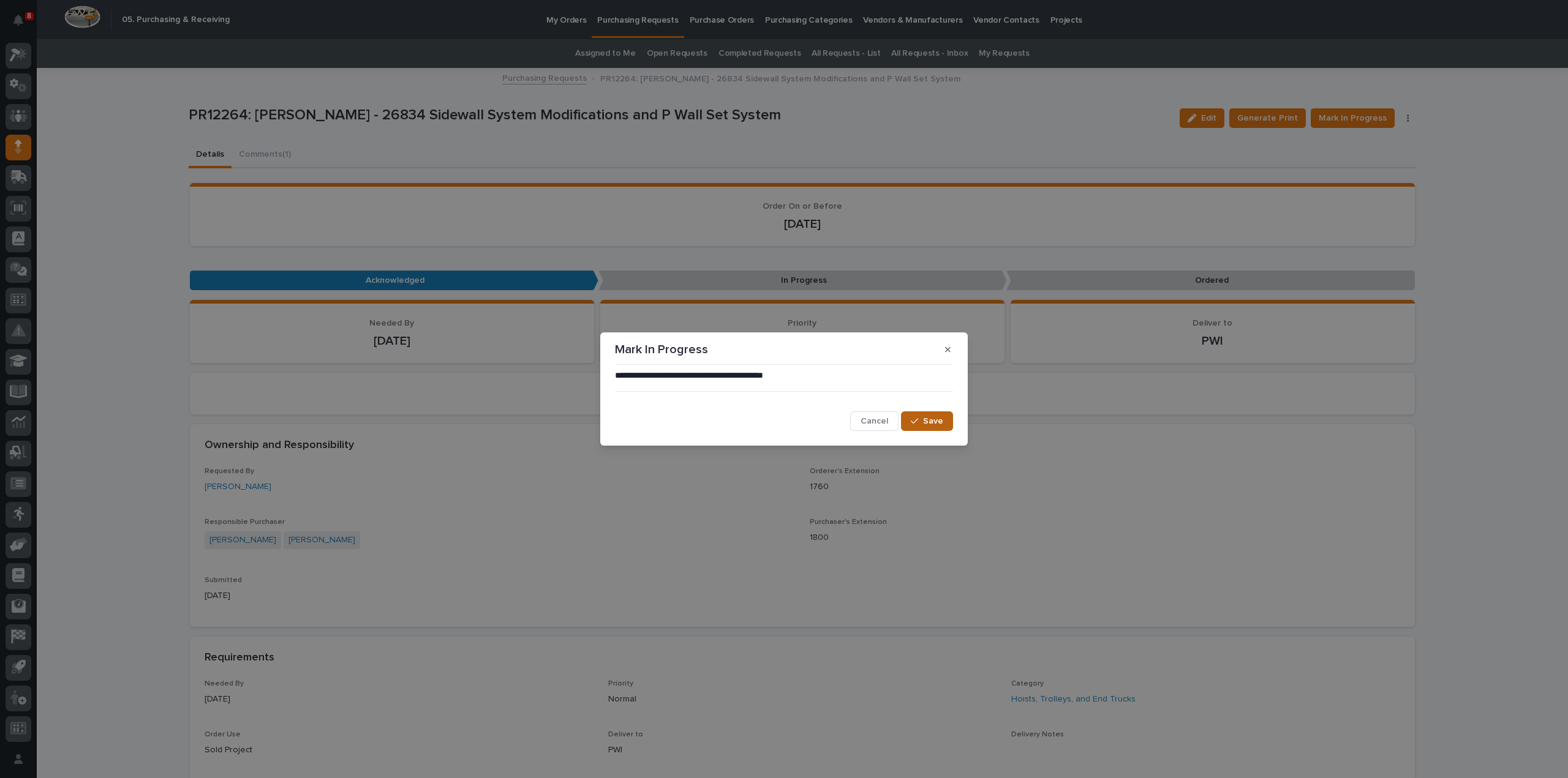
click at [923, 428] on button "Save" at bounding box center [927, 422] width 52 height 19
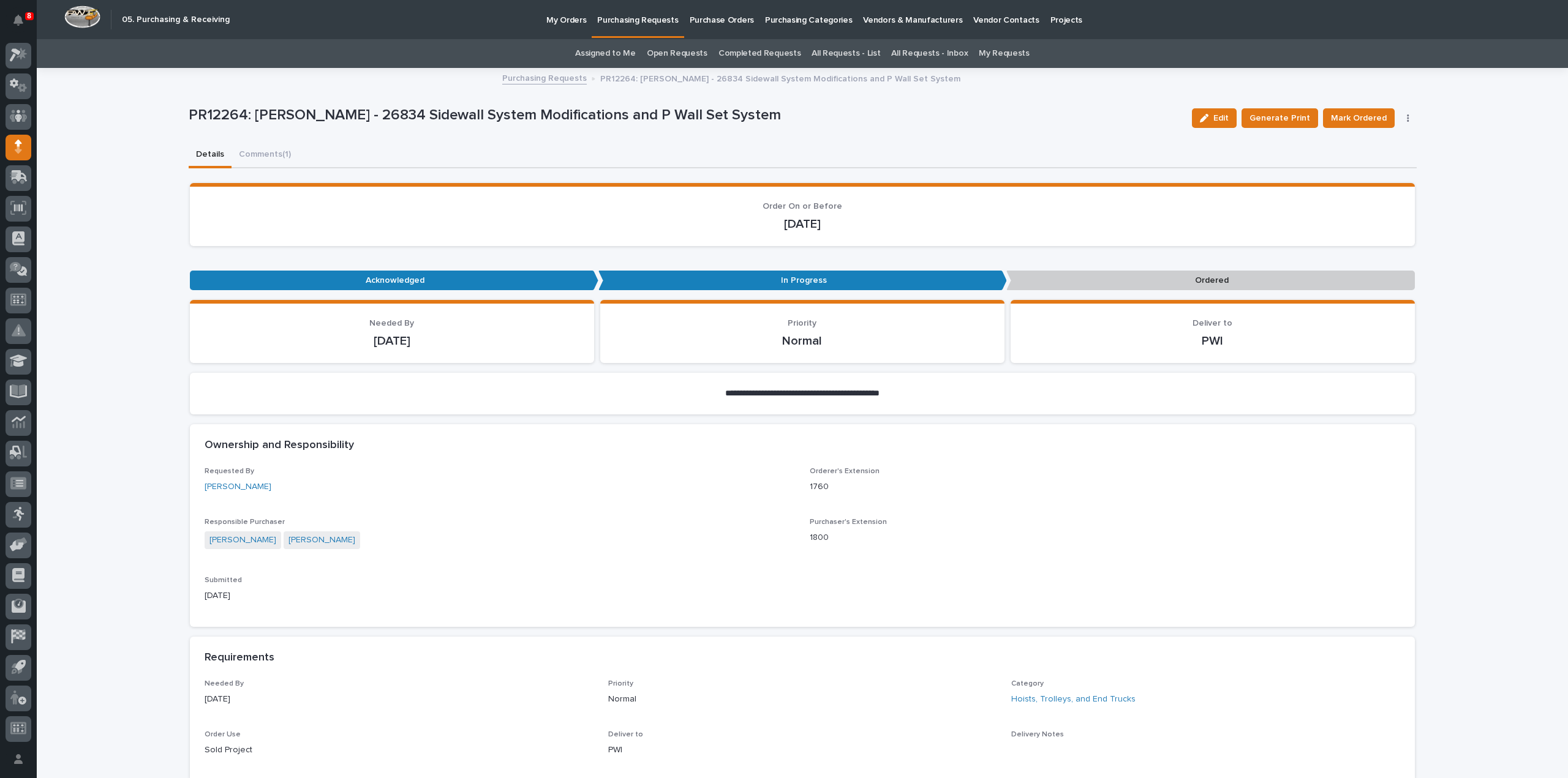
click at [588, 52] on link "Assigned to Me" at bounding box center [605, 53] width 60 height 29
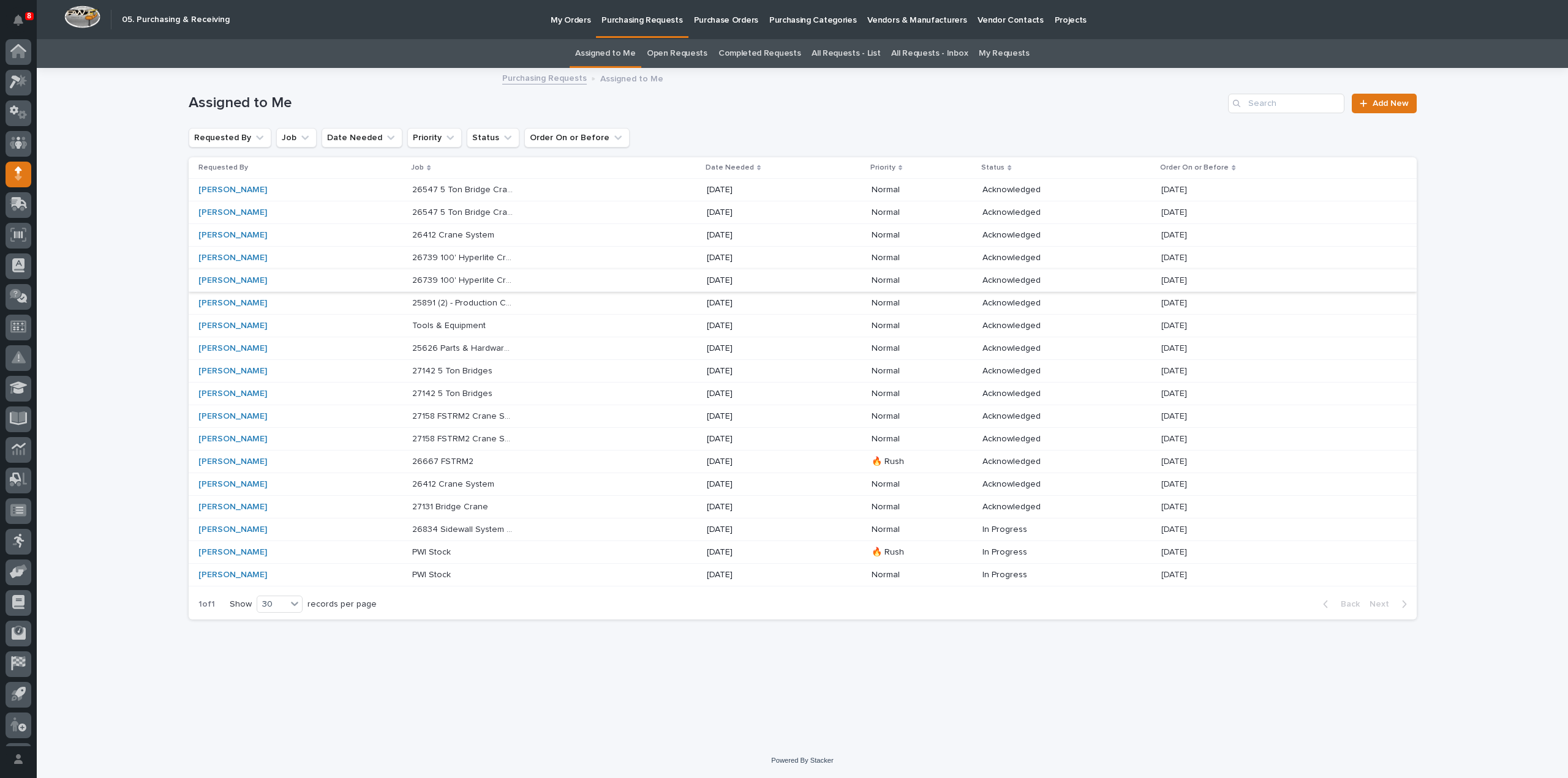
scroll to position [27, 0]
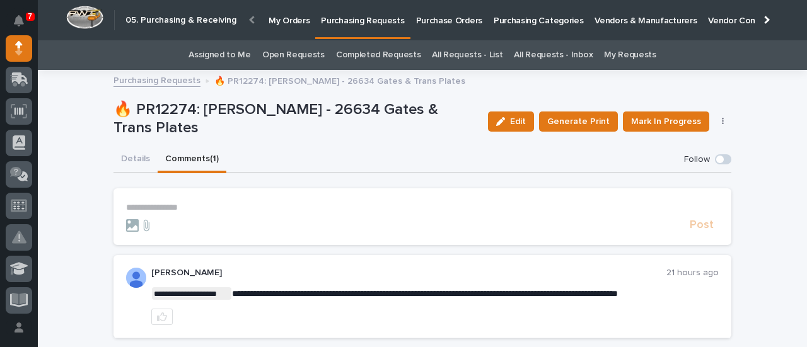
scroll to position [99, 0]
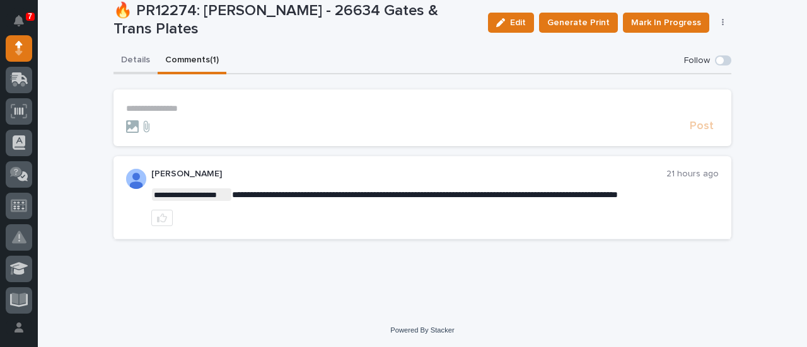
click at [117, 61] on div "**********" at bounding box center [422, 149] width 618 height 202
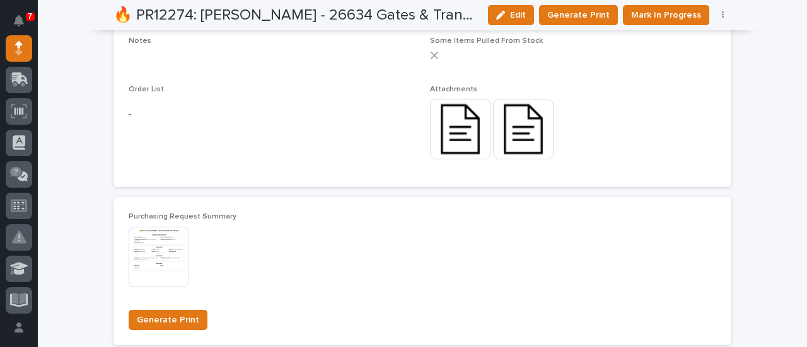
scroll to position [963, 0]
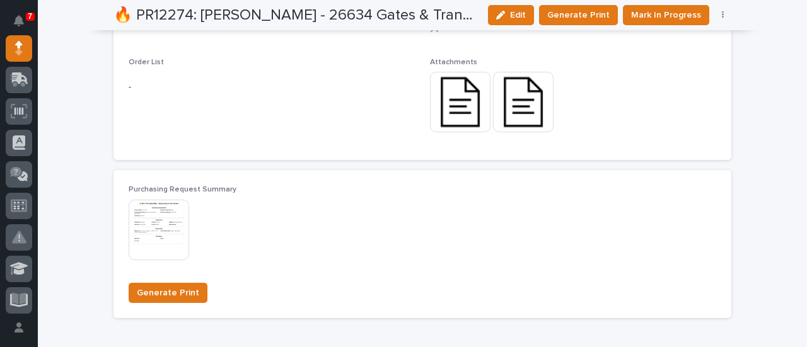
click at [467, 122] on img at bounding box center [460, 102] width 61 height 61
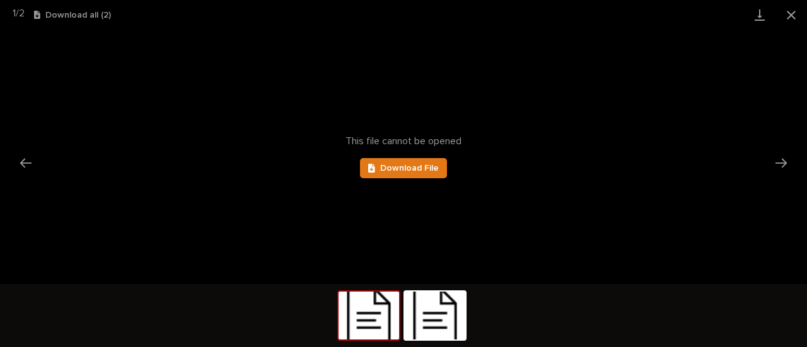
click at [385, 328] on img at bounding box center [369, 316] width 61 height 48
click at [792, 14] on button "Close gallery" at bounding box center [791, 15] width 32 height 30
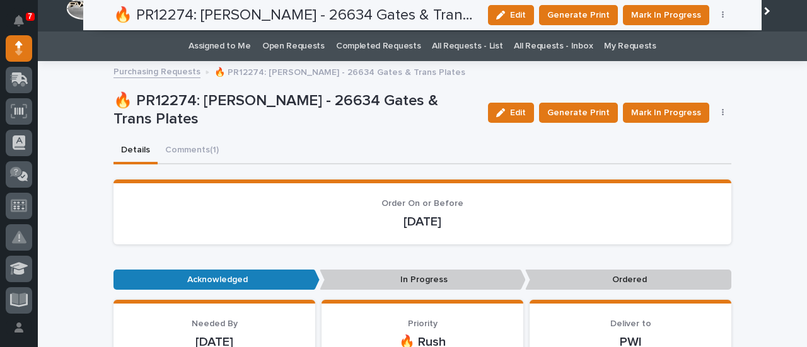
scroll to position [0, 0]
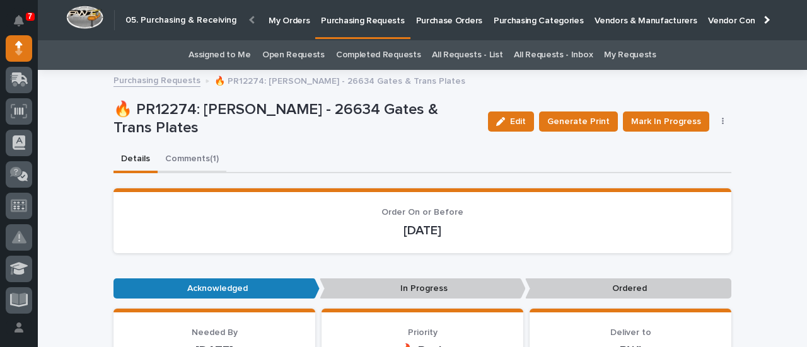
drag, startPoint x: 182, startPoint y: 156, endPoint x: 302, endPoint y: 180, distance: 122.9
click at [182, 156] on button "Comments (1)" at bounding box center [192, 160] width 69 height 26
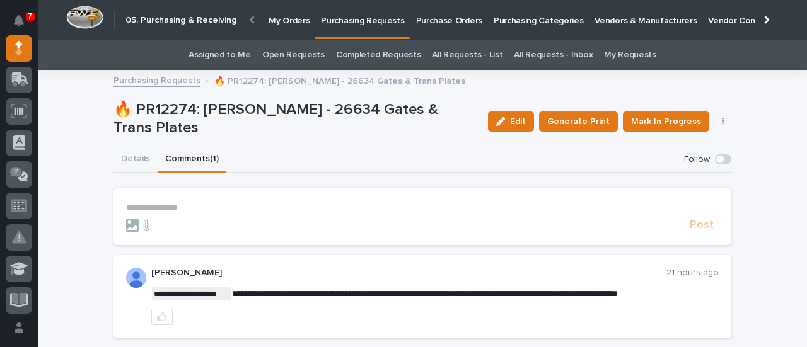
click at [223, 209] on p "**********" at bounding box center [422, 207] width 593 height 11
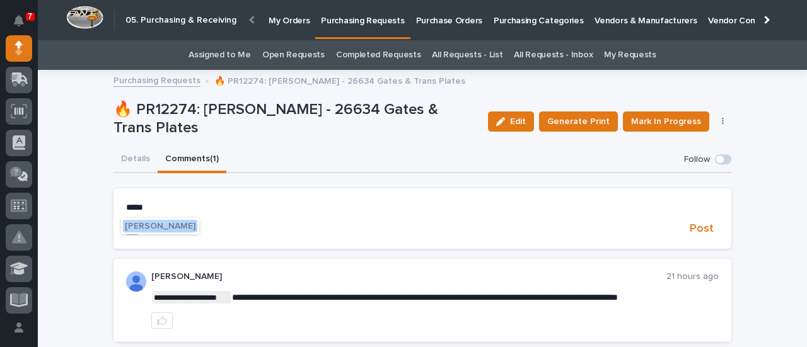
click at [166, 229] on span "Arlyn Miller" at bounding box center [160, 226] width 71 height 9
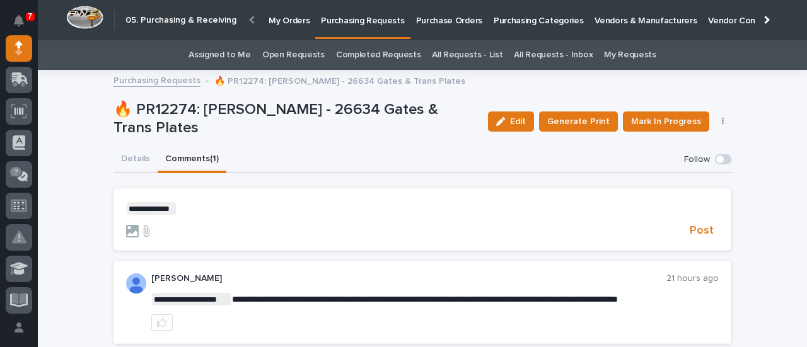
click at [182, 209] on p "**********" at bounding box center [422, 208] width 593 height 13
click at [696, 234] on span "Post" at bounding box center [702, 231] width 24 height 14
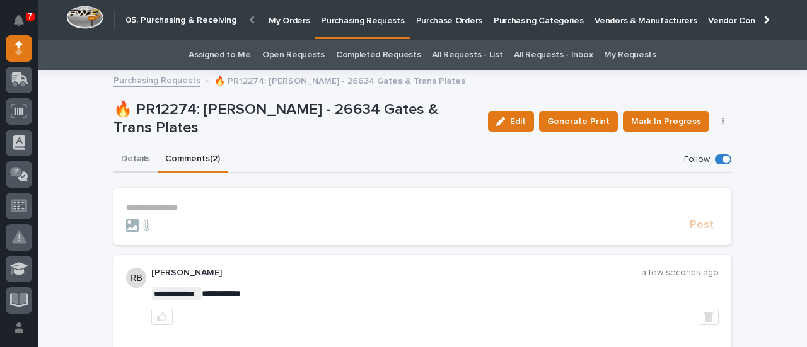
click at [135, 159] on button "Details" at bounding box center [135, 160] width 44 height 26
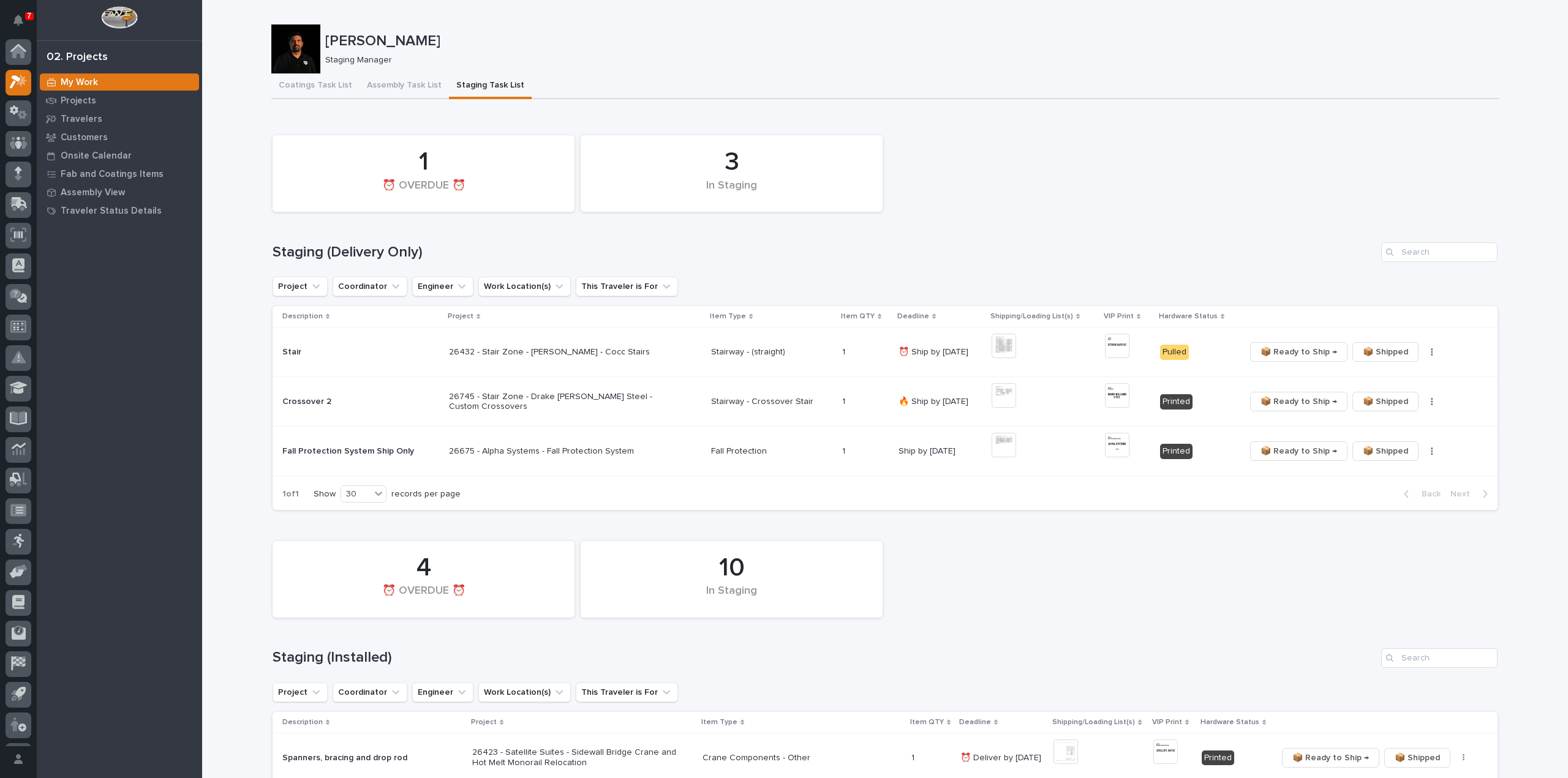
scroll to position [27, 0]
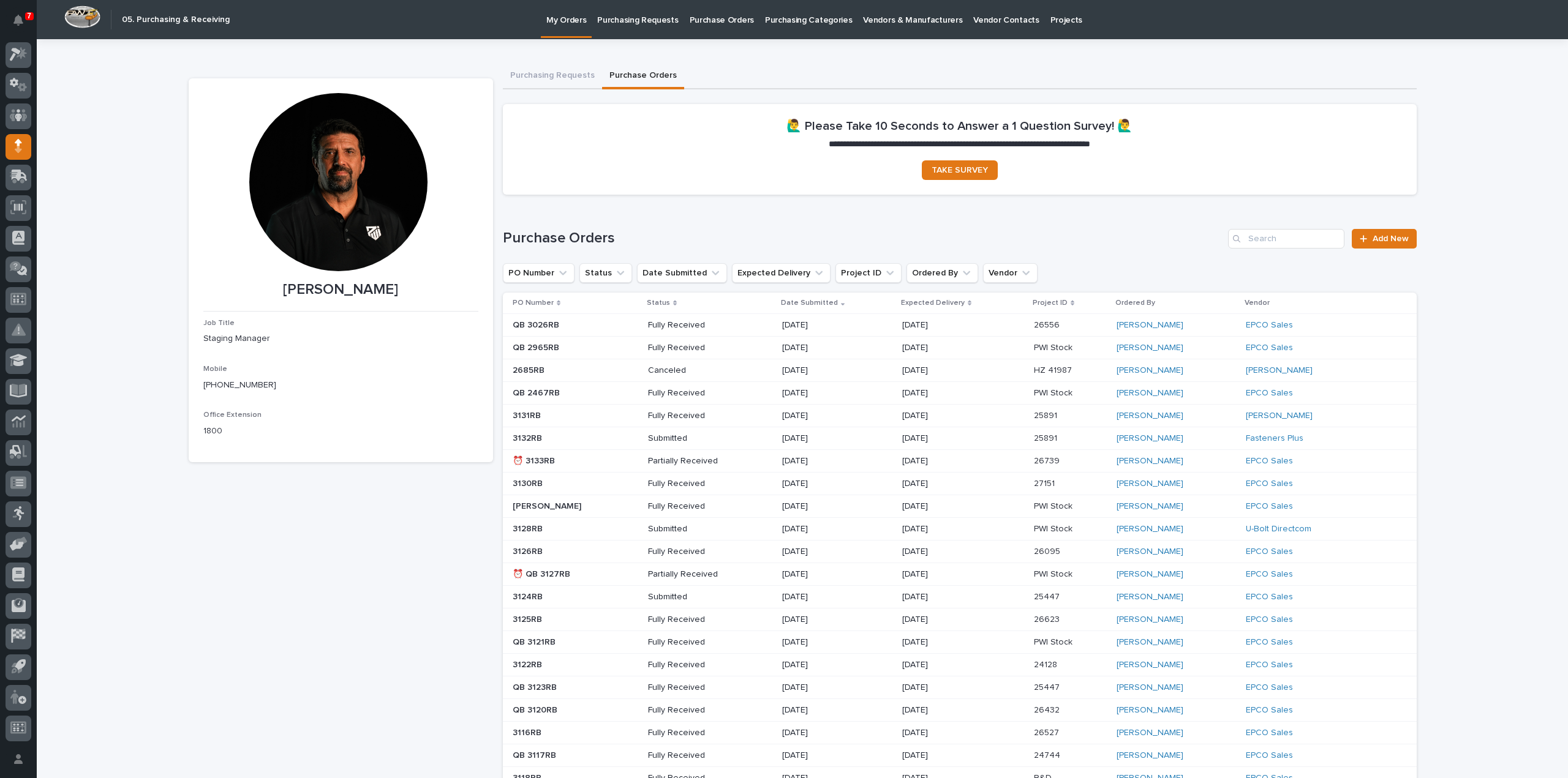
scroll to position [27, 0]
click at [1294, 245] on input "Search" at bounding box center [1286, 239] width 117 height 19
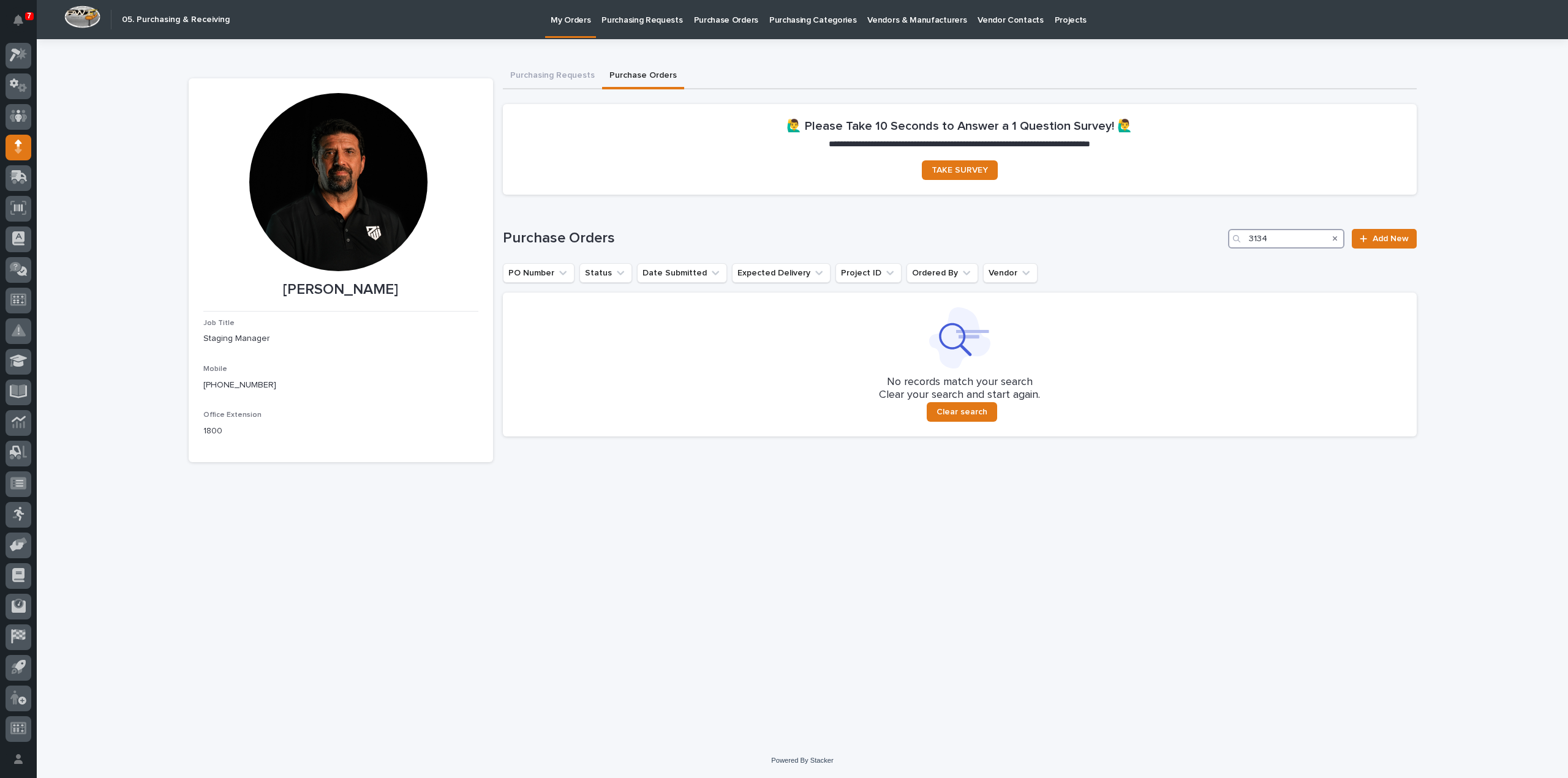
type input "3134"
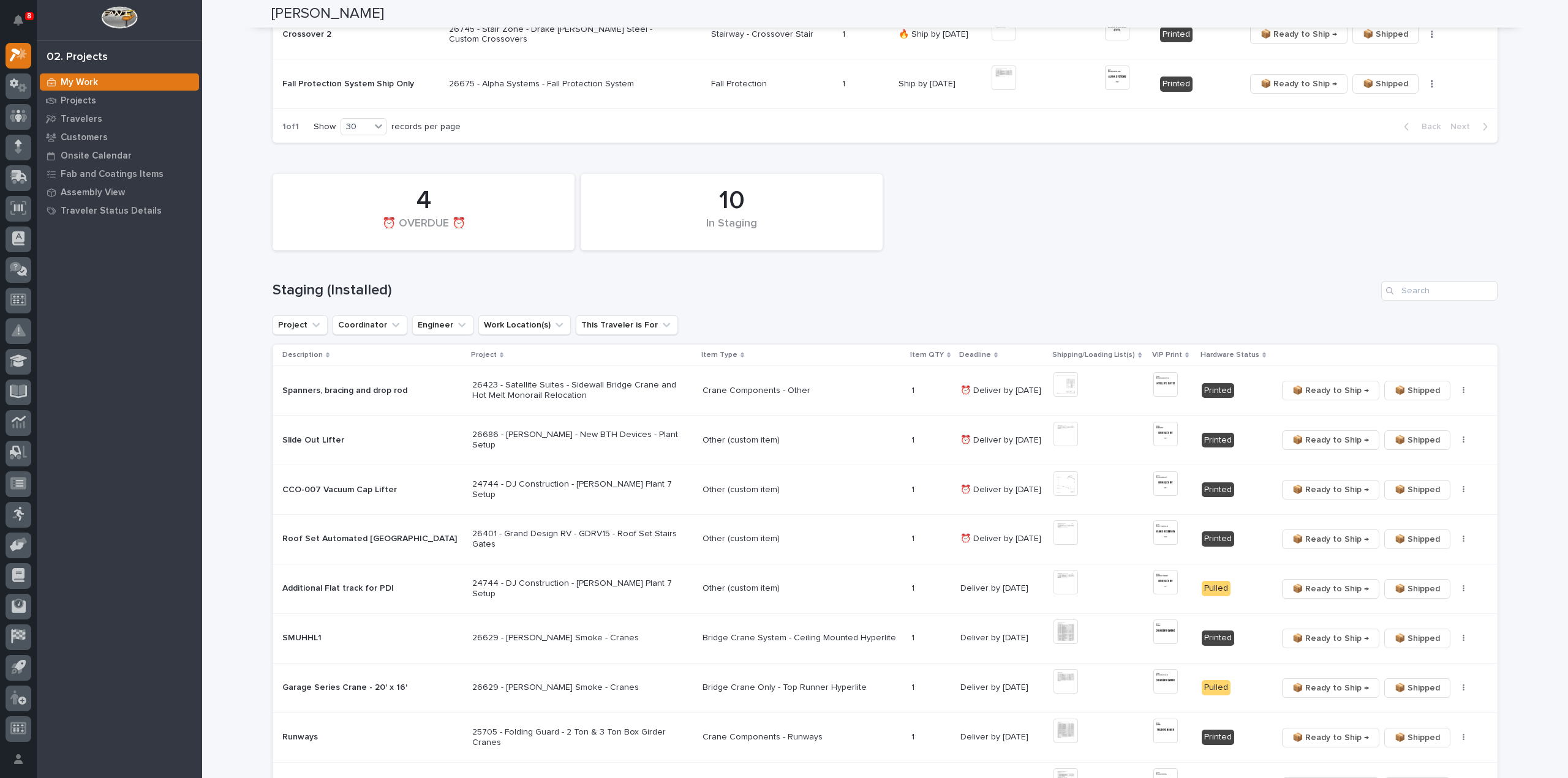
scroll to position [490, 0]
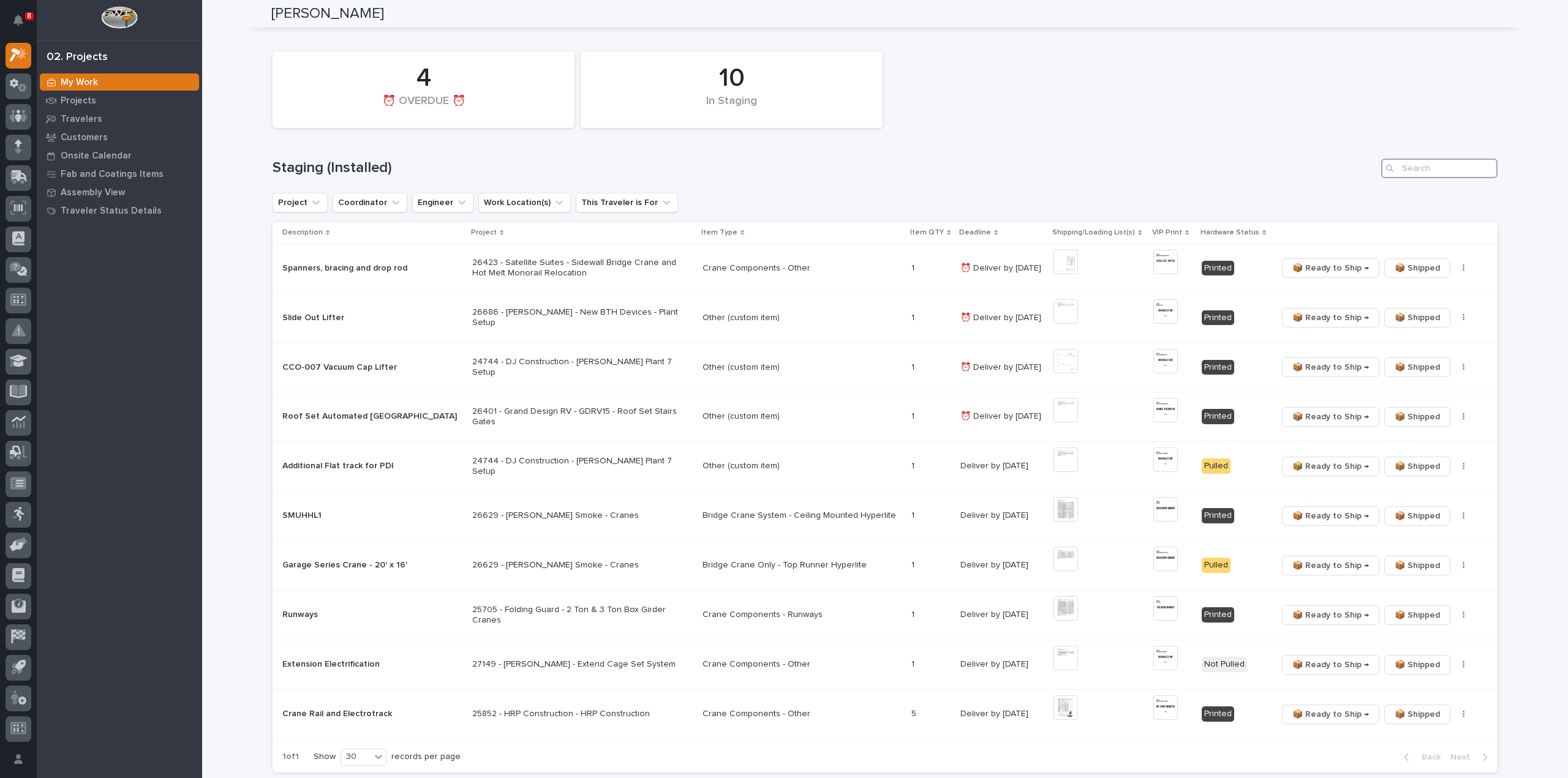
click at [1442, 171] on input "Search" at bounding box center [1440, 168] width 117 height 19
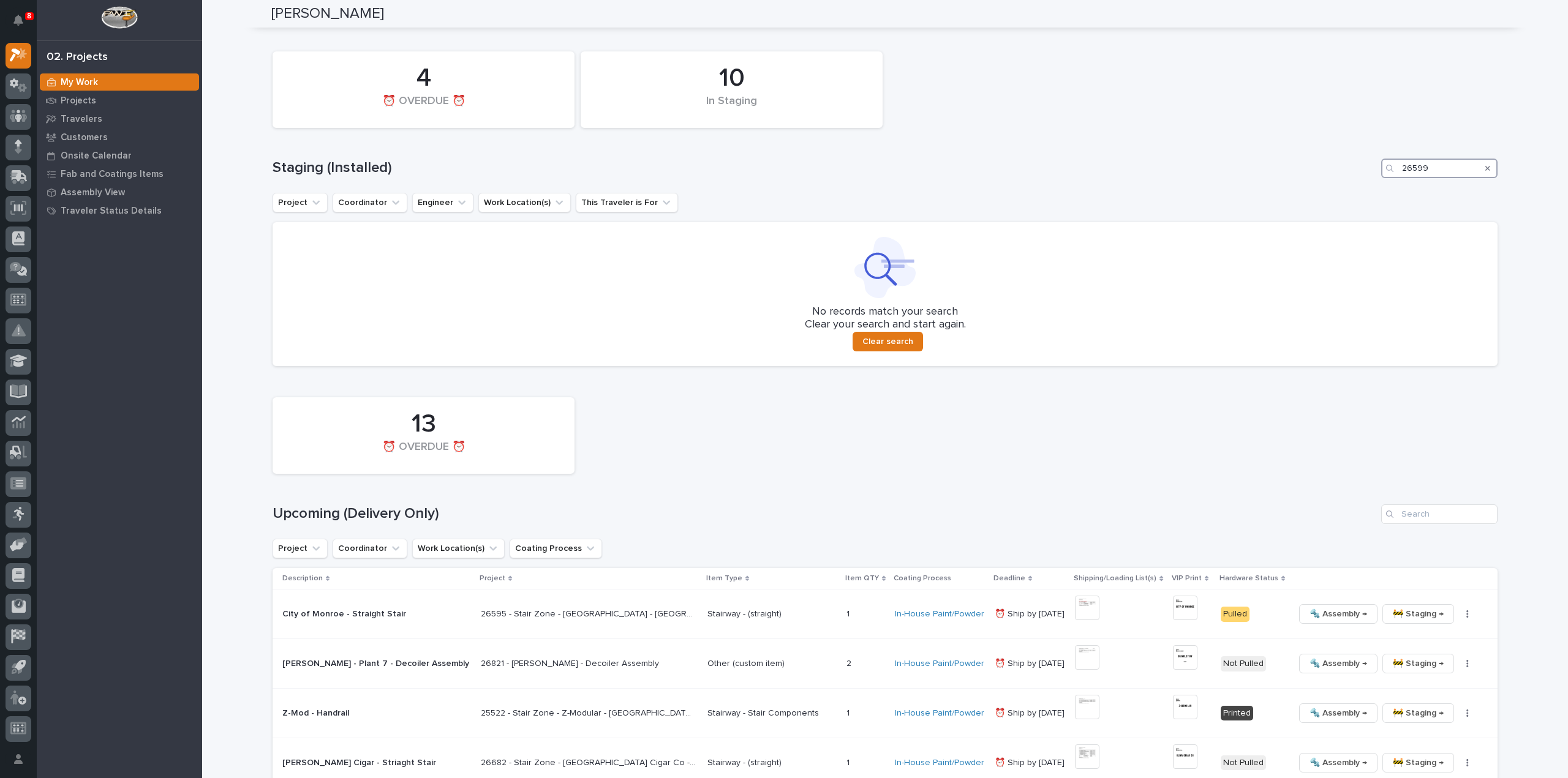
scroll to position [612, 0]
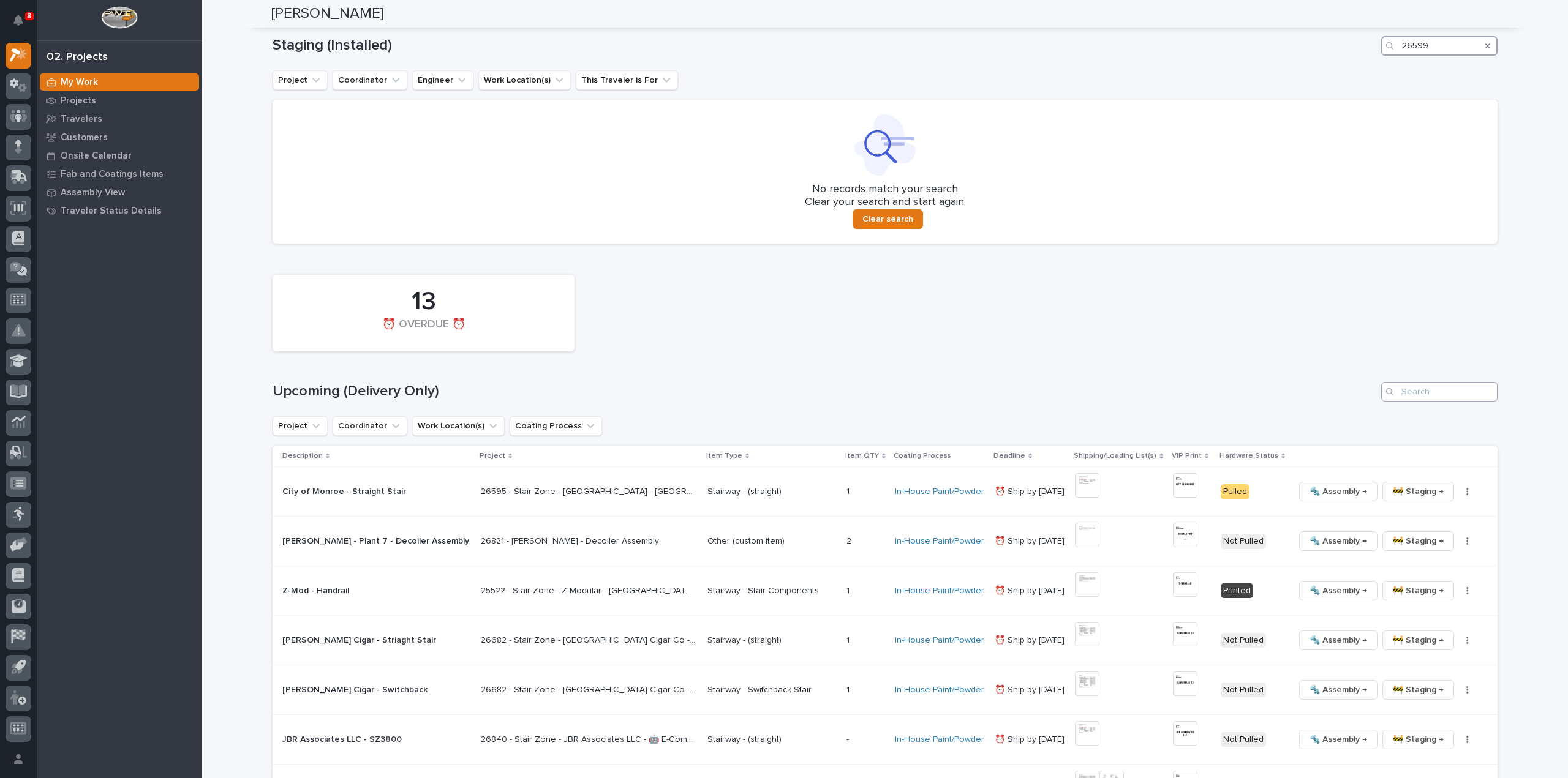
type input "26599"
click at [1439, 387] on input "Search" at bounding box center [1440, 391] width 117 height 19
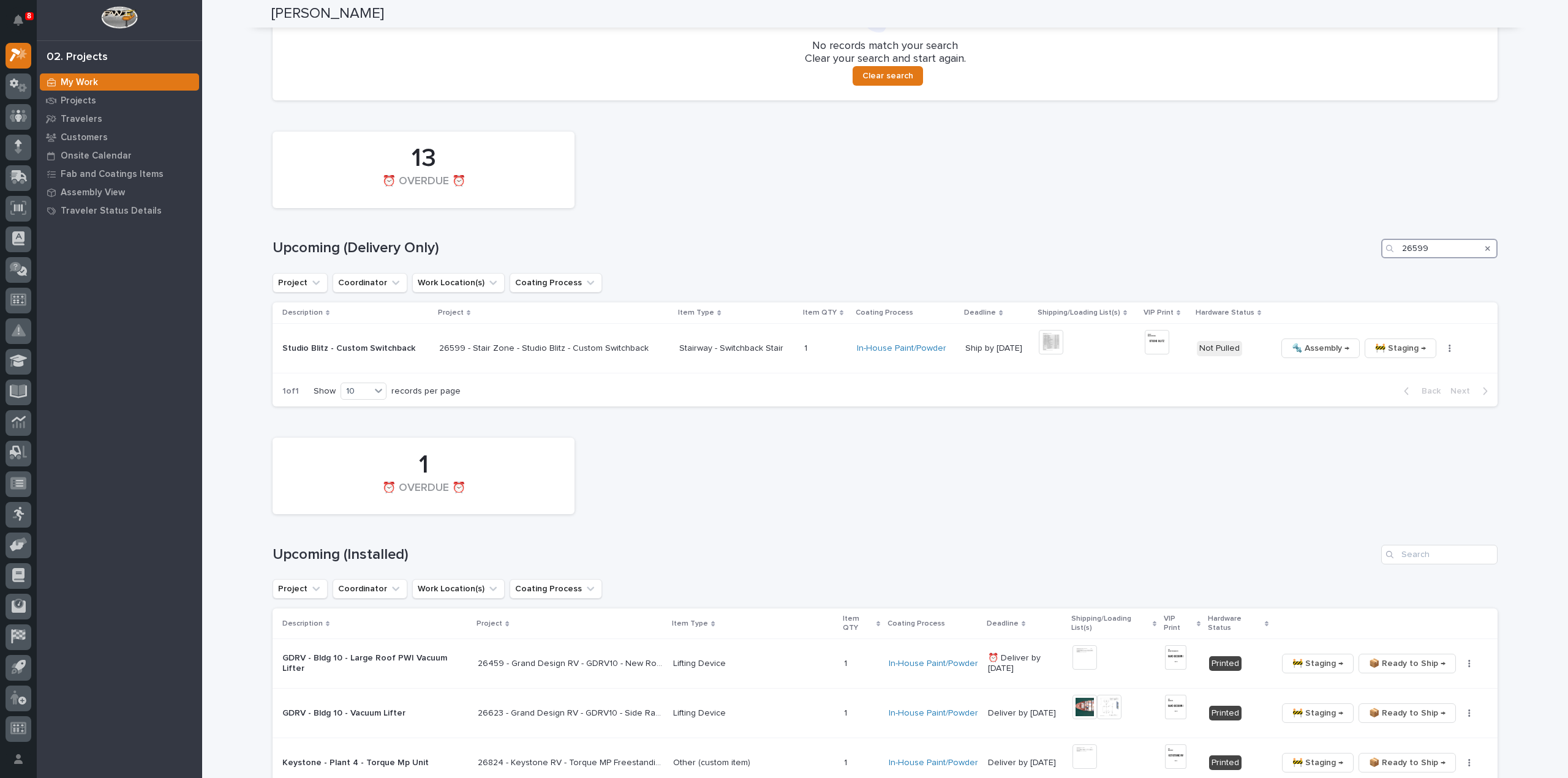
scroll to position [758, 0]
type input "26599"
click at [1441, 344] on button "button" at bounding box center [1449, 346] width 17 height 9
click at [1408, 430] on span "🔩 Hardware" at bounding box center [1388, 429] width 51 height 15
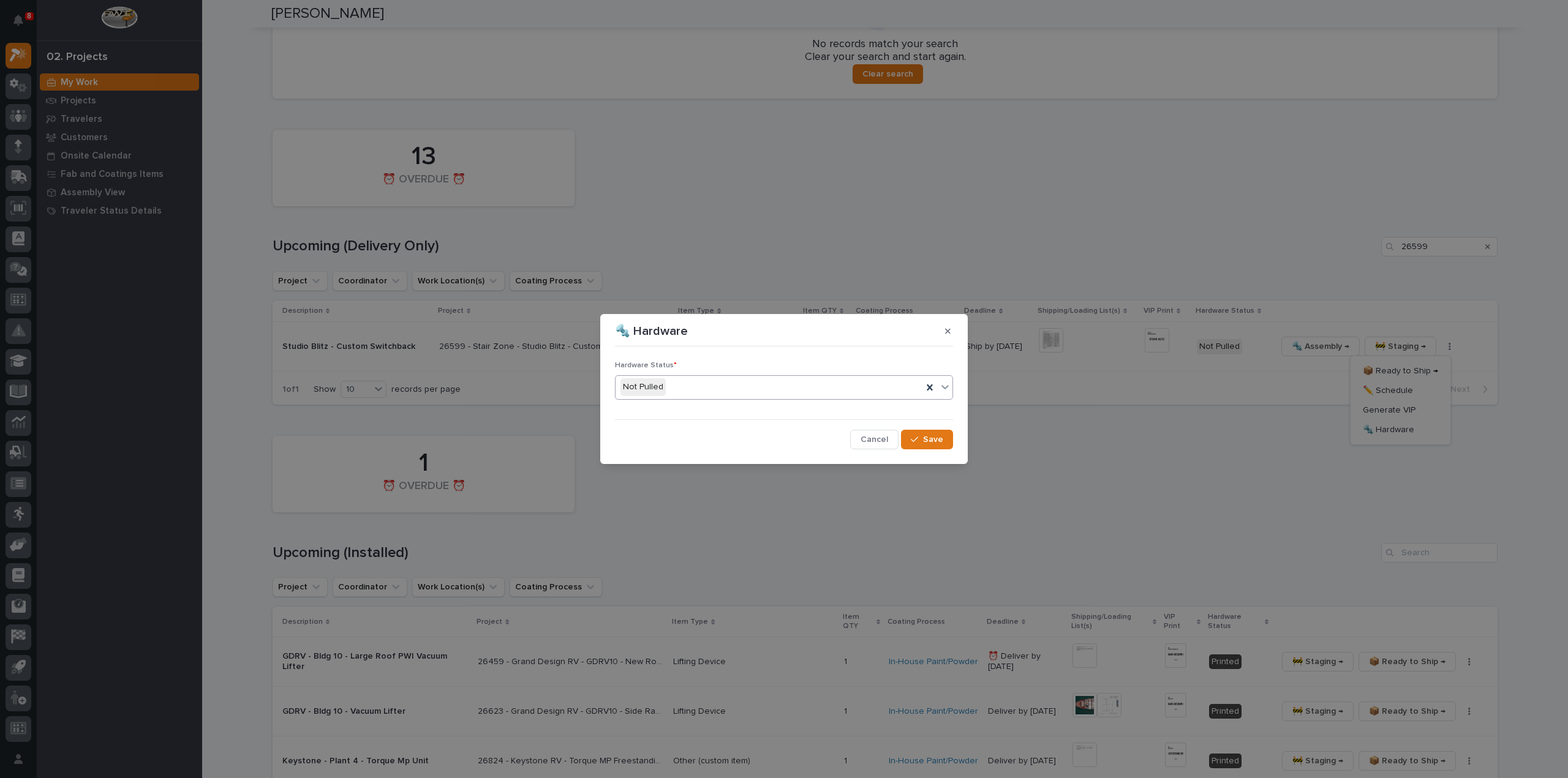
click at [689, 392] on div "Not Pulled" at bounding box center [769, 387] width 307 height 20
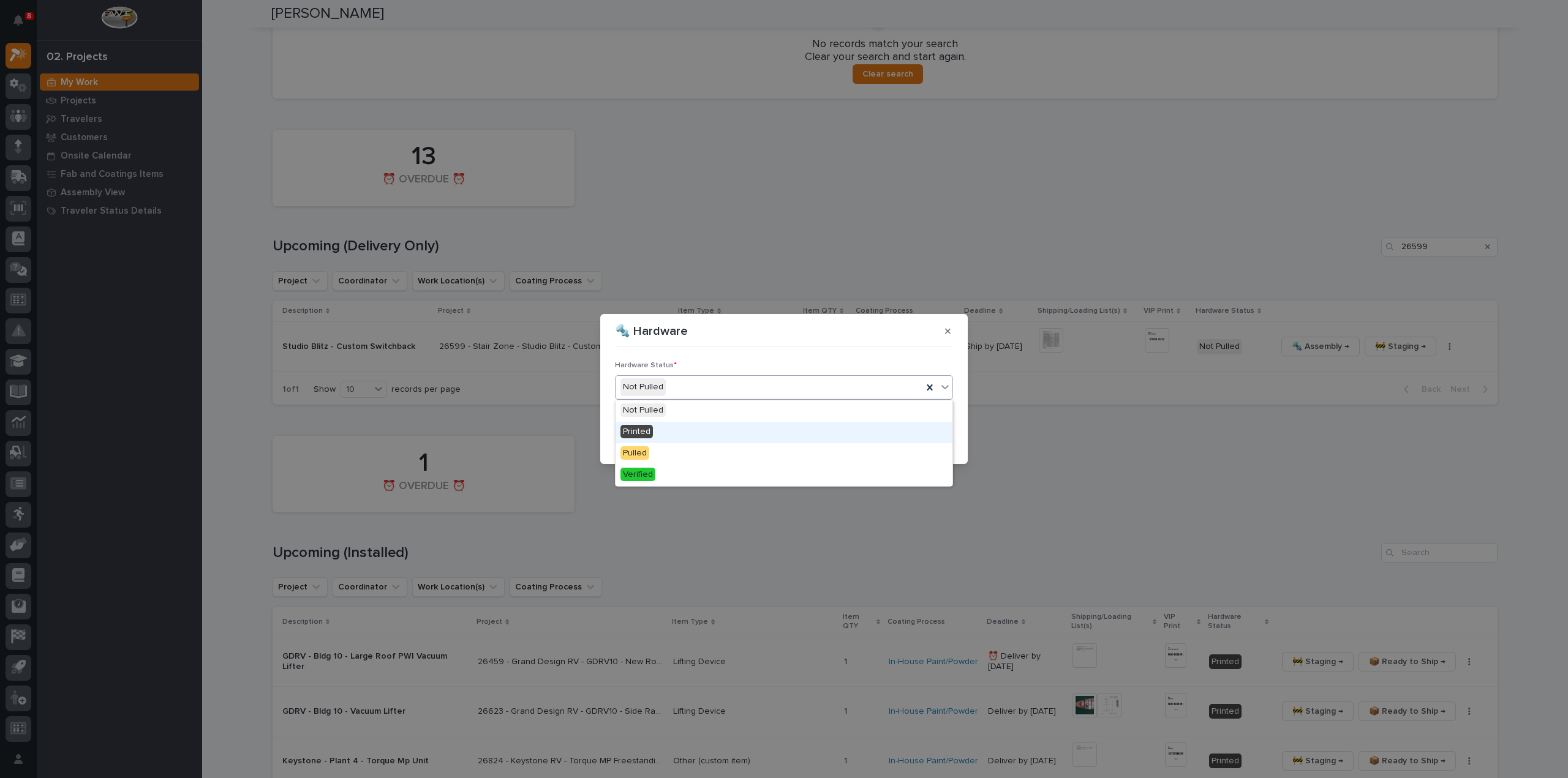
click at [684, 434] on div "Printed" at bounding box center [784, 432] width 337 height 21
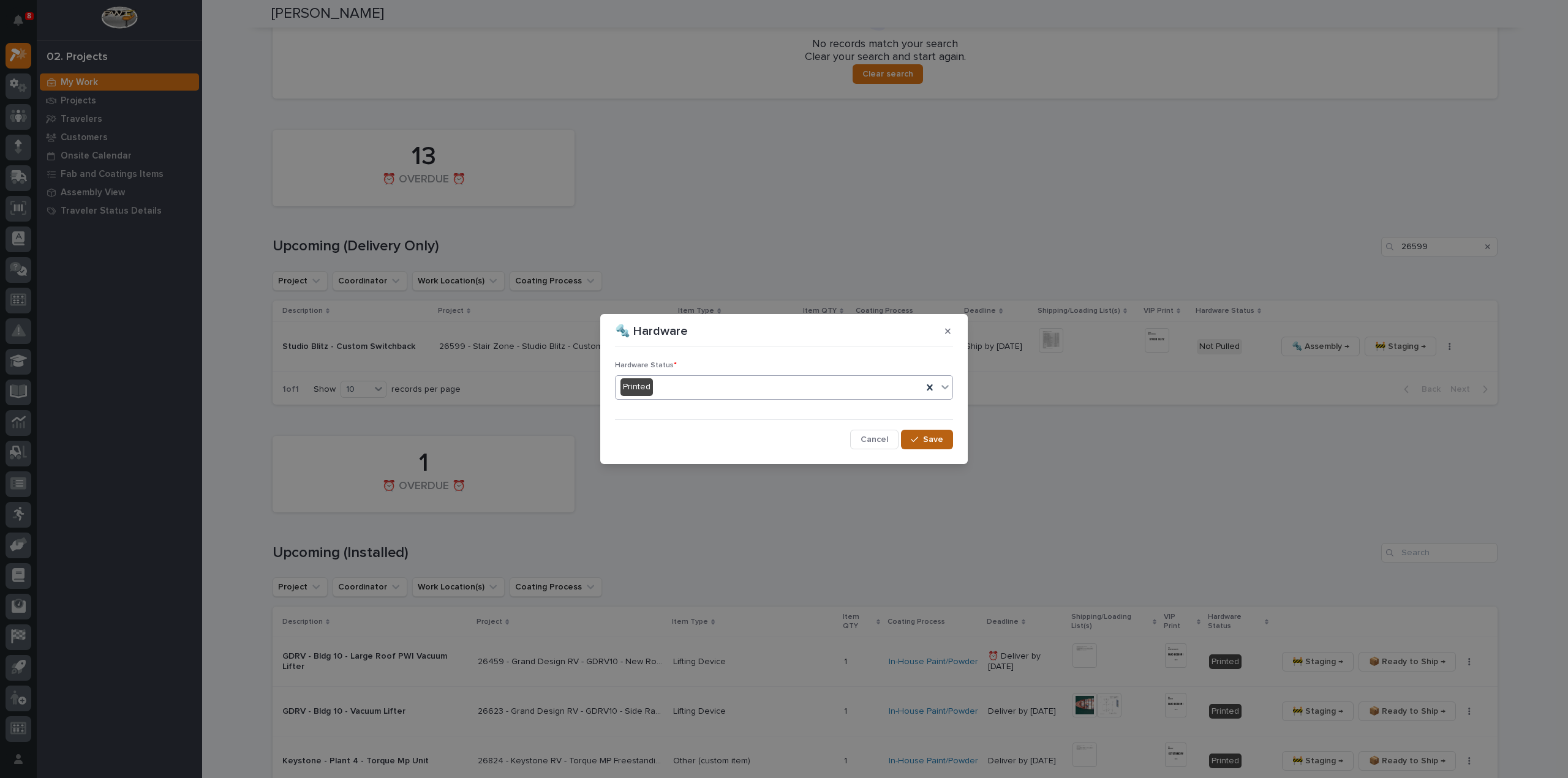
click at [909, 438] on button "Save" at bounding box center [927, 440] width 52 height 19
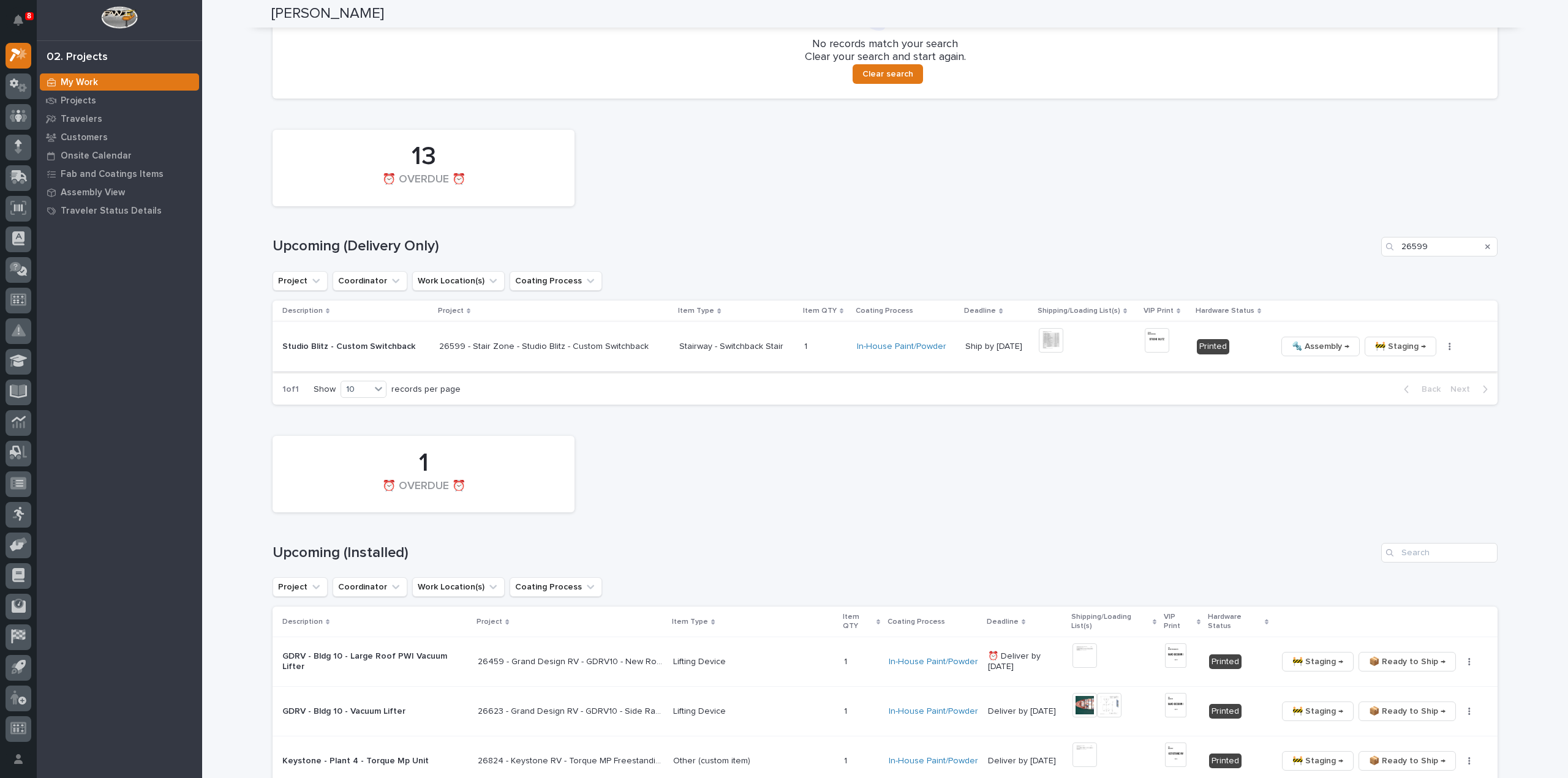
click at [1155, 339] on img at bounding box center [1156, 340] width 24 height 24
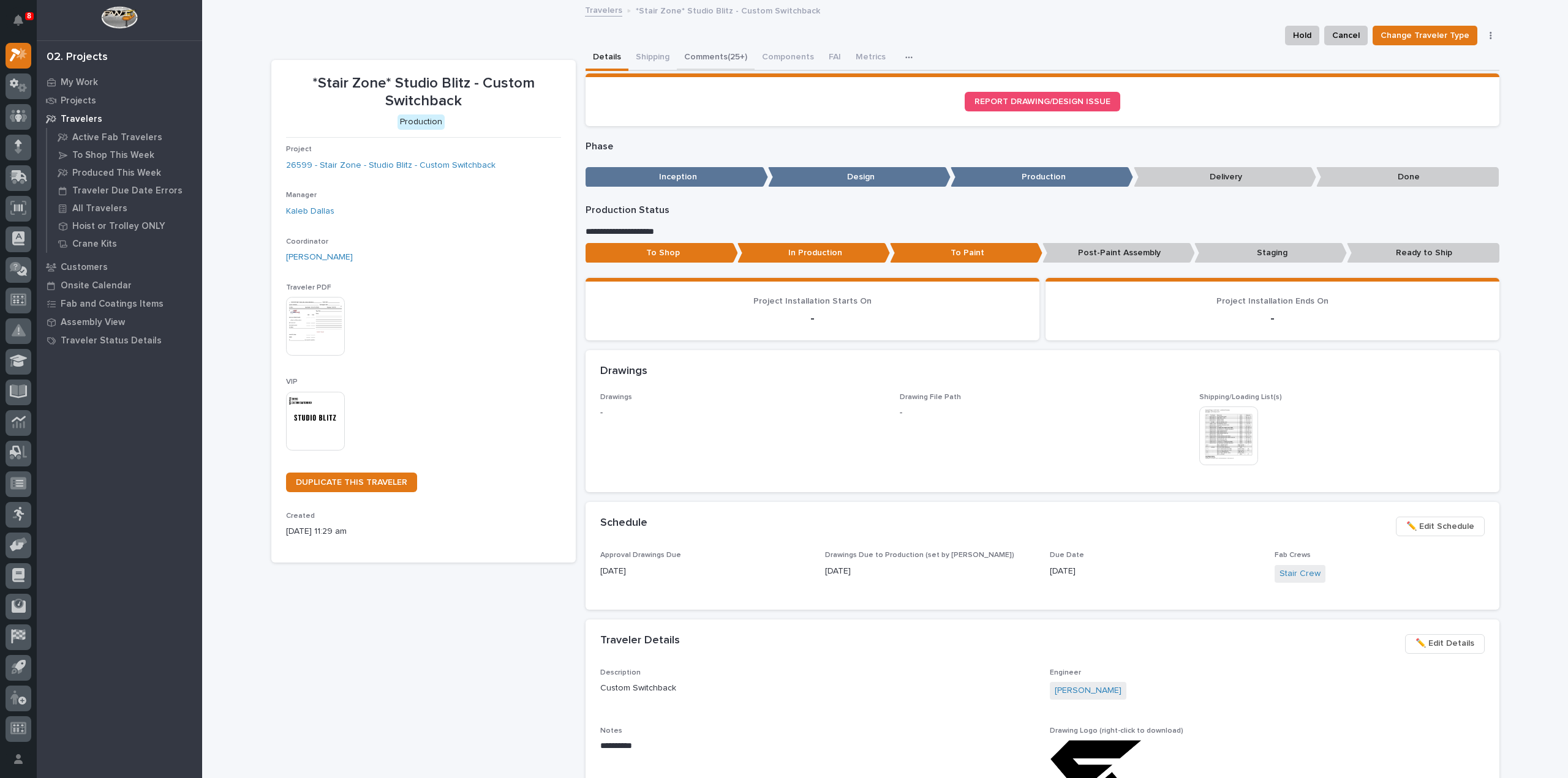
click at [720, 59] on button "Comments (25+)" at bounding box center [716, 58] width 78 height 25
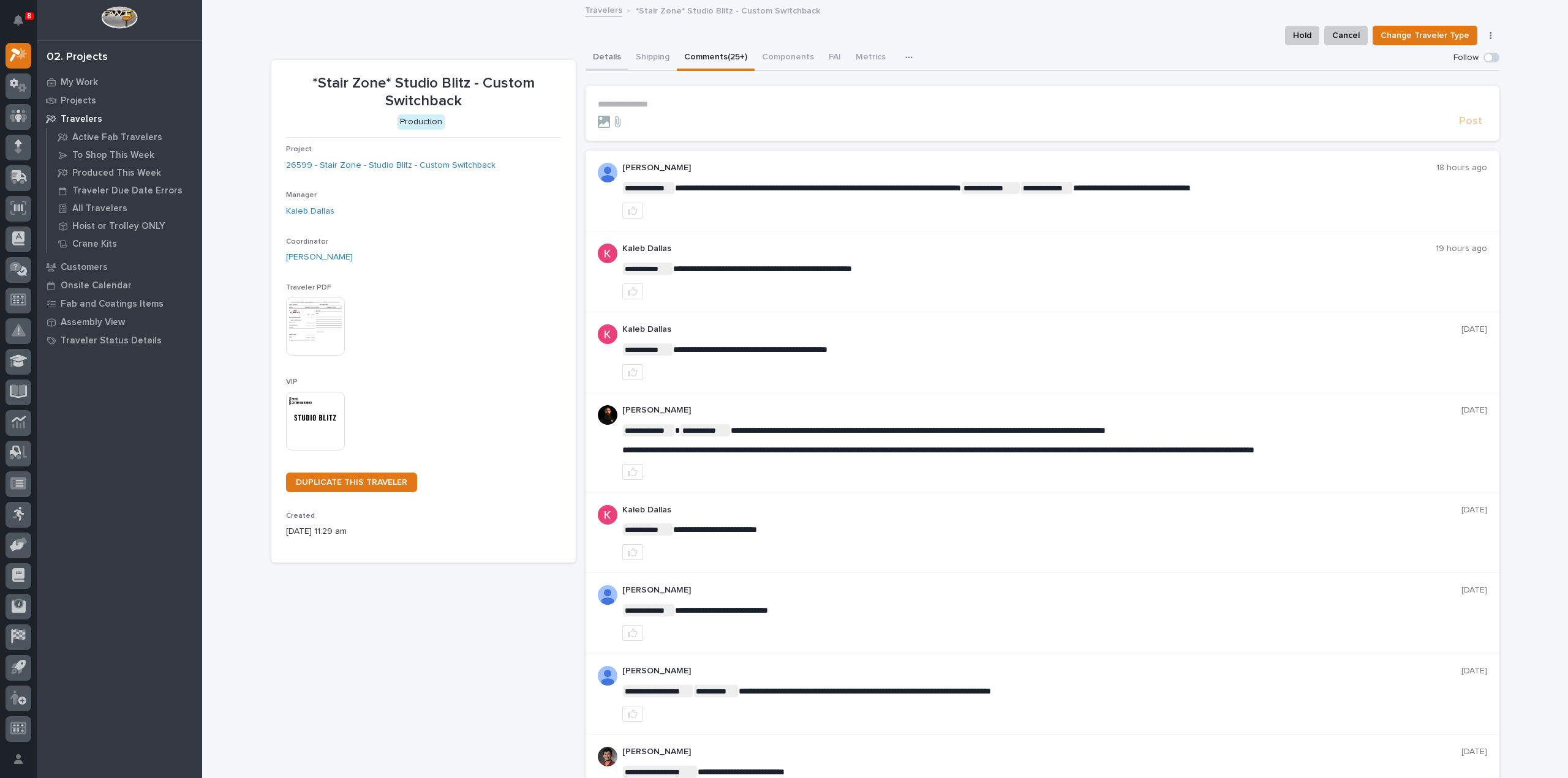
click at [609, 56] on button "Details" at bounding box center [607, 58] width 43 height 25
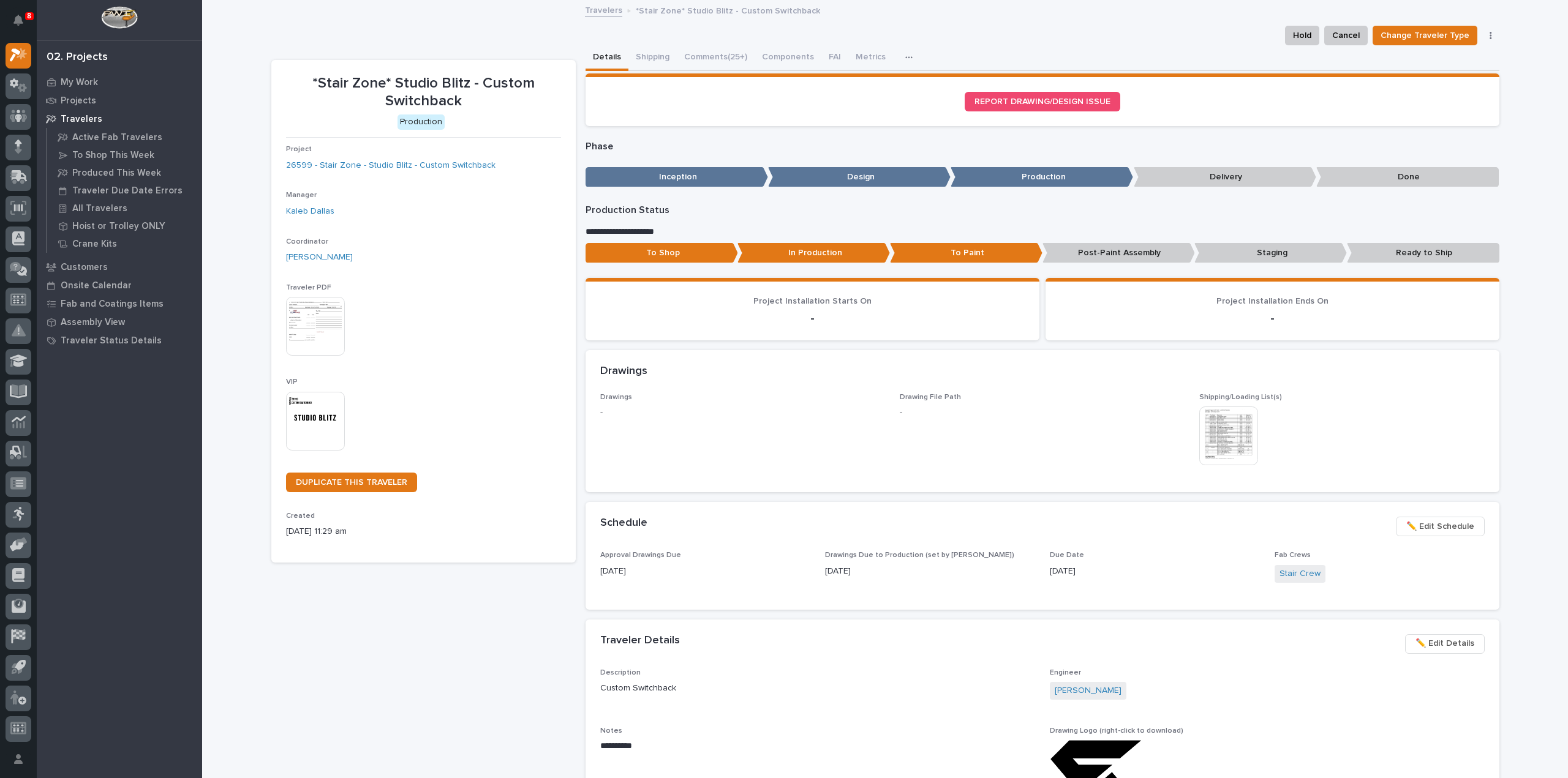
click at [1229, 430] on img at bounding box center [1228, 436] width 59 height 59
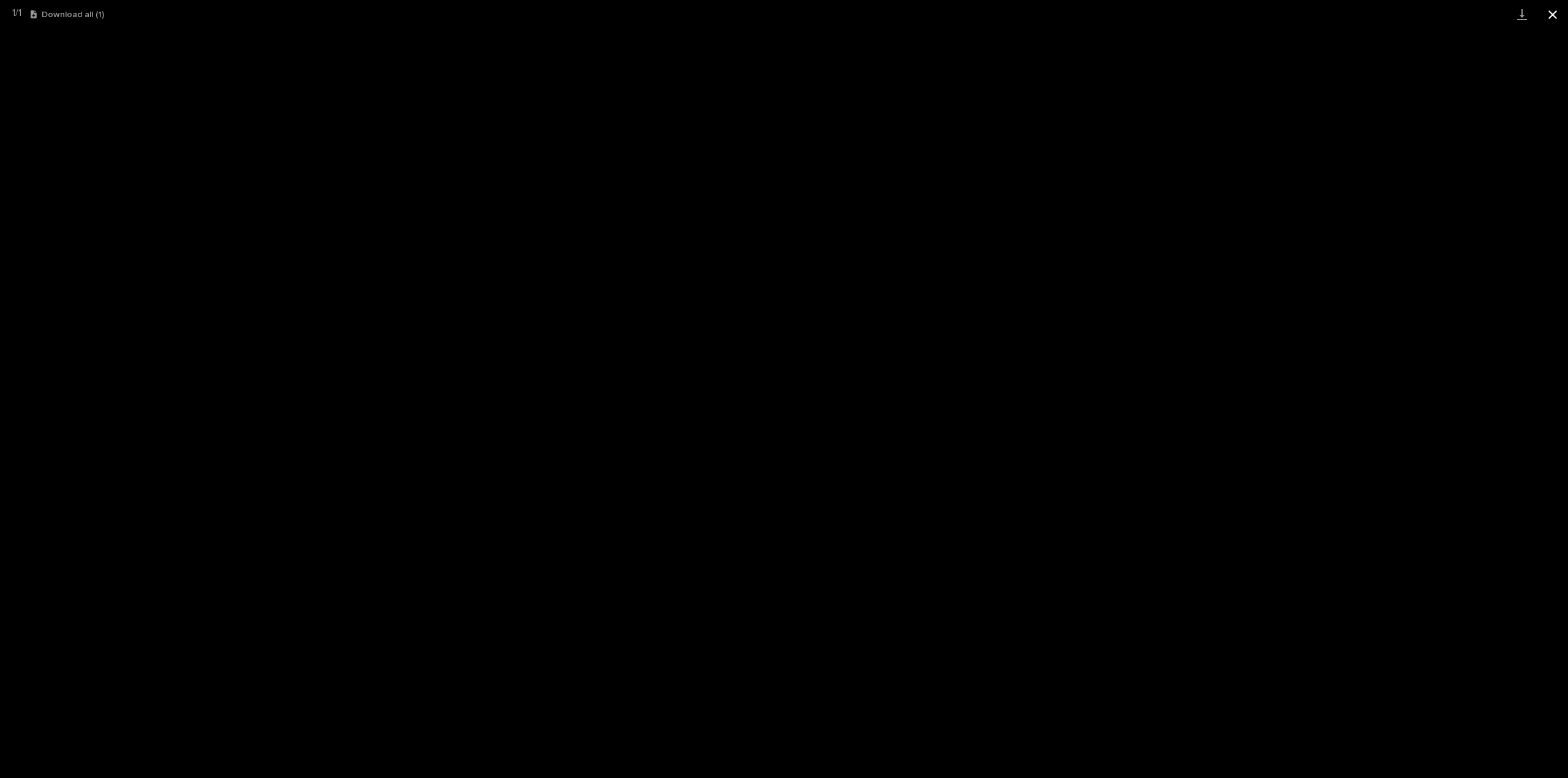
click at [1547, 19] on button "Close gallery" at bounding box center [1552, 15] width 31 height 29
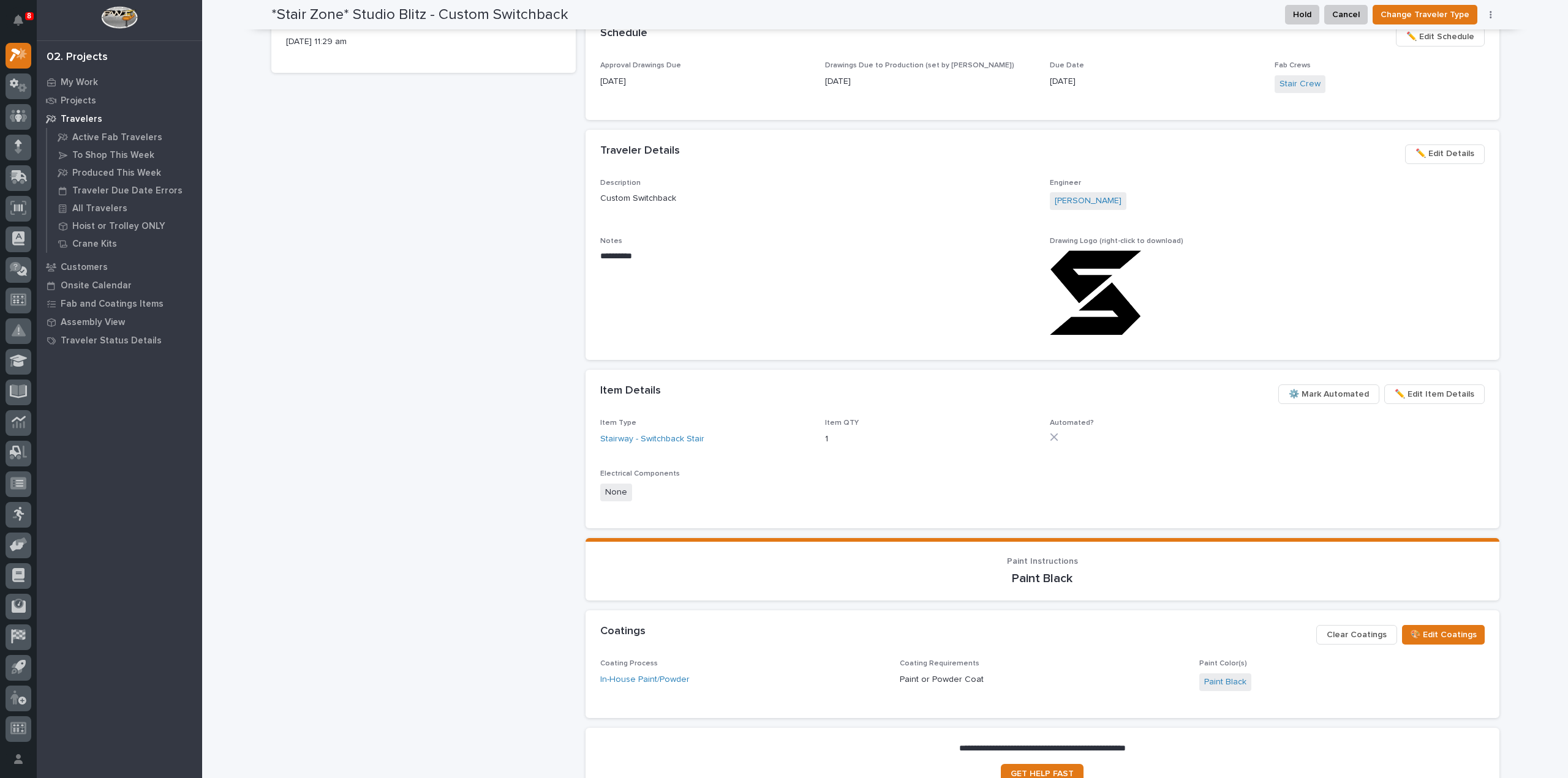
scroll to position [616, 0]
